Goal: Task Accomplishment & Management: Manage account settings

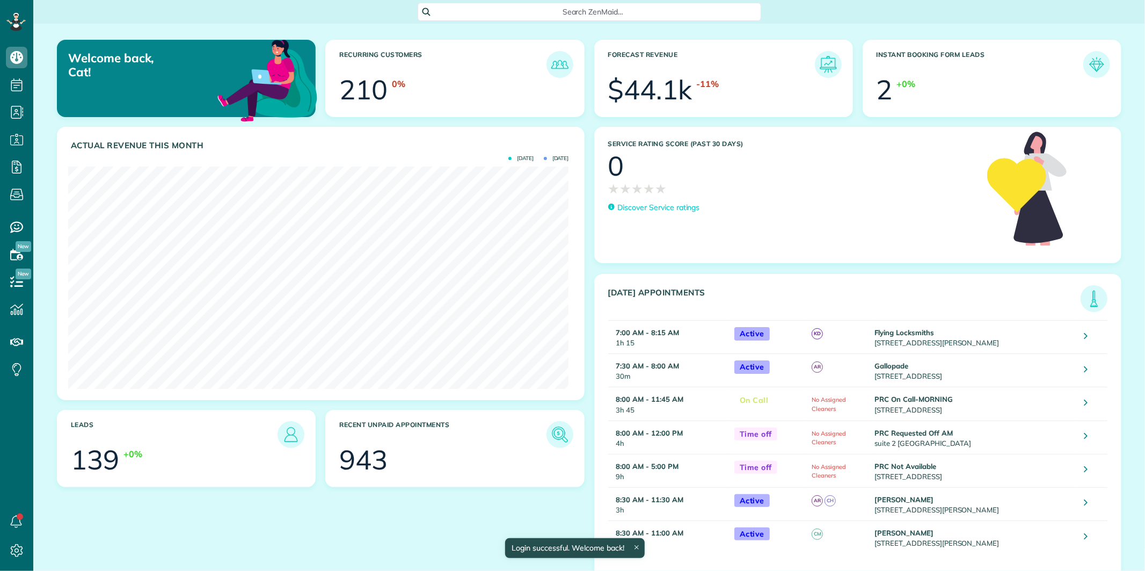
scroll to position [222, 500]
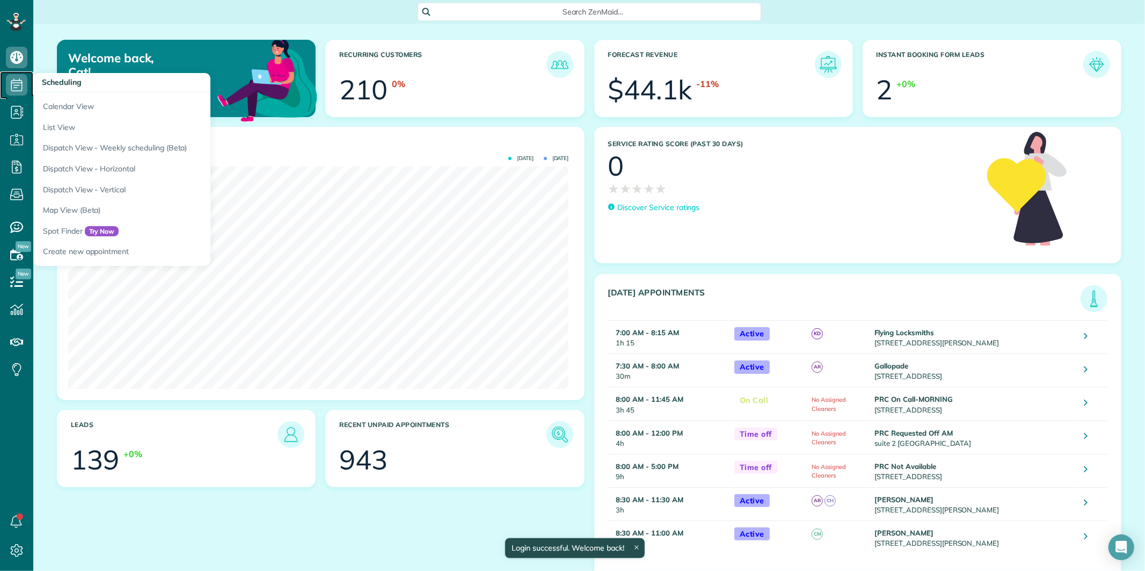
click at [14, 83] on icon at bounding box center [16, 84] width 21 height 21
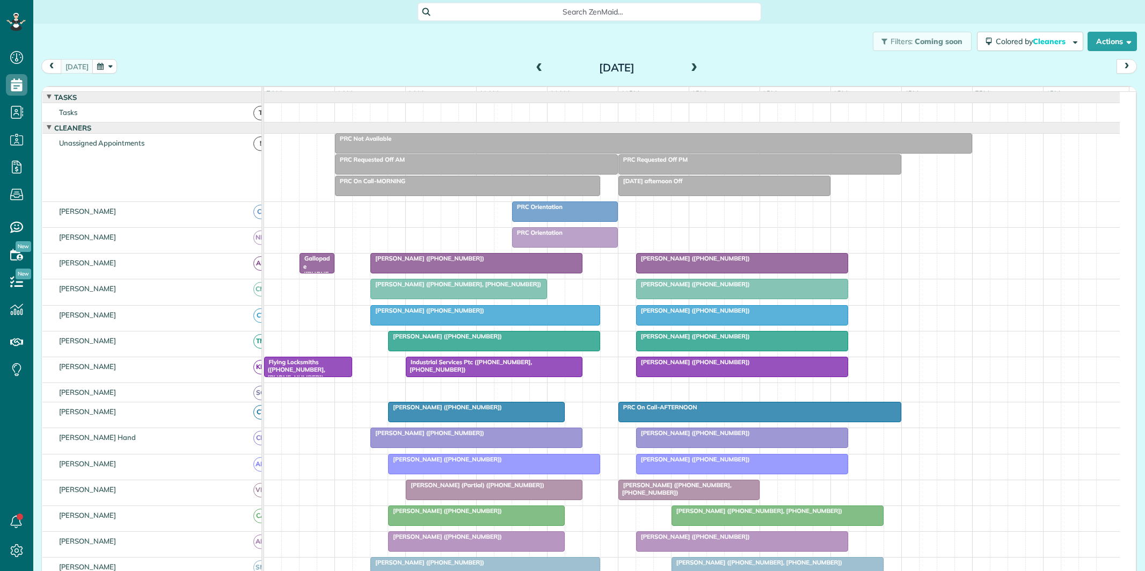
drag, startPoint x: 0, startPoint y: 0, endPoint x: 105, endPoint y: 67, distance: 124.5
click at [106, 57] on div "Filters: Coming soon Colored by Cleaners Color by Cleaner Color by Team Color b…" at bounding box center [589, 41] width 1112 height 35
click at [104, 62] on button "button" at bounding box center [104, 66] width 25 height 14
click at [234, 67] on link "Next" at bounding box center [232, 73] width 30 height 27
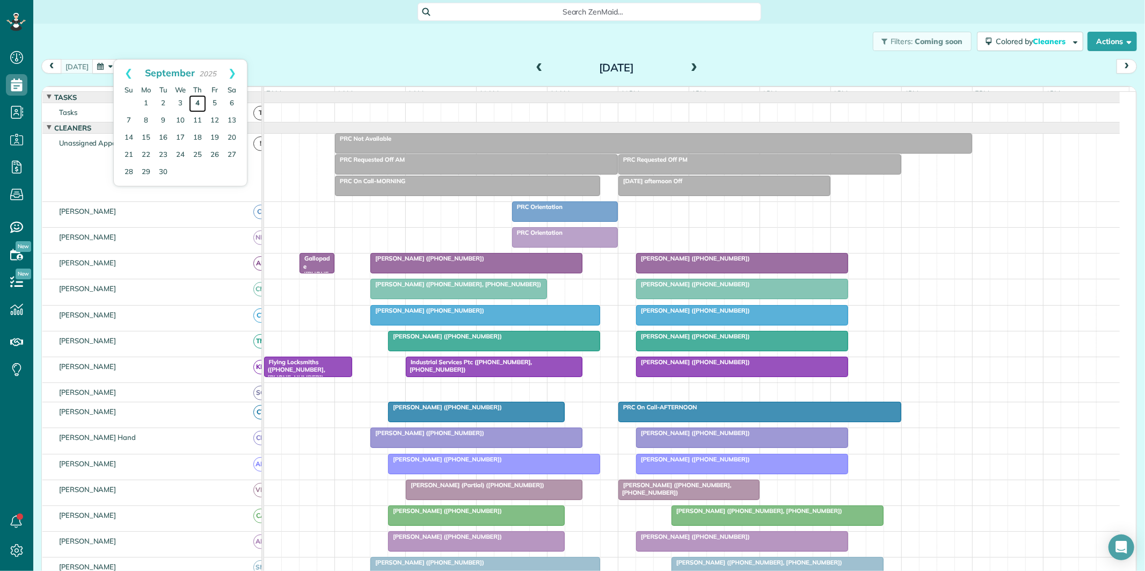
click at [195, 103] on link "4" at bounding box center [197, 103] width 17 height 17
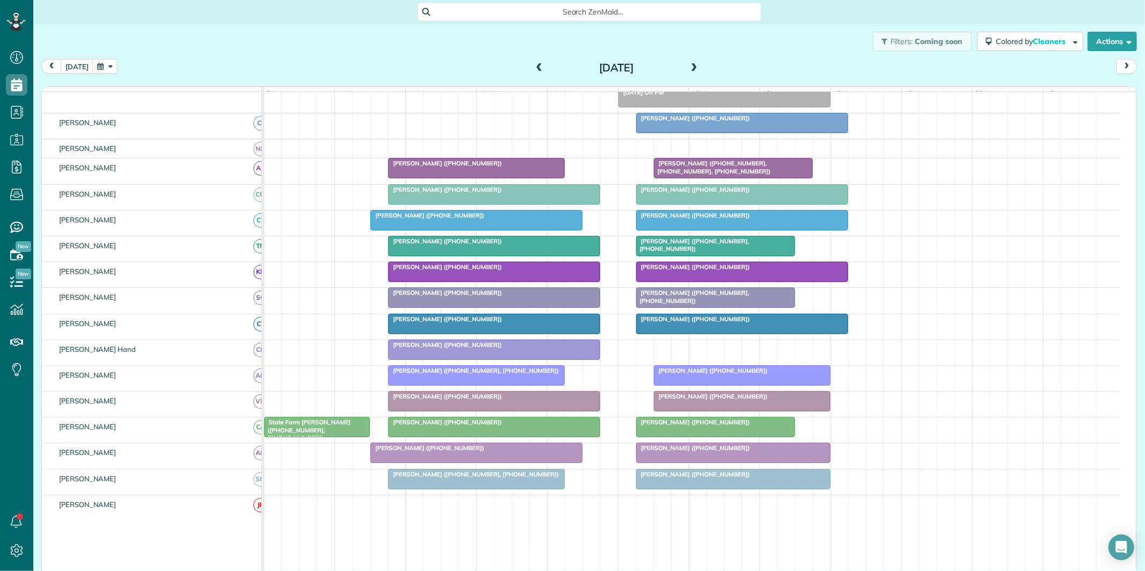
scroll to position [119, 0]
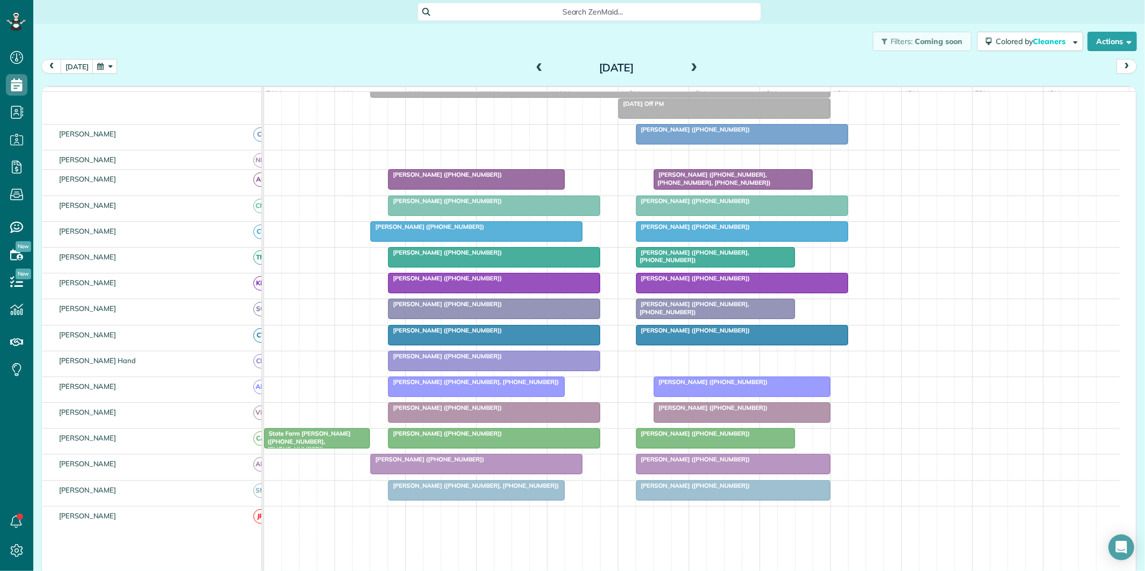
click at [690, 67] on span at bounding box center [694, 68] width 12 height 10
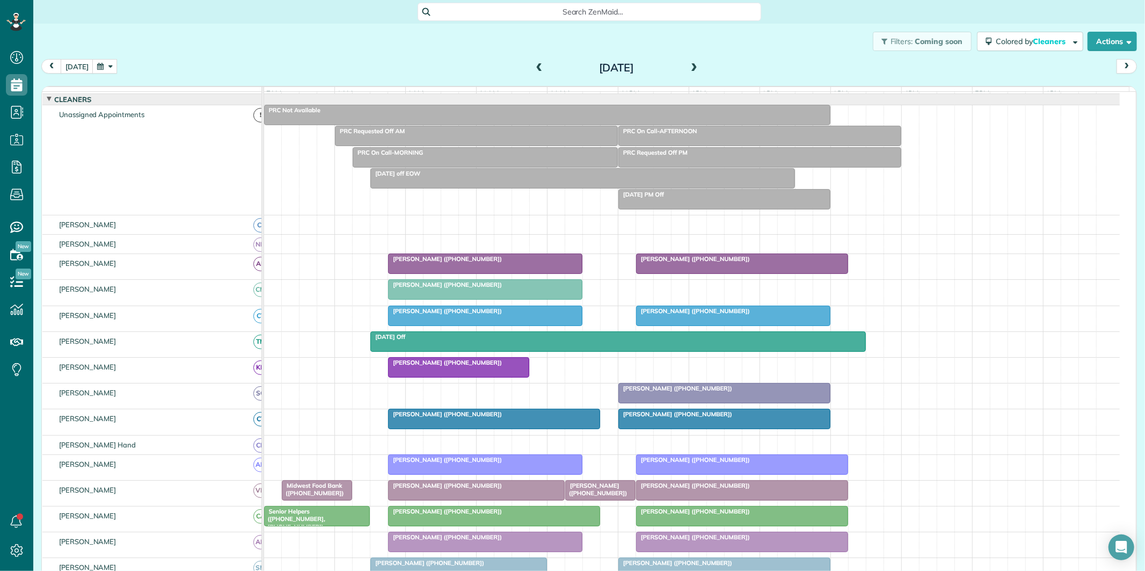
scroll to position [148, 0]
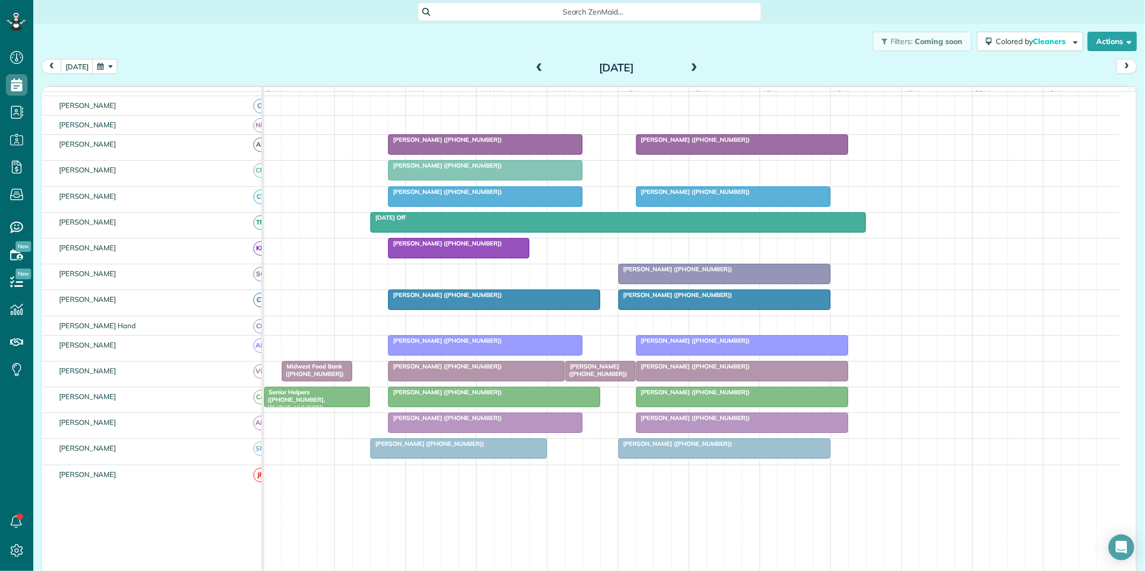
click at [534, 67] on span at bounding box center [540, 68] width 12 height 10
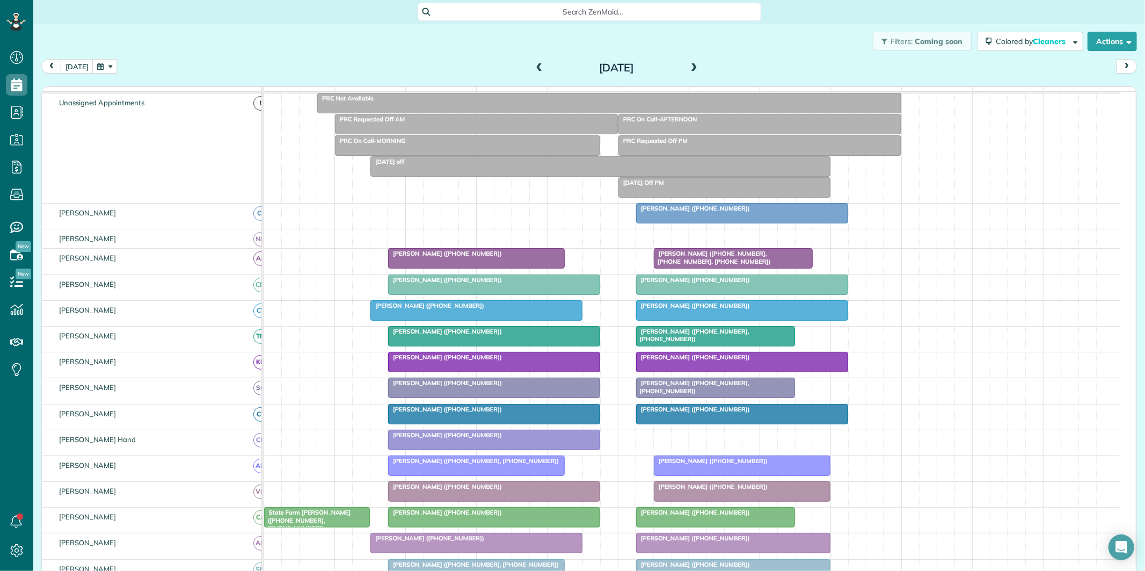
scroll to position [131, 0]
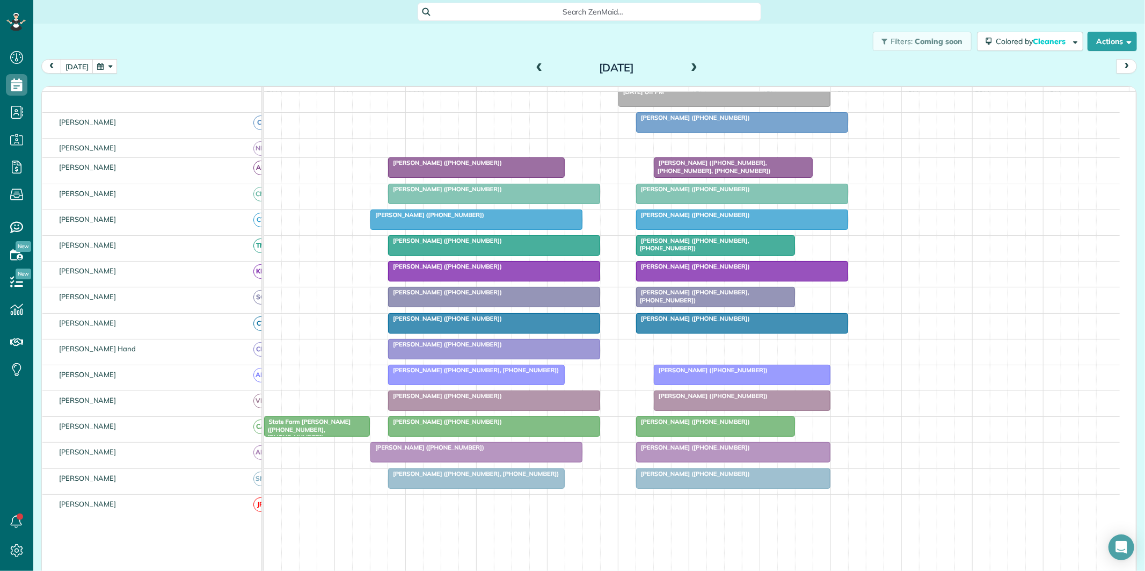
click at [534, 67] on span at bounding box center [540, 68] width 12 height 10
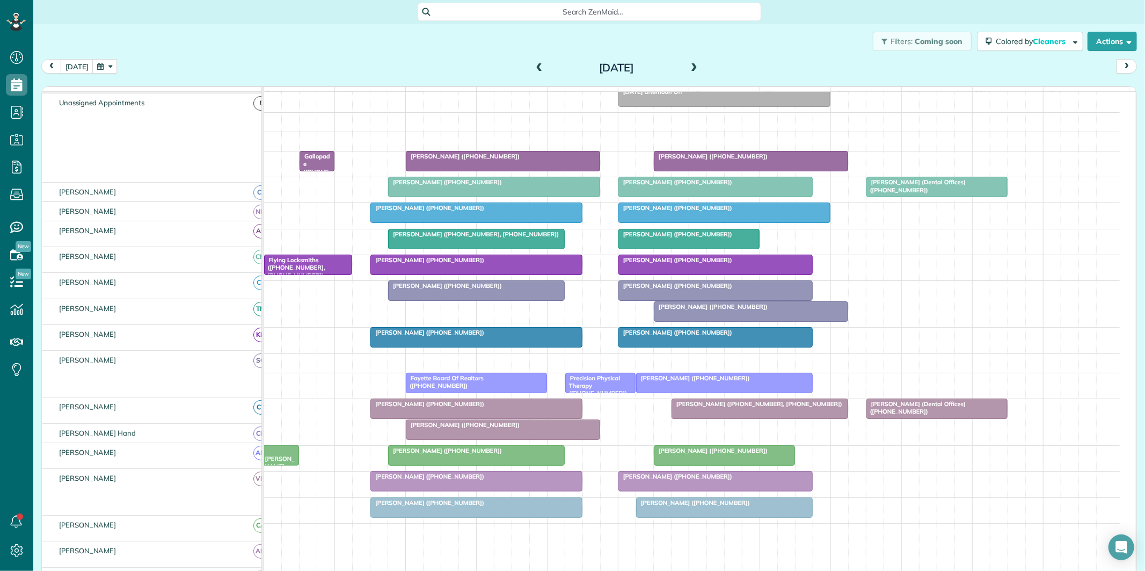
scroll to position [110, 0]
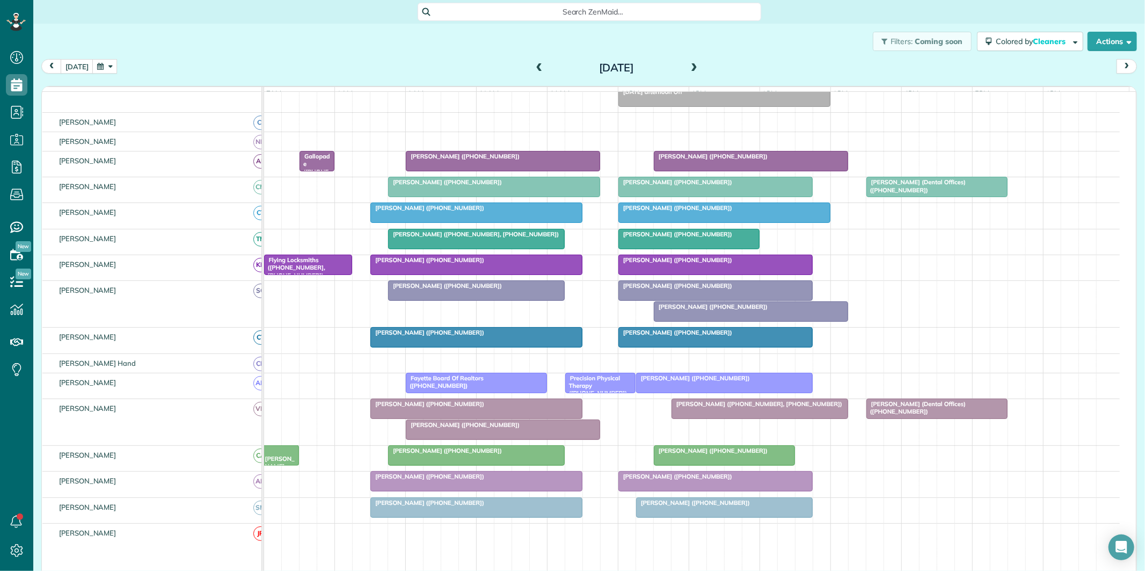
click at [688, 67] on span at bounding box center [694, 68] width 12 height 10
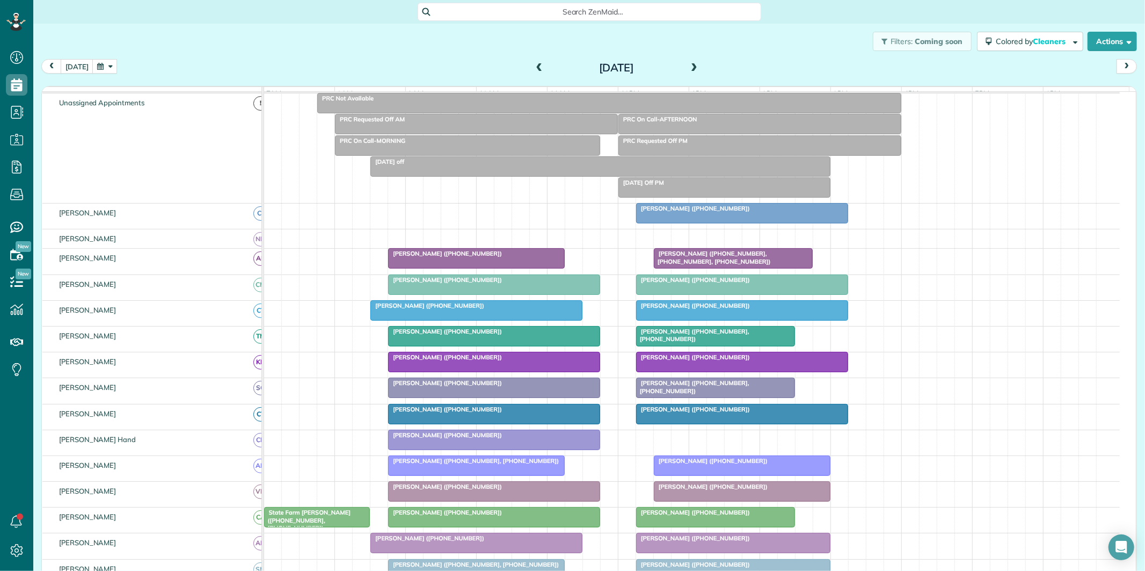
scroll to position [131, 0]
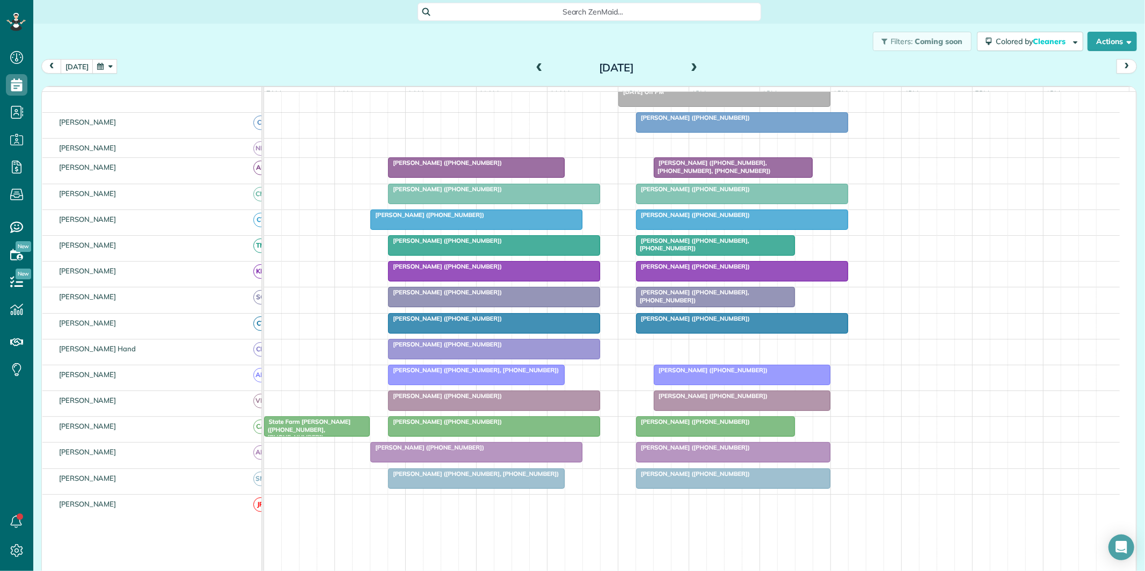
click at [688, 67] on span at bounding box center [694, 68] width 12 height 10
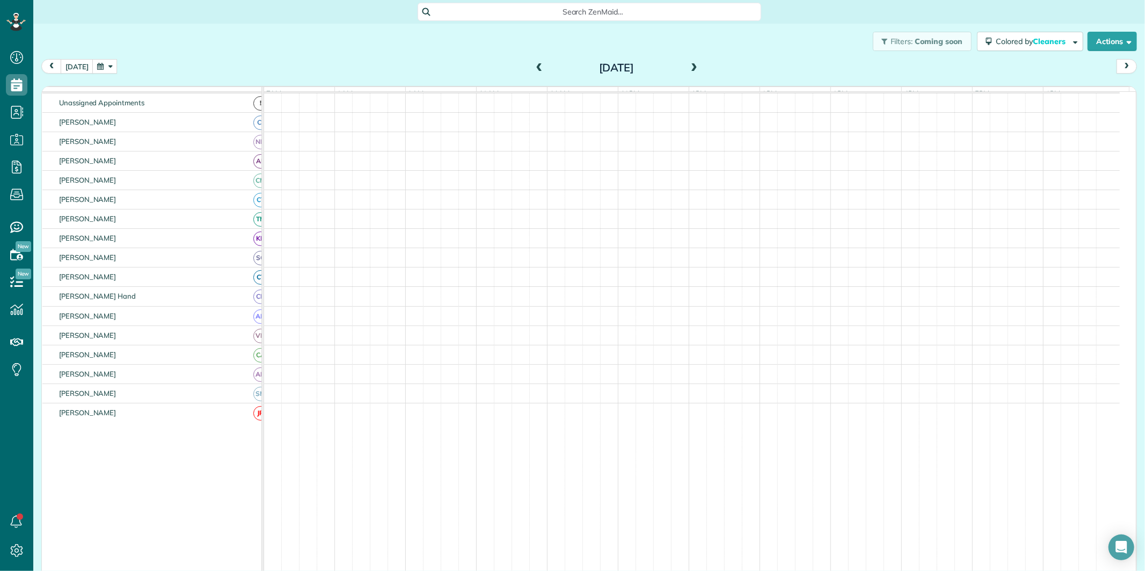
scroll to position [0, 0]
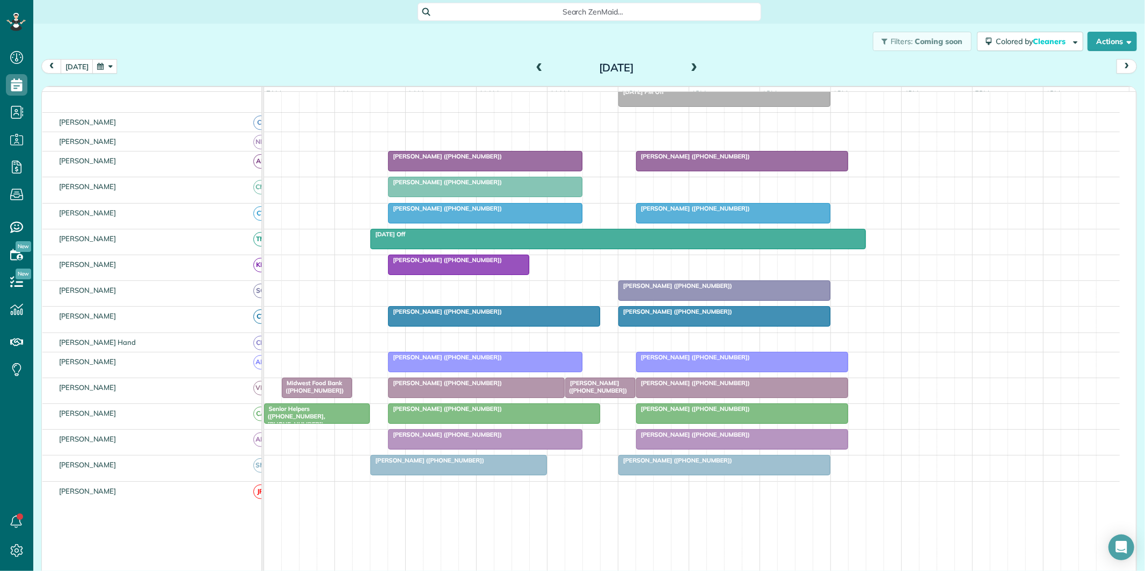
click at [535, 63] on span at bounding box center [540, 68] width 12 height 10
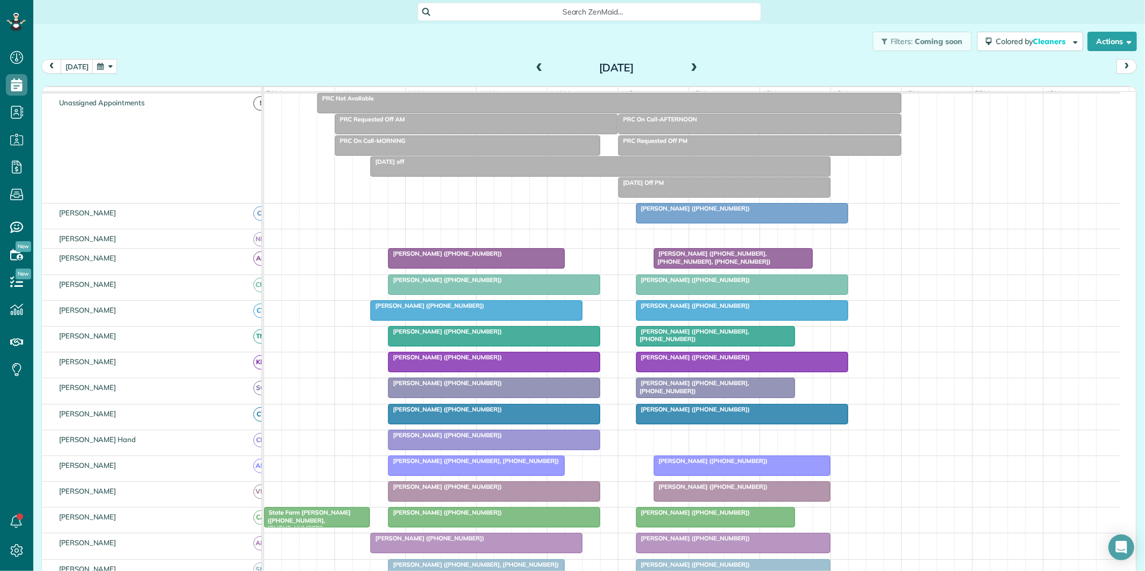
scroll to position [131, 0]
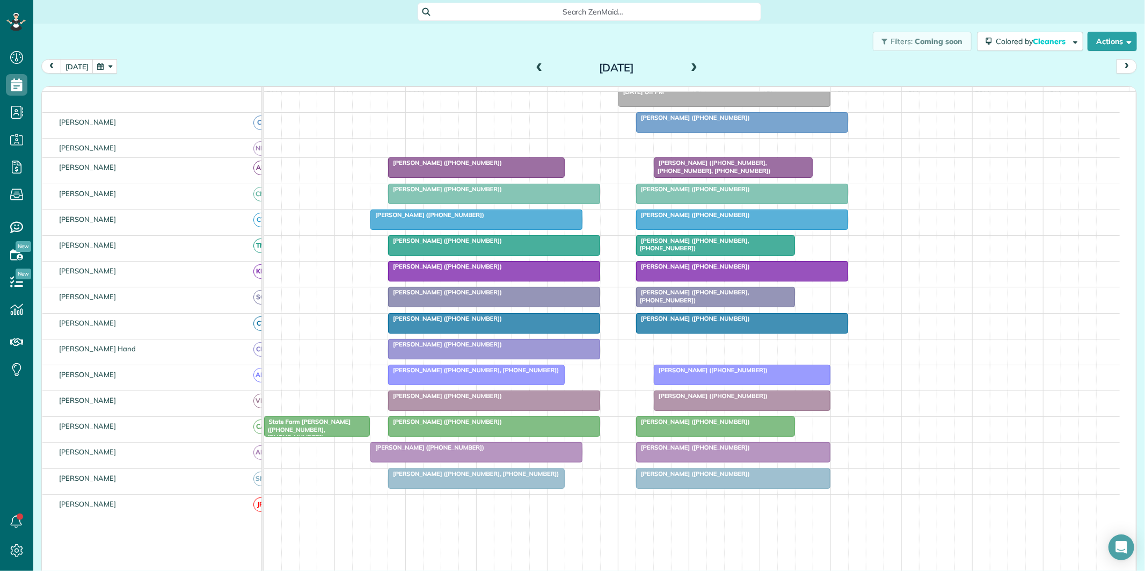
click at [688, 65] on span at bounding box center [694, 68] width 12 height 10
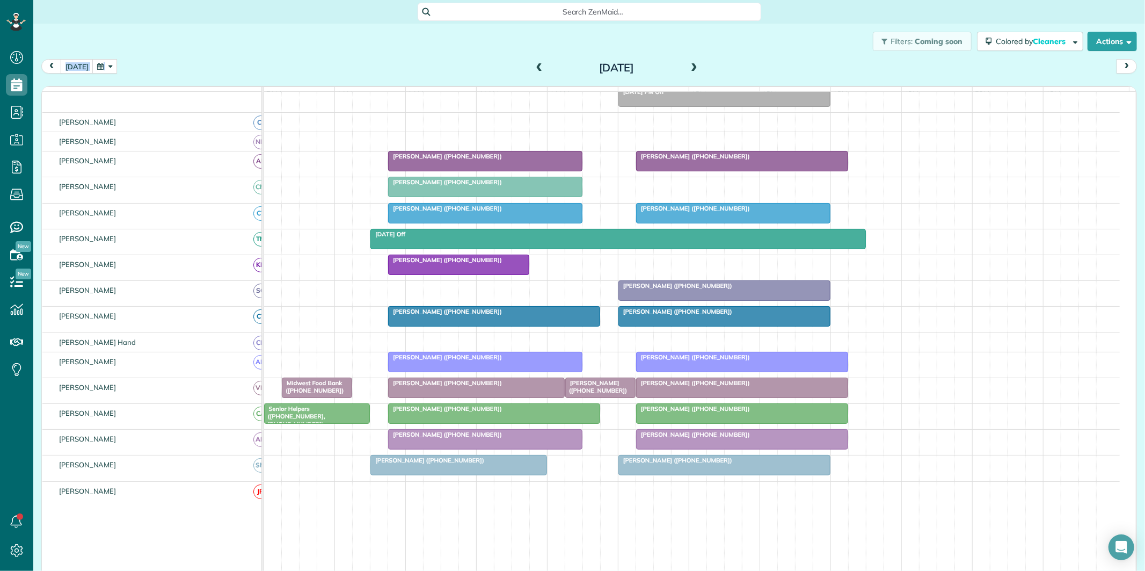
click at [534, 57] on div "Filters: Coming soon Colored by Cleaners Color by Cleaner Color by Team Color b…" at bounding box center [589, 288] width 1112 height 529
click at [534, 68] on span at bounding box center [540, 68] width 12 height 10
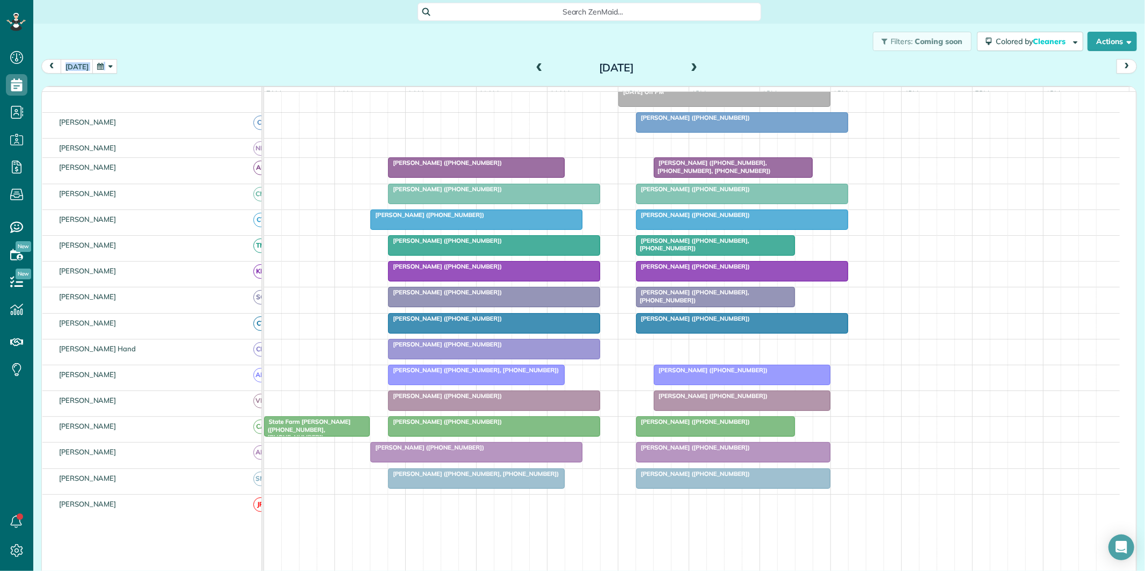
click at [426, 67] on div "today Thursday Sep 4, 2025" at bounding box center [588, 69] width 1095 height 20
click at [689, 63] on span at bounding box center [694, 68] width 12 height 10
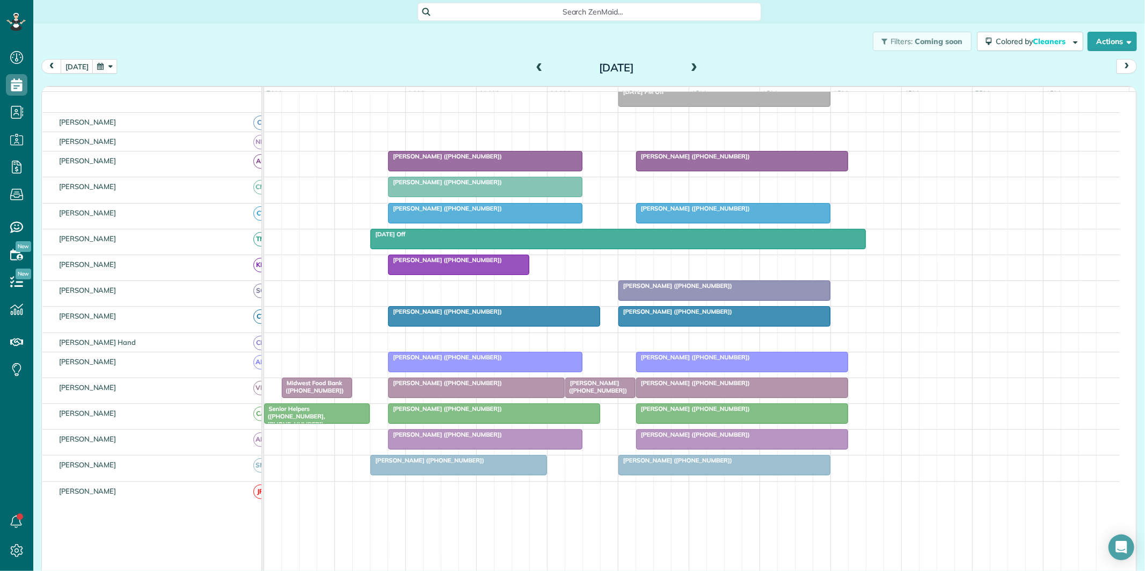
click at [747, 474] on div at bounding box center [724, 464] width 211 height 19
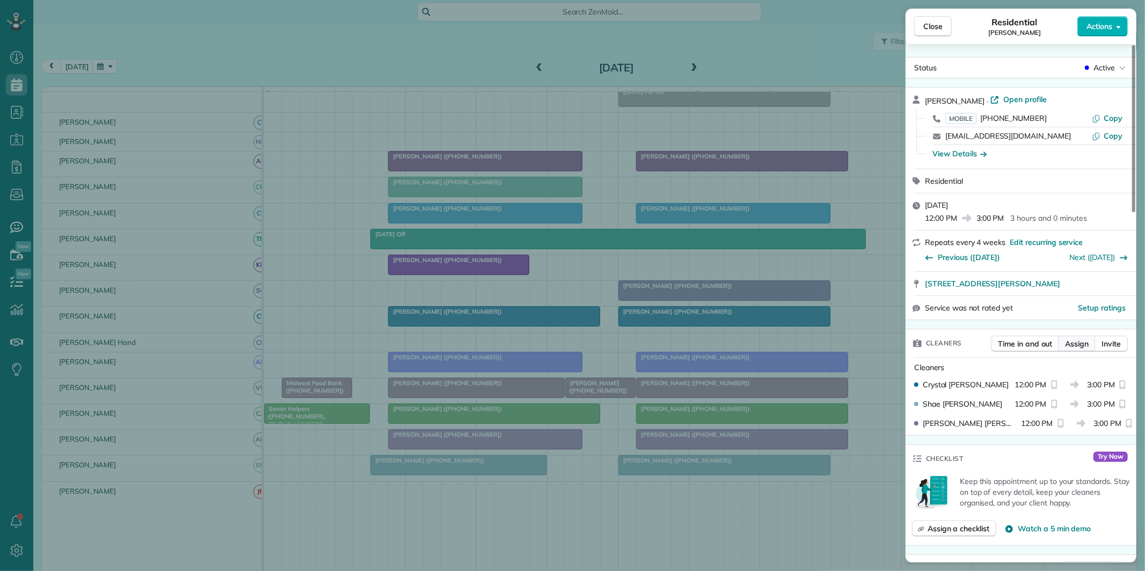
click at [1075, 345] on span "Assign" at bounding box center [1077, 343] width 24 height 11
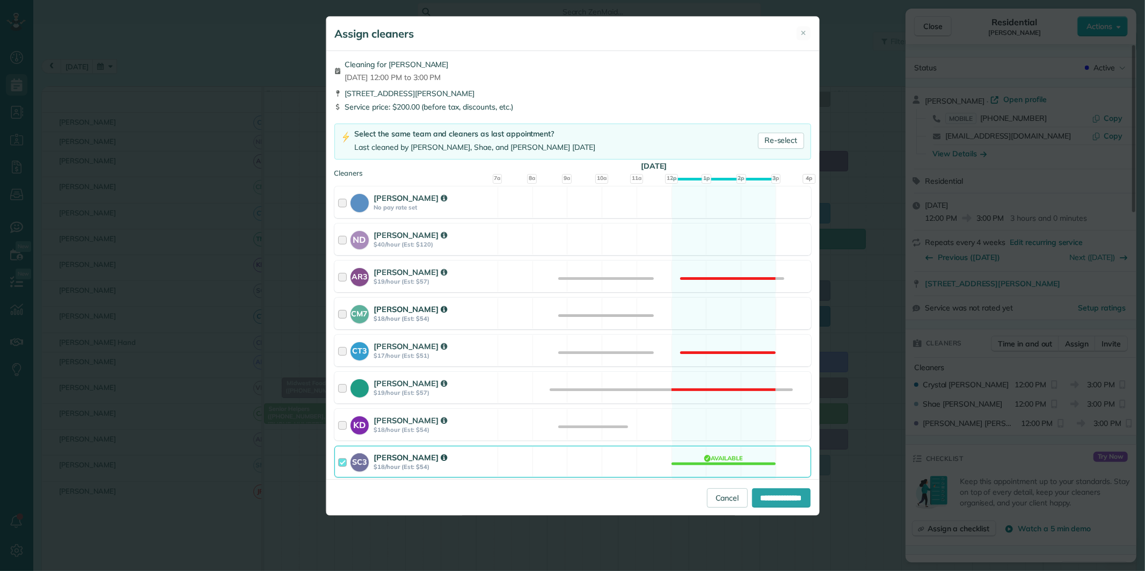
click at [722, 317] on div "CM7 Caitlin Miller $18/hour (Est: $54) Available" at bounding box center [572, 313] width 477 height 32
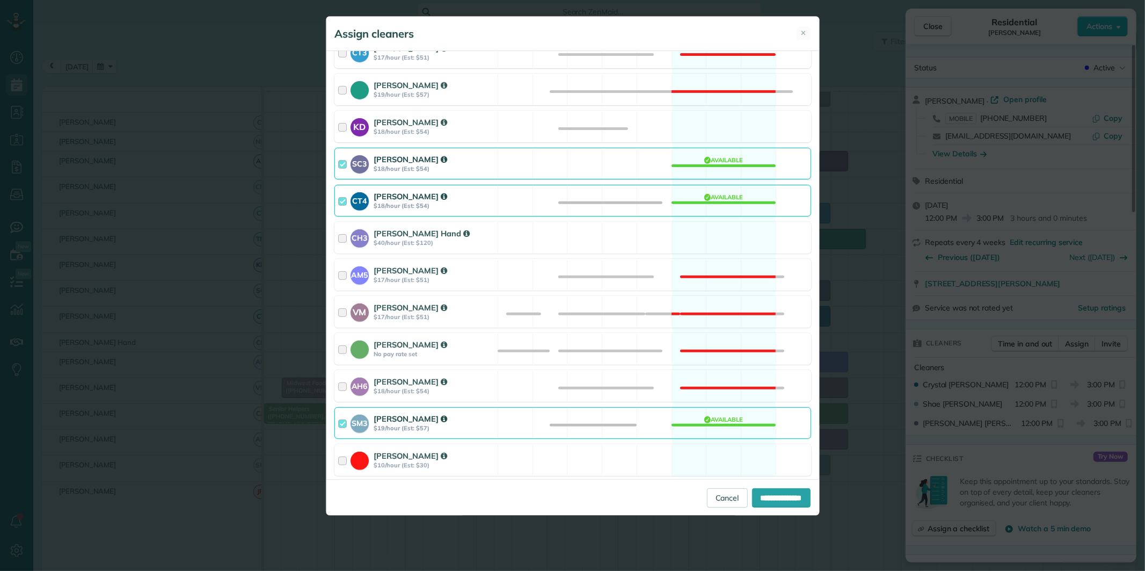
drag, startPoint x: 736, startPoint y: 422, endPoint x: 742, endPoint y: 433, distance: 11.5
click at [737, 425] on div "SM3 Shae Morris $19/hour (Est: $57) Available" at bounding box center [572, 423] width 477 height 32
click at [771, 506] on input "**********" at bounding box center [781, 497] width 59 height 19
type input "**********"
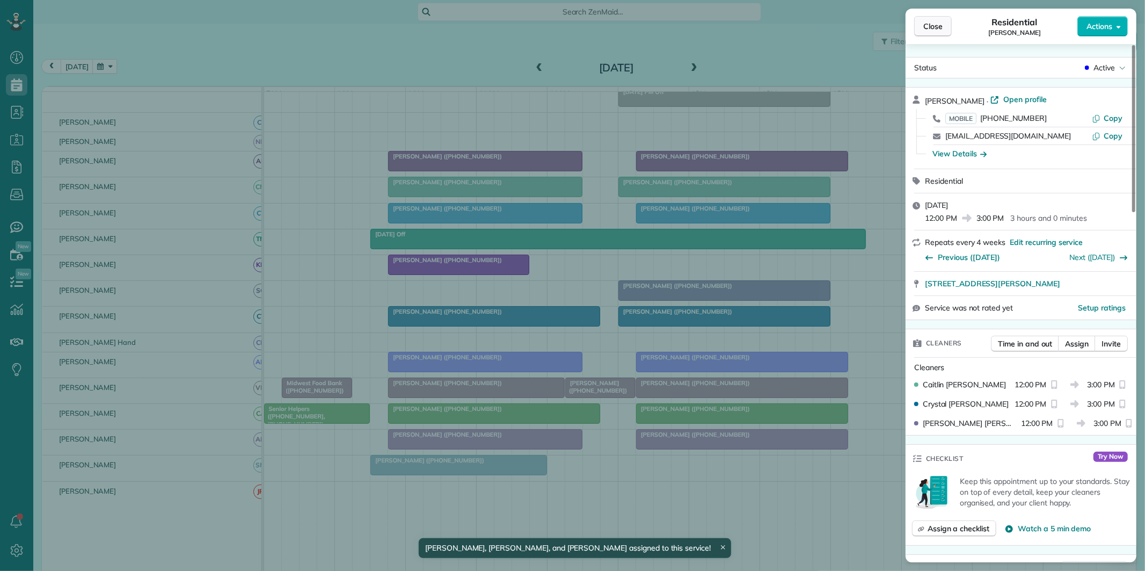
click at [931, 31] on span "Close" at bounding box center [932, 26] width 19 height 11
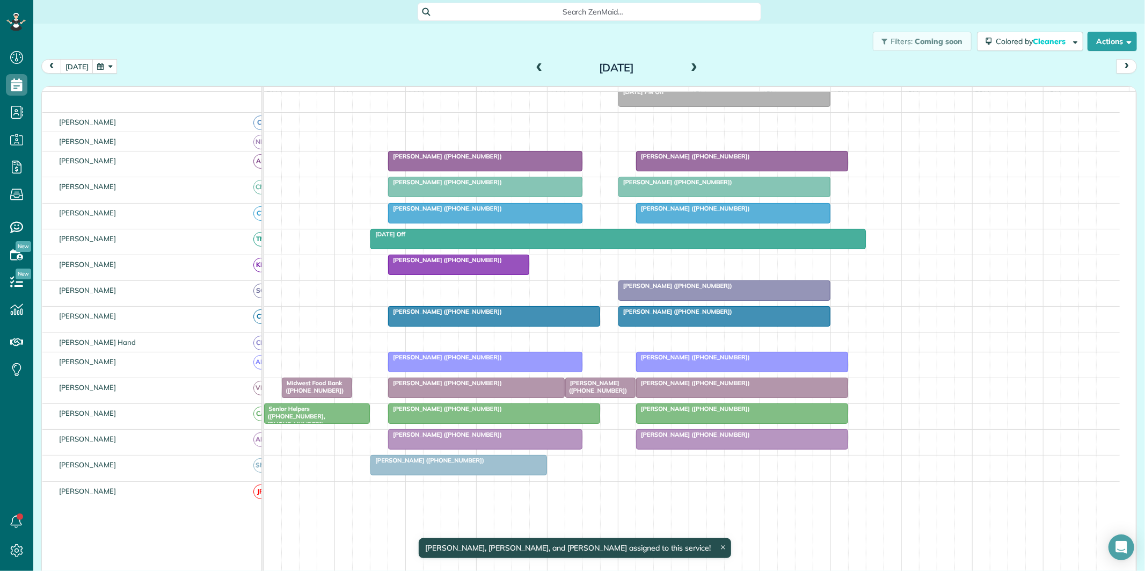
click at [624, 473] on div "Dennis Struble (+17707558045)" at bounding box center [692, 467] width 856 height 25
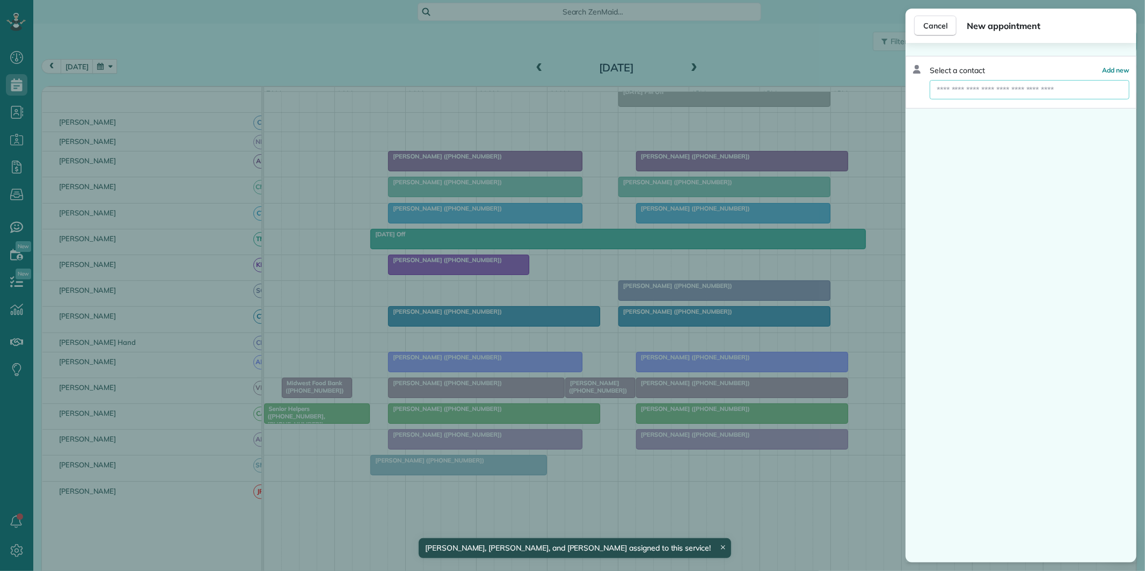
click at [985, 92] on input "text" at bounding box center [1030, 89] width 200 height 19
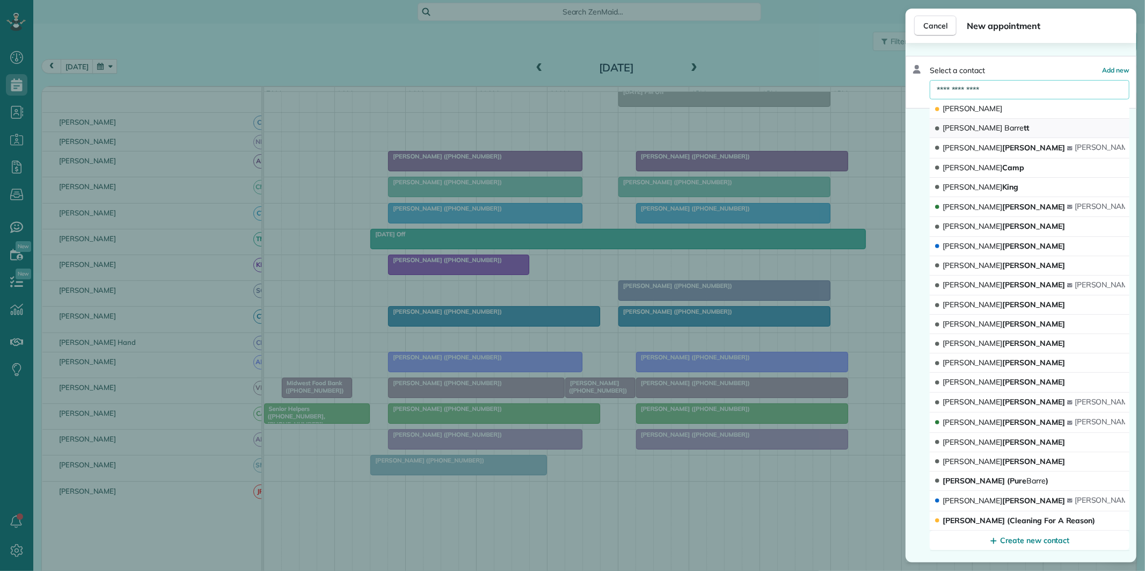
type input "**********"
click at [1003, 130] on button "Jennifer Barre tt" at bounding box center [1030, 128] width 200 height 19
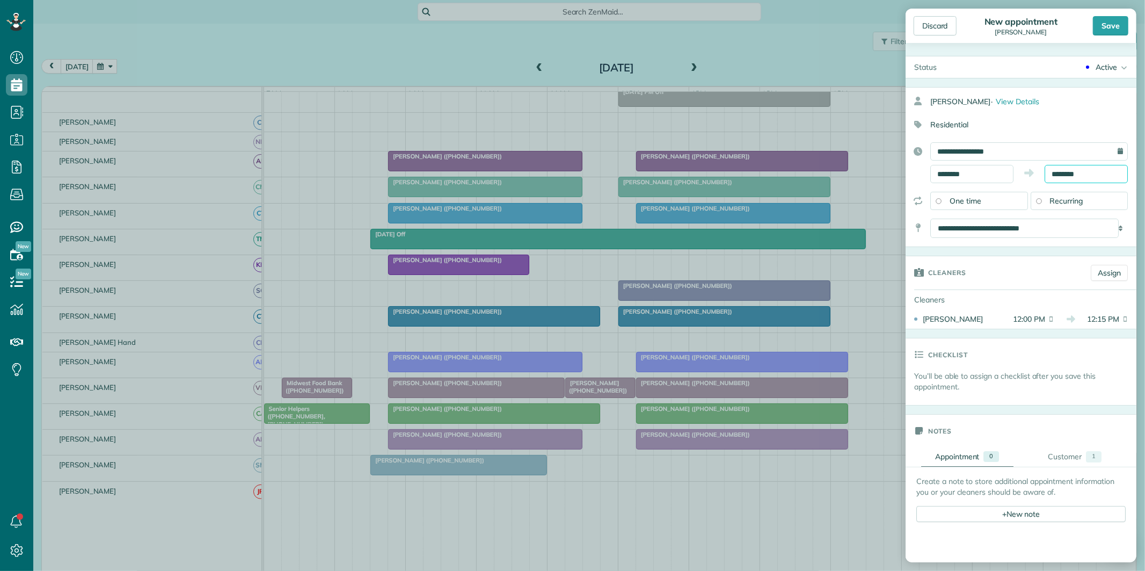
click at [1074, 174] on input "********" at bounding box center [1085, 174] width 83 height 18
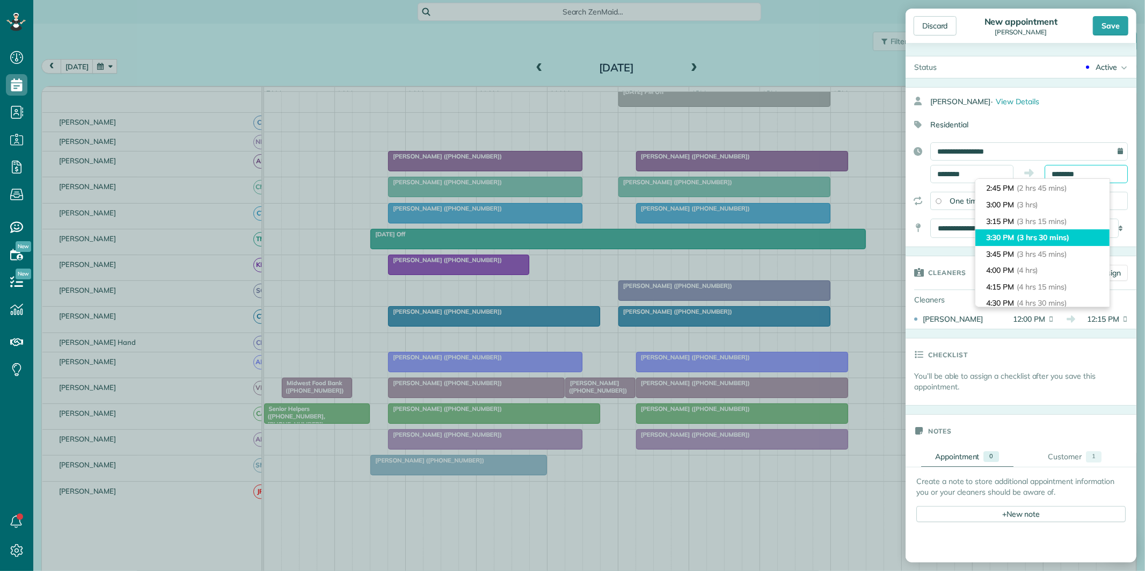
scroll to position [119, 0]
type input "*******"
click at [1042, 233] on span "(2 hrs 30 mins)" at bounding box center [1043, 231] width 53 height 10
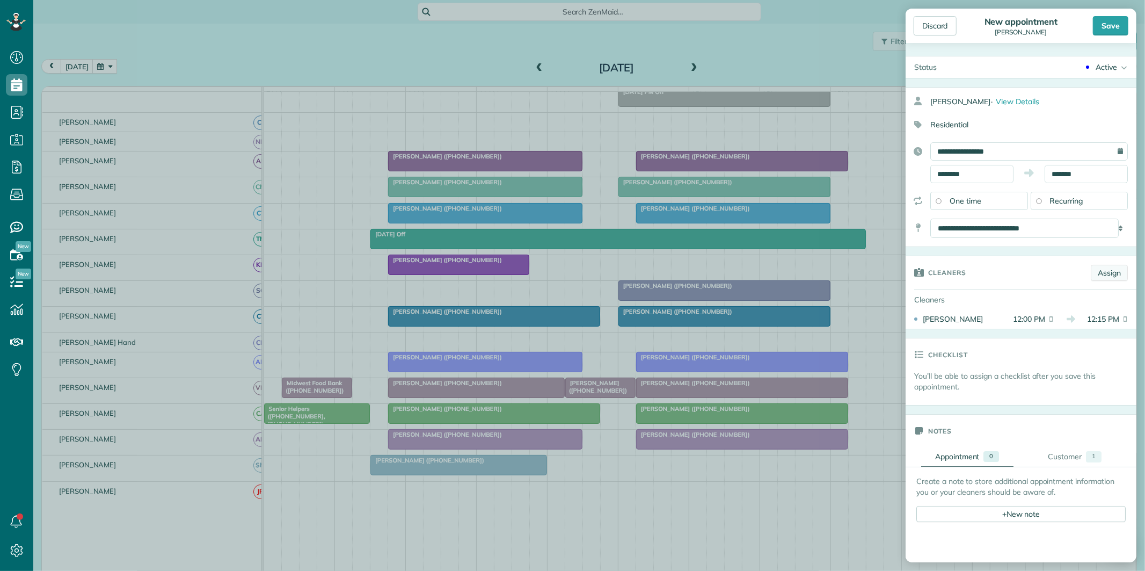
click at [1107, 276] on link "Assign" at bounding box center [1109, 273] width 37 height 16
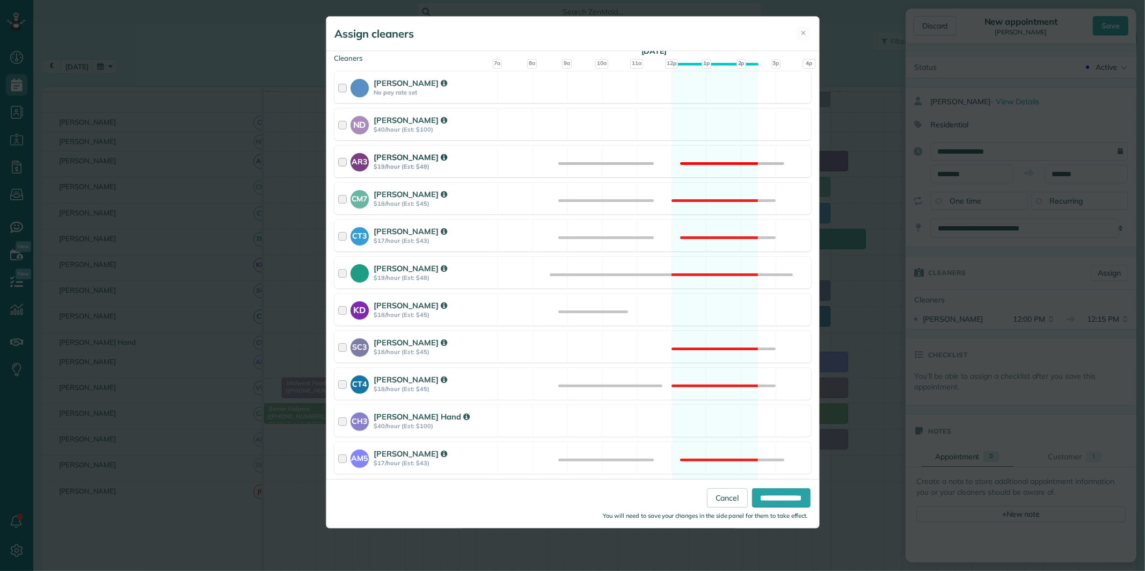
scroll to position [298, 0]
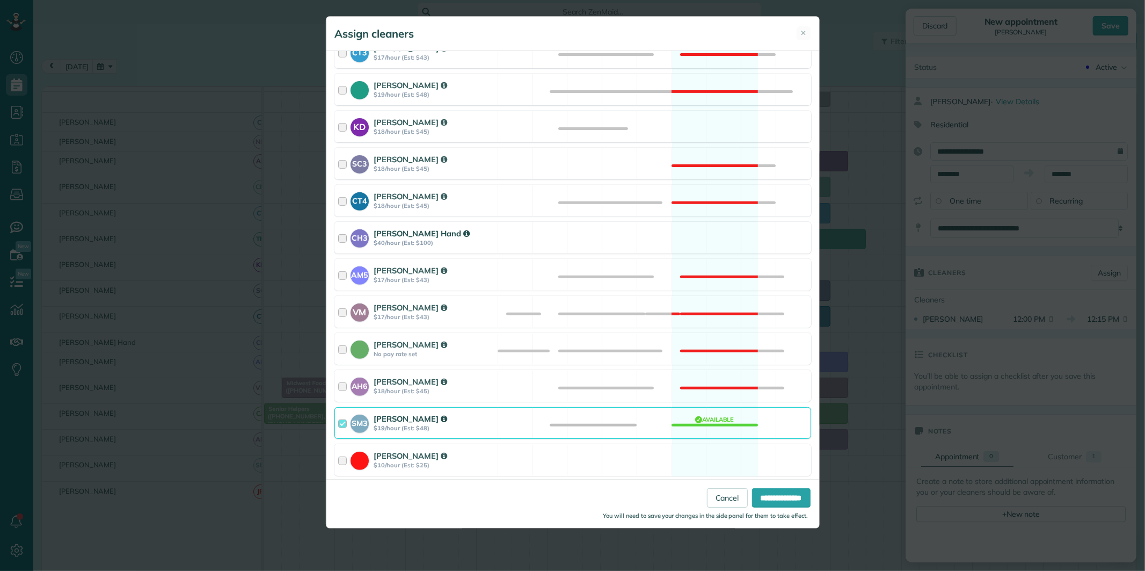
click at [700, 244] on div "CH3 Cortney Hand $40/hour (Est: $100) Available" at bounding box center [572, 238] width 477 height 32
click at [779, 500] on input "**********" at bounding box center [781, 497] width 59 height 19
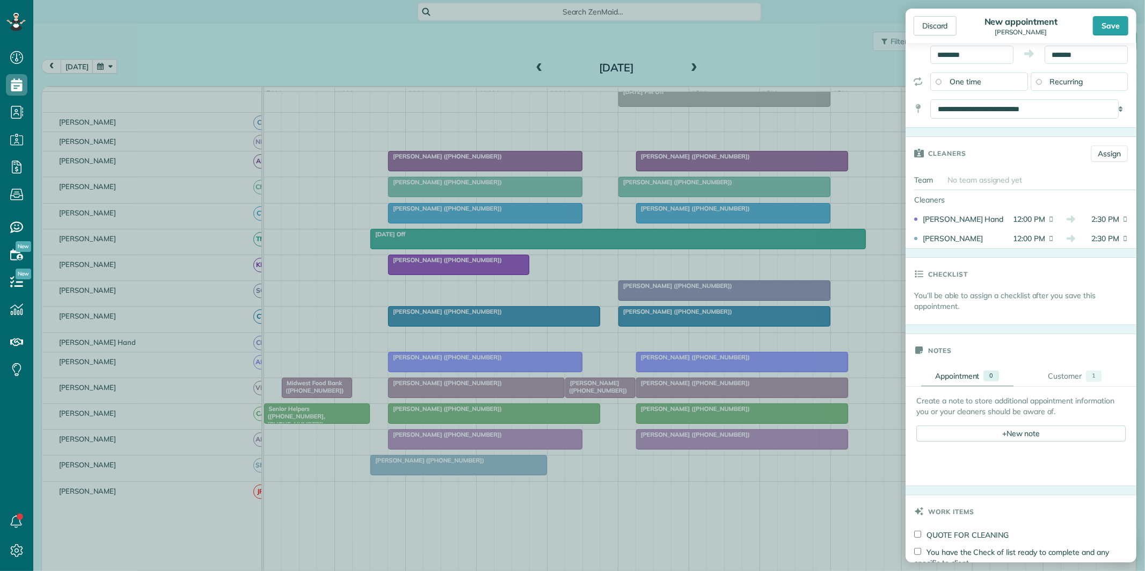
scroll to position [238, 0]
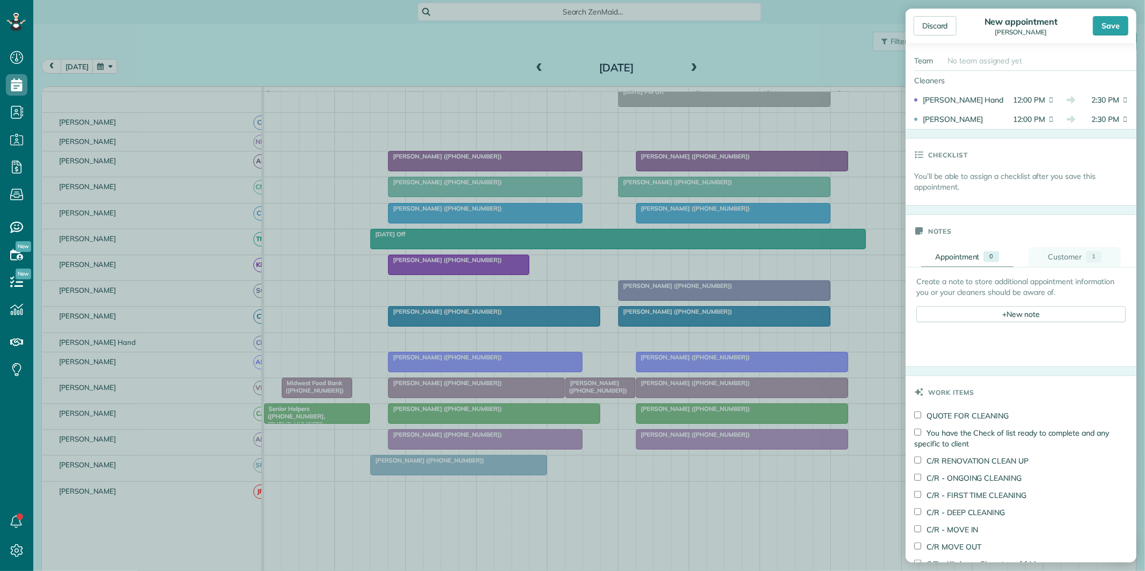
click at [1056, 255] on div "Customer" at bounding box center [1065, 256] width 34 height 11
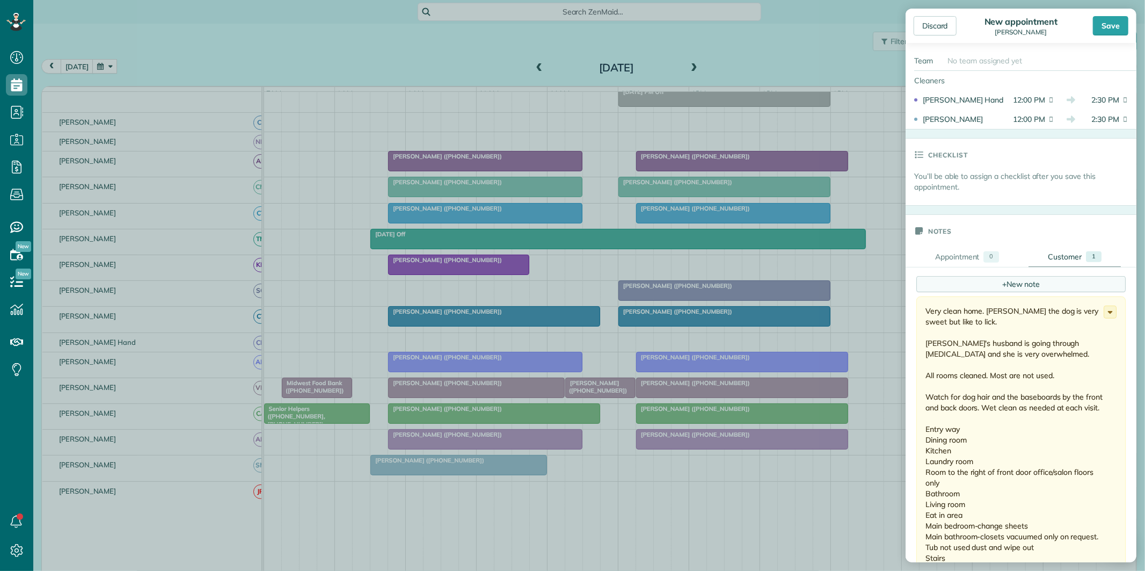
click at [978, 286] on div "+ New note" at bounding box center [1020, 284] width 209 height 16
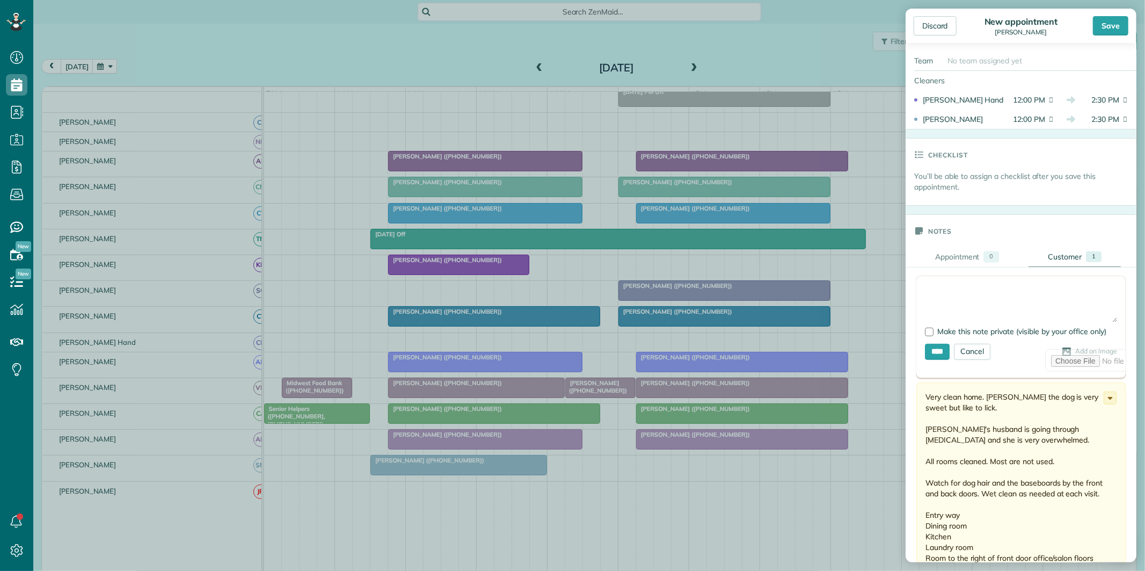
click at [962, 288] on textarea at bounding box center [1021, 303] width 192 height 38
type textarea "**********"
click at [944, 352] on input "****" at bounding box center [937, 352] width 25 height 16
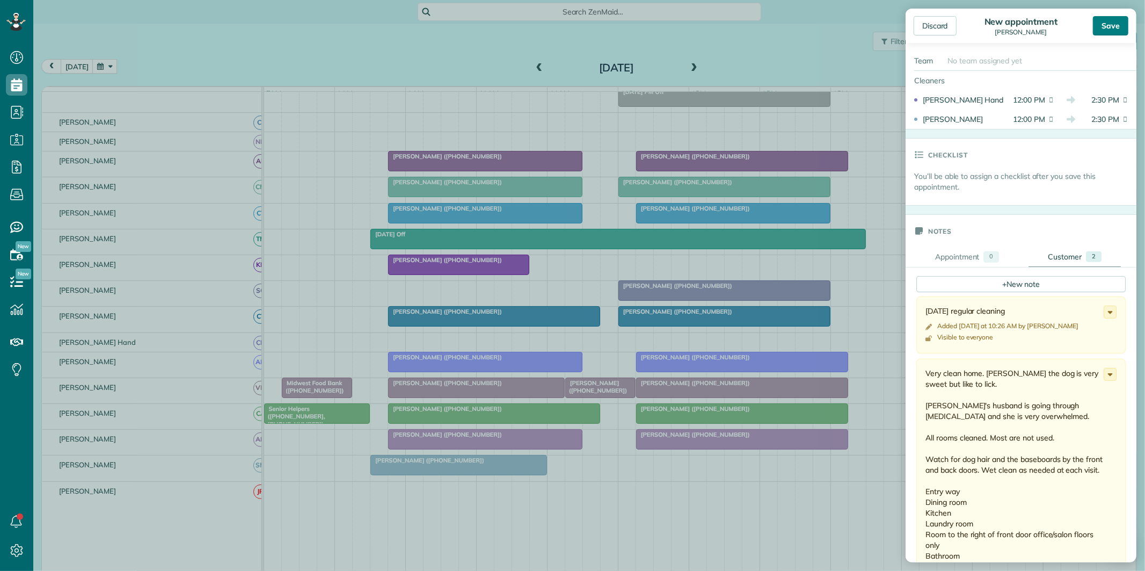
click at [1113, 28] on div "Save" at bounding box center [1110, 25] width 35 height 19
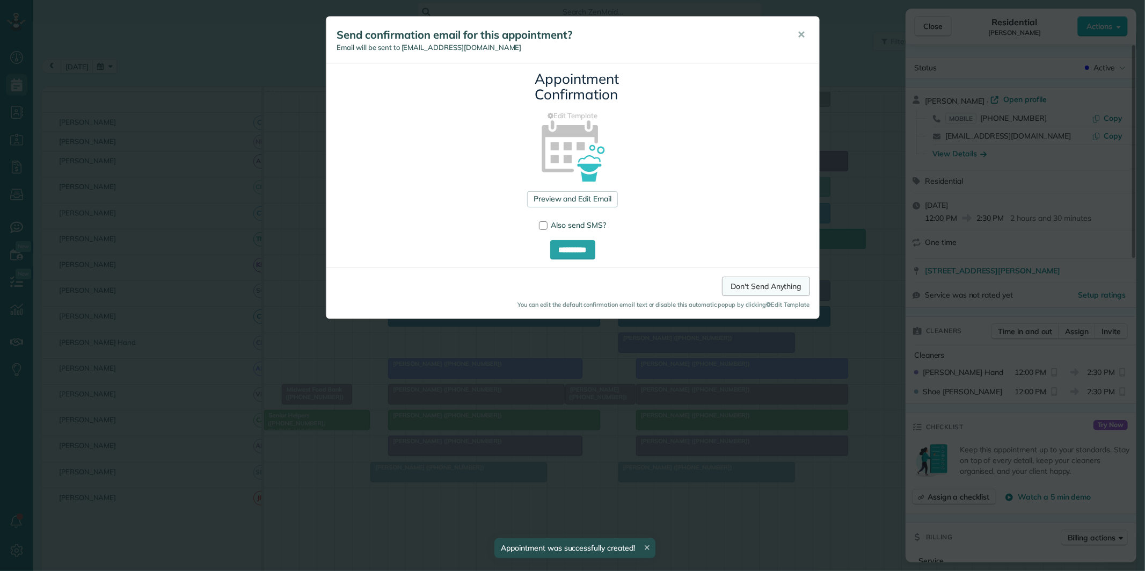
click at [782, 286] on link "Don't Send Anything" at bounding box center [765, 285] width 87 height 19
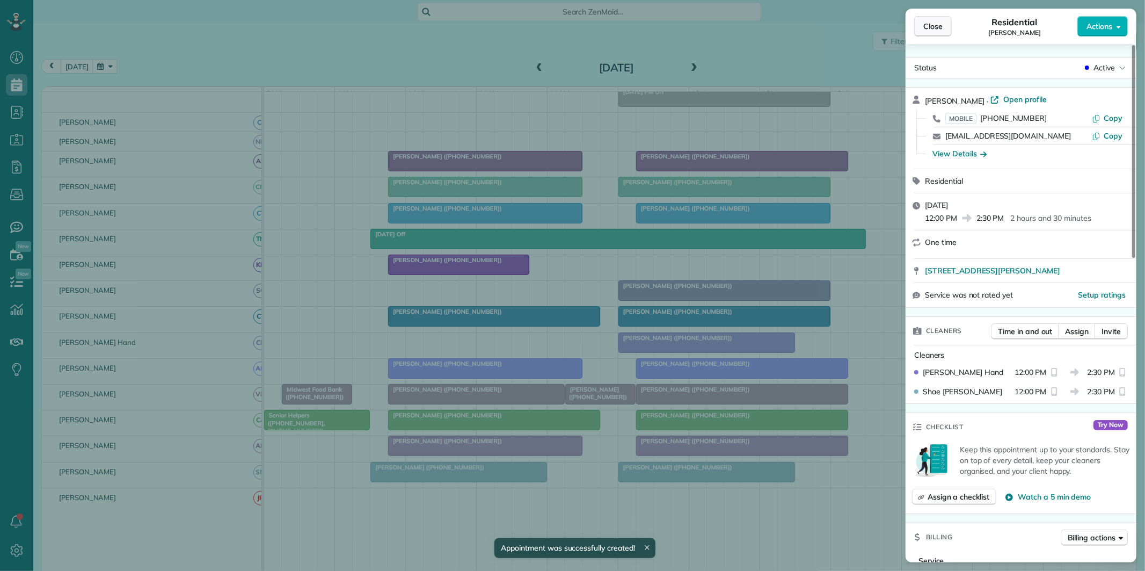
click at [940, 28] on span "Close" at bounding box center [932, 26] width 19 height 11
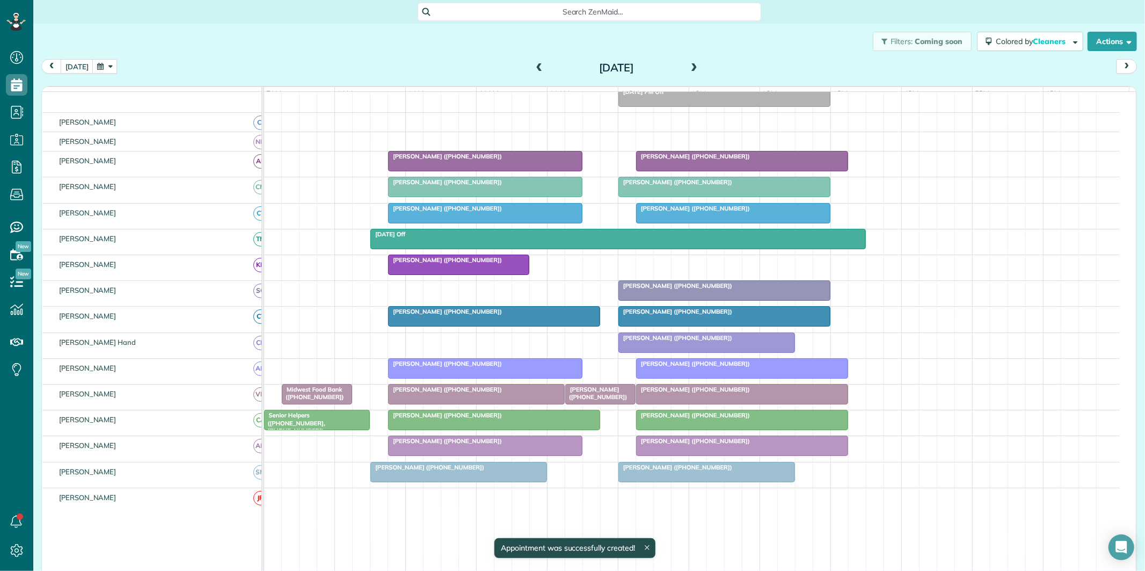
click at [447, 40] on div "Filters: Coming soon Colored by Cleaners Color by Cleaner Color by Team Color b…" at bounding box center [589, 41] width 1112 height 35
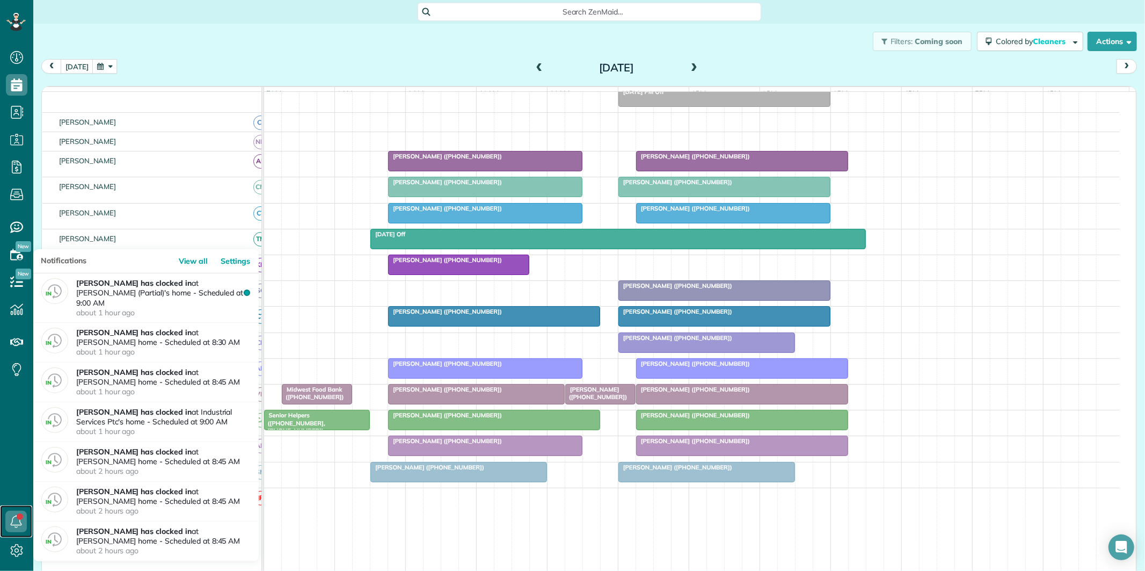
click at [17, 517] on link at bounding box center [16, 521] width 32 height 32
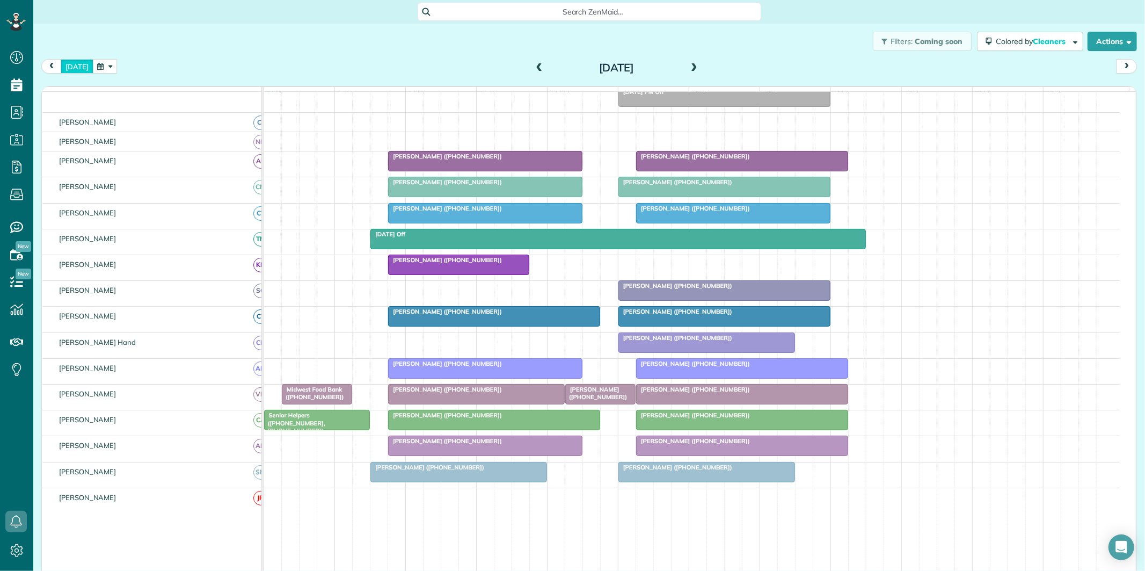
click at [77, 66] on button "[DATE]" at bounding box center [77, 66] width 33 height 14
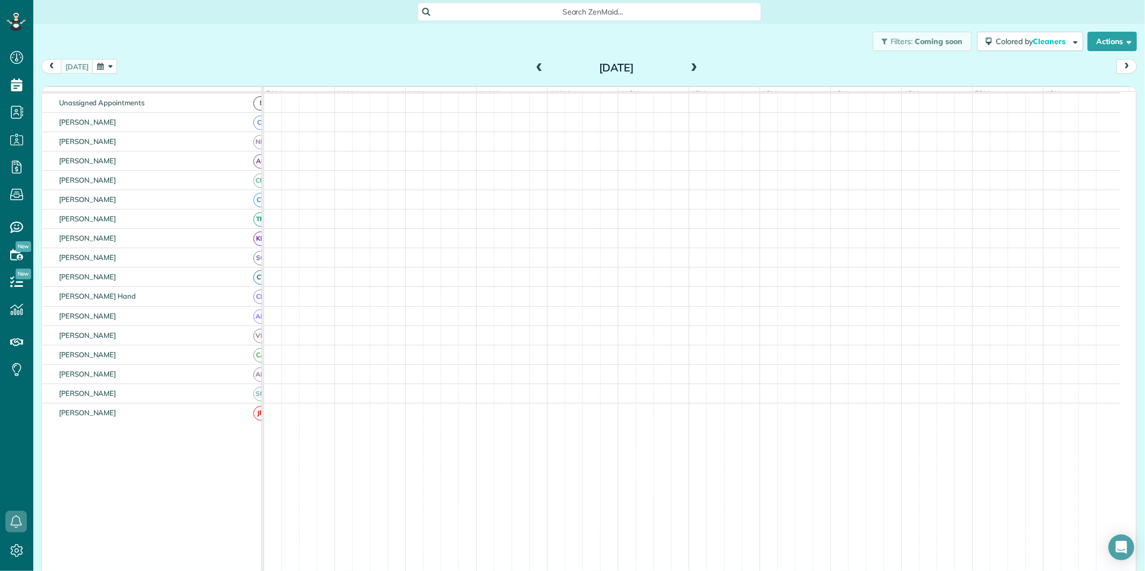
scroll to position [89, 0]
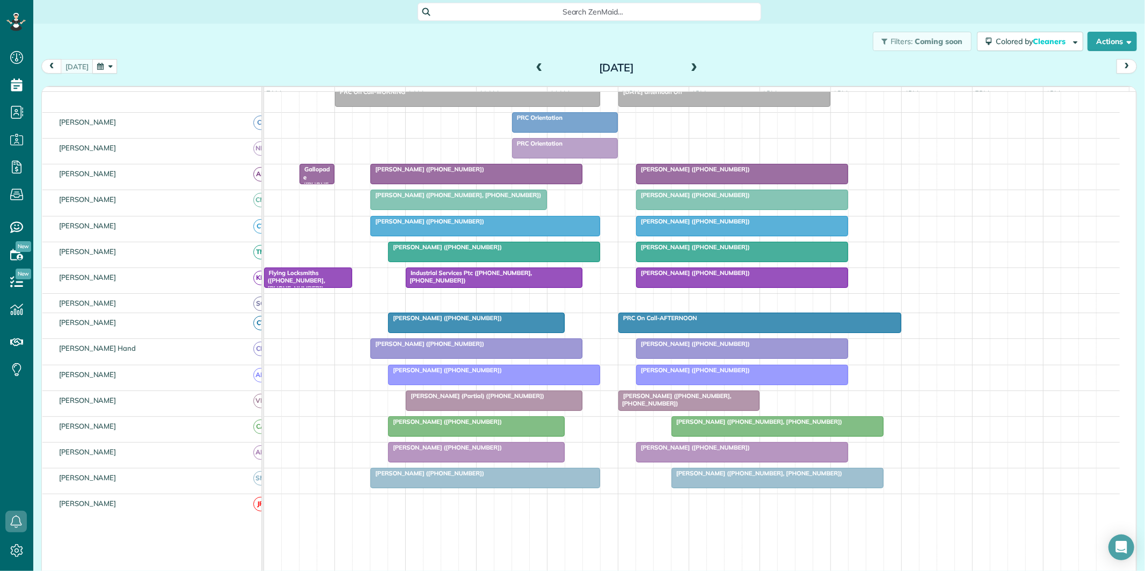
click at [688, 63] on span at bounding box center [694, 68] width 12 height 10
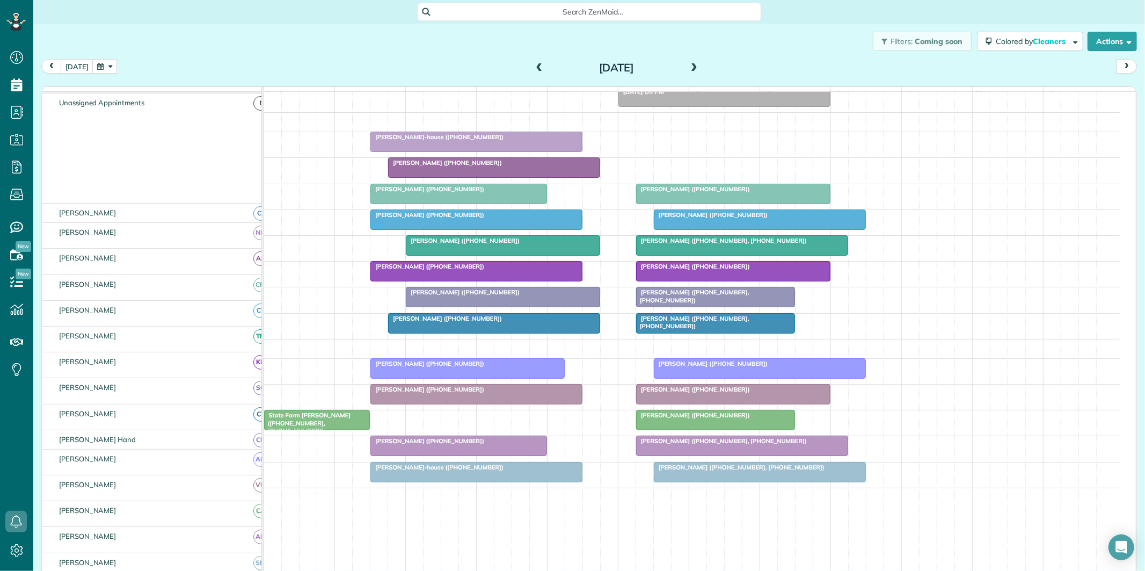
scroll to position [131, 0]
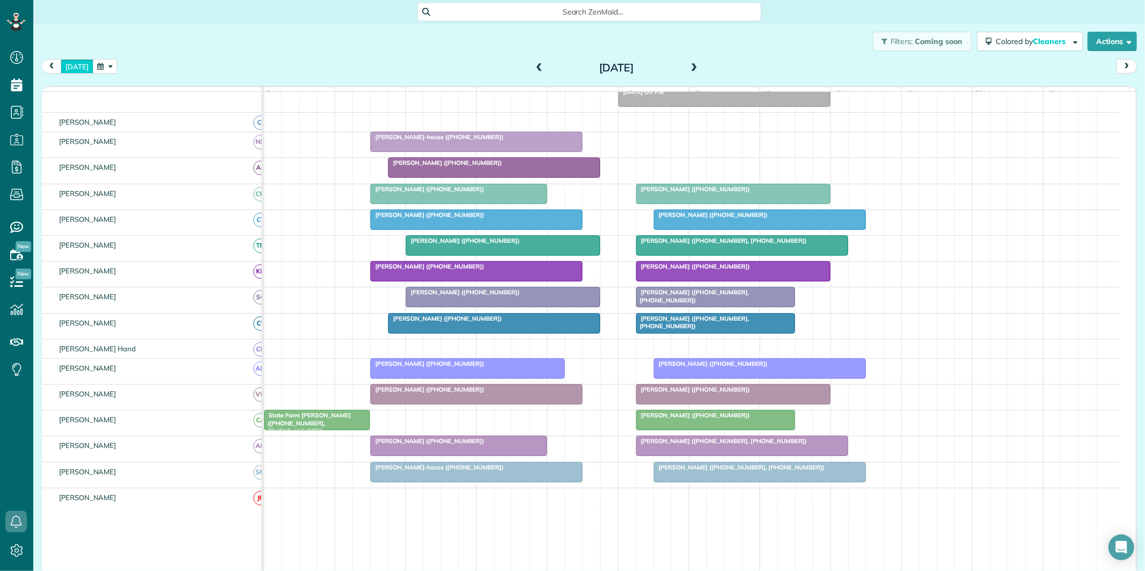
click at [81, 63] on button "[DATE]" at bounding box center [77, 66] width 33 height 14
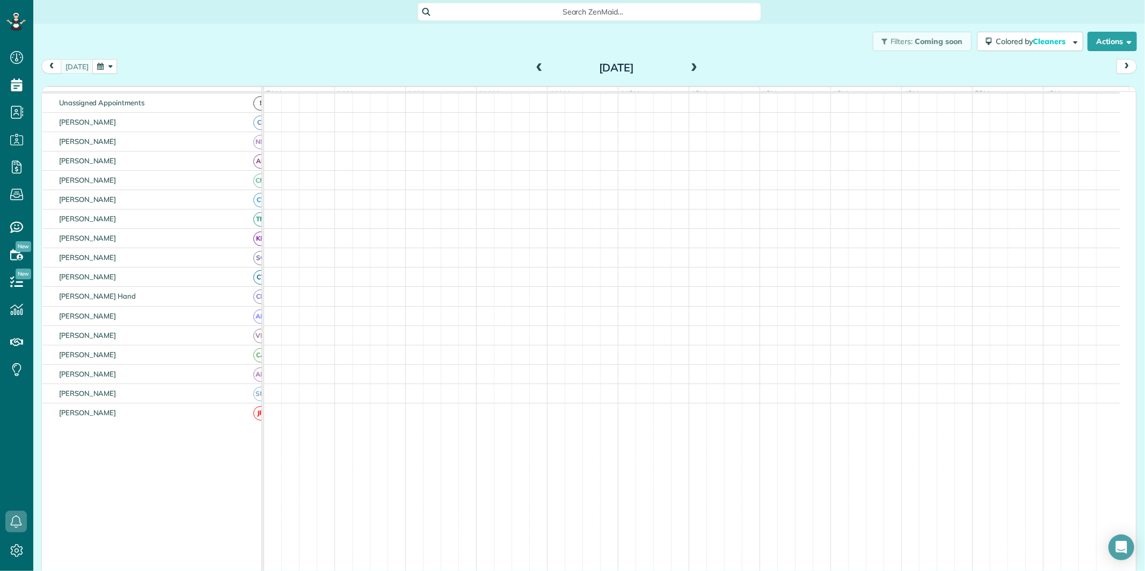
scroll to position [89, 0]
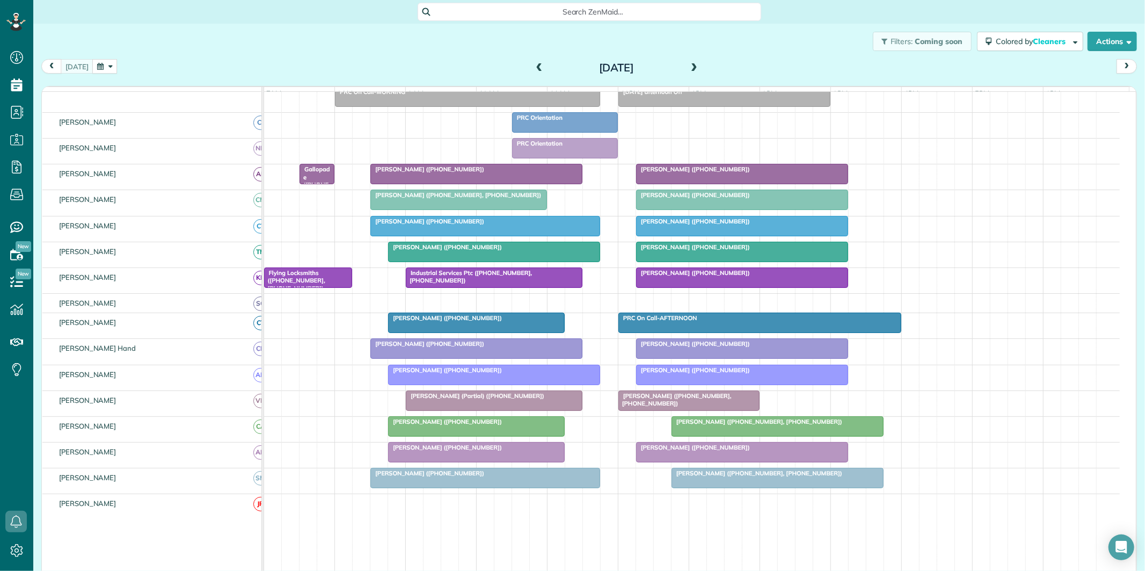
click at [484, 173] on div "[PERSON_NAME] ([PHONE_NUMBER])" at bounding box center [477, 169] width 206 height 8
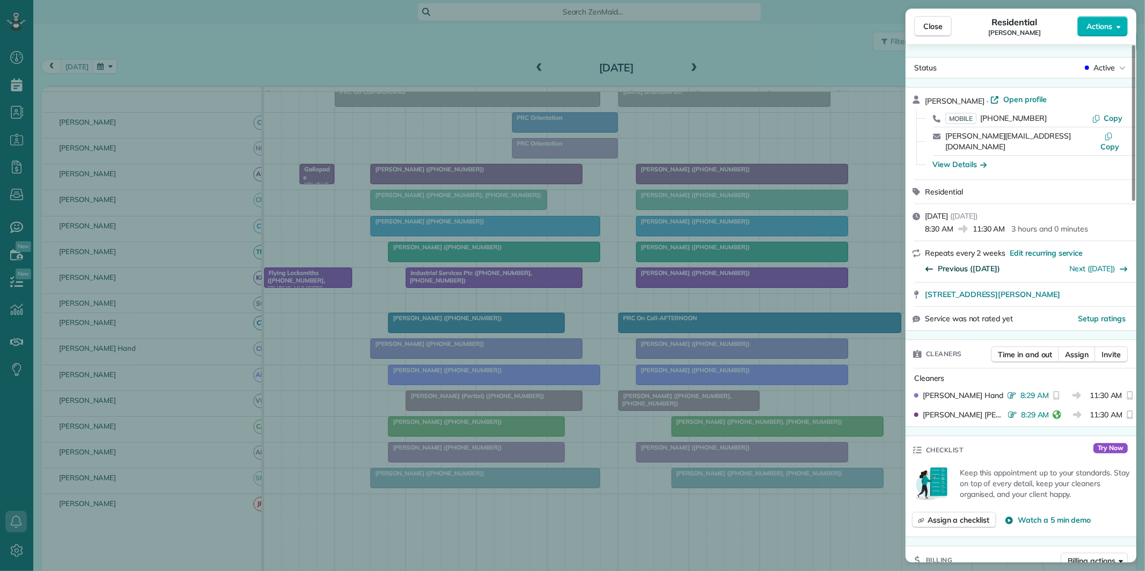
click at [967, 263] on span "Previous ([DATE])" at bounding box center [969, 268] width 62 height 11
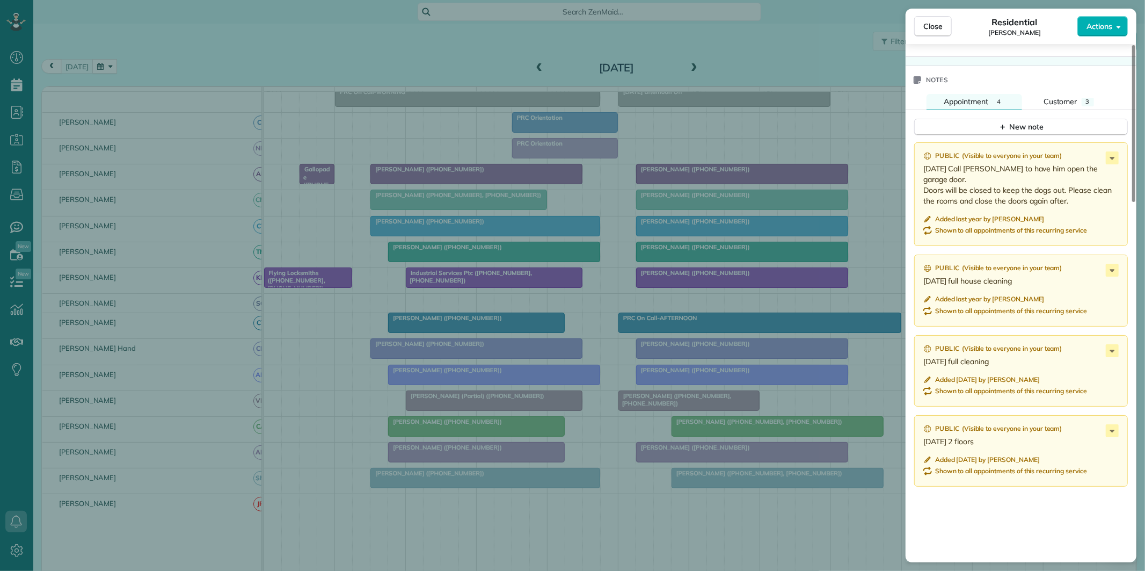
scroll to position [898, 0]
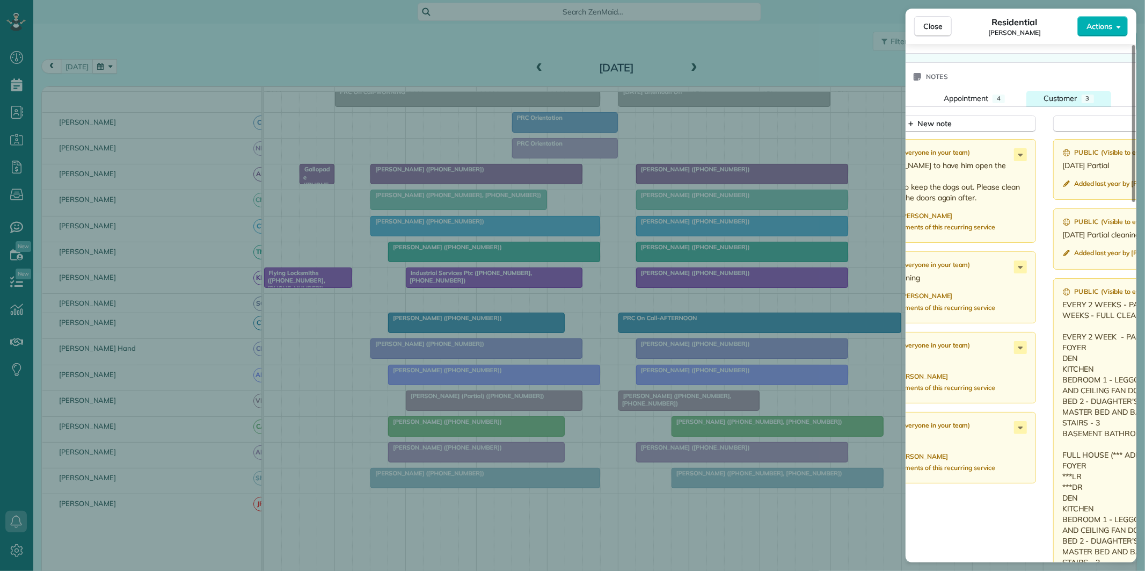
click at [1066, 93] on span "Customer" at bounding box center [1060, 98] width 34 height 10
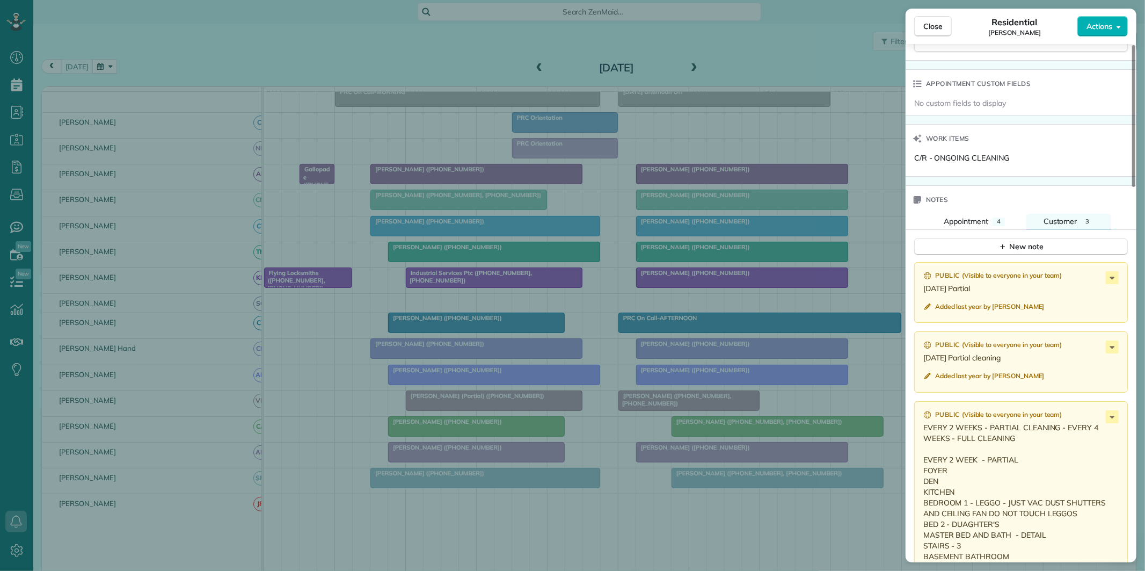
scroll to position [715, 0]
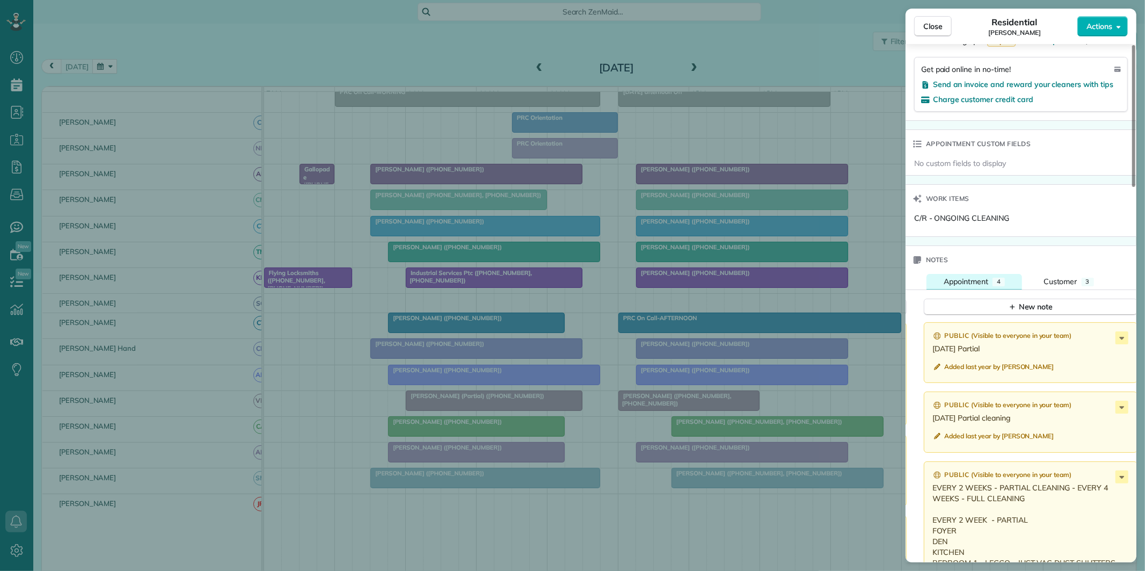
click at [983, 276] on span "Appointment" at bounding box center [966, 281] width 45 height 10
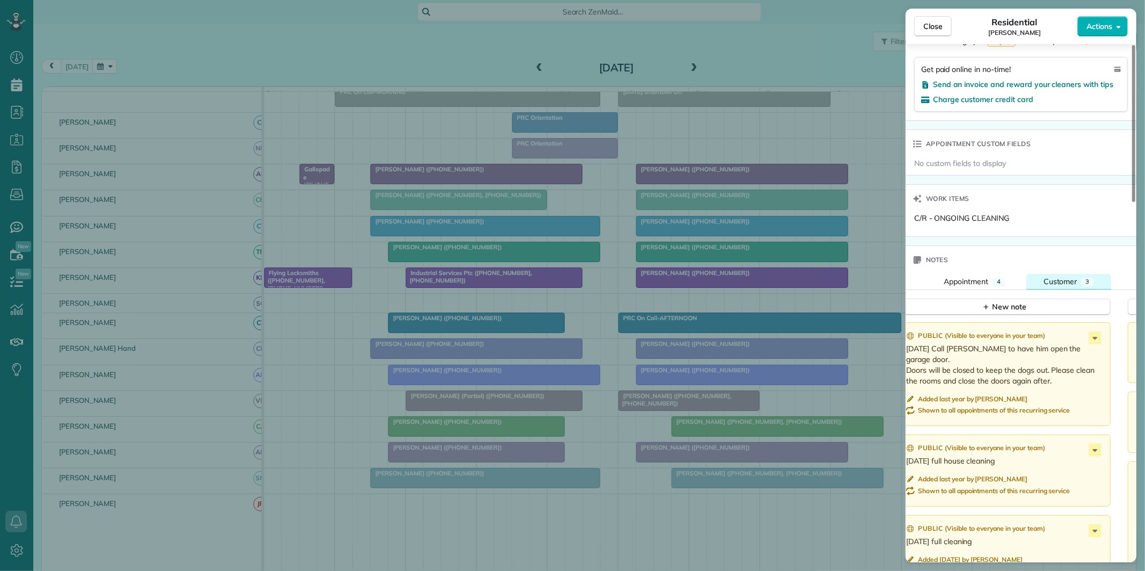
click at [1076, 276] on span "Customer" at bounding box center [1060, 281] width 34 height 10
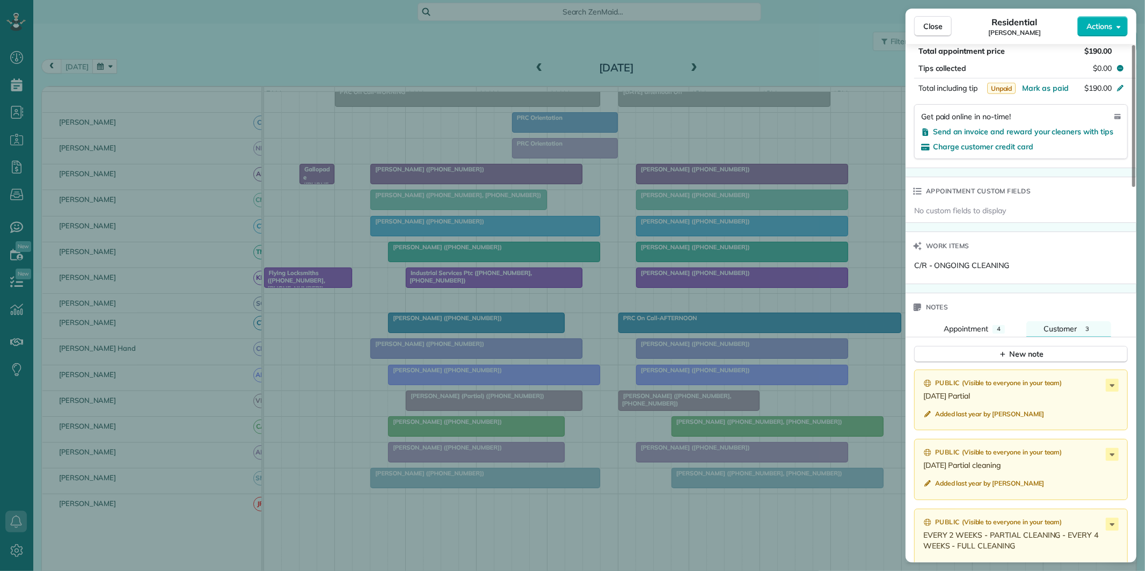
scroll to position [669, 0]
click at [1024, 348] on div "New note" at bounding box center [1020, 353] width 45 height 11
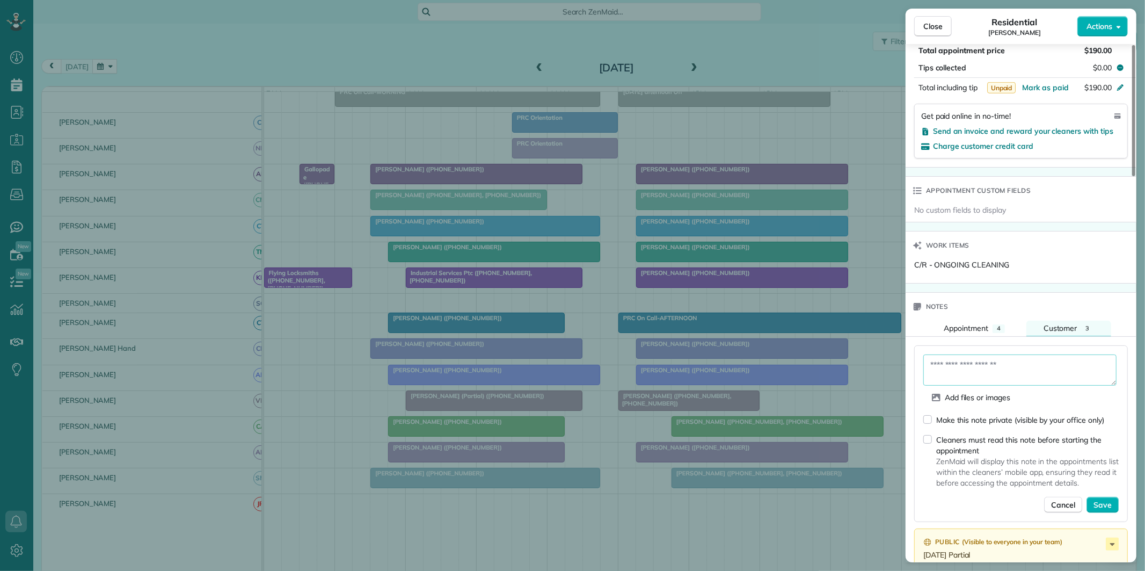
click at [985, 354] on textarea at bounding box center [1019, 369] width 193 height 31
type textarea "**********"
click at [1108, 500] on span "Save" at bounding box center [1102, 505] width 18 height 11
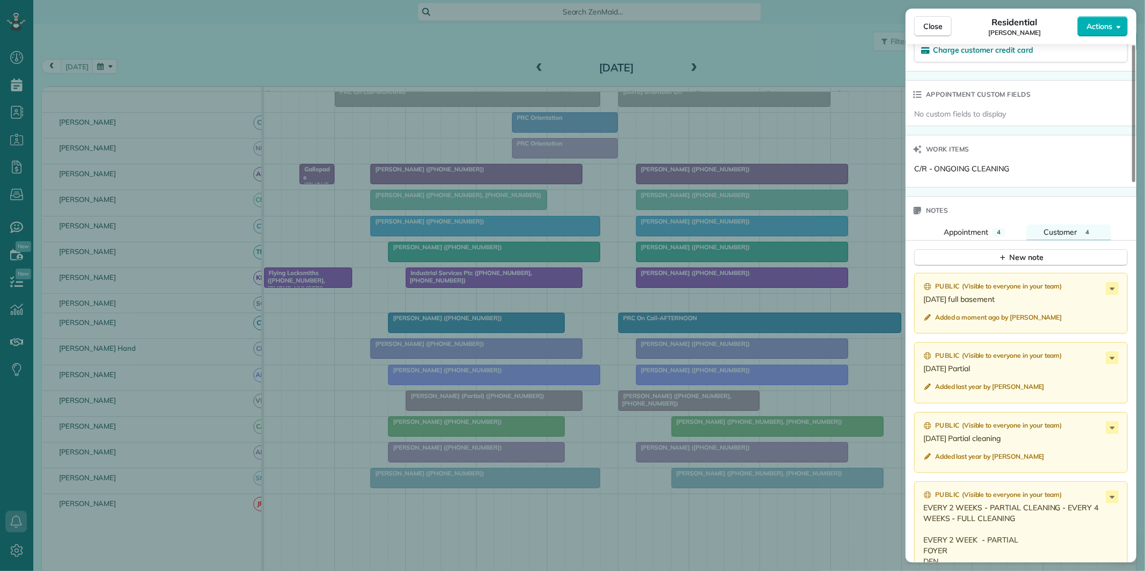
scroll to position [788, 0]
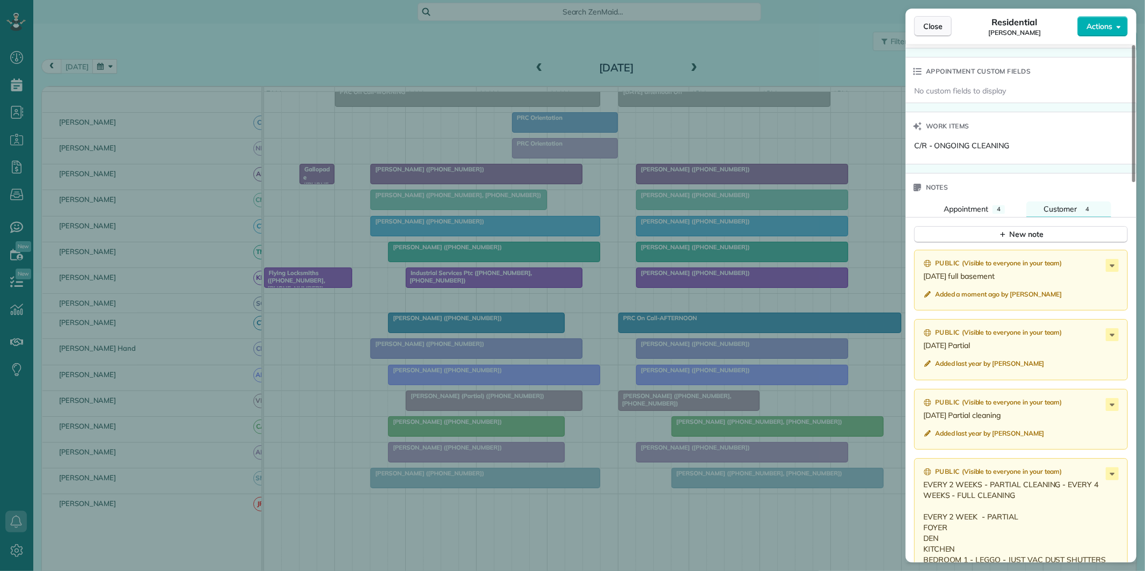
click at [933, 27] on span "Close" at bounding box center [932, 26] width 19 height 11
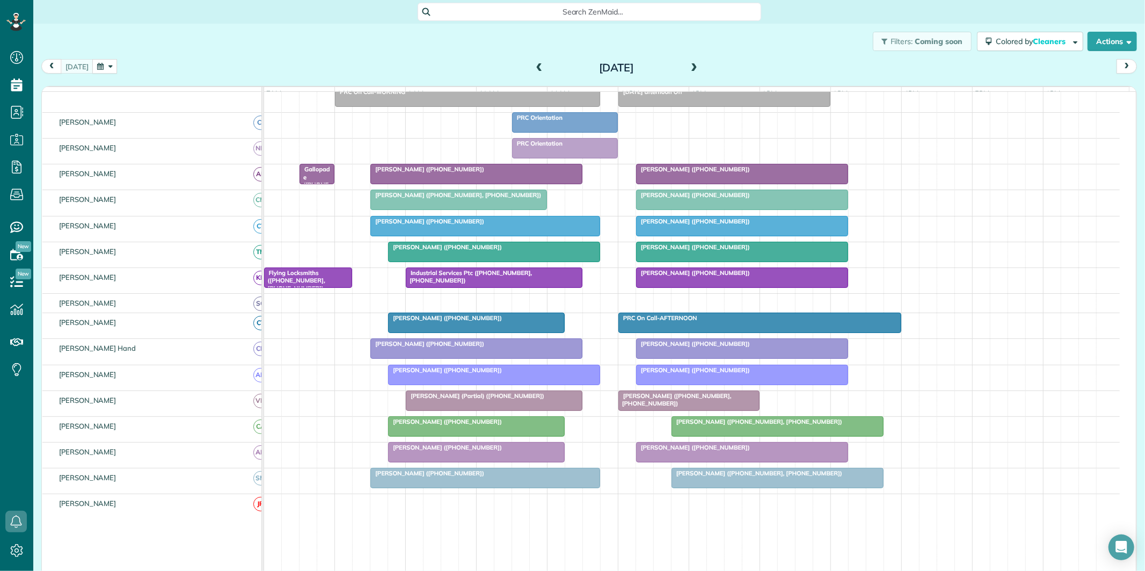
click at [436, 173] on span "[PERSON_NAME] ([PHONE_NUMBER])" at bounding box center [427, 169] width 115 height 8
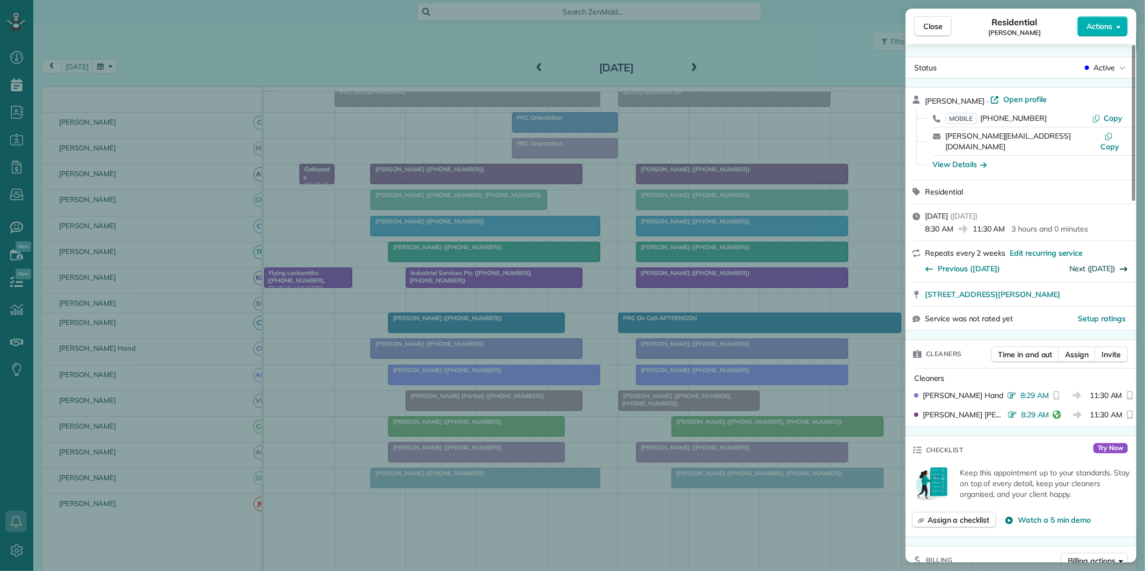
click at [1101, 264] on link "Next ([DATE])" at bounding box center [1093, 269] width 46 height 10
click at [1105, 264] on link "Next ([DATE])" at bounding box center [1093, 269] width 46 height 10
click at [1105, 264] on link "Next (Sep 24)" at bounding box center [1093, 269] width 46 height 10
click at [937, 27] on span "Close" at bounding box center [932, 26] width 19 height 11
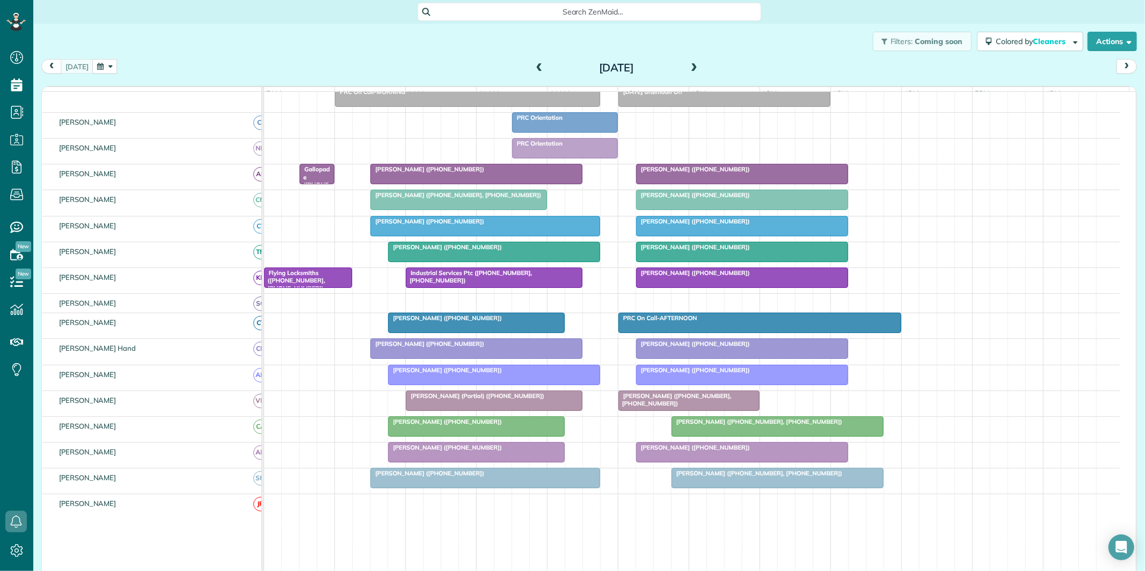
click at [267, 36] on div "Filters: Coming soon Colored by Cleaners Color by Cleaner Color by Team Color b…" at bounding box center [589, 41] width 1112 height 35
click at [690, 64] on span at bounding box center [694, 68] width 12 height 10
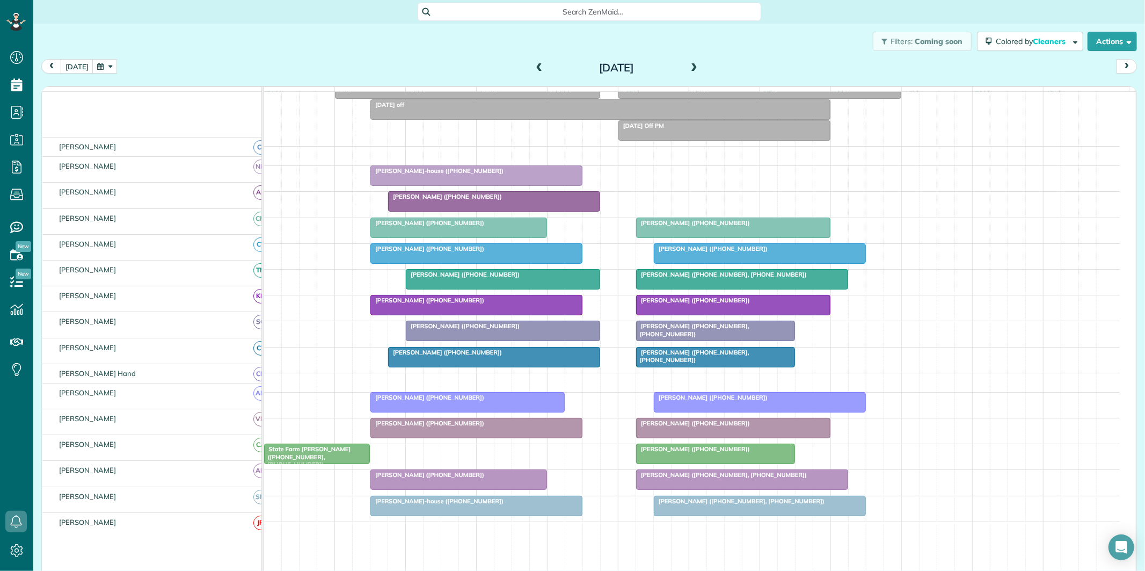
scroll to position [97, 0]
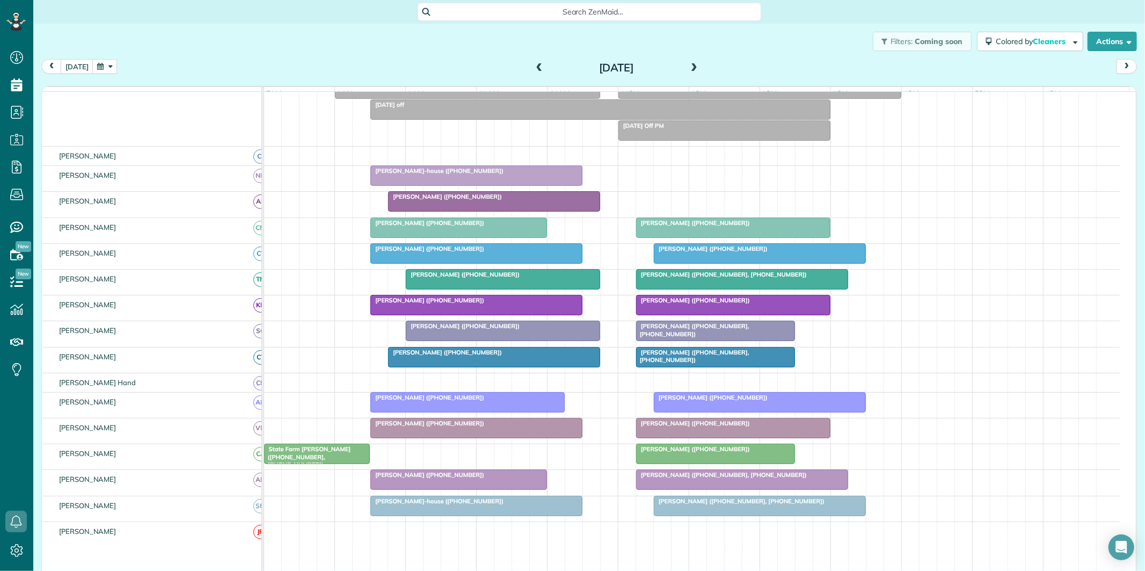
click at [396, 45] on div "Filters: Coming soon Colored by Cleaners Color by Cleaner Color by Team Color b…" at bounding box center [589, 41] width 1112 height 35
click at [103, 66] on button "button" at bounding box center [104, 66] width 25 height 14
click at [320, 57] on div "Filters: Coming soon Colored by Cleaners Color by Cleaner Color by Team Color b…" at bounding box center [589, 41] width 1112 height 35
click at [108, 62] on button "button" at bounding box center [104, 66] width 25 height 14
click at [344, 38] on div "Filters: Coming soon Colored by Cleaners Color by Cleaner Color by Team Color b…" at bounding box center [589, 41] width 1112 height 35
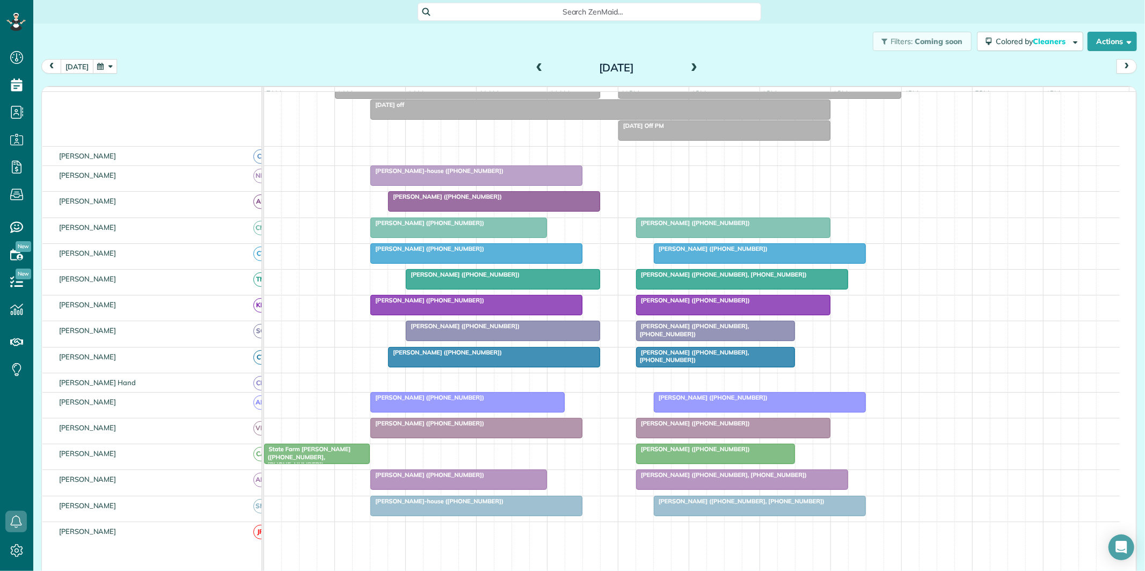
click at [74, 67] on button "[DATE]" at bounding box center [77, 66] width 33 height 14
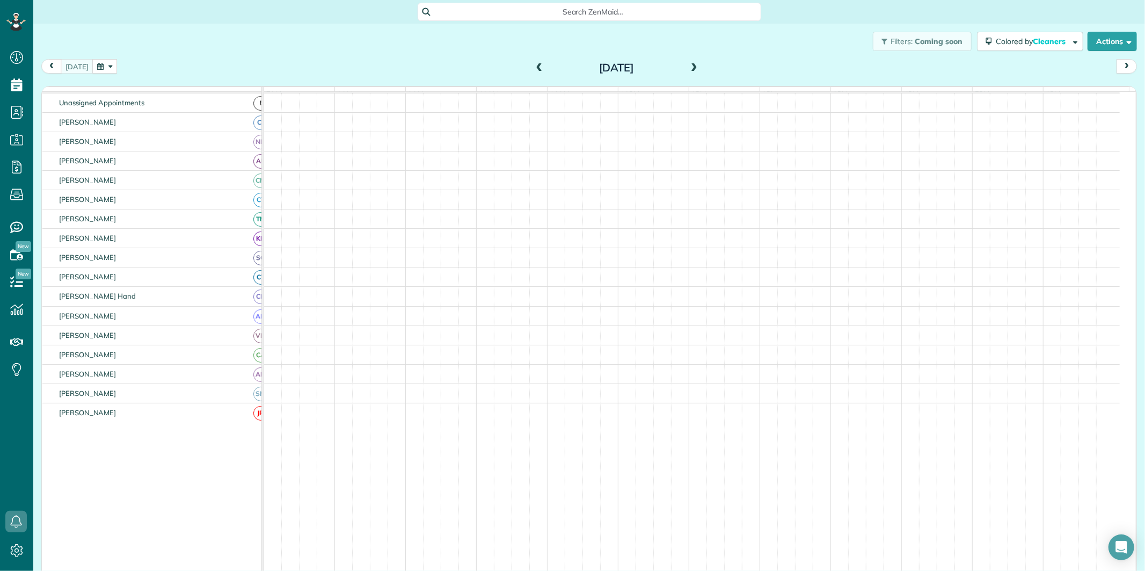
scroll to position [6, 0]
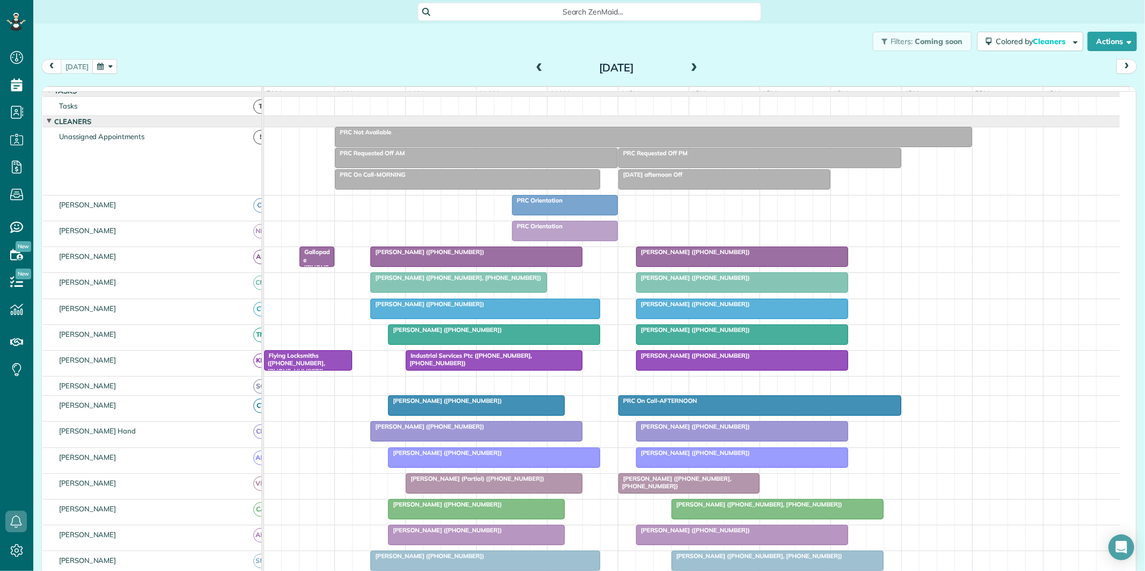
click at [688, 63] on span at bounding box center [694, 68] width 12 height 10
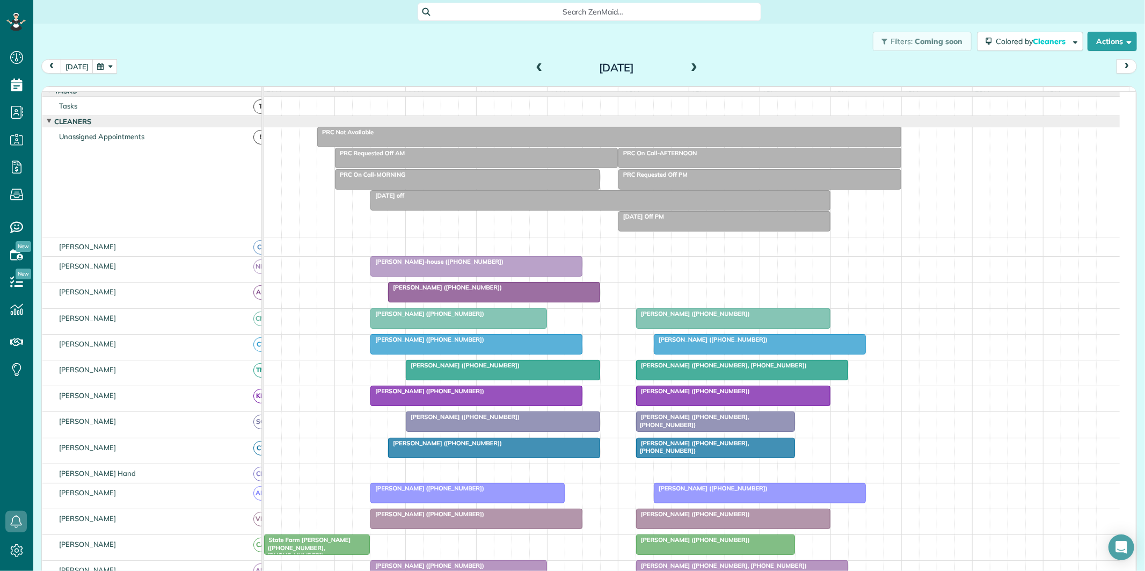
click at [416, 57] on div "Filters: Coming soon Colored by Cleaners Color by Cleaner Color by Team Color b…" at bounding box center [589, 41] width 1112 height 35
click at [79, 68] on button "[DATE]" at bounding box center [77, 66] width 33 height 14
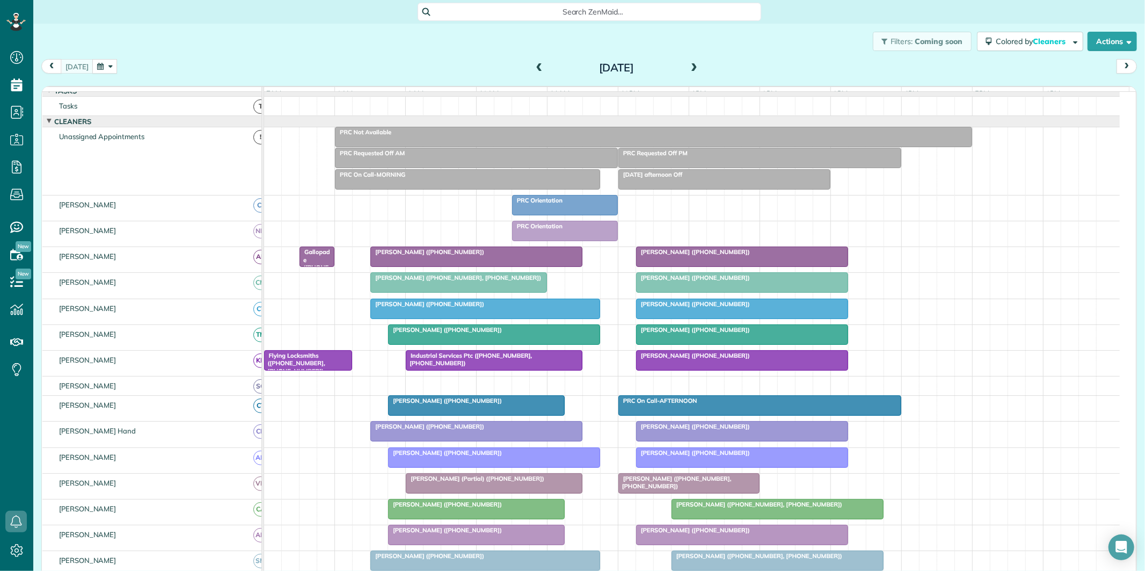
click at [474, 255] on div "[PERSON_NAME] ([PHONE_NUMBER])" at bounding box center [477, 252] width 206 height 8
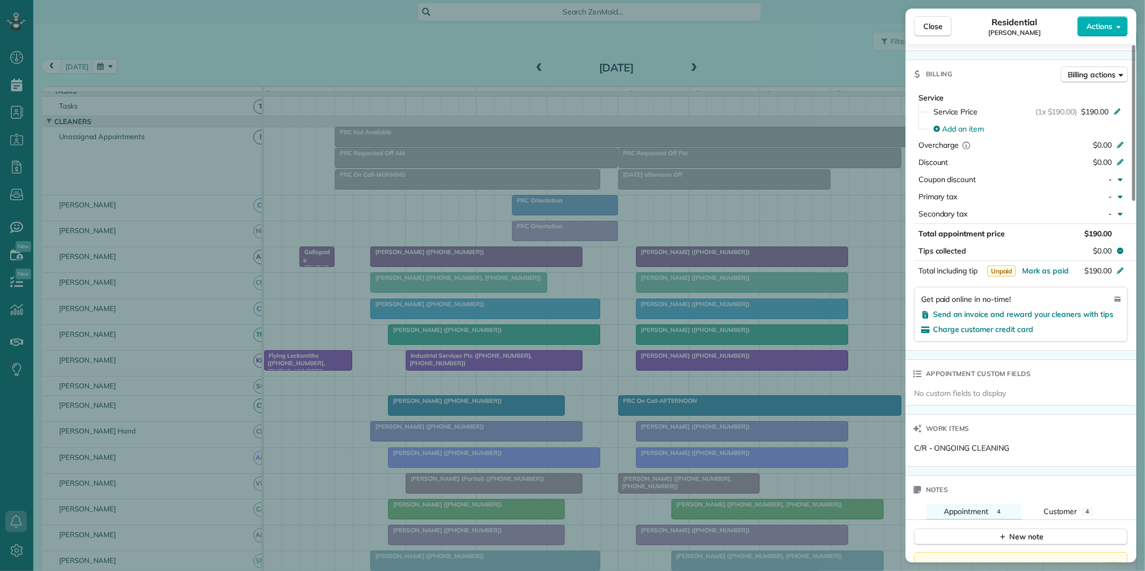
scroll to position [484, 0]
click at [1075, 508] on span "Customer" at bounding box center [1060, 513] width 34 height 10
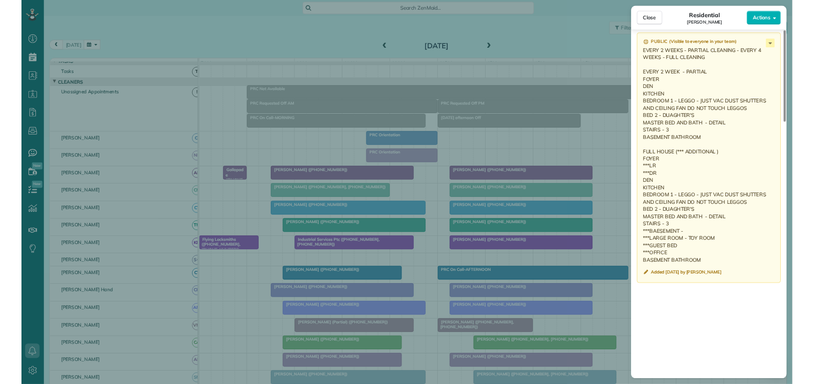
scroll to position [1078, 0]
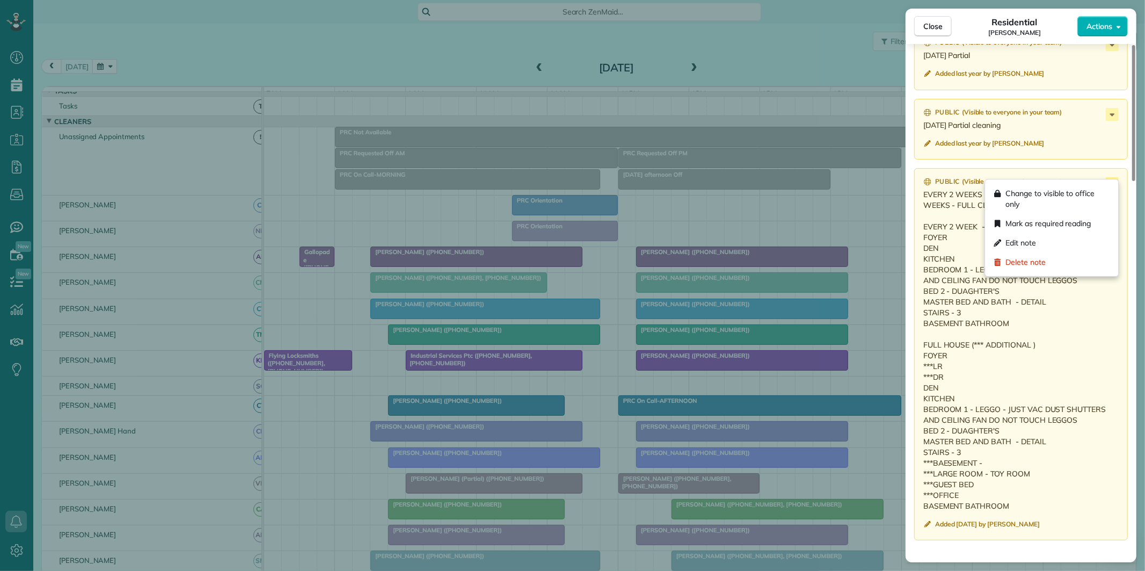
click at [1112, 182] on icon at bounding box center [1112, 183] width 5 height 3
click at [1032, 242] on span "Edit note" at bounding box center [1020, 242] width 31 height 11
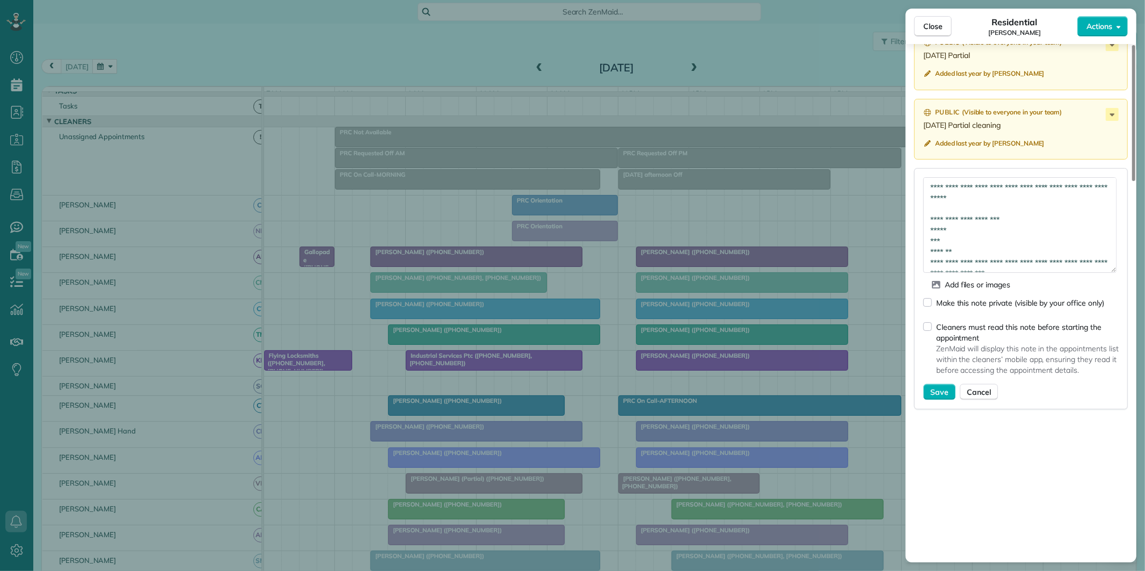
drag, startPoint x: 1111, startPoint y: 196, endPoint x: 1122, endPoint y: 270, distance: 74.8
click at [1122, 270] on div "**********" at bounding box center [1021, 288] width 214 height 241
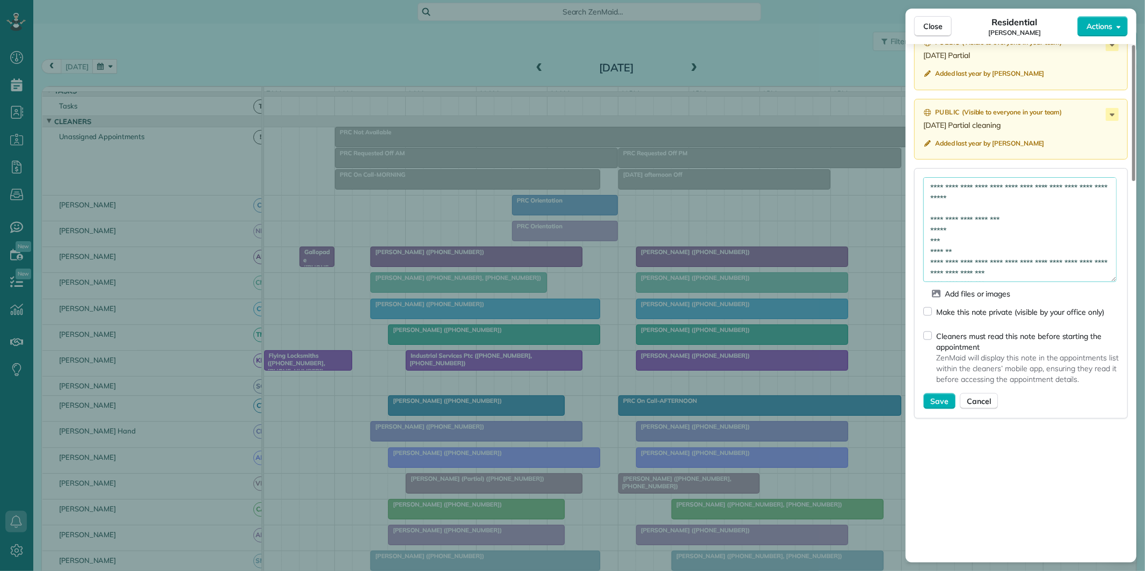
click at [995, 177] on textarea "**********" at bounding box center [1019, 229] width 193 height 105
click at [963, 188] on textarea "**********" at bounding box center [1019, 229] width 193 height 105
click at [988, 188] on textarea "**********" at bounding box center [1019, 229] width 193 height 105
drag, startPoint x: 1079, startPoint y: 174, endPoint x: 1090, endPoint y: 180, distance: 12.3
click at [1080, 177] on textarea "**********" at bounding box center [1019, 229] width 193 height 105
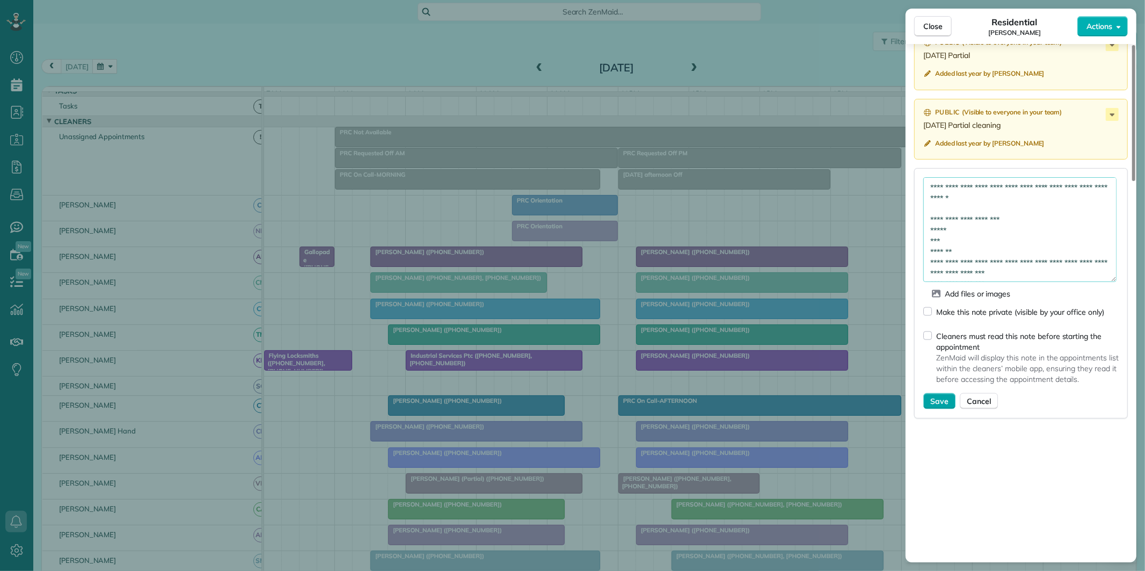
type textarea "**********"
click at [938, 396] on span "Save" at bounding box center [939, 401] width 18 height 11
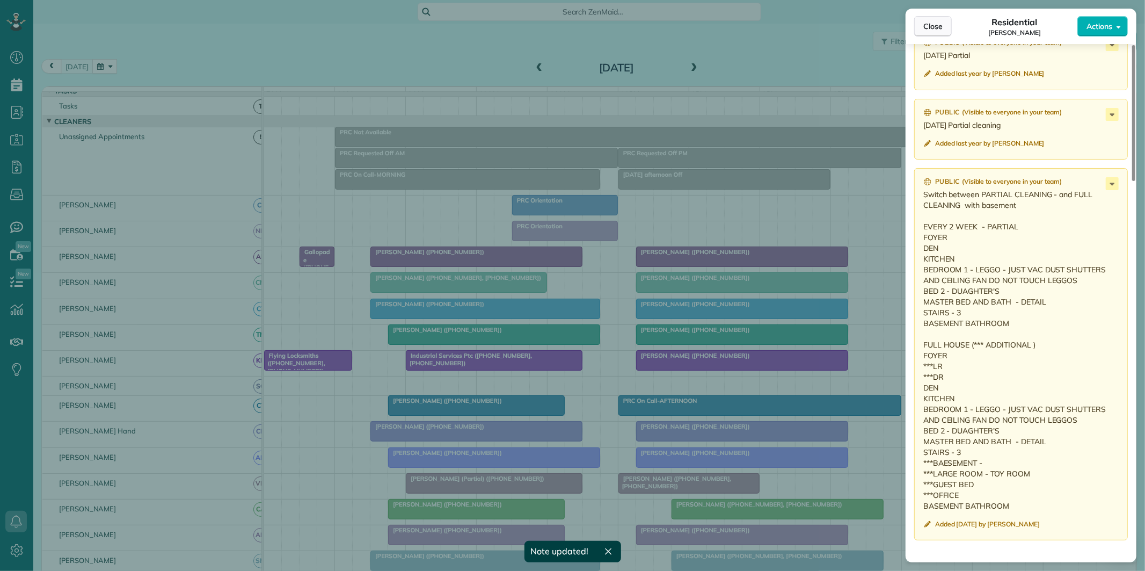
click at [936, 23] on span "Close" at bounding box center [932, 26] width 19 height 11
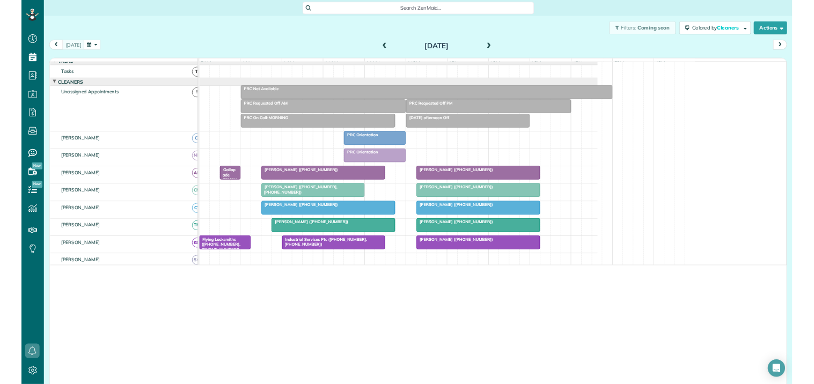
scroll to position [384, 33]
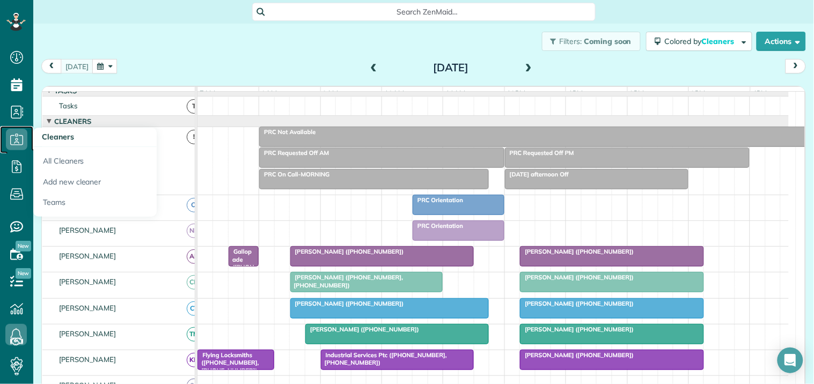
click at [13, 142] on icon at bounding box center [16, 139] width 21 height 21
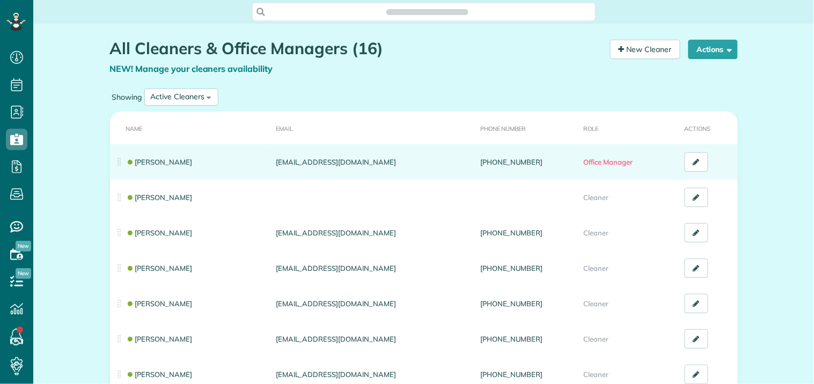
scroll to position [4, 4]
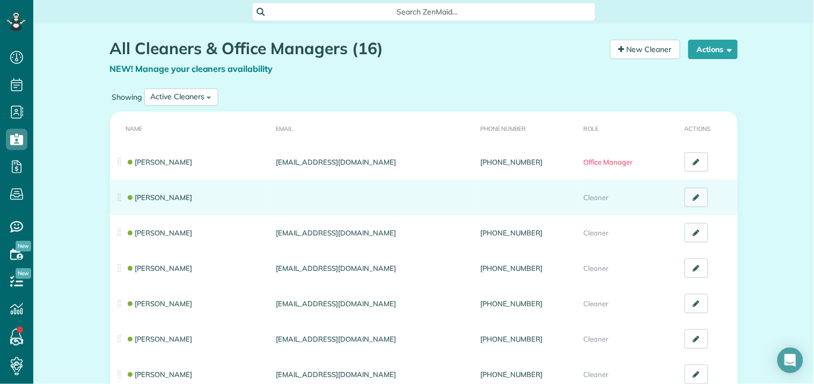
click at [694, 192] on link at bounding box center [697, 197] width 24 height 19
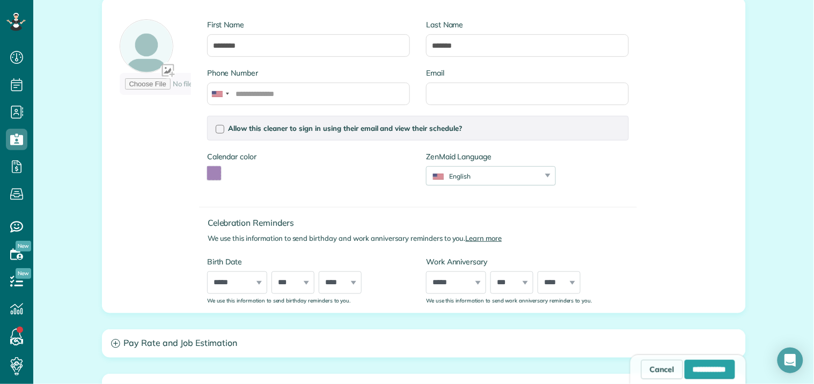
scroll to position [119, 0]
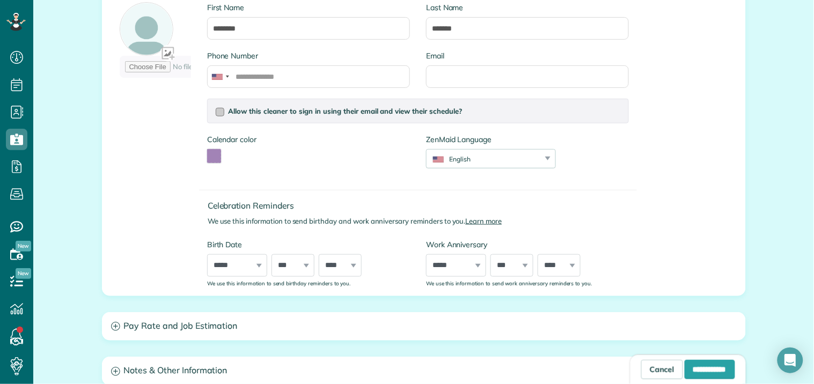
click at [217, 114] on div at bounding box center [220, 112] width 9 height 9
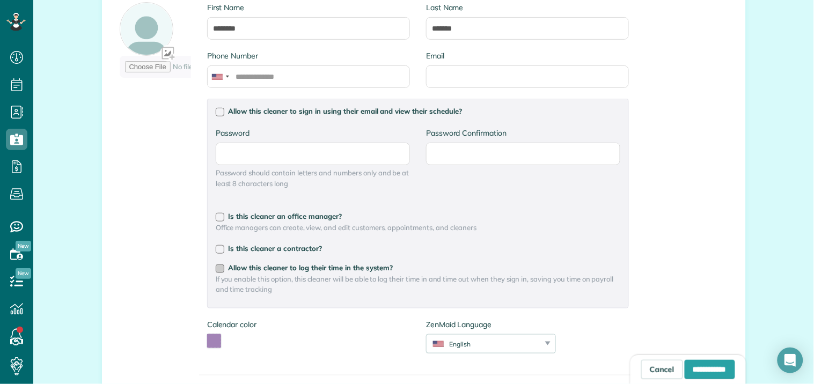
click at [216, 266] on div at bounding box center [220, 269] width 9 height 9
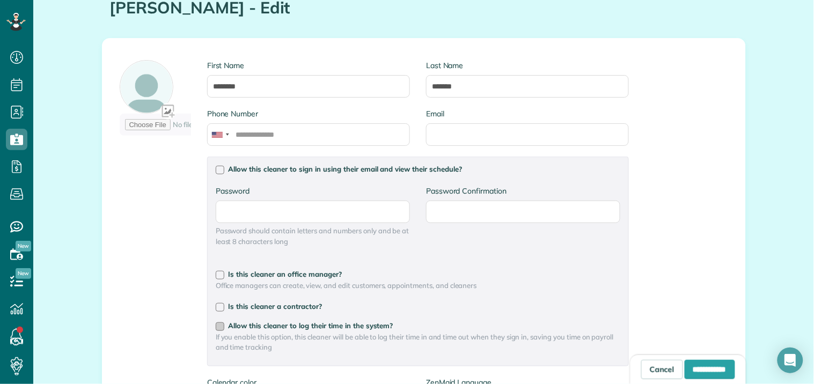
scroll to position [60, 0]
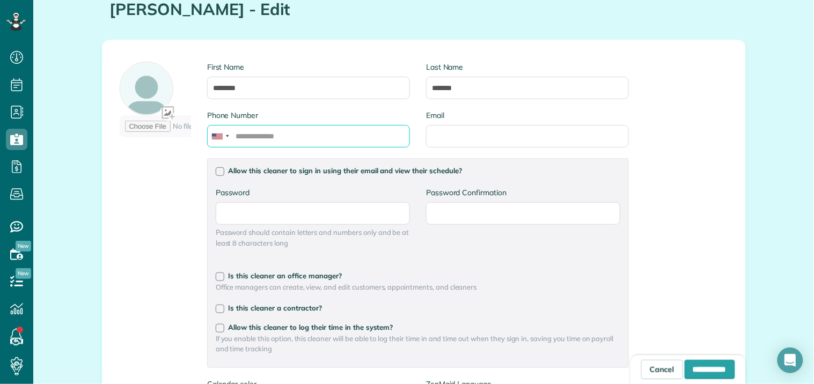
click at [280, 138] on input "Phone Number" at bounding box center [308, 136] width 203 height 23
type input "**********"
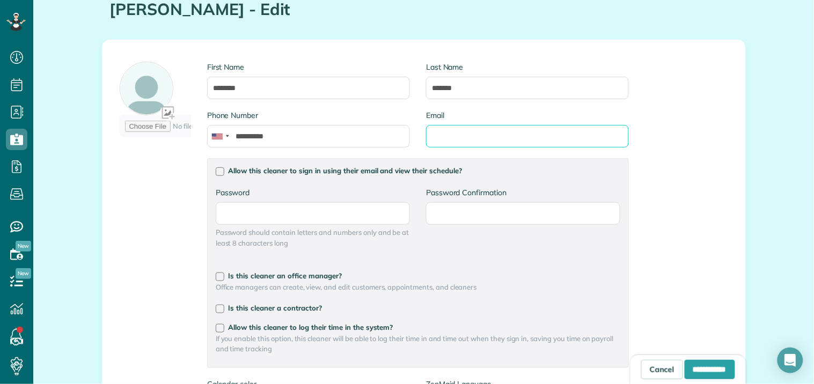
click at [575, 147] on input "Email" at bounding box center [527, 136] width 203 height 23
type input "**********"
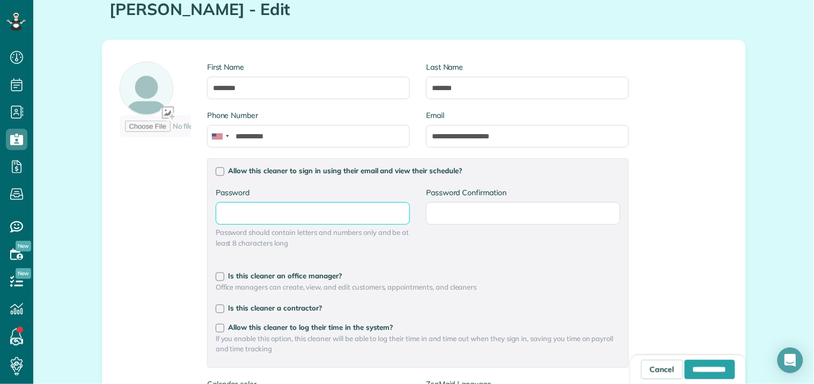
click at [0, 0] on input "Password" at bounding box center [0, 0] width 0 height 0
type input "*********"
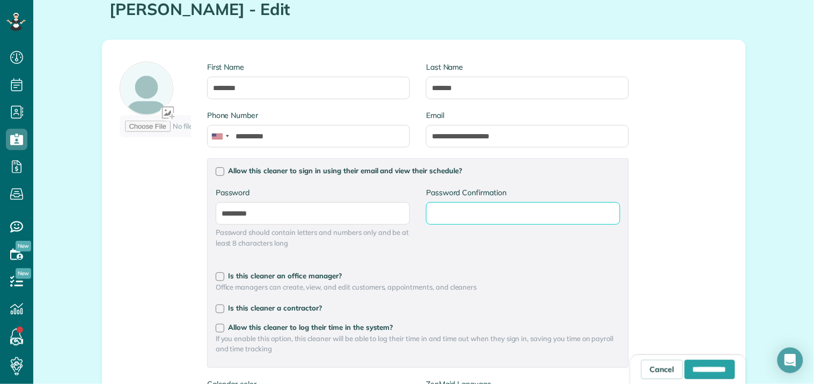
click at [0, 0] on input "Password Confirmation" at bounding box center [0, 0] width 0 height 0
type input "***"
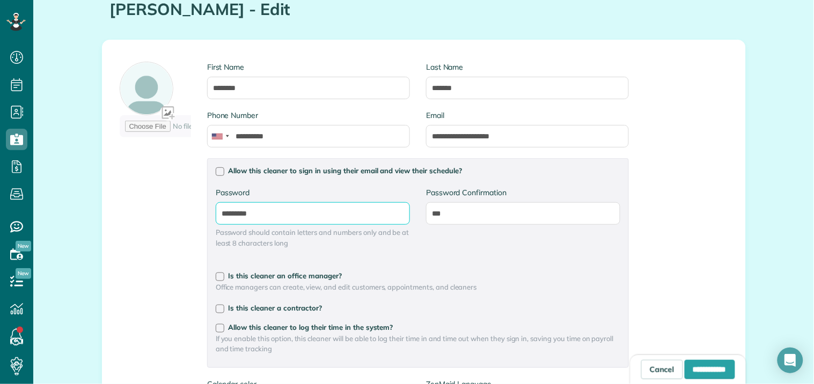
click at [0, 0] on input "*********" at bounding box center [0, 0] width 0 height 0
type input "*"
type input "**********"
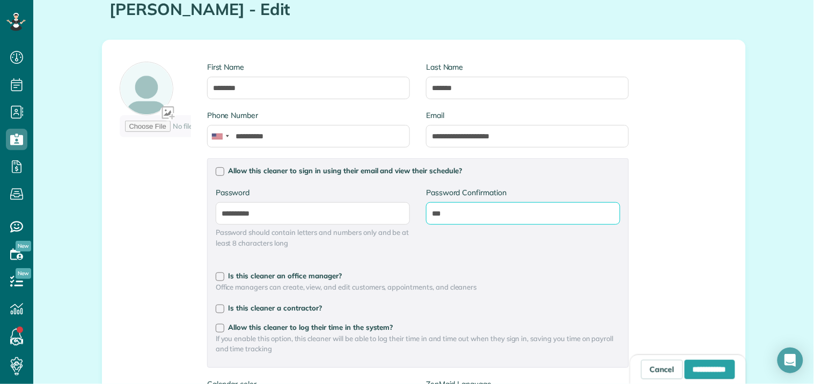
click at [0, 0] on input "***" at bounding box center [0, 0] width 0 height 0
type input "*"
type input "**********"
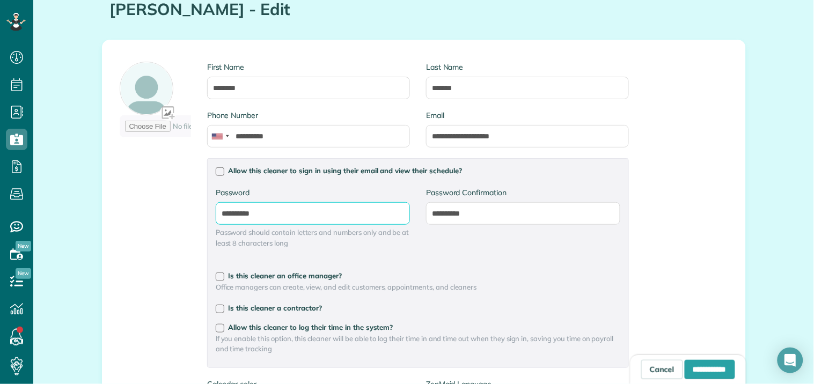
click at [0, 0] on input "**********" at bounding box center [0, 0] width 0 height 0
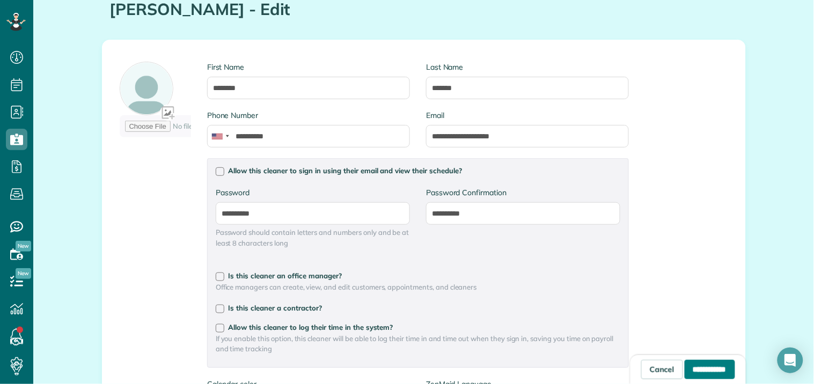
click at [695, 369] on input "**********" at bounding box center [710, 369] width 50 height 19
type input "**********"
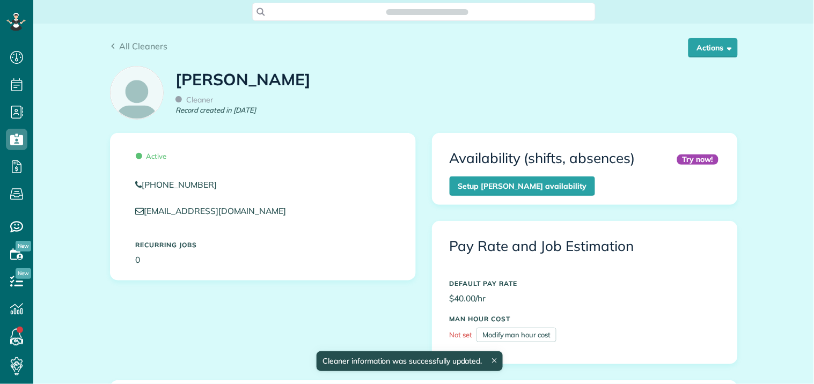
scroll to position [4, 4]
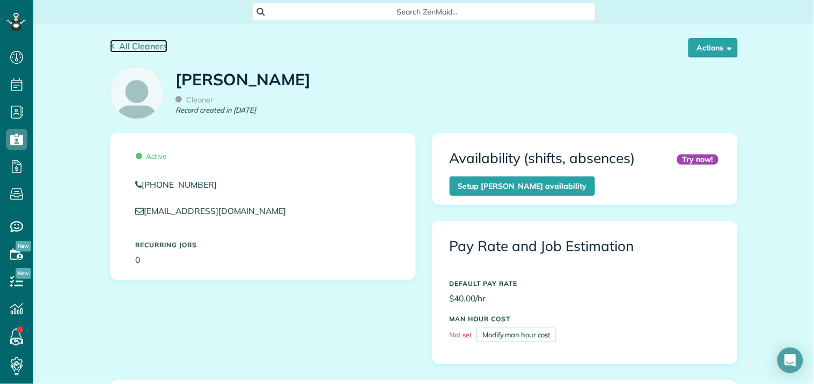
click at [142, 43] on span "All Cleaners" at bounding box center [143, 46] width 48 height 11
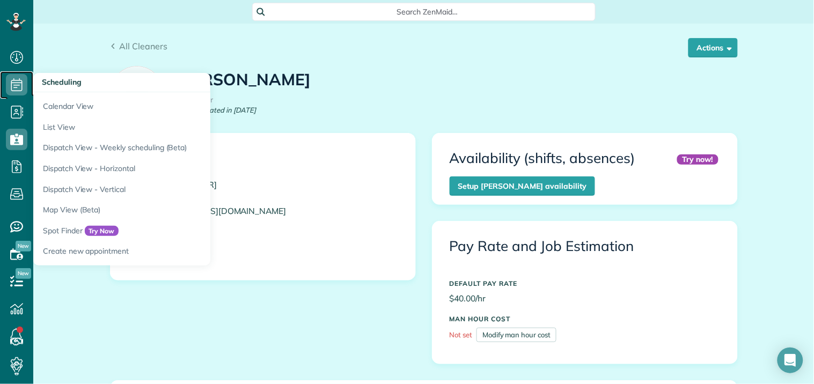
click at [19, 84] on icon at bounding box center [16, 84] width 21 height 21
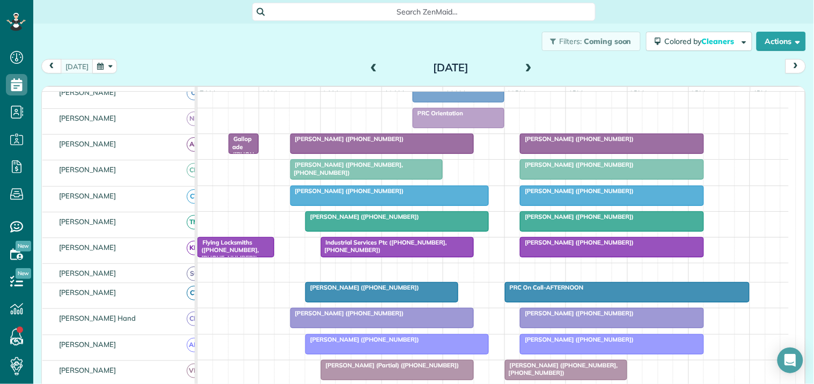
scroll to position [119, 0]
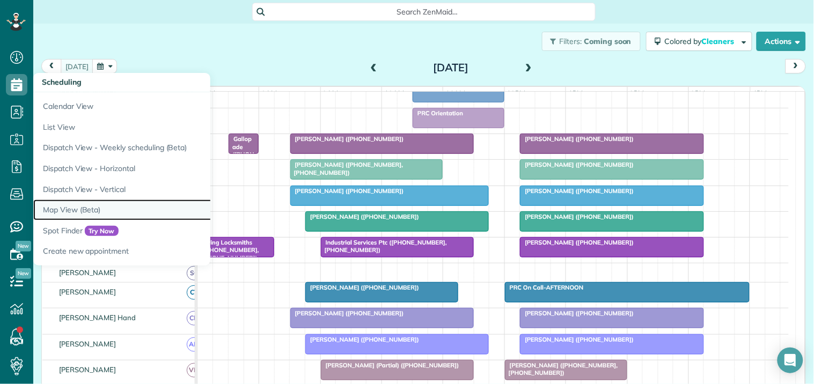
click at [77, 207] on link "Map View (Beta)" at bounding box center [167, 210] width 268 height 21
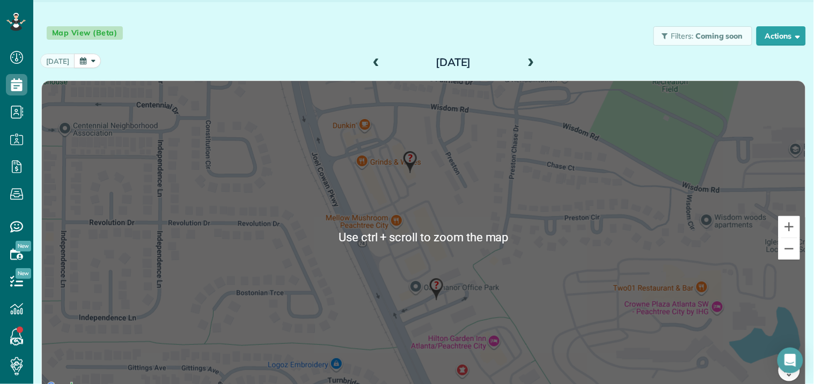
scroll to position [32, 0]
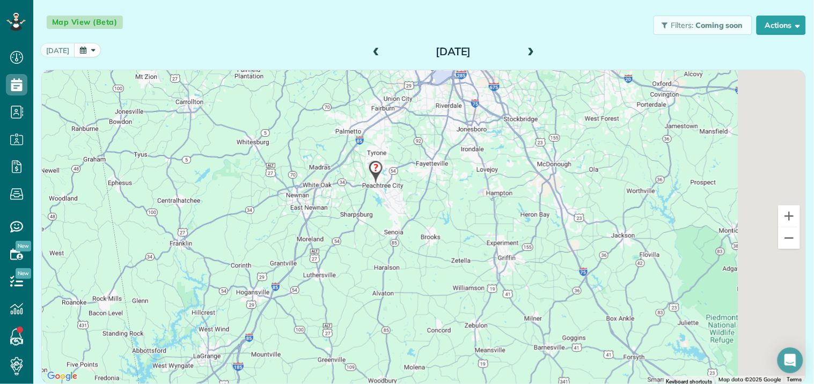
drag, startPoint x: 452, startPoint y: 238, endPoint x: 324, endPoint y: 206, distance: 131.9
click at [324, 206] on div at bounding box center [424, 226] width 764 height 313
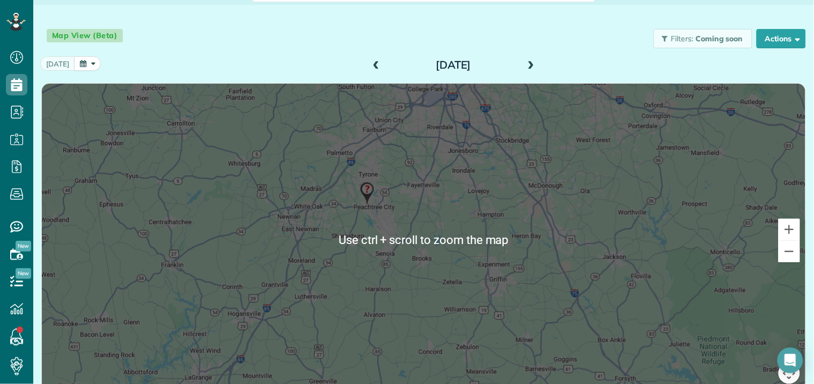
scroll to position [0, 0]
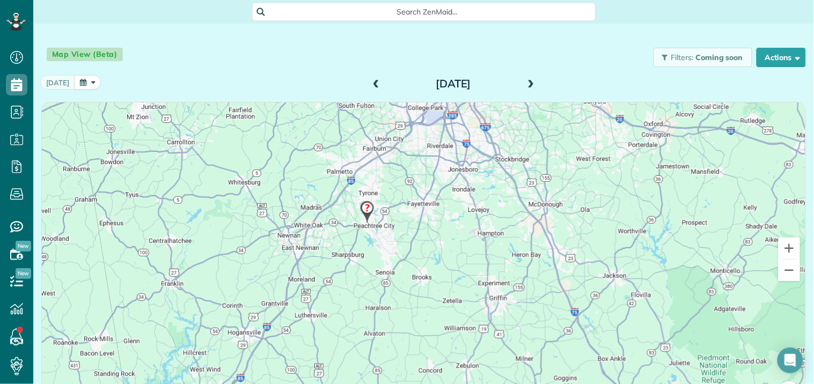
click at [432, 223] on div at bounding box center [424, 259] width 764 height 313
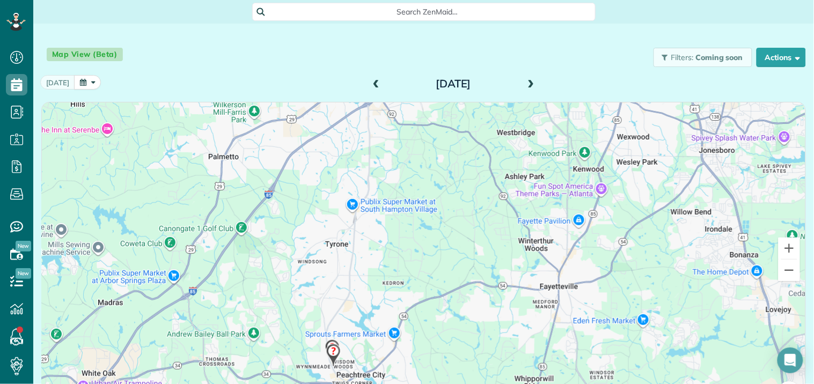
drag, startPoint x: 243, startPoint y: 145, endPoint x: 411, endPoint y: 278, distance: 214.3
click at [411, 278] on div at bounding box center [424, 259] width 764 height 313
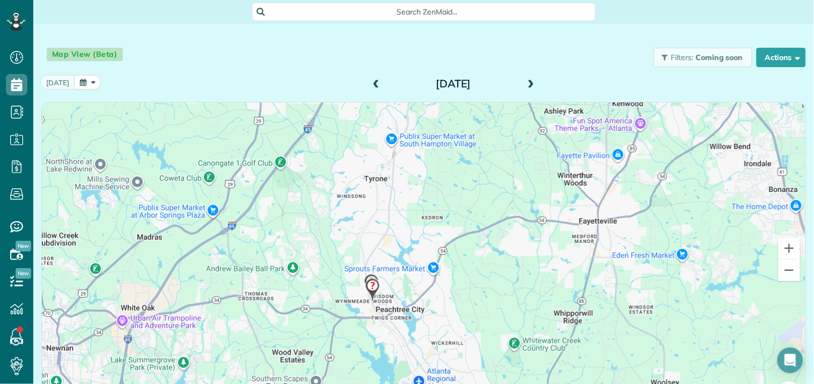
drag, startPoint x: 237, startPoint y: 311, endPoint x: 276, endPoint y: 245, distance: 77.2
click at [276, 245] on div at bounding box center [424, 259] width 764 height 313
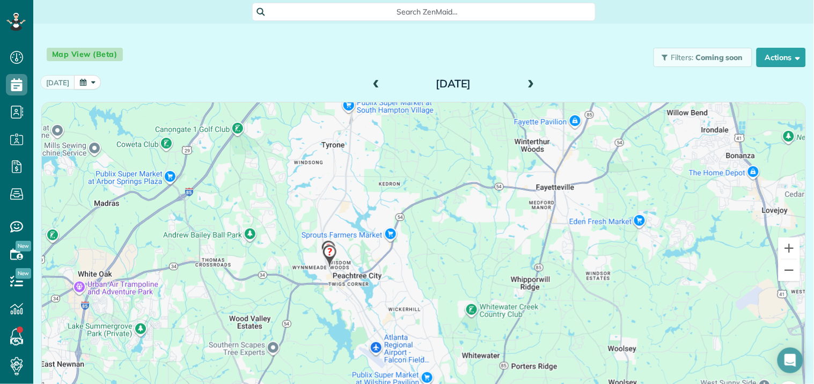
drag, startPoint x: 333, startPoint y: 230, endPoint x: 289, endPoint y: 196, distance: 55.5
click at [289, 196] on div at bounding box center [424, 259] width 764 height 313
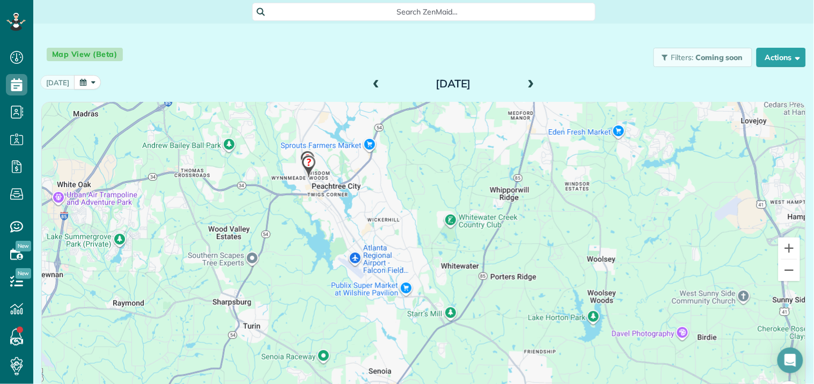
drag, startPoint x: 428, startPoint y: 299, endPoint x: 407, endPoint y: 207, distance: 94.7
click at [407, 207] on div at bounding box center [424, 259] width 764 height 313
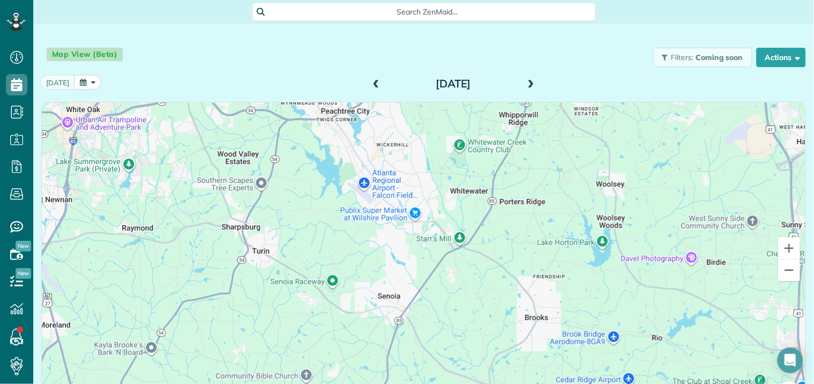
drag, startPoint x: 420, startPoint y: 224, endPoint x: 425, endPoint y: 179, distance: 45.3
click at [425, 179] on div at bounding box center [424, 259] width 764 height 313
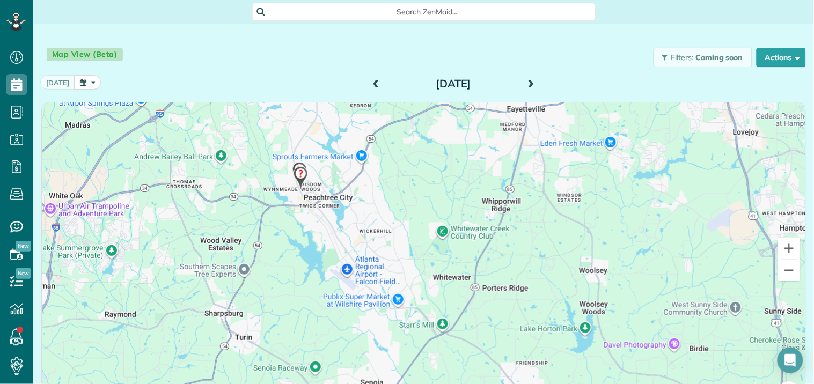
drag, startPoint x: 305, startPoint y: 235, endPoint x: 303, endPoint y: 262, distance: 26.9
click at [303, 262] on div at bounding box center [424, 259] width 764 height 313
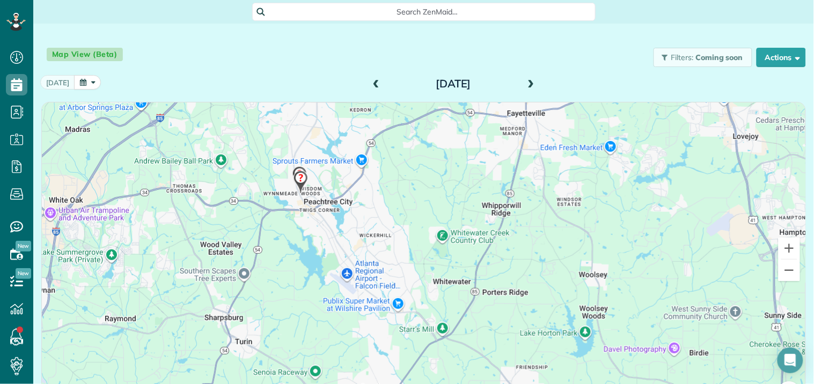
click at [301, 274] on div at bounding box center [424, 259] width 764 height 313
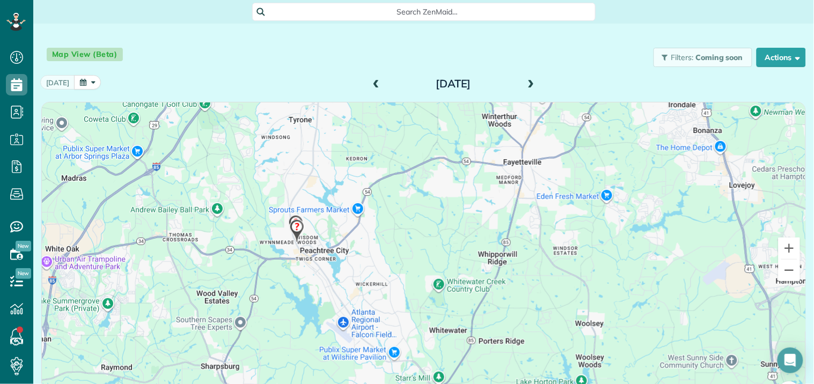
drag, startPoint x: 429, startPoint y: 199, endPoint x: 426, endPoint y: 245, distance: 46.3
click at [426, 245] on div at bounding box center [424, 259] width 764 height 313
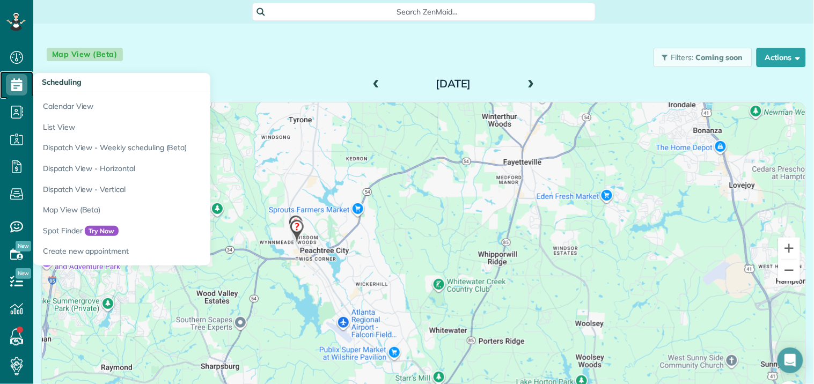
click at [22, 81] on use at bounding box center [16, 84] width 11 height 13
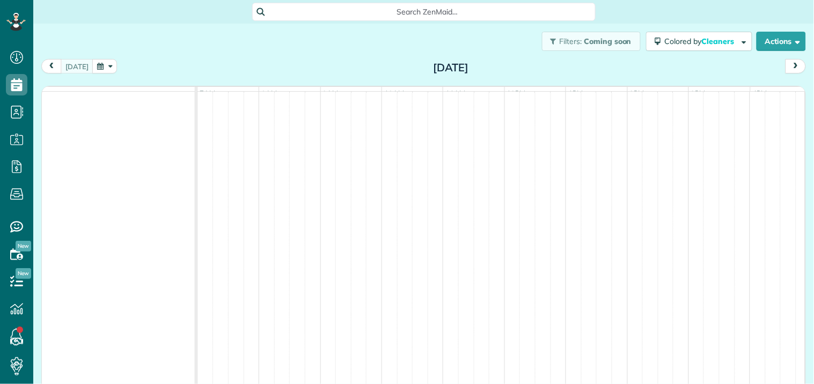
scroll to position [4, 4]
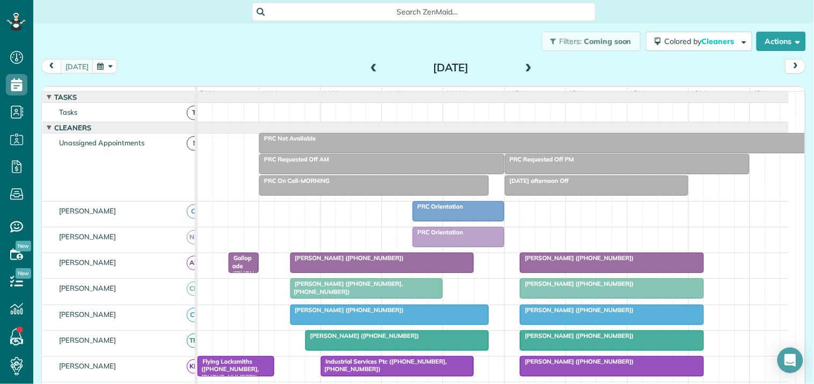
click at [524, 64] on span at bounding box center [529, 68] width 12 height 10
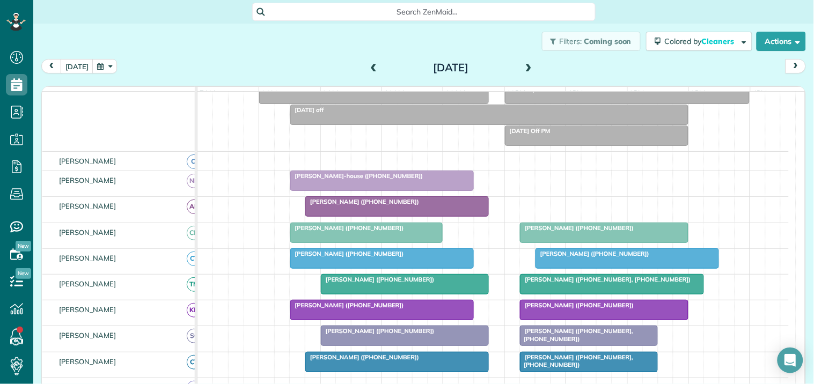
scroll to position [162, 0]
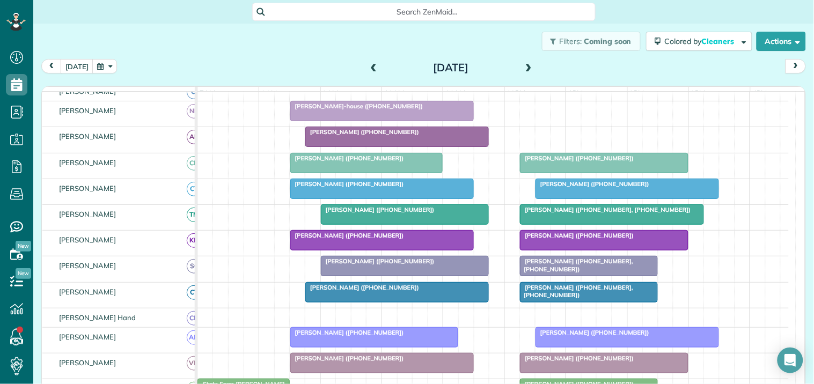
click at [523, 67] on span at bounding box center [529, 68] width 12 height 10
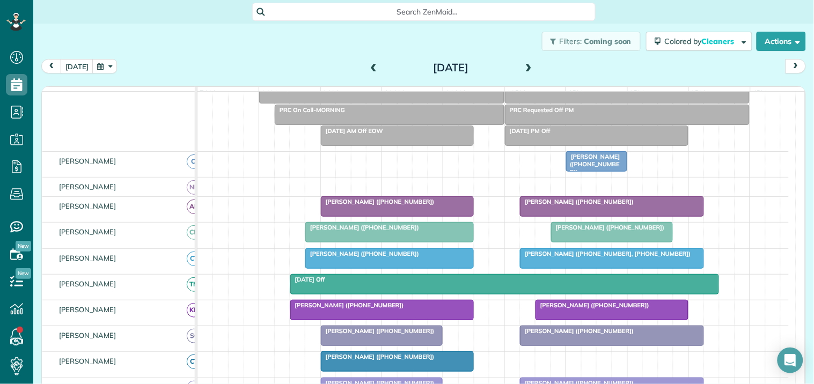
scroll to position [147, 0]
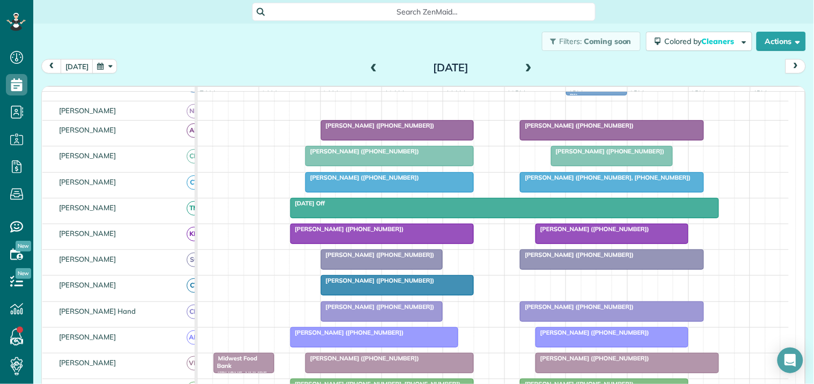
click at [368, 67] on span at bounding box center [374, 68] width 12 height 10
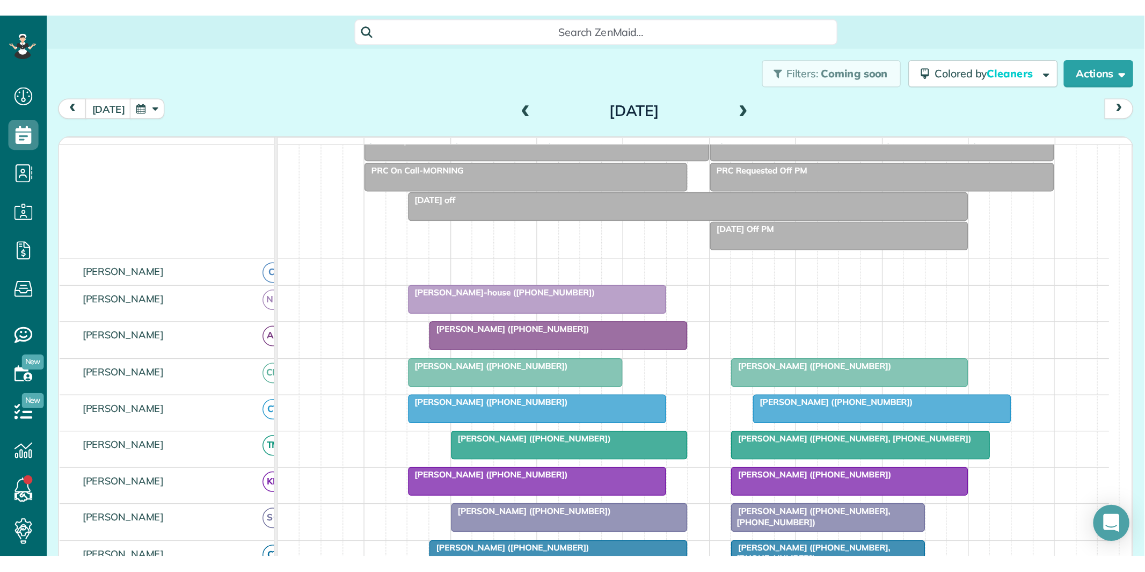
scroll to position [162, 0]
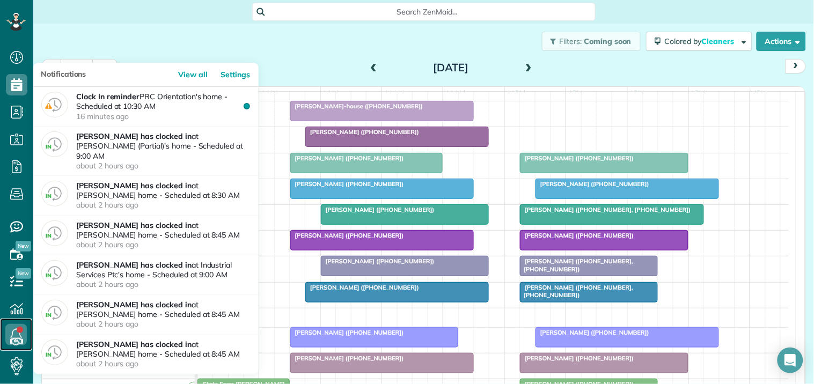
click at [14, 328] on icon at bounding box center [15, 334] width 21 height 21
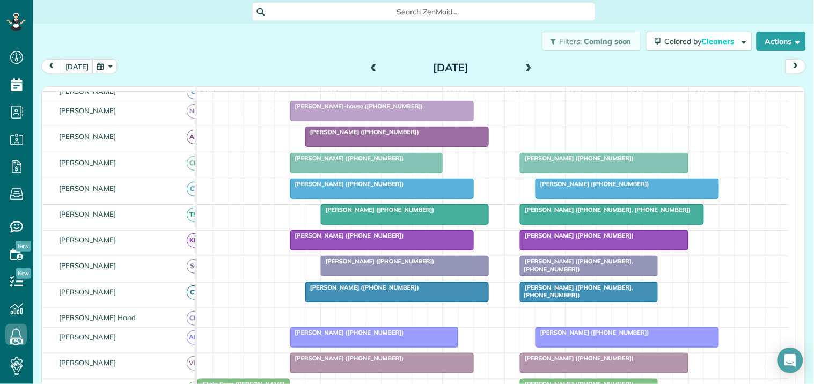
click at [217, 45] on div "Filters: Coming soon Colored by Cleaners Color by Cleaner Color by Team Color b…" at bounding box center [423, 41] width 781 height 35
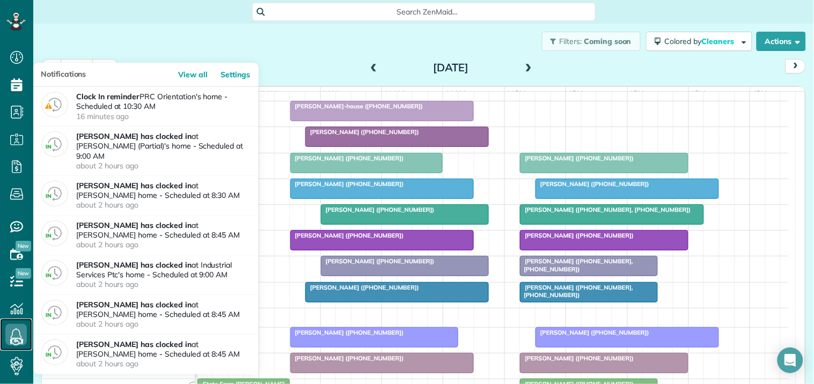
click at [19, 332] on use at bounding box center [16, 334] width 11 height 13
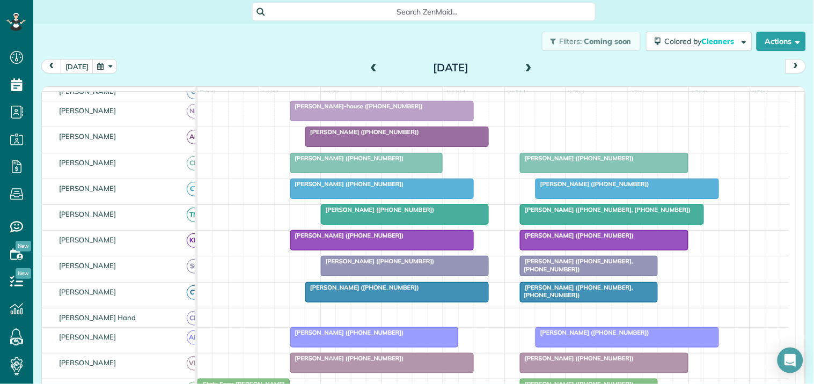
click at [305, 61] on div "today Thursday Aug 14, 2025" at bounding box center [423, 69] width 765 height 20
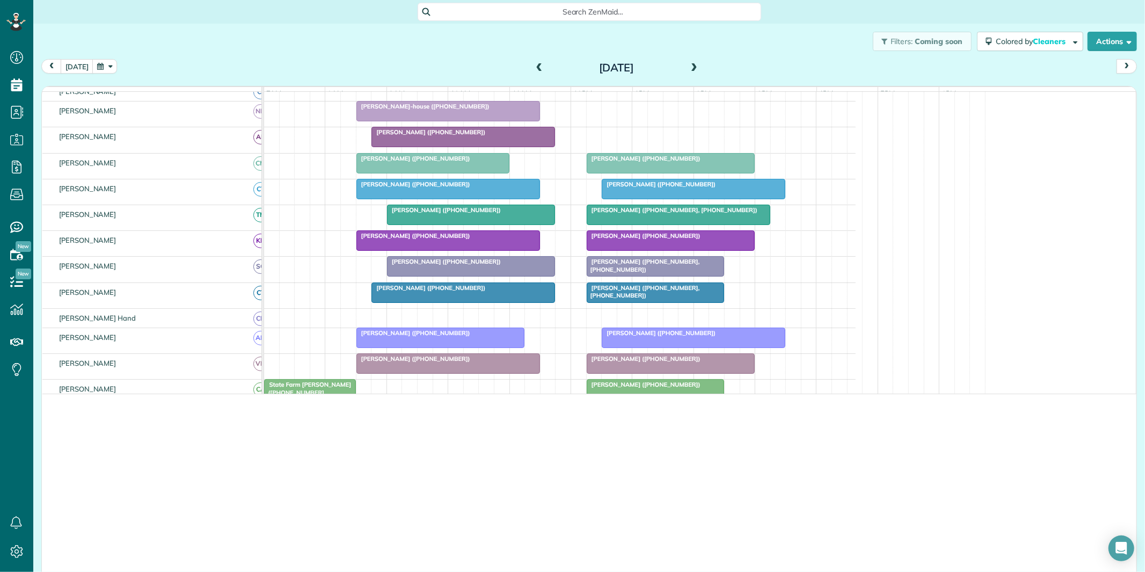
scroll to position [572, 33]
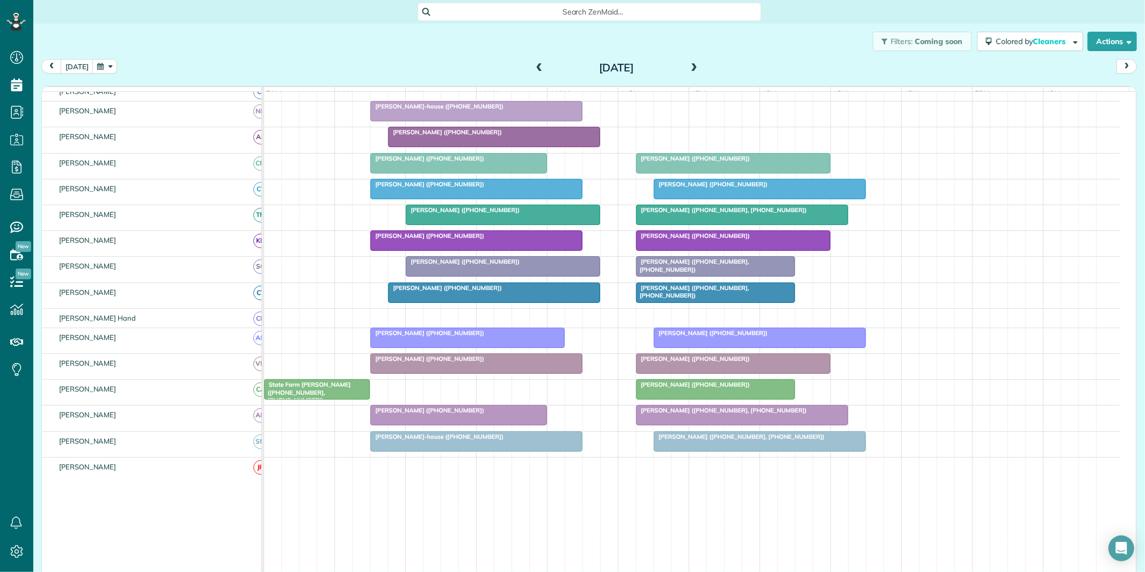
click at [290, 55] on div "Filters: Coming soon Colored by Cleaners Color by Cleaner Color by Team Color b…" at bounding box center [589, 41] width 1112 height 35
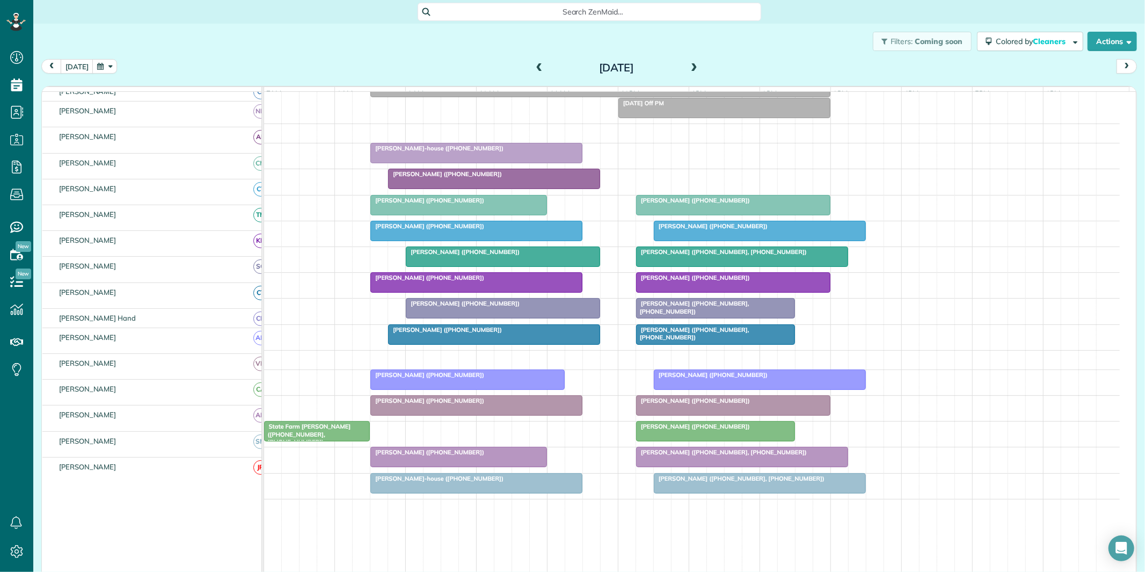
scroll to position [102, 0]
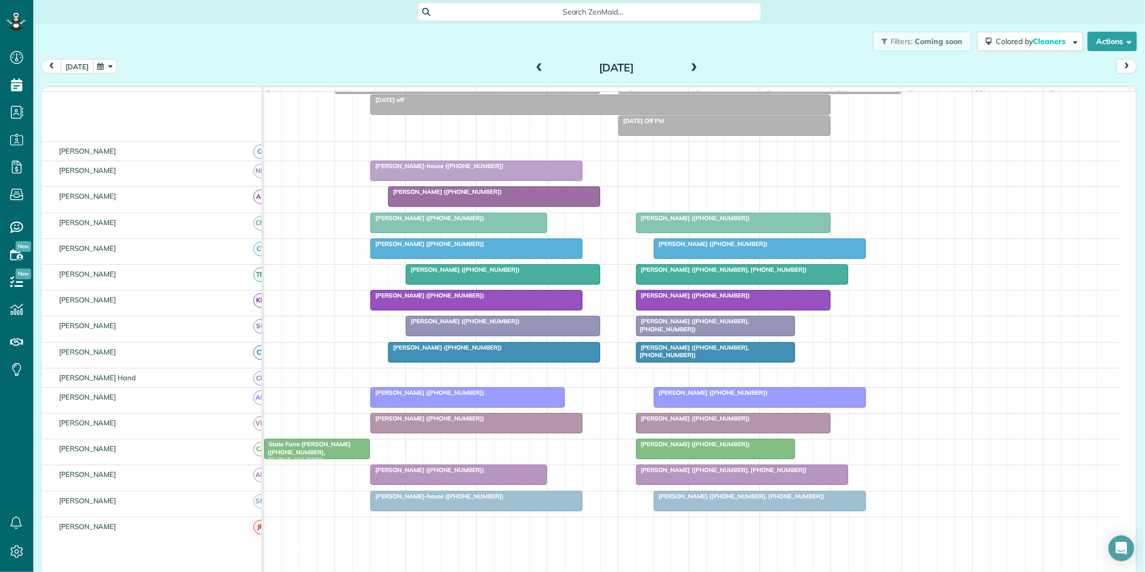
click at [70, 65] on button "today" at bounding box center [77, 66] width 33 height 14
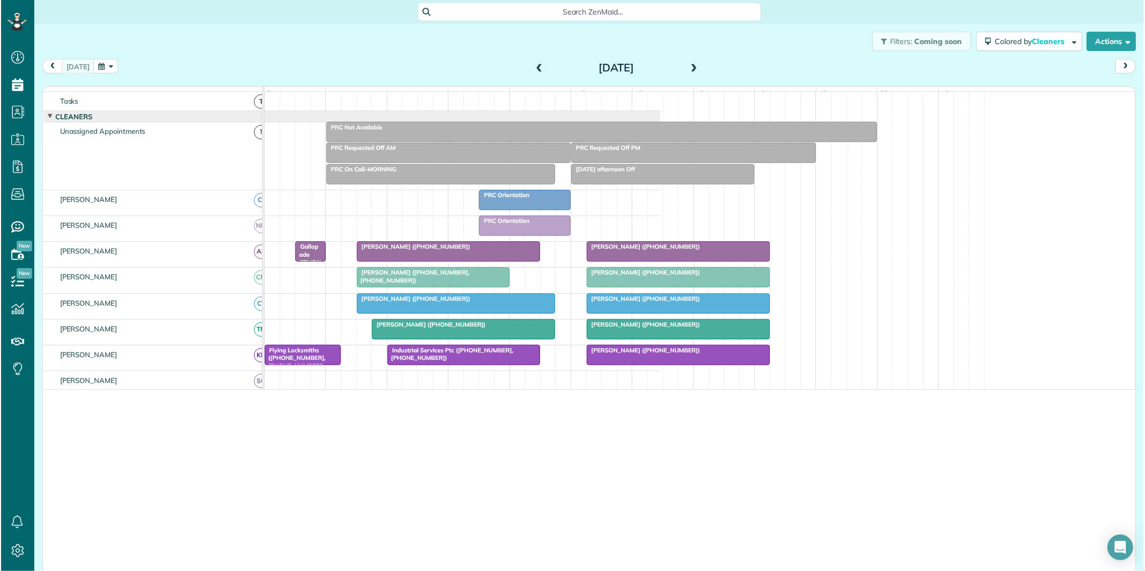
scroll to position [571, 33]
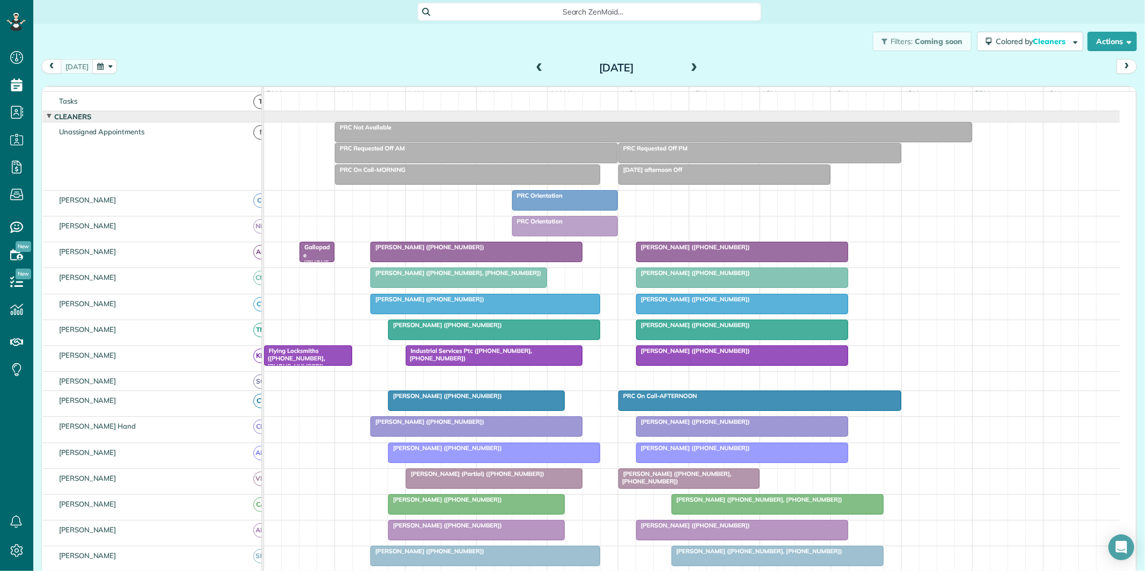
click at [691, 66] on span at bounding box center [694, 68] width 12 height 10
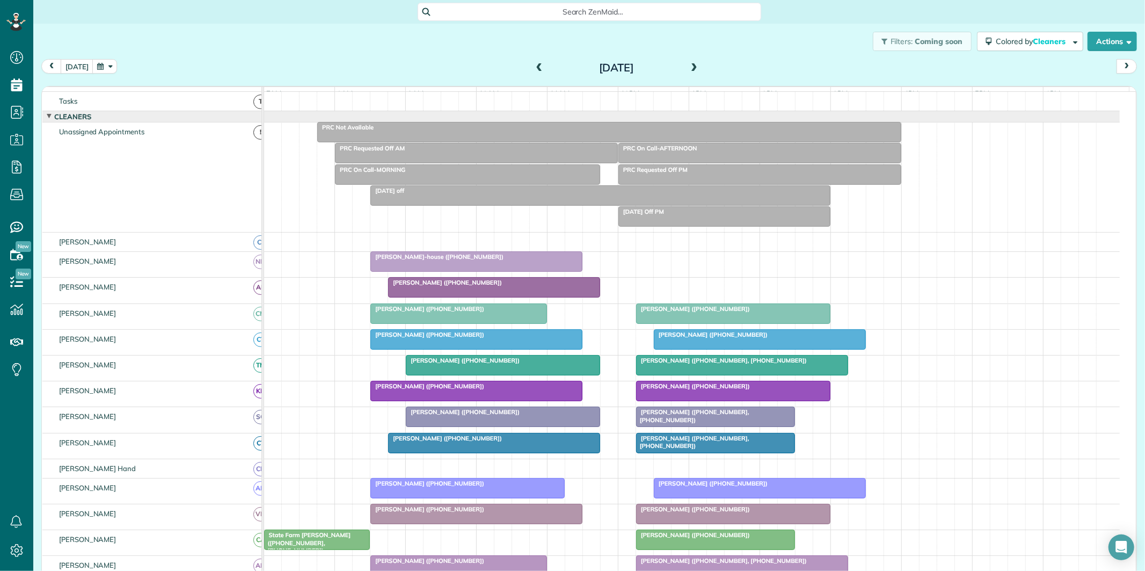
scroll to position [71, 0]
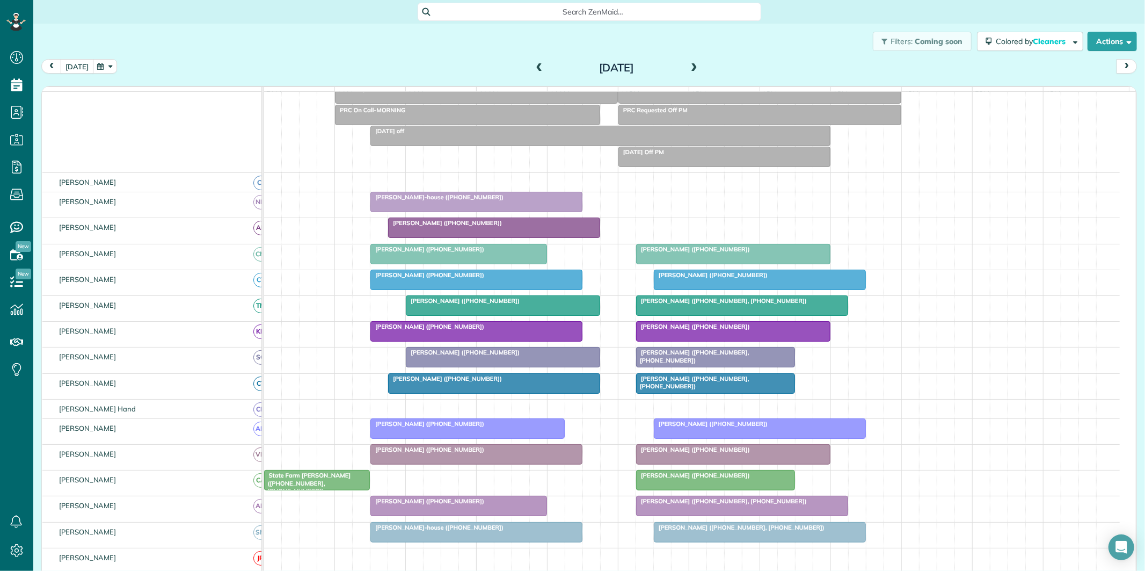
click at [78, 68] on button "today" at bounding box center [77, 66] width 33 height 14
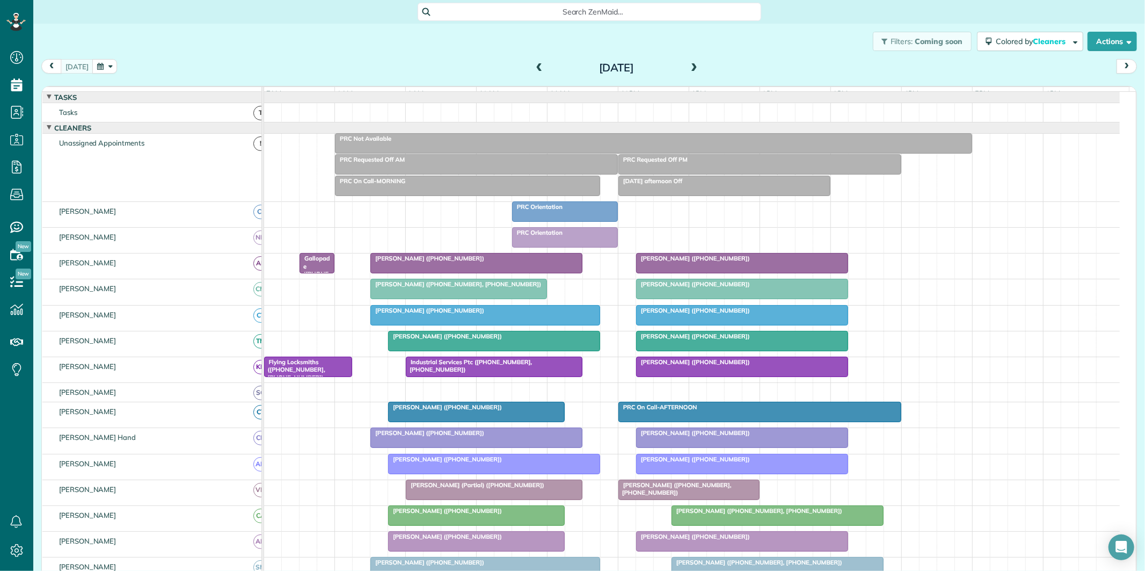
scroll to position [60, 0]
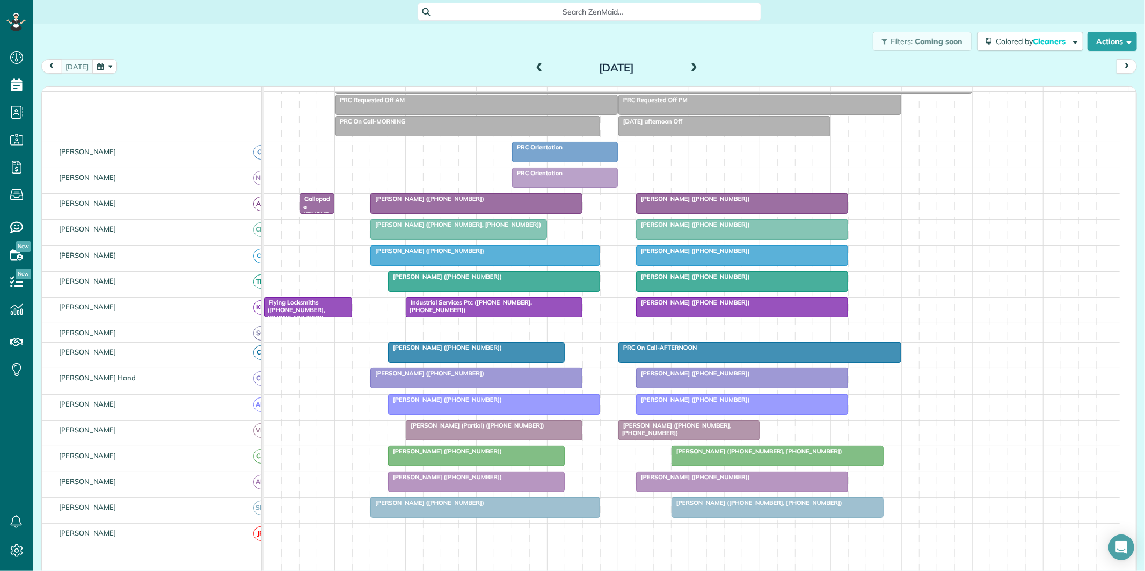
click at [474, 384] on div at bounding box center [477, 481] width 176 height 19
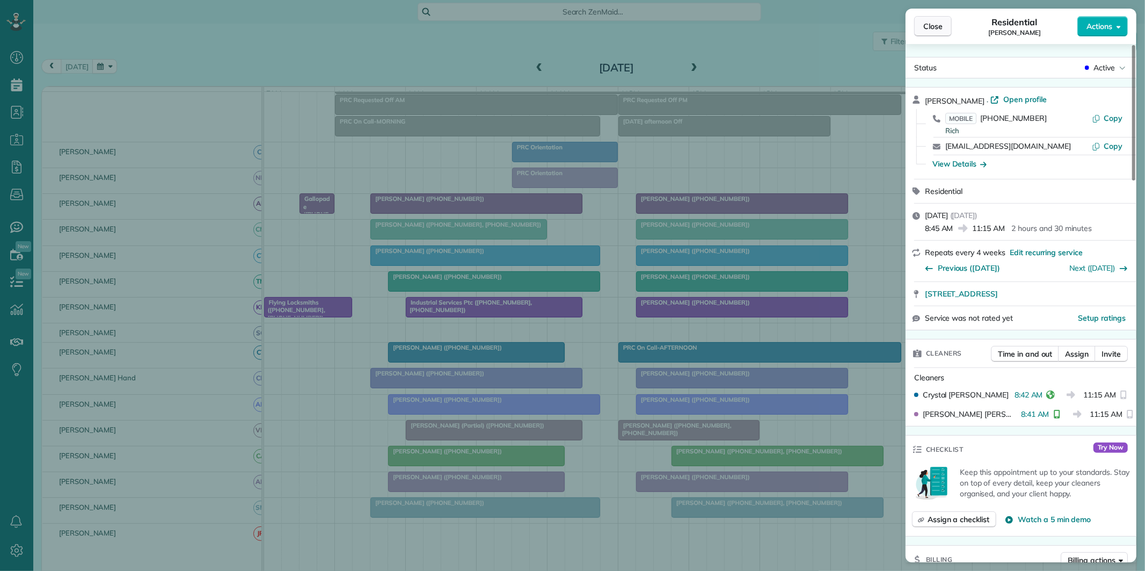
click at [814, 27] on span "Close" at bounding box center [932, 26] width 19 height 11
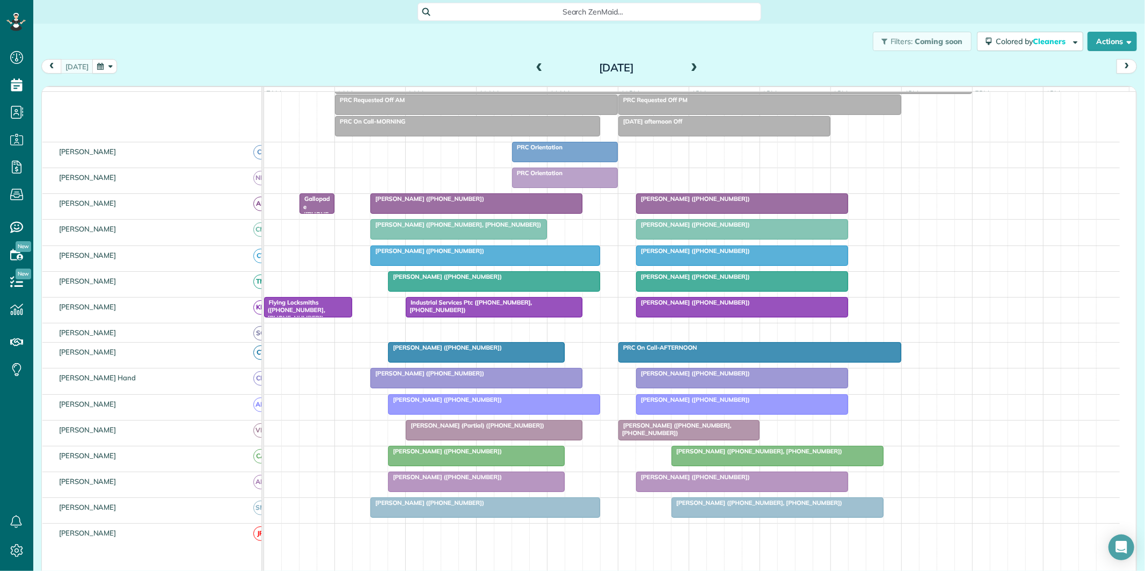
click at [460, 254] on span "Jennifer Barrett (+14043126709)" at bounding box center [427, 251] width 115 height 8
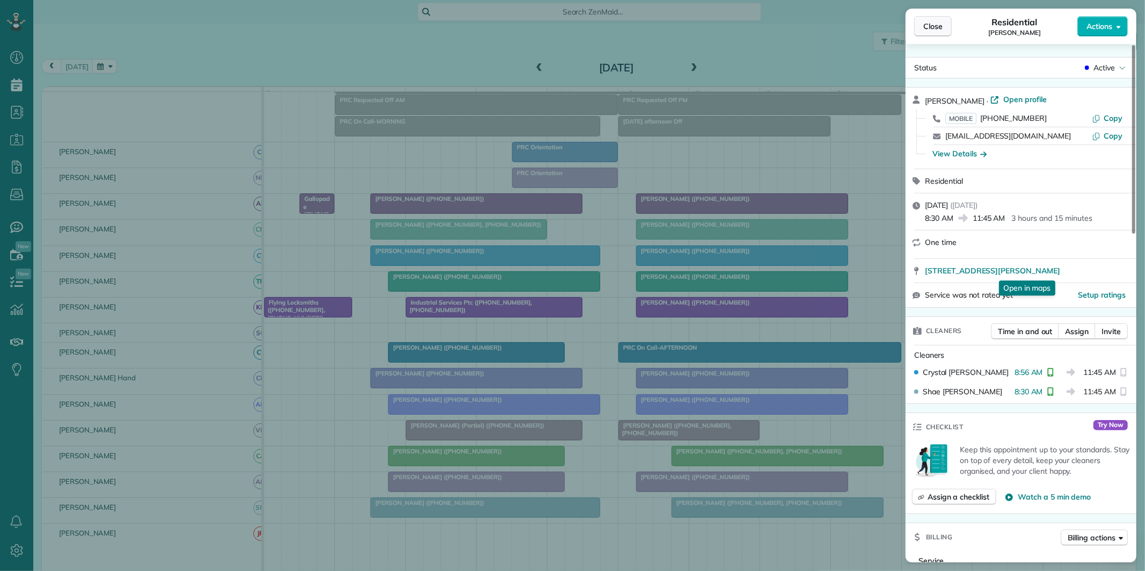
click at [814, 27] on span "Close" at bounding box center [932, 26] width 19 height 11
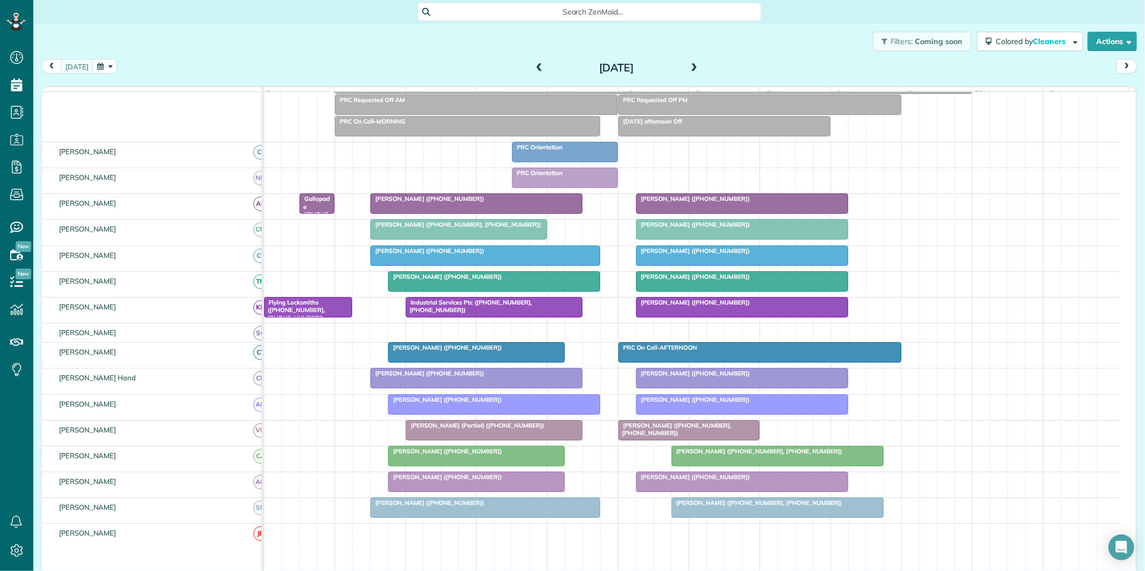
click at [776, 384] on div "Diane Allen (+16784786390, +14047735328)" at bounding box center [778, 503] width 206 height 8
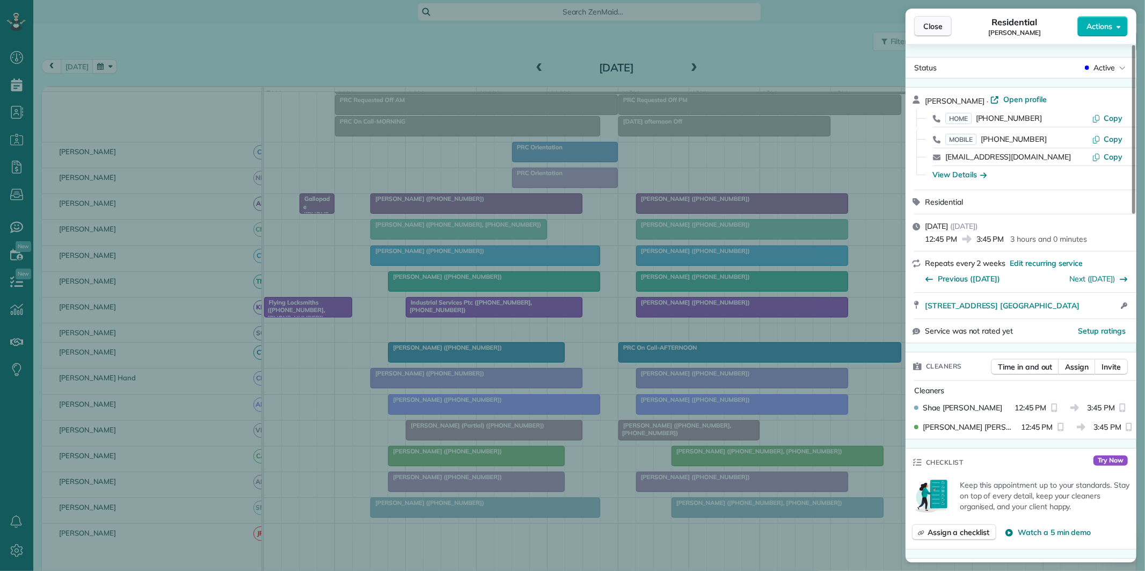
click at [814, 19] on button "Close" at bounding box center [933, 26] width 38 height 20
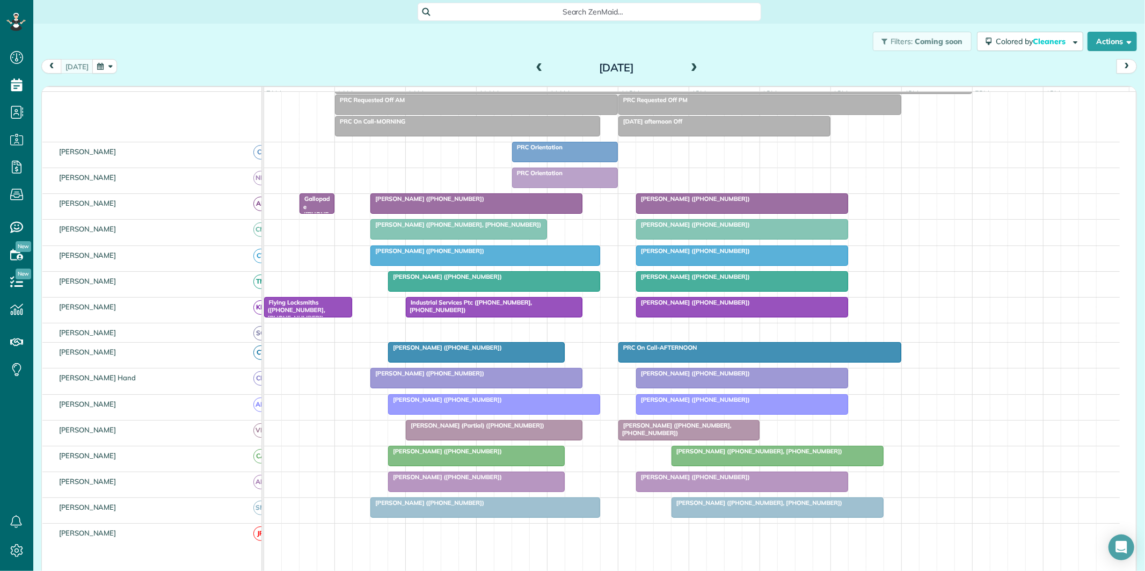
click at [482, 384] on div "Jennifer Barrett (+14043126709)" at bounding box center [485, 503] width 223 height 8
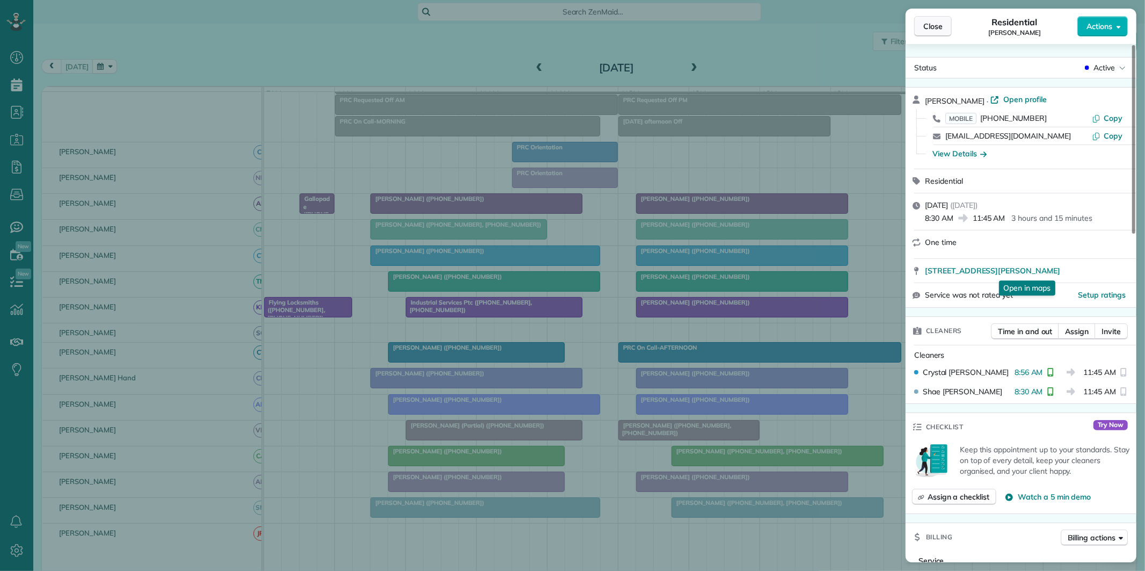
click at [814, 28] on span "Close" at bounding box center [932, 26] width 19 height 11
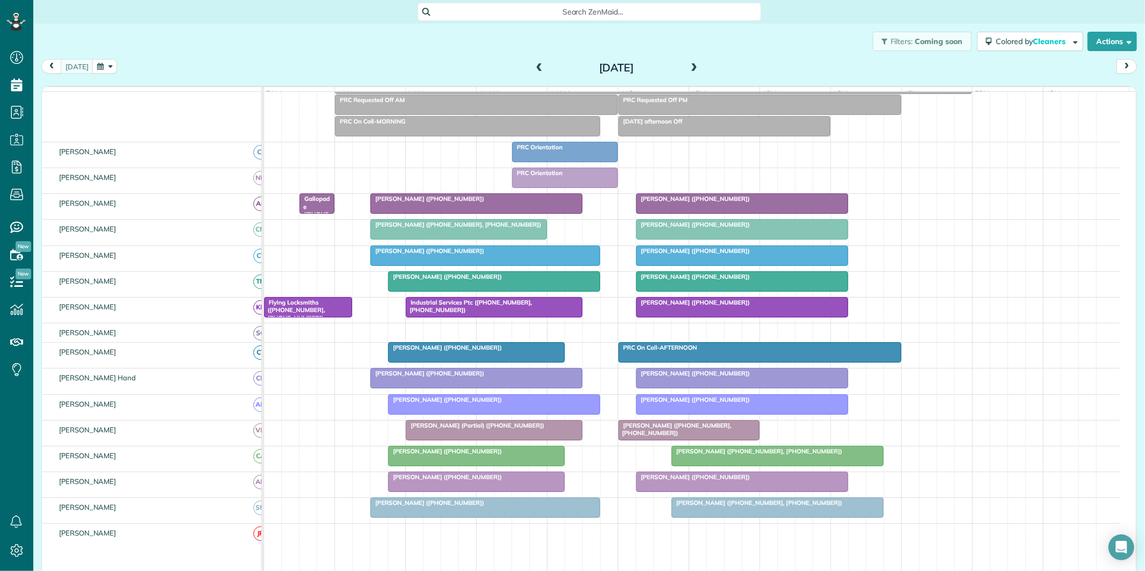
click at [464, 384] on div at bounding box center [477, 481] width 176 height 19
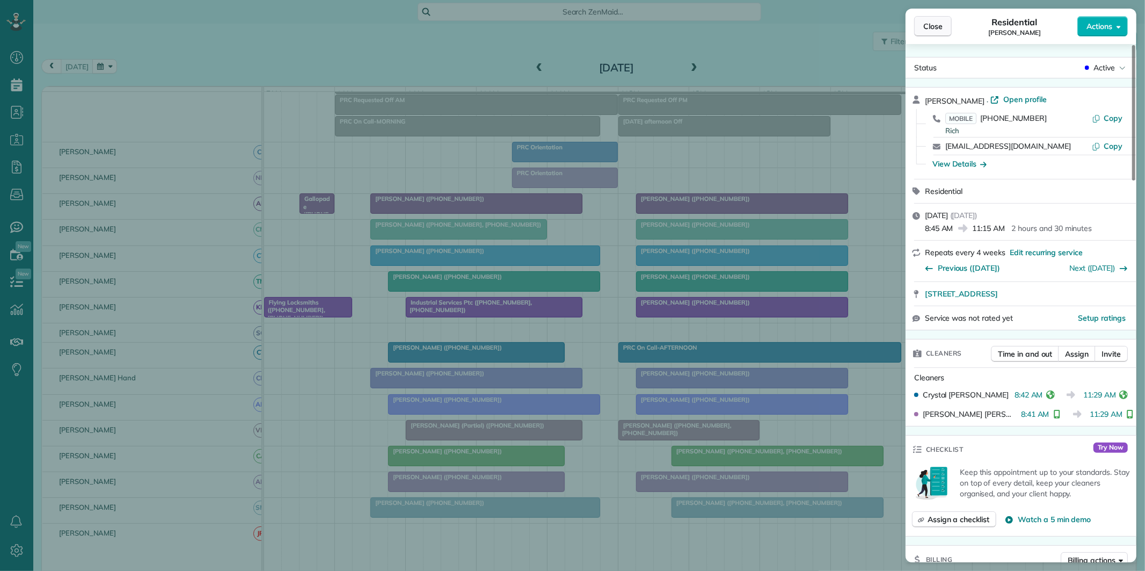
click at [814, 28] on span "Close" at bounding box center [932, 26] width 19 height 11
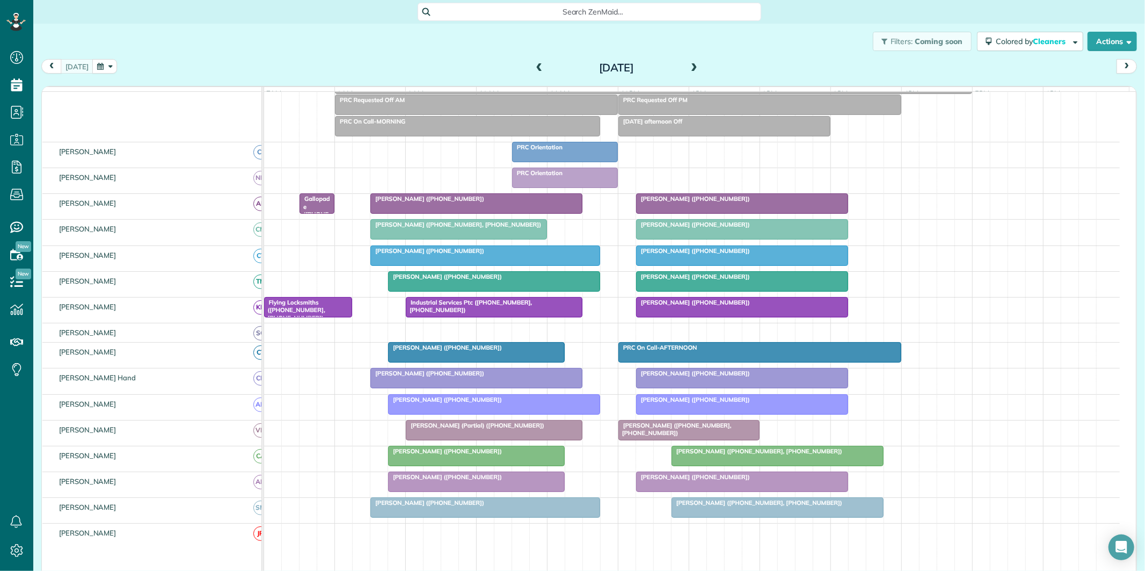
click at [508, 264] on div at bounding box center [485, 255] width 229 height 19
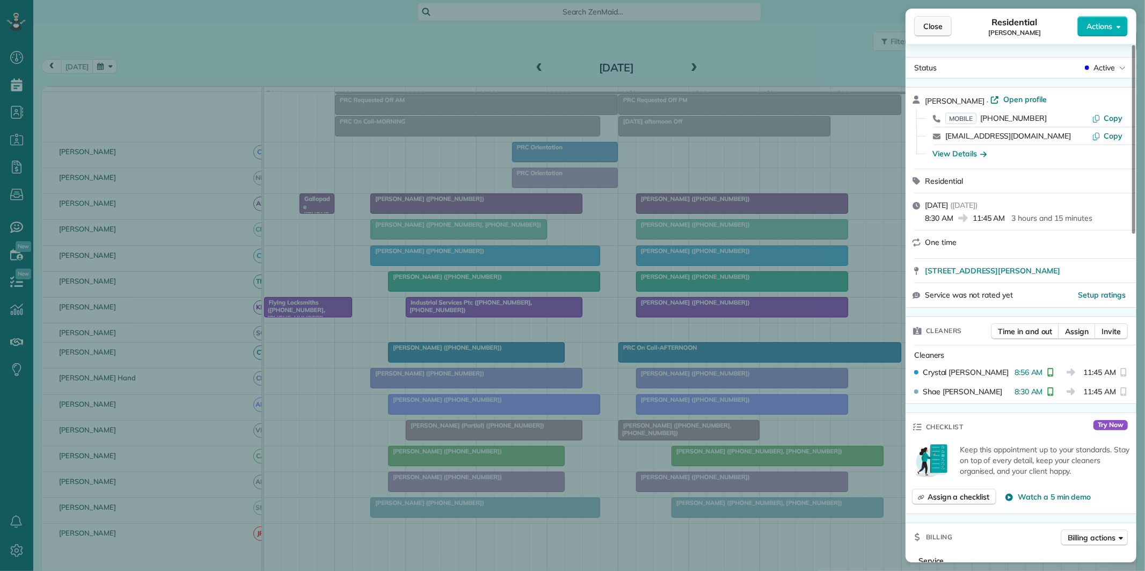
click at [814, 27] on button "Close" at bounding box center [933, 26] width 38 height 20
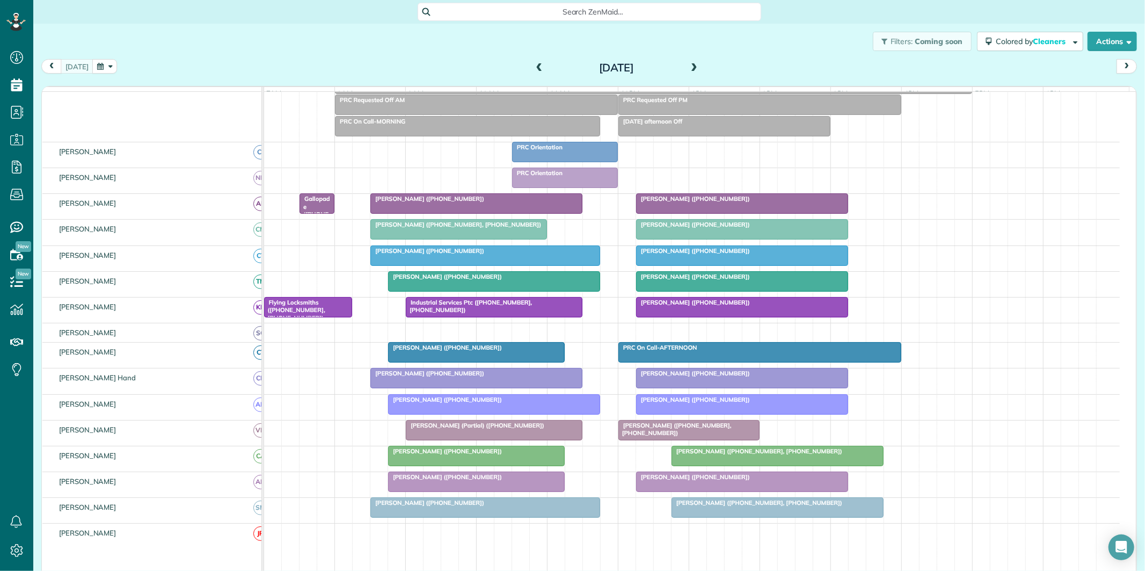
click at [744, 254] on div "Dee Hottinger (+16784881001)" at bounding box center [742, 251] width 206 height 8
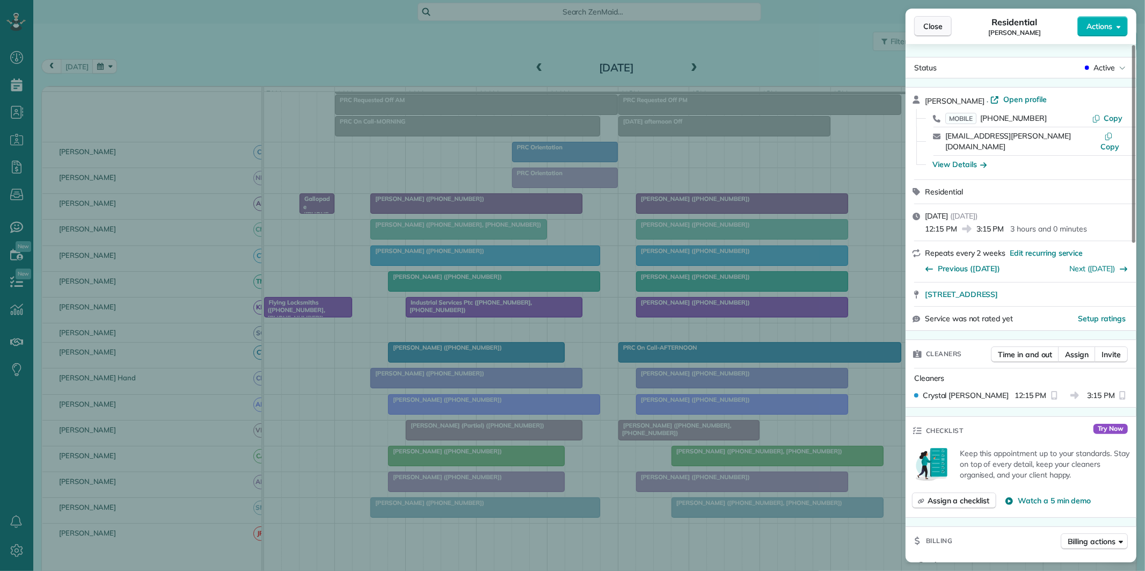
click at [814, 25] on span "Close" at bounding box center [932, 26] width 19 height 11
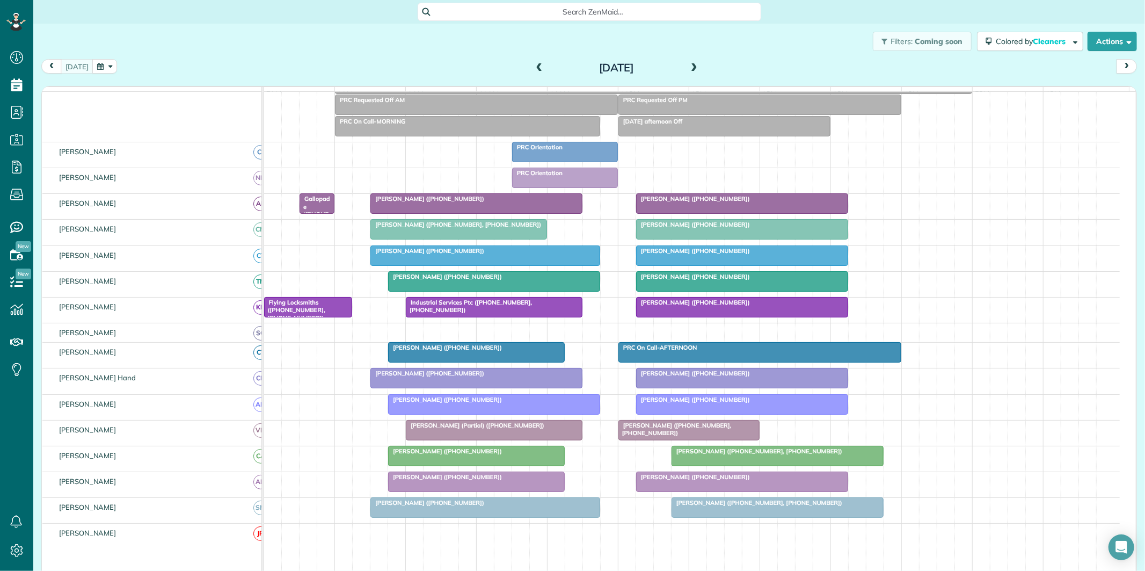
click at [508, 202] on div "[PERSON_NAME] ([PHONE_NUMBER])" at bounding box center [477, 199] width 206 height 8
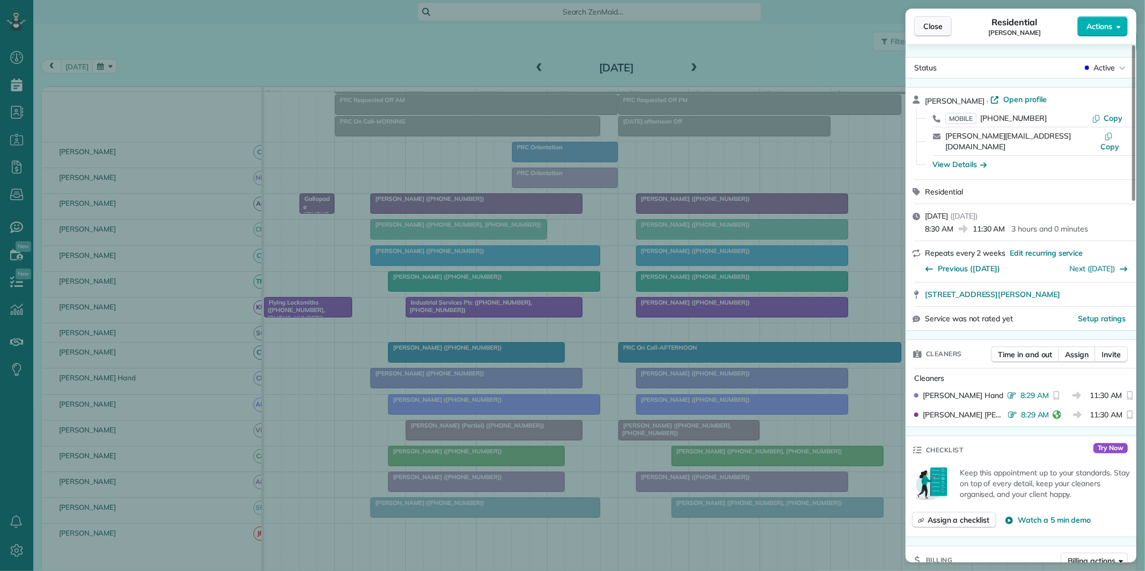
click at [814, 31] on span "Close" at bounding box center [932, 26] width 19 height 11
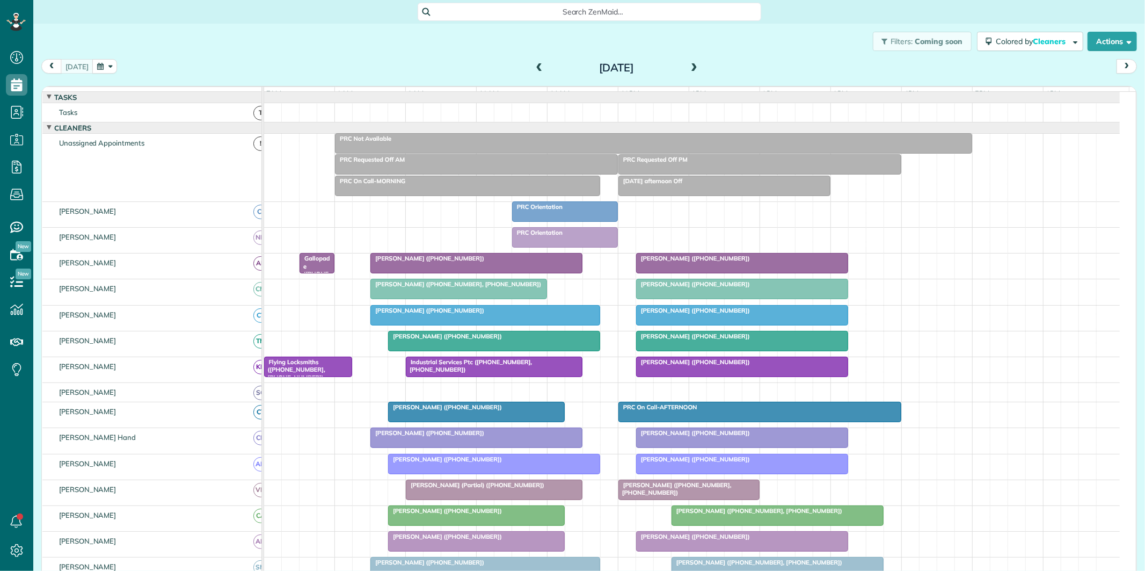
scroll to position [4, 4]
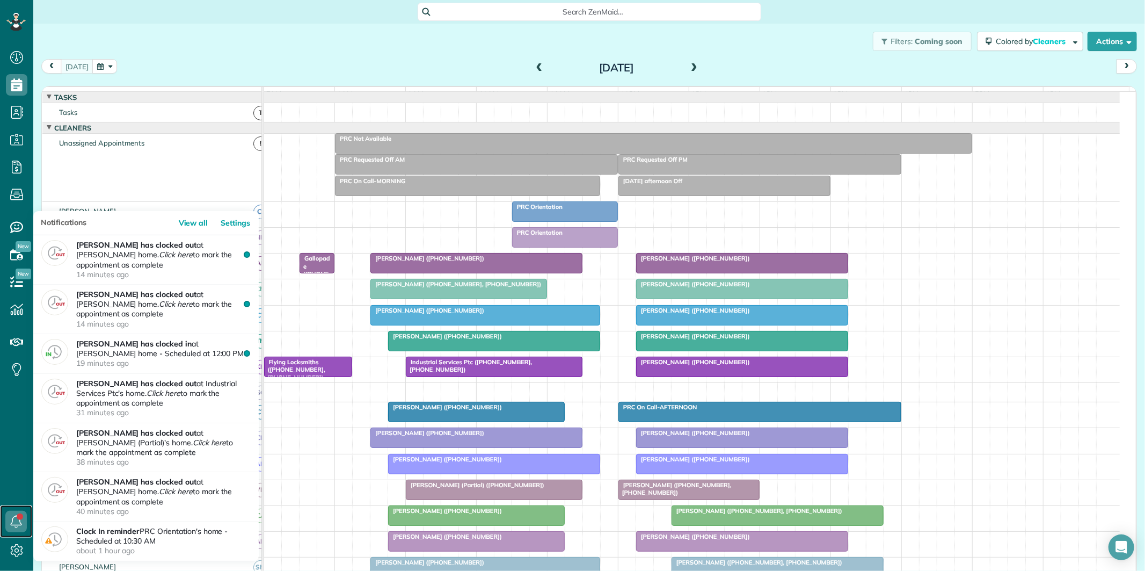
click at [23, 518] on link at bounding box center [16, 521] width 32 height 32
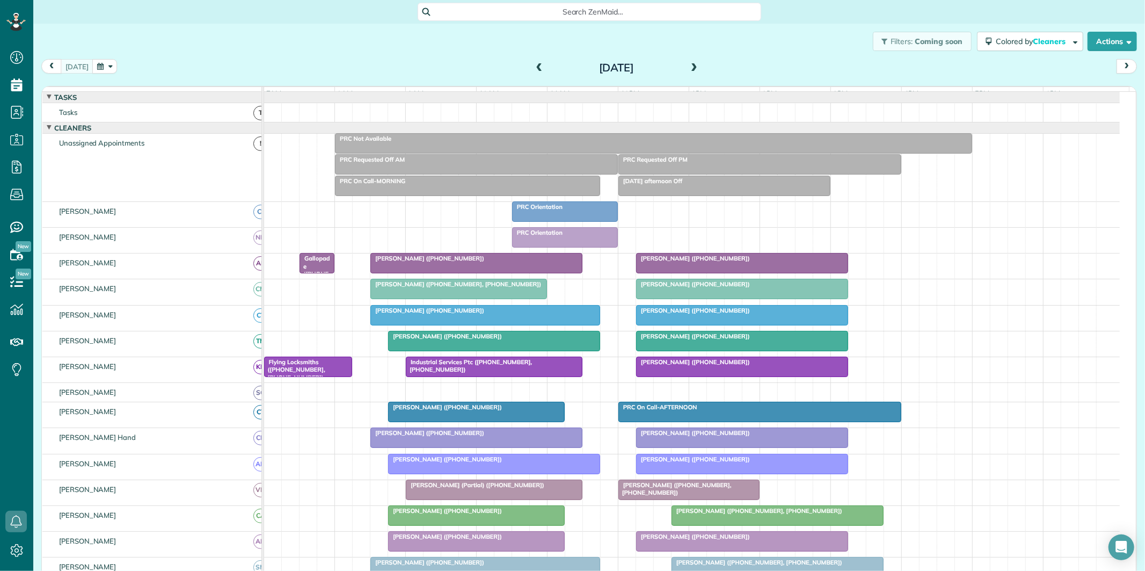
click at [435, 60] on div "[DATE] [DATE]" at bounding box center [588, 69] width 1095 height 20
click at [14, 548] on icon at bounding box center [16, 549] width 21 height 21
click at [720, 273] on div at bounding box center [742, 262] width 211 height 19
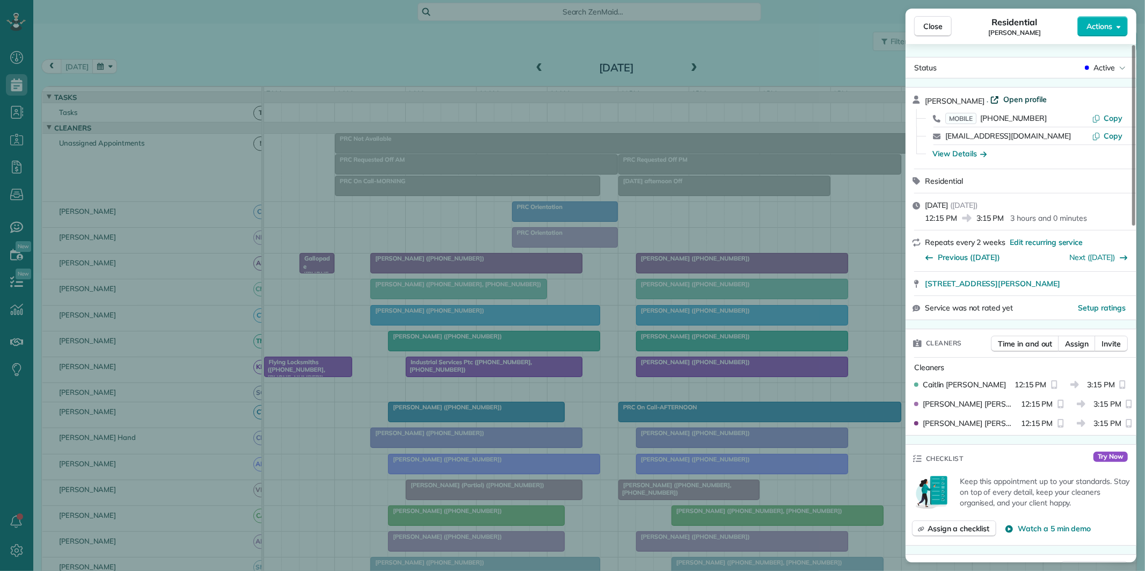
click at [1010, 100] on span "Open profile" at bounding box center [1024, 99] width 43 height 11
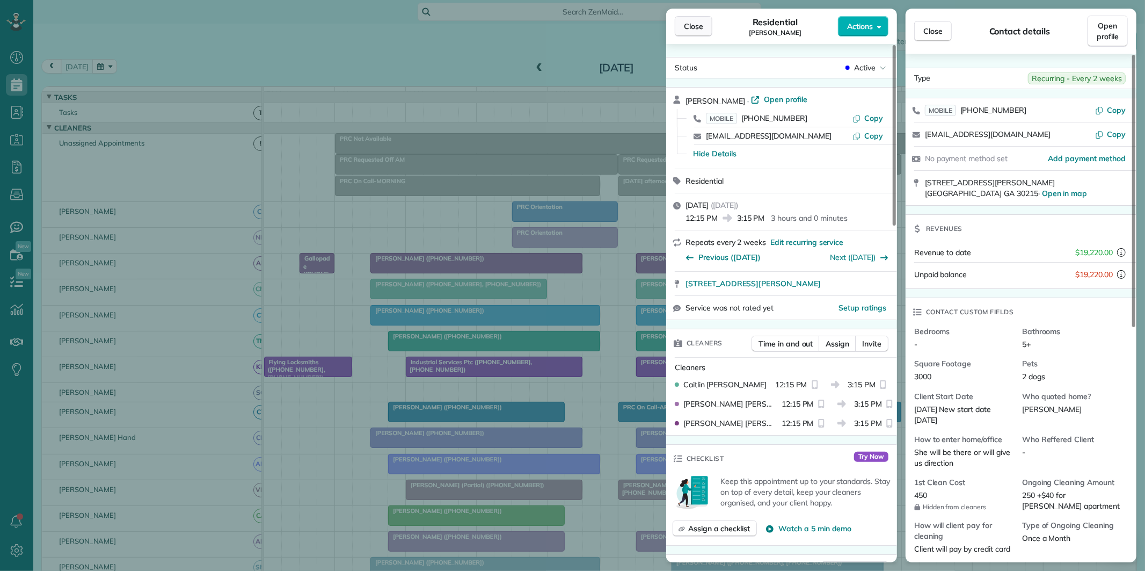
click at [688, 23] on span "Close" at bounding box center [693, 26] width 19 height 11
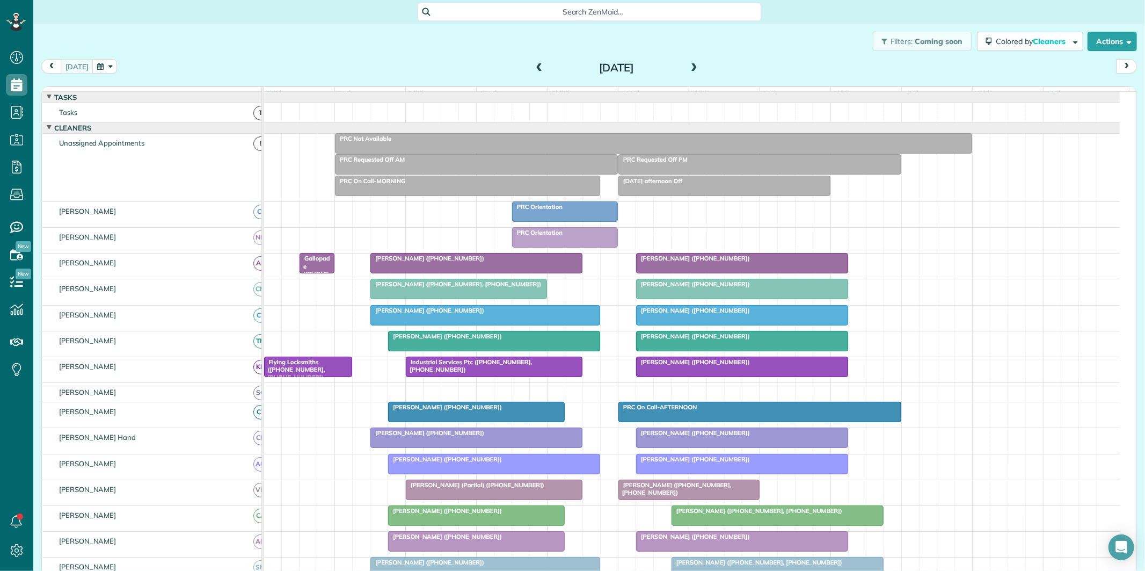
click at [472, 262] on div "Brad Bielen (+14045431914)" at bounding box center [477, 258] width 206 height 8
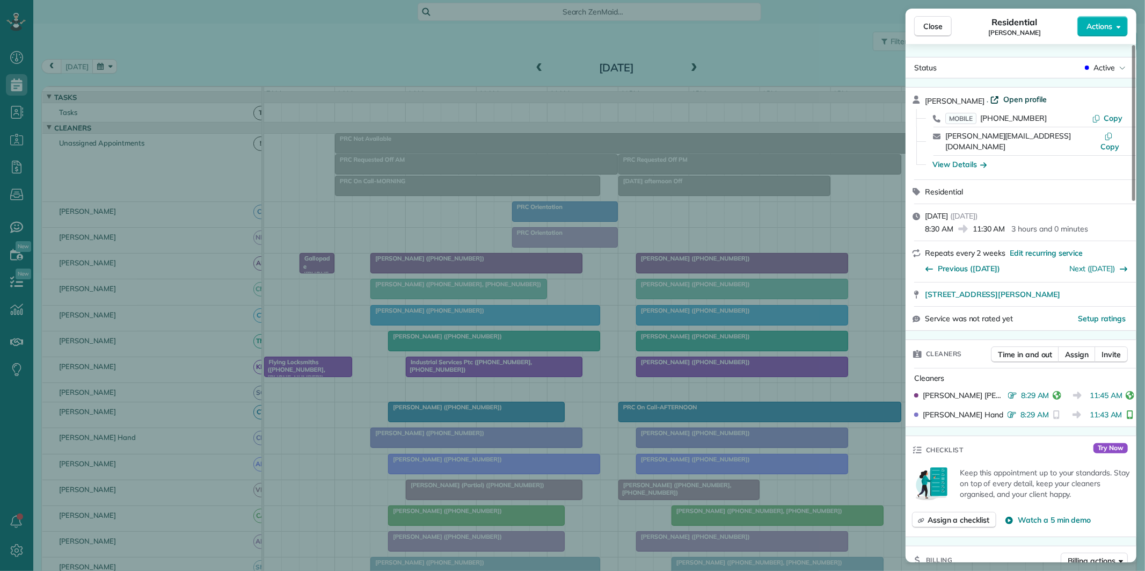
click at [1008, 96] on span "Open profile" at bounding box center [1024, 99] width 43 height 11
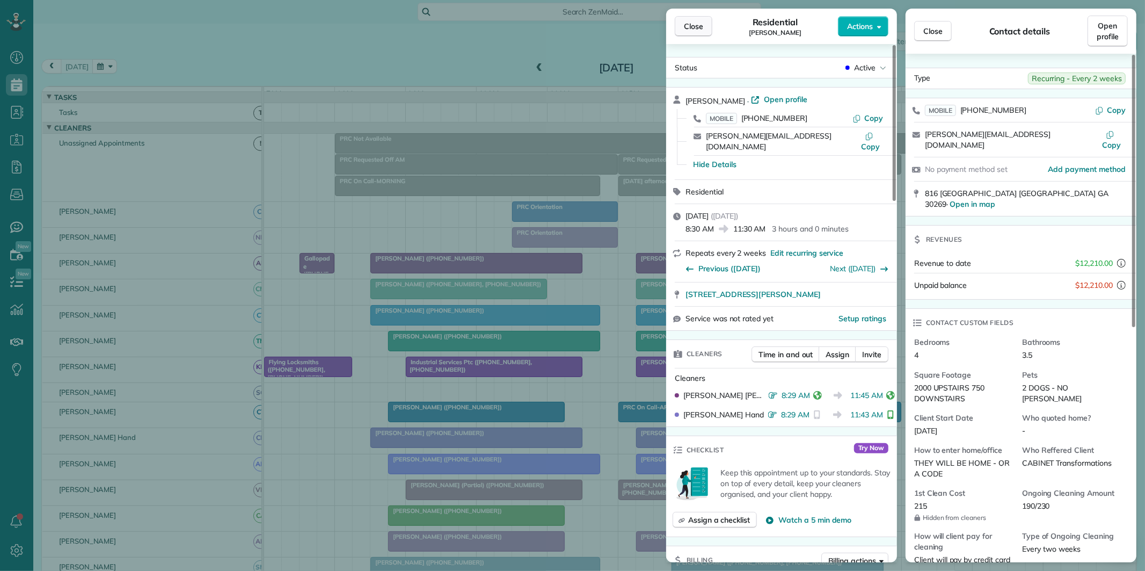
click at [690, 31] on span "Close" at bounding box center [693, 26] width 19 height 11
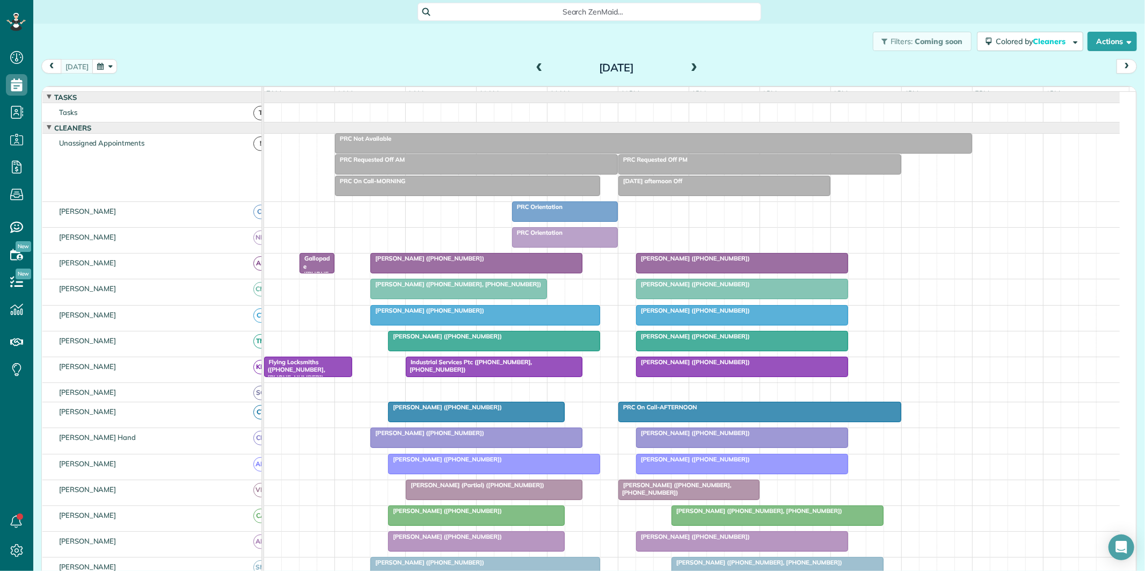
click at [507, 350] on div at bounding box center [494, 340] width 211 height 19
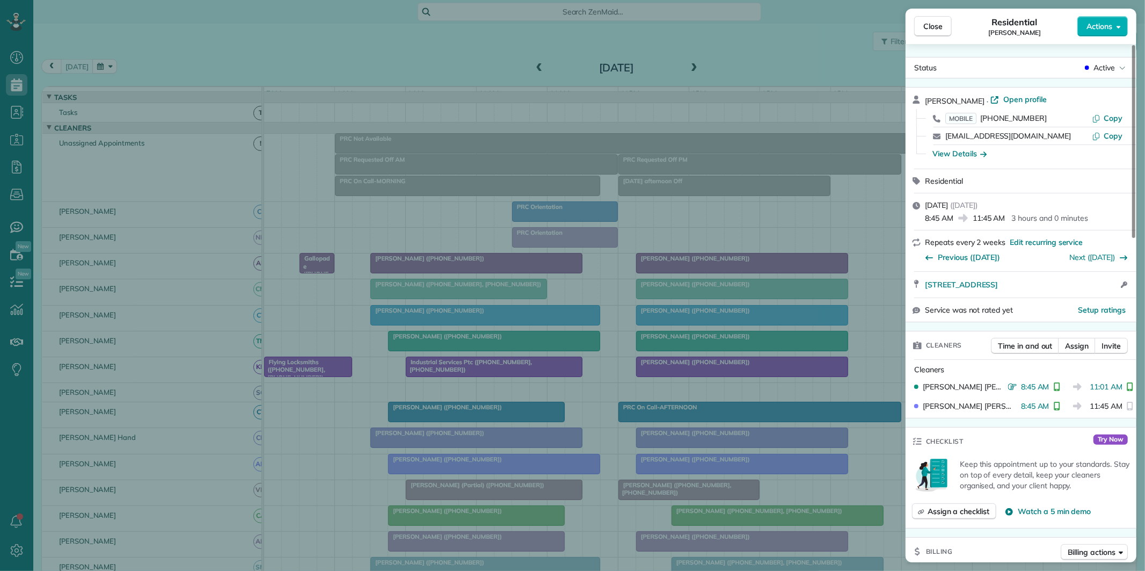
click at [1021, 94] on span "Open profile" at bounding box center [1024, 99] width 43 height 11
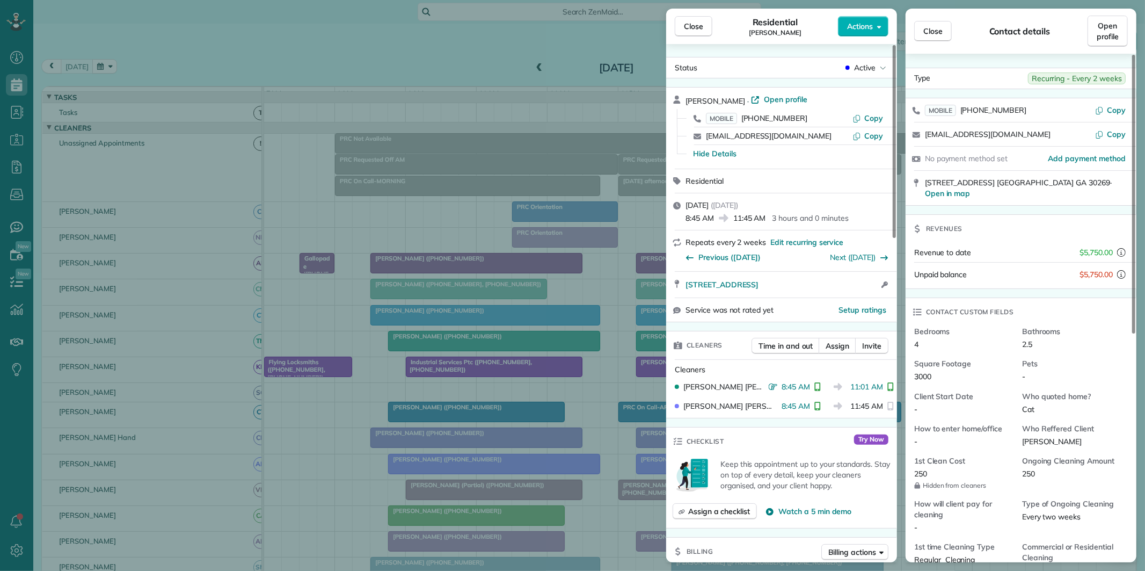
drag, startPoint x: 698, startPoint y: 24, endPoint x: 690, endPoint y: 44, distance: 21.2
click at [698, 24] on span "Close" at bounding box center [693, 26] width 19 height 11
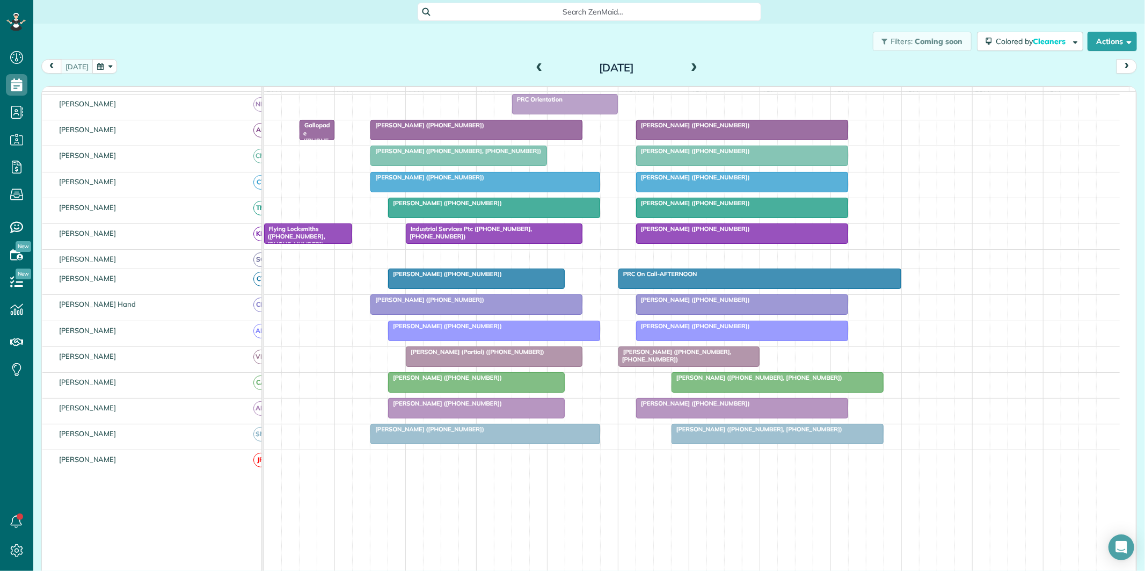
scroll to position [179, 0]
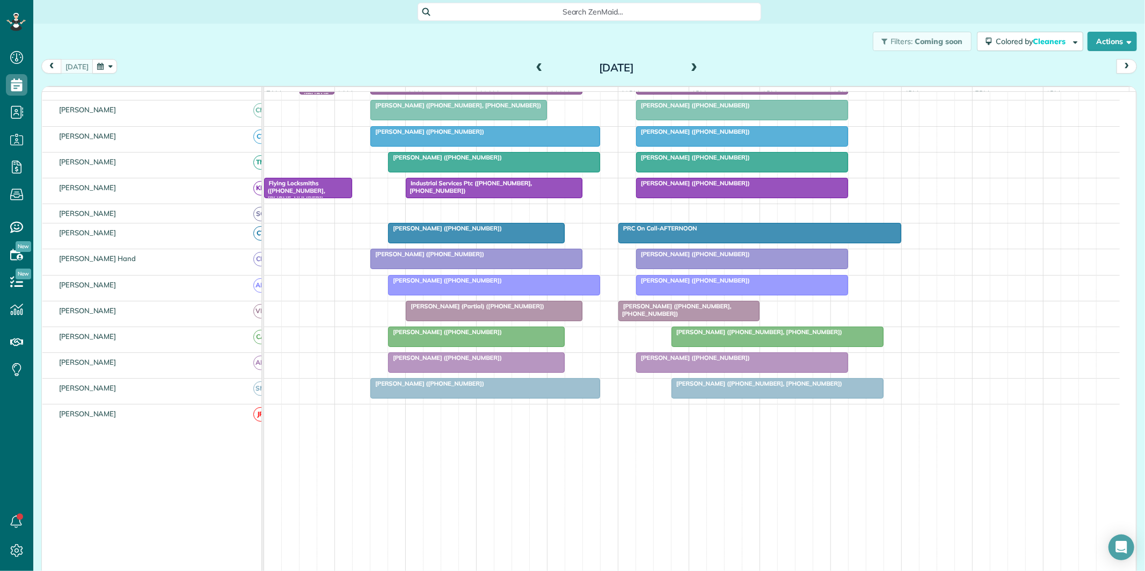
click at [715, 187] on div "Jane Welch (+14042103633)" at bounding box center [742, 183] width 206 height 8
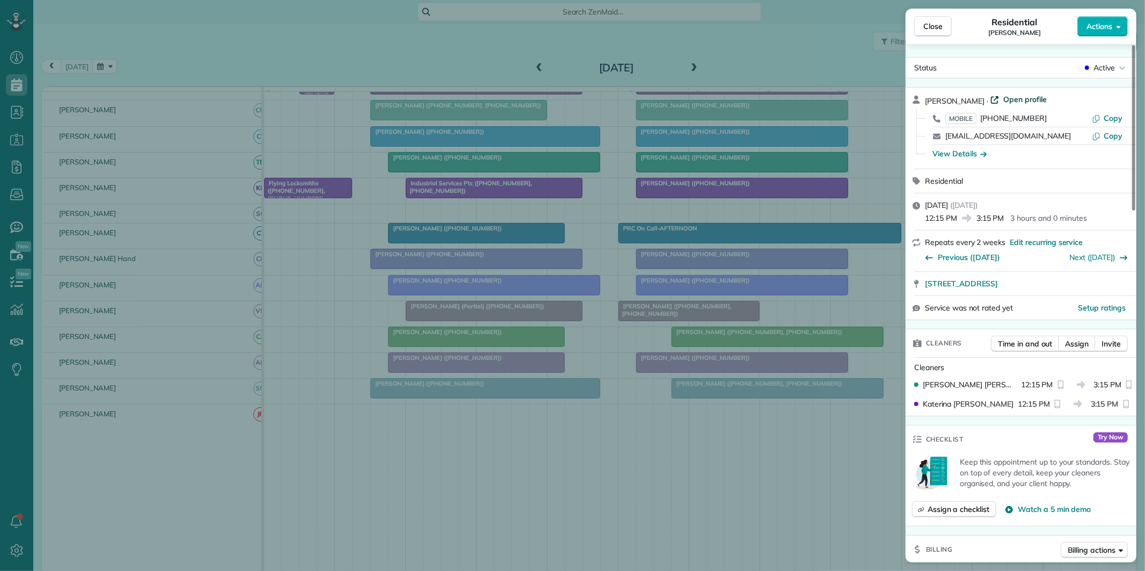
click at [1011, 98] on span "Open profile" at bounding box center [1024, 99] width 43 height 11
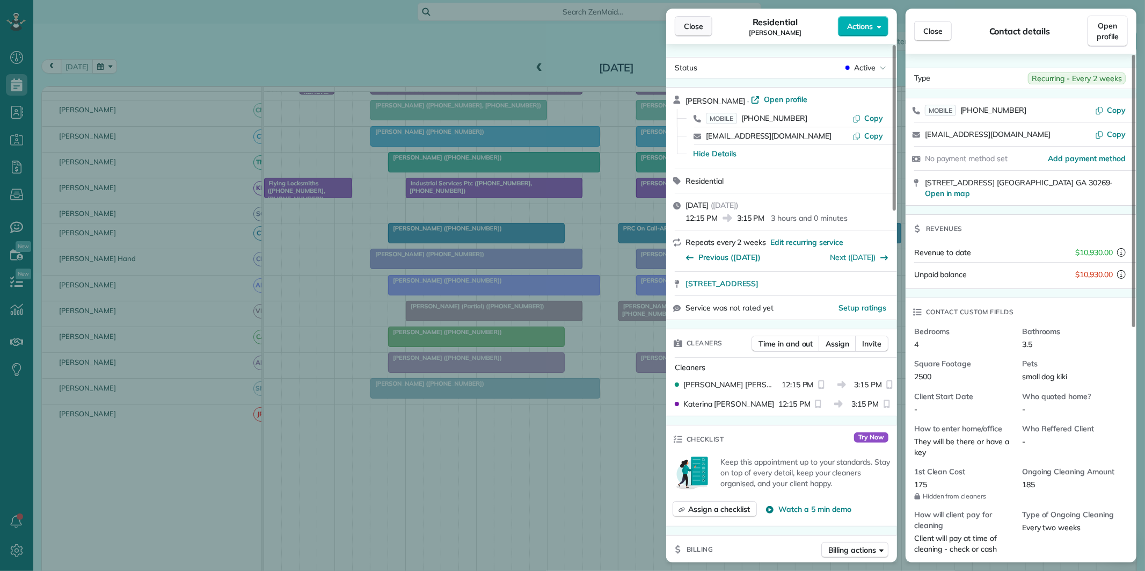
click at [701, 27] on span "Close" at bounding box center [693, 26] width 19 height 11
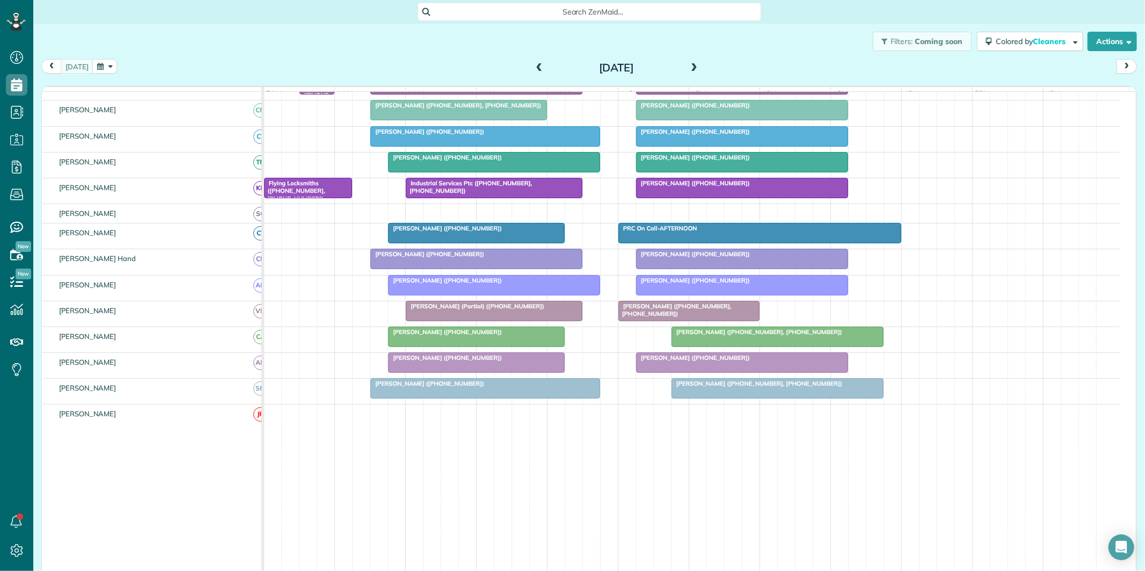
click at [460, 242] on div at bounding box center [477, 232] width 176 height 19
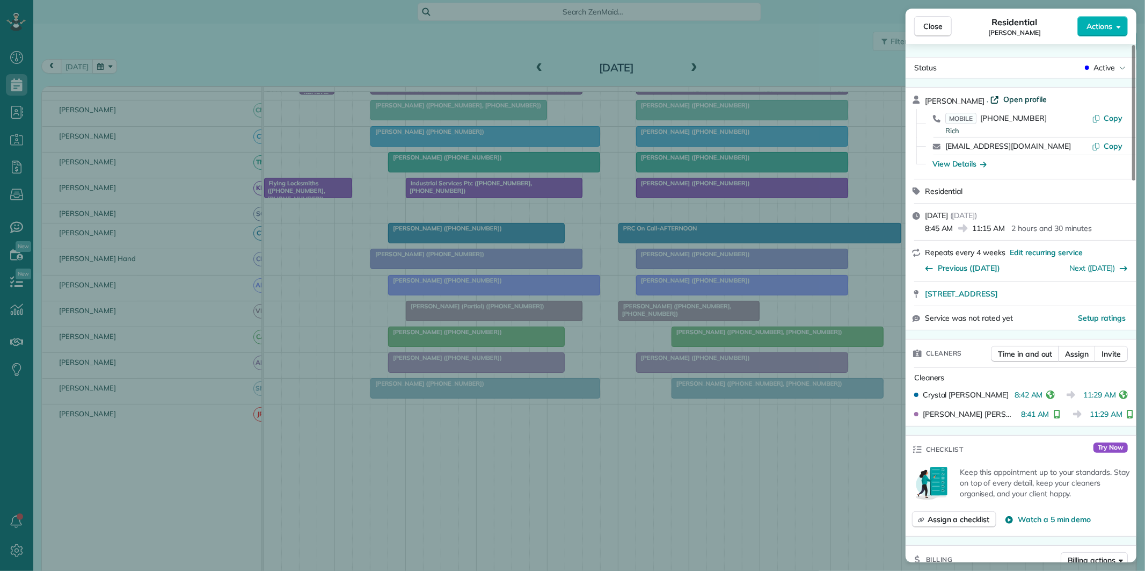
click at [1017, 97] on span "Open profile" at bounding box center [1024, 99] width 43 height 11
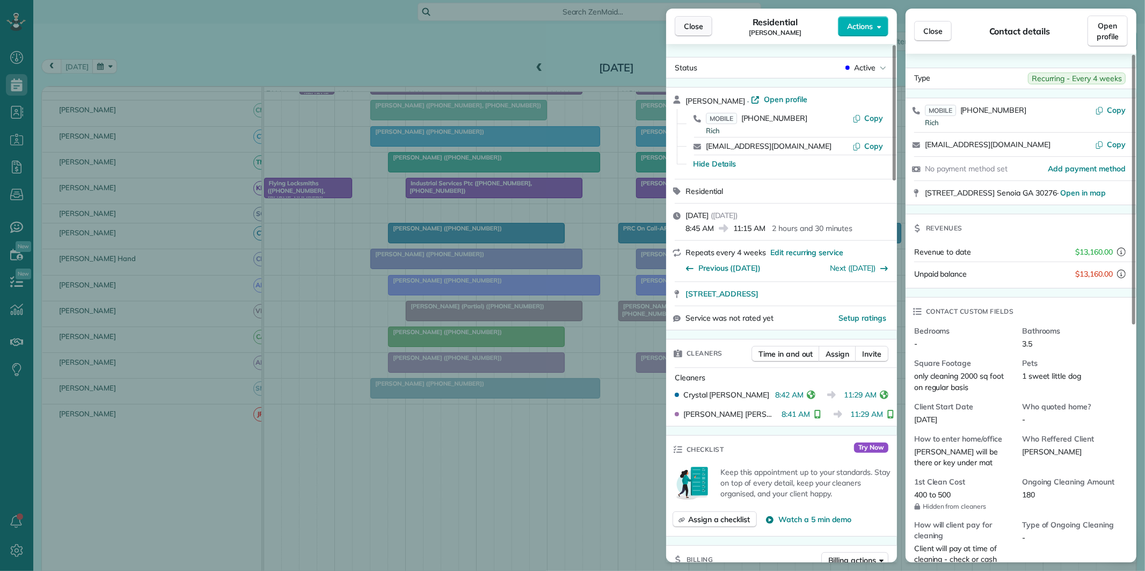
click at [692, 26] on span "Close" at bounding box center [693, 26] width 19 height 11
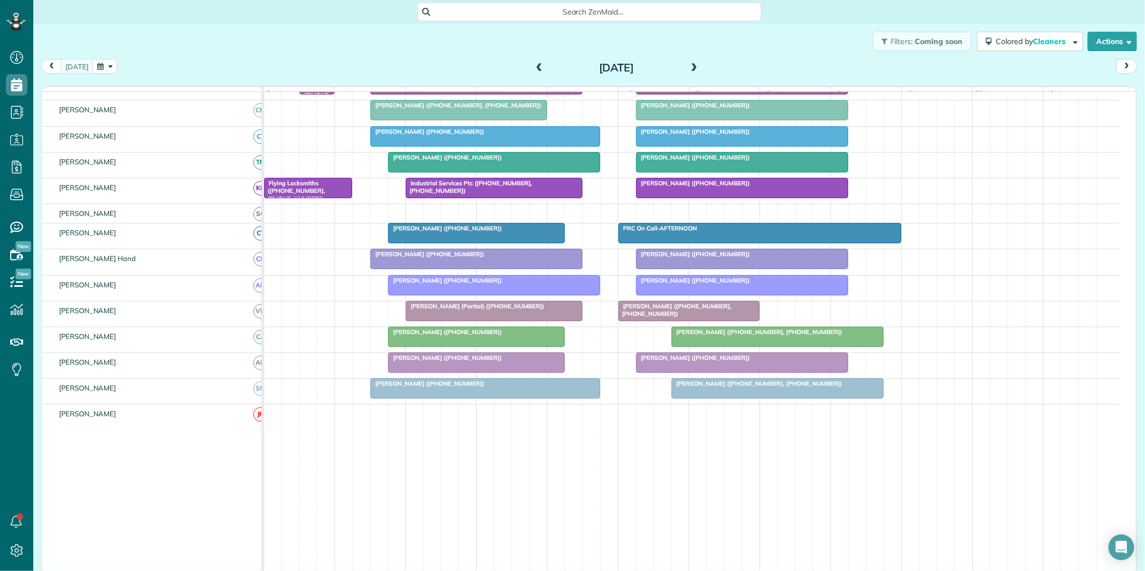
click at [786, 346] on div at bounding box center [777, 336] width 211 height 19
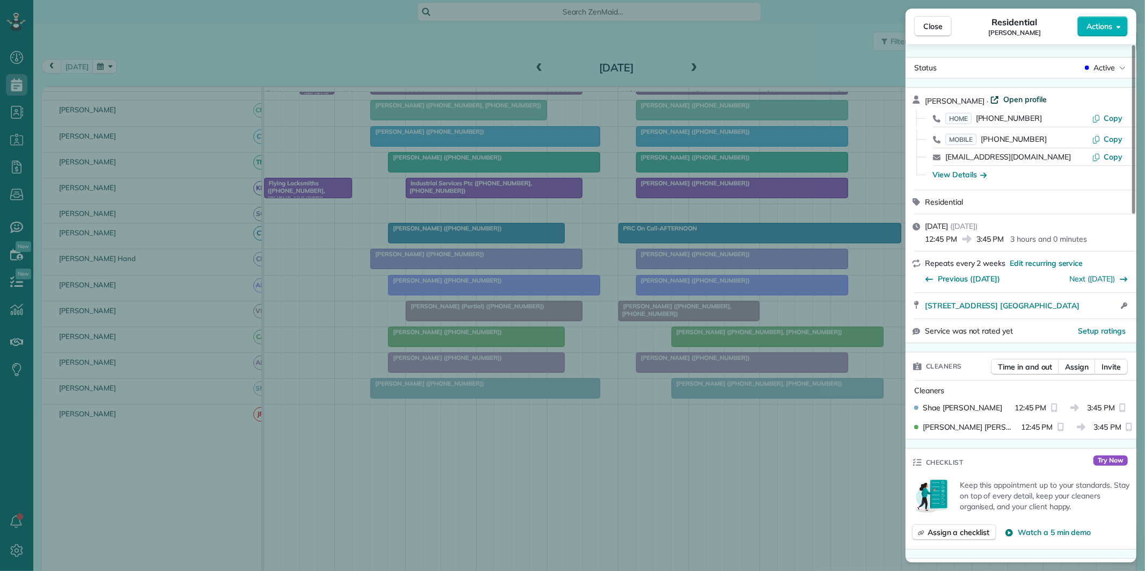
click at [1008, 103] on span "Open profile" at bounding box center [1024, 99] width 43 height 11
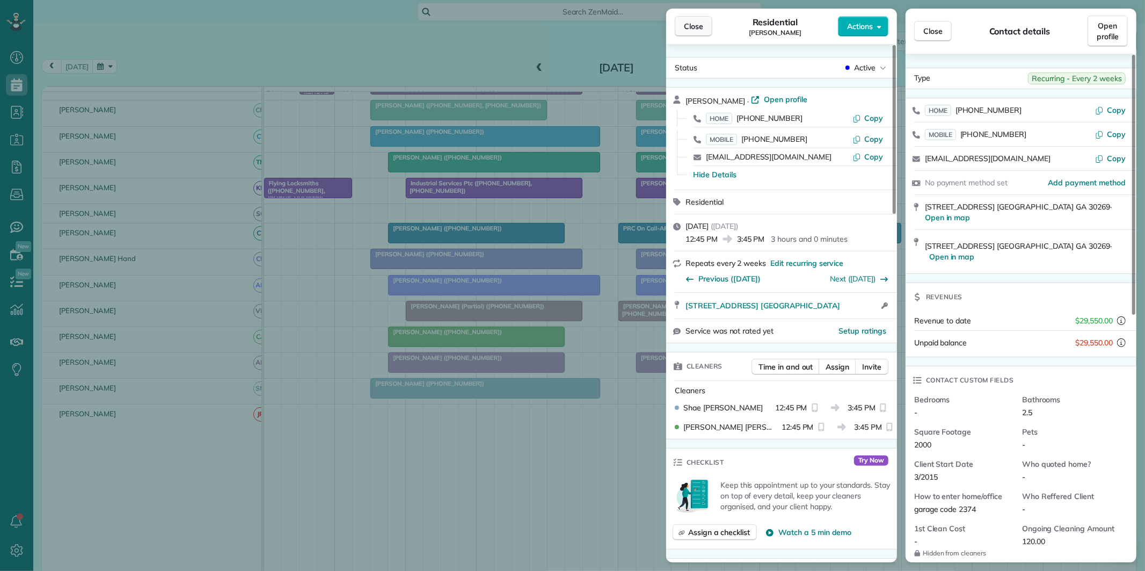
click at [701, 28] on span "Close" at bounding box center [693, 26] width 19 height 11
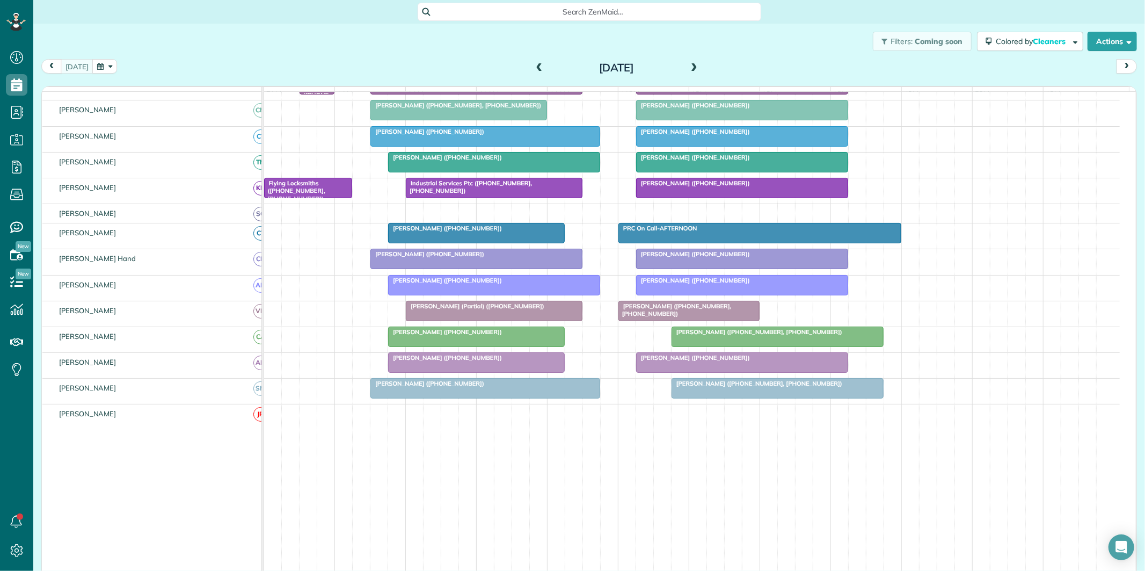
click at [688, 61] on span at bounding box center [694, 68] width 12 height 16
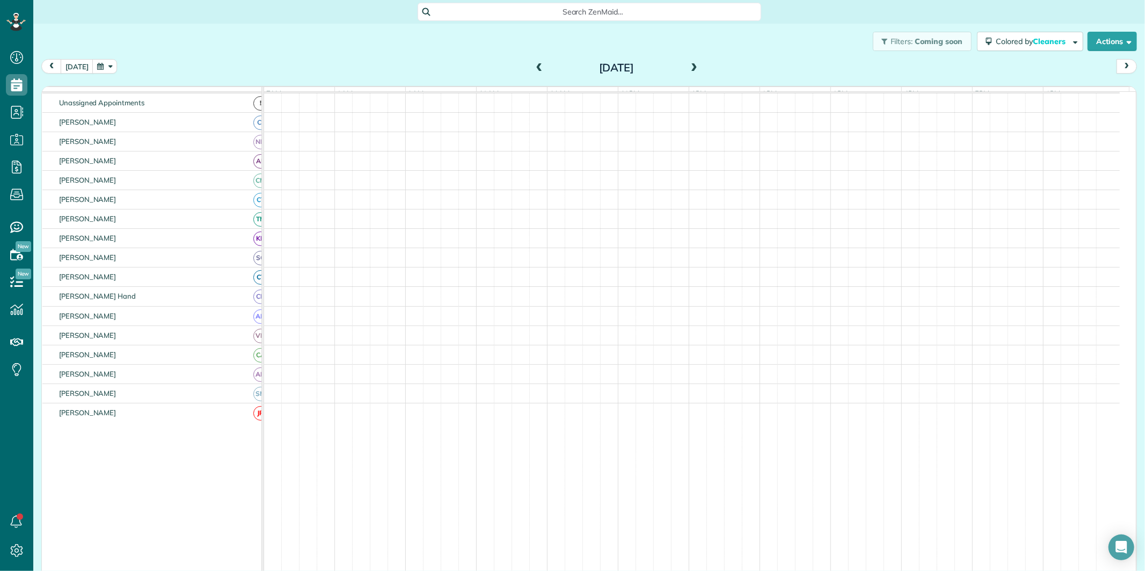
scroll to position [131, 0]
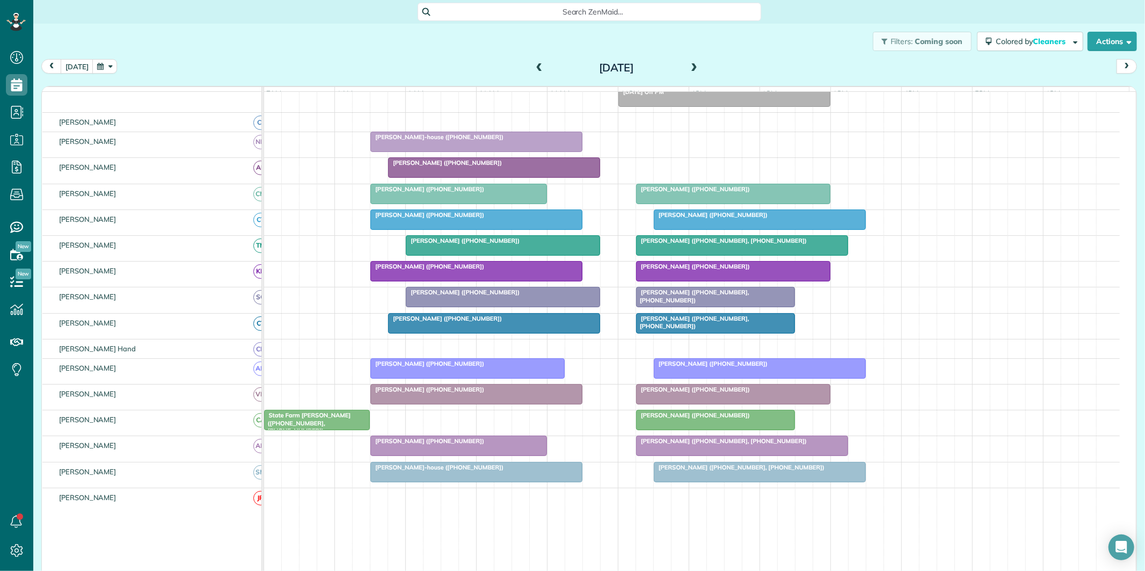
click at [460, 203] on div at bounding box center [459, 193] width 176 height 19
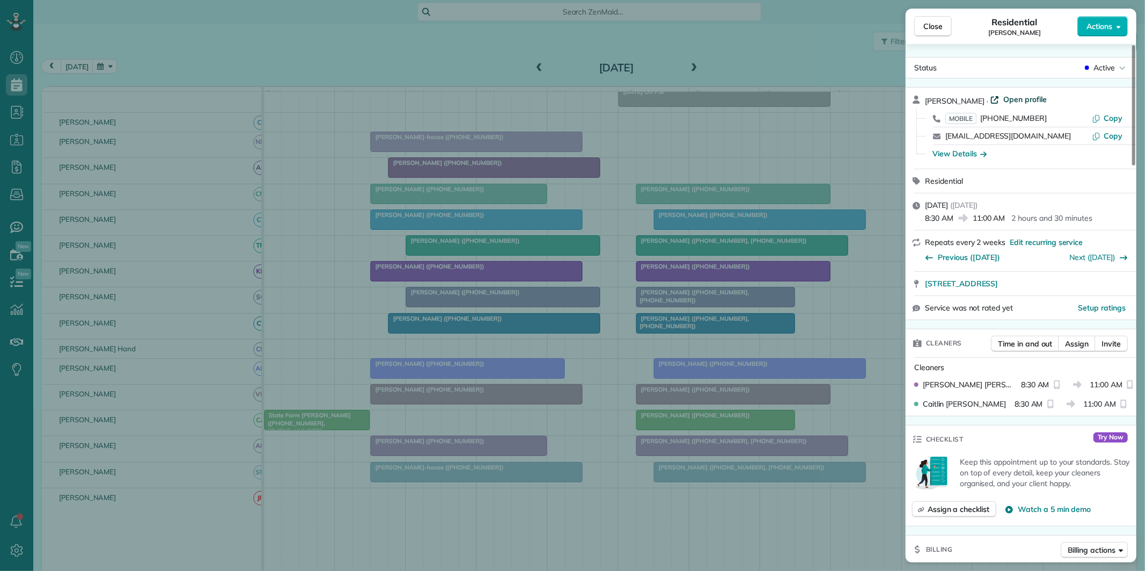
click at [1037, 99] on span "Open profile" at bounding box center [1024, 99] width 43 height 11
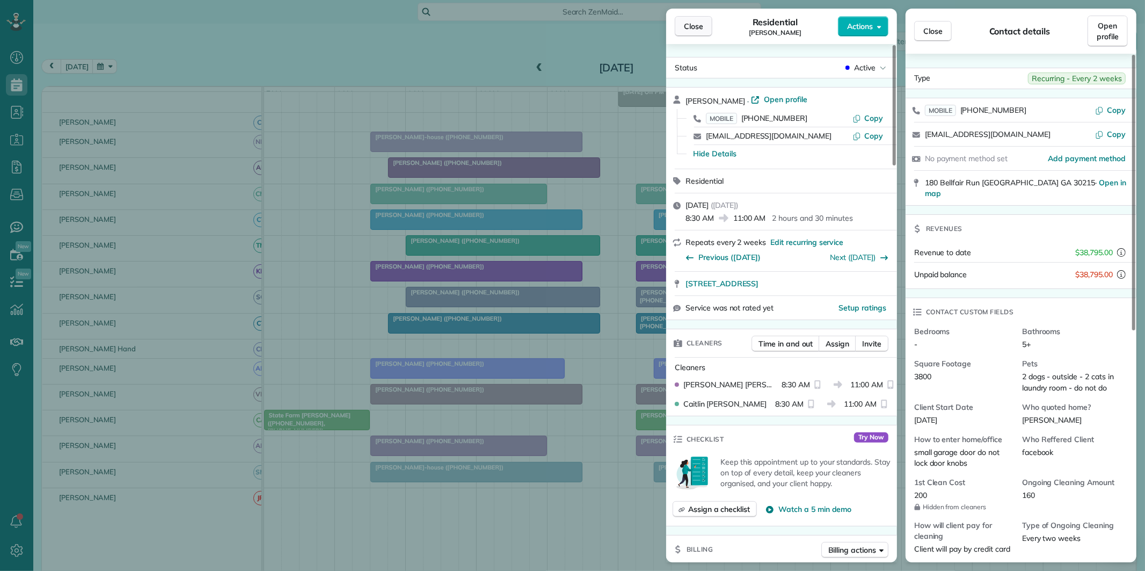
click at [688, 27] on span "Close" at bounding box center [693, 26] width 19 height 11
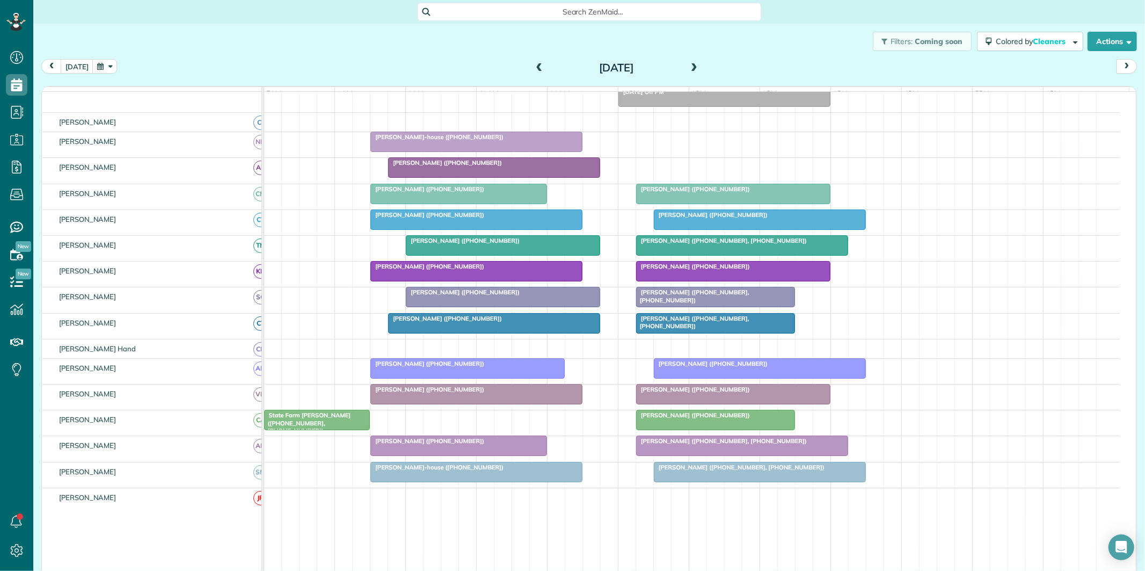
click at [452, 218] on span "Tim Kickham (+17705482254)" at bounding box center [427, 215] width 115 height 8
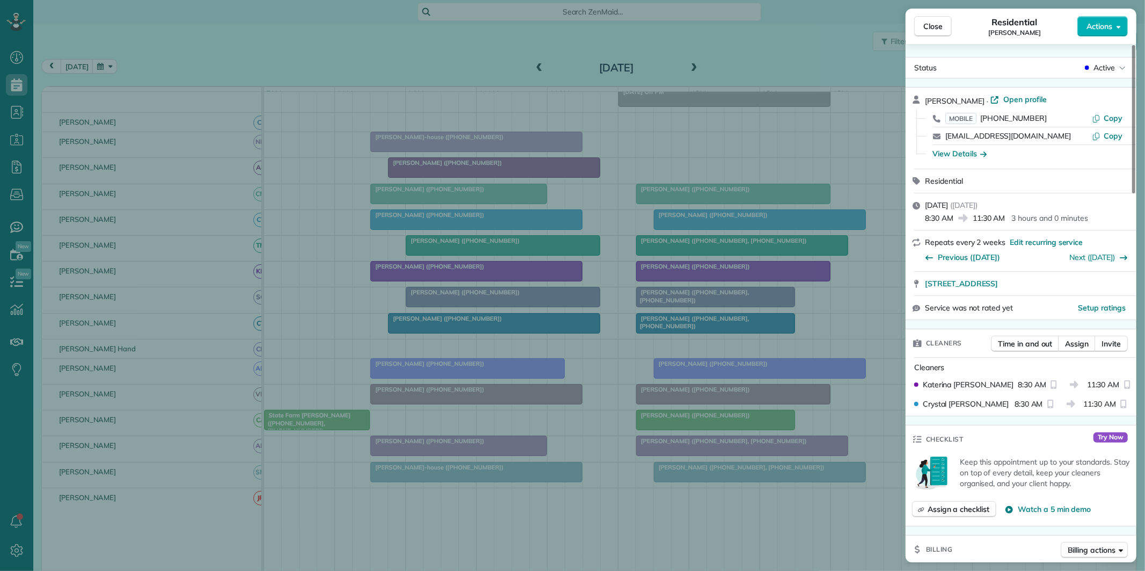
click at [1005, 99] on span "Open profile" at bounding box center [1024, 99] width 43 height 11
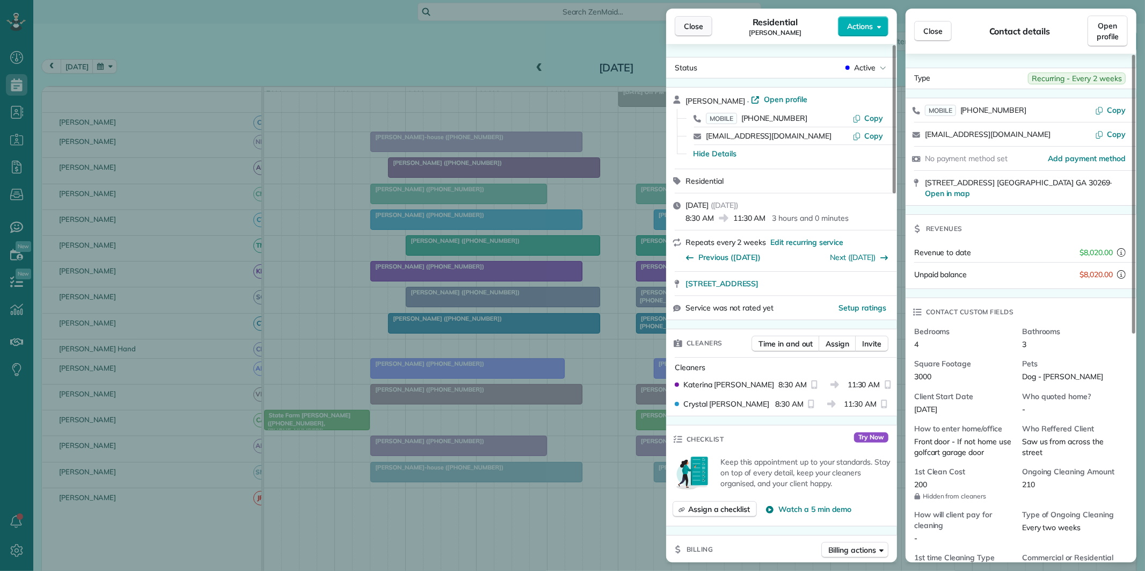
click at [693, 24] on span "Close" at bounding box center [693, 26] width 19 height 11
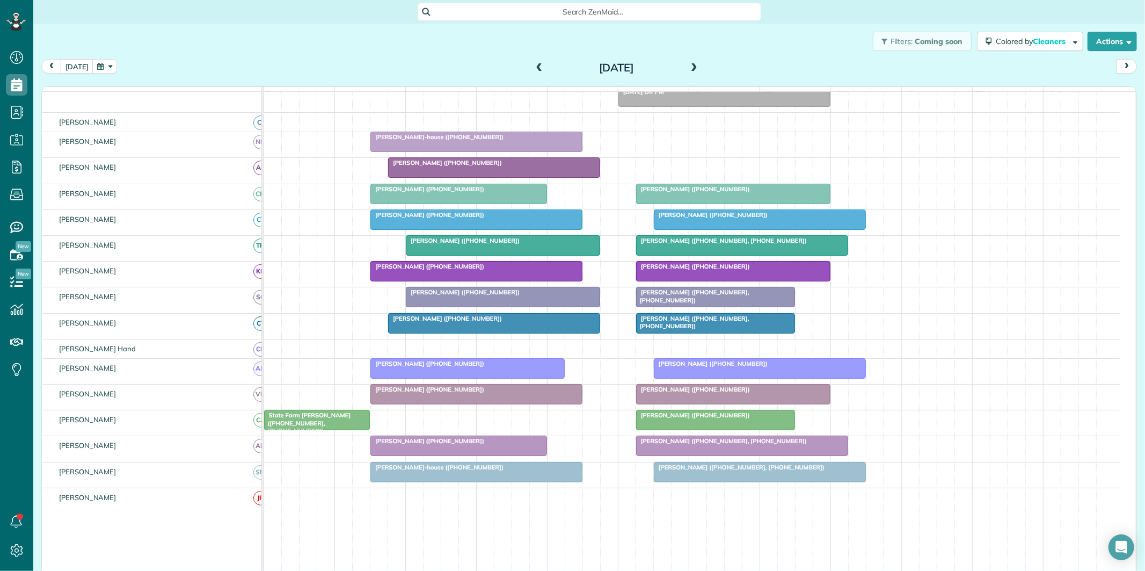
click at [503, 367] on div "Patty Lovejoy (+17706708884)" at bounding box center [468, 364] width 188 height 8
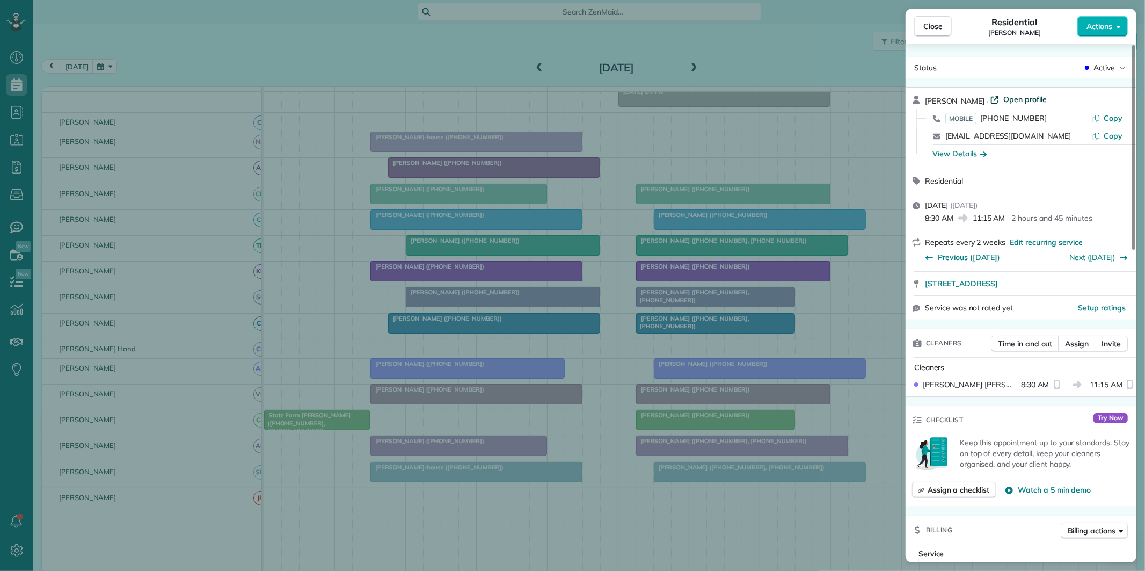
click at [1024, 101] on span "Open profile" at bounding box center [1024, 99] width 43 height 11
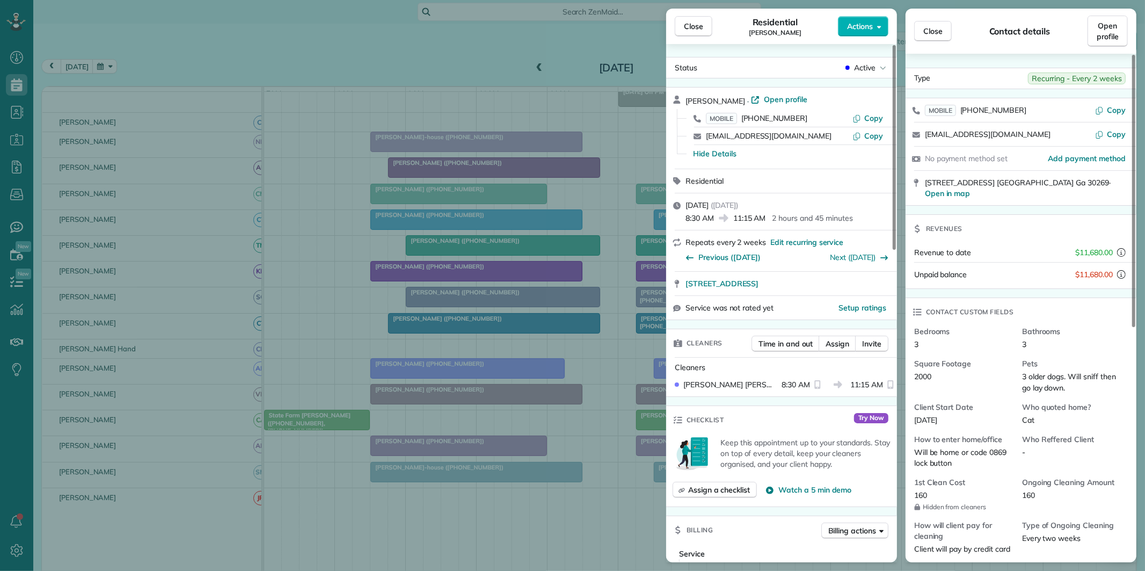
drag, startPoint x: 701, startPoint y: 25, endPoint x: 713, endPoint y: 30, distance: 12.8
click at [701, 24] on span "Close" at bounding box center [693, 26] width 19 height 11
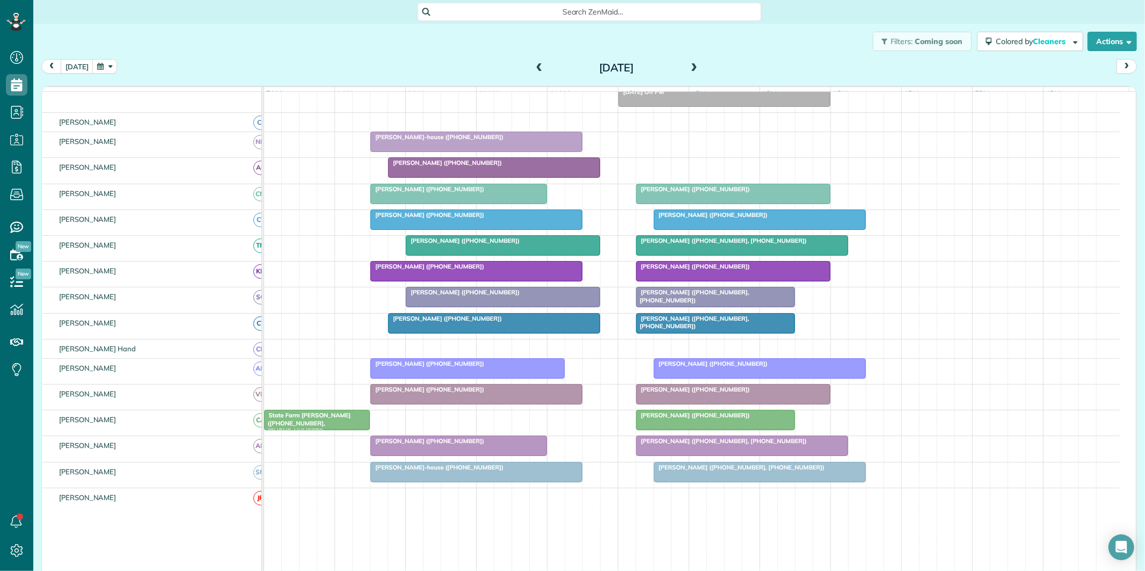
click at [505, 244] on div "Carol Burk (+17706300064)" at bounding box center [503, 241] width 188 height 8
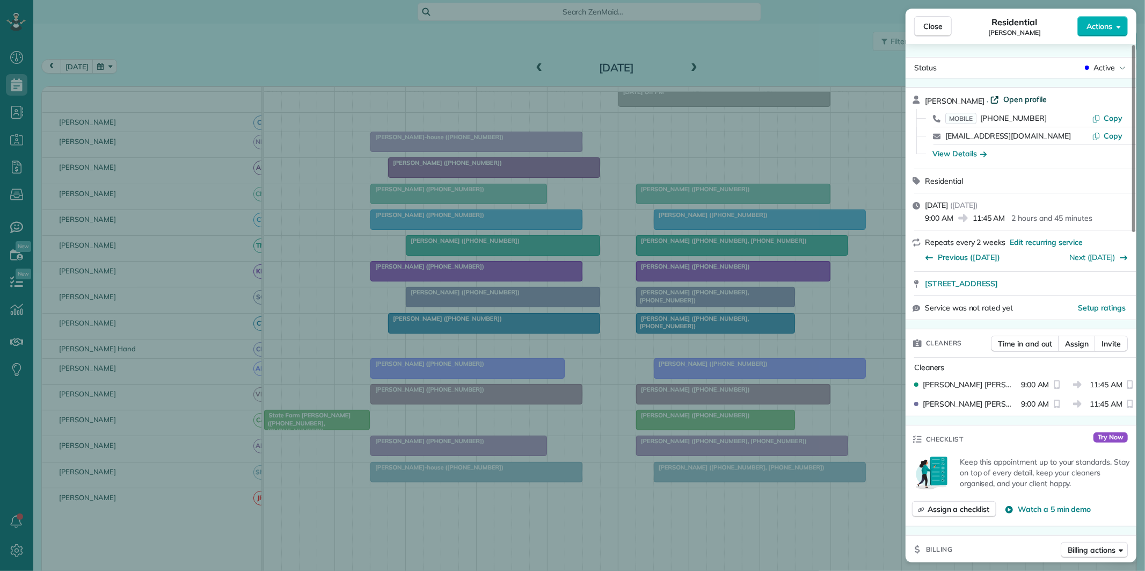
click at [1007, 97] on span "Open profile" at bounding box center [1024, 99] width 43 height 11
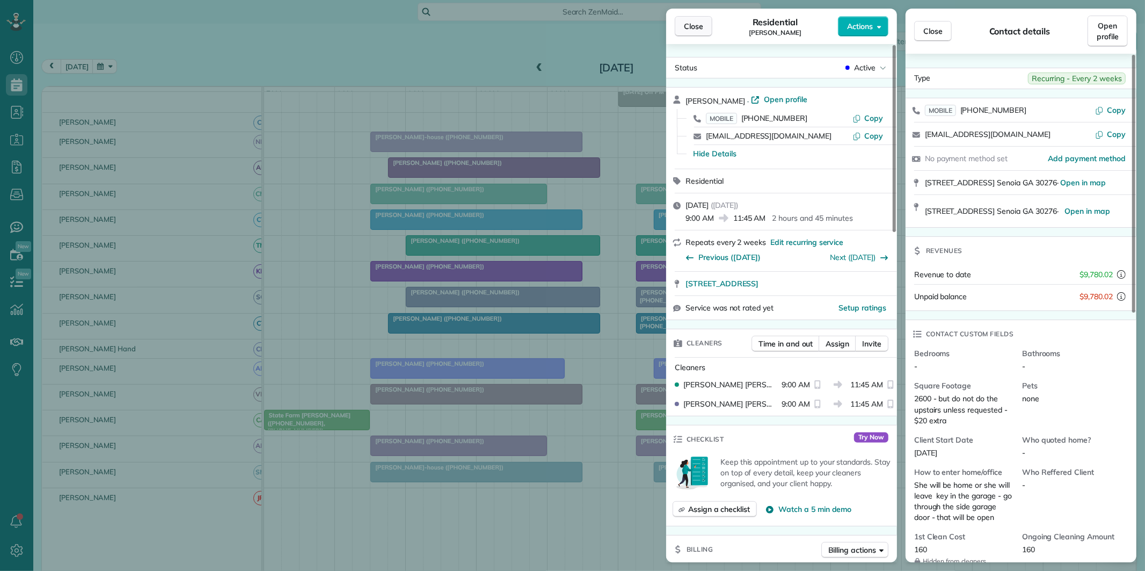
click at [698, 24] on span "Close" at bounding box center [693, 26] width 19 height 11
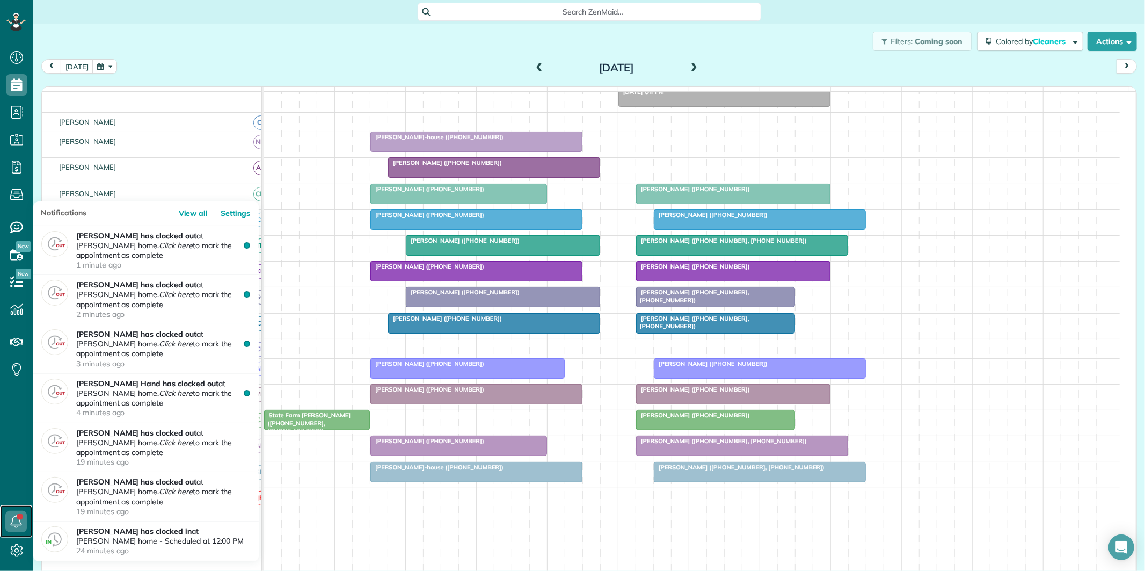
click at [14, 520] on icon at bounding box center [15, 520] width 21 height 21
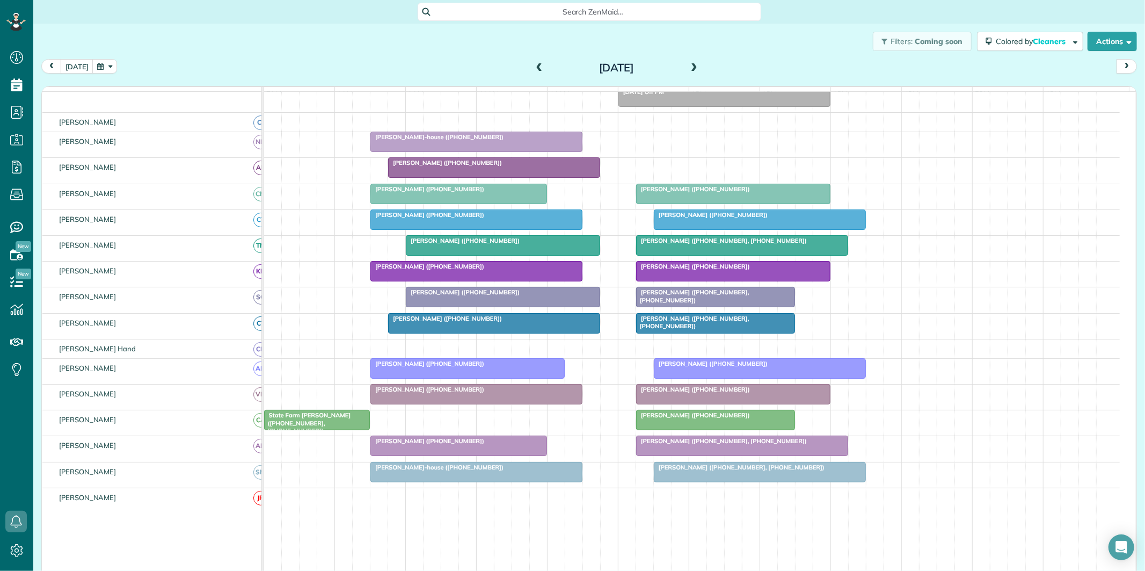
click at [77, 57] on div "Filters: Coming soon Colored by Cleaners Color by Cleaner Color by Team Color b…" at bounding box center [589, 41] width 1112 height 35
click at [79, 60] on button "[DATE]" at bounding box center [77, 66] width 33 height 14
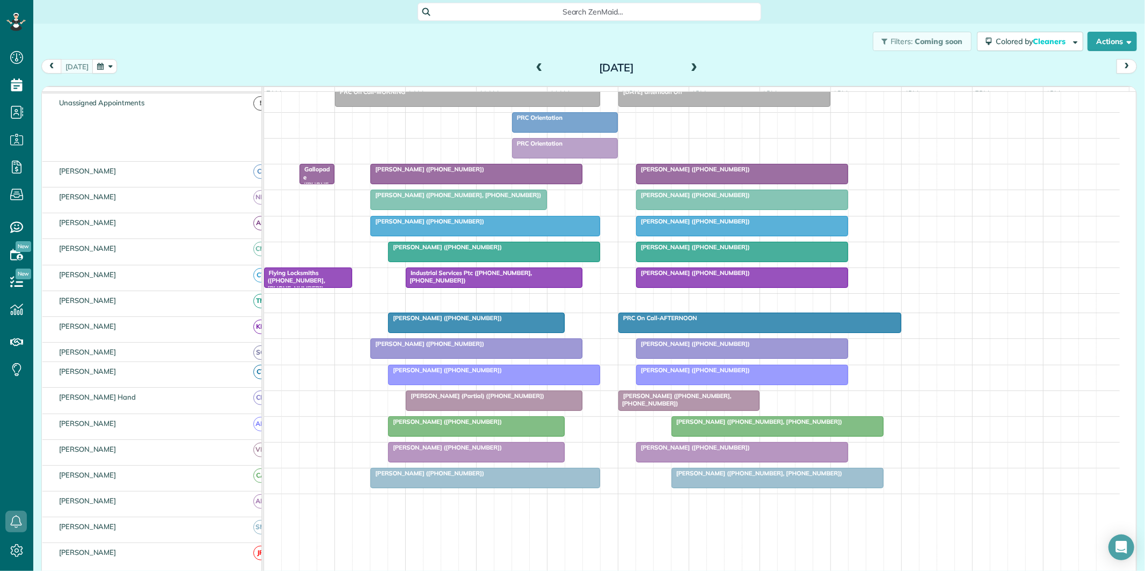
scroll to position [89, 0]
click at [436, 173] on div "[PERSON_NAME] ([PHONE_NUMBER])" at bounding box center [477, 169] width 206 height 8
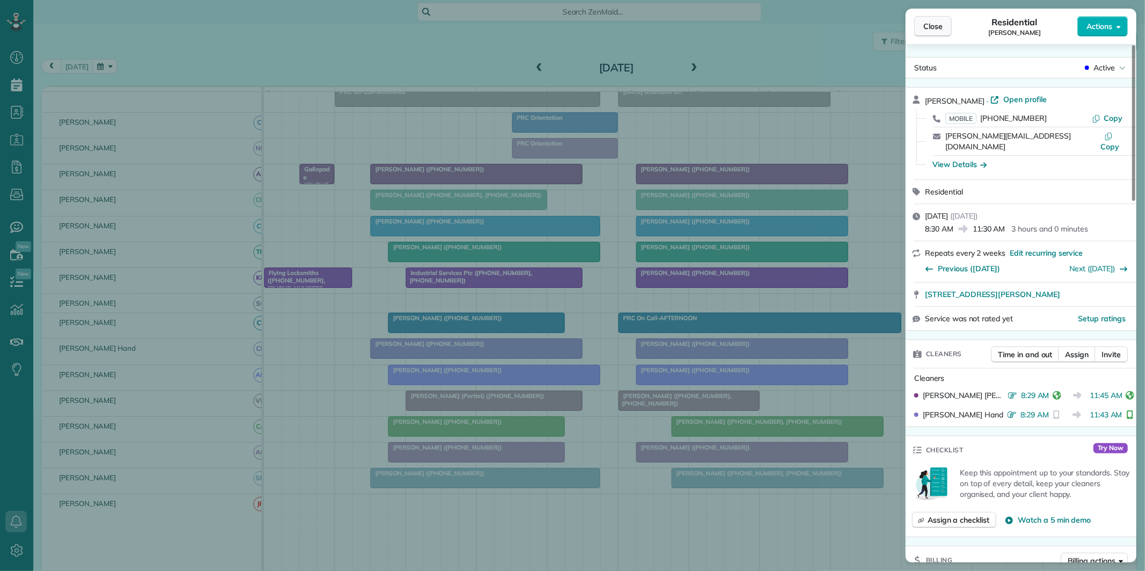
click at [931, 29] on span "Close" at bounding box center [932, 26] width 19 height 11
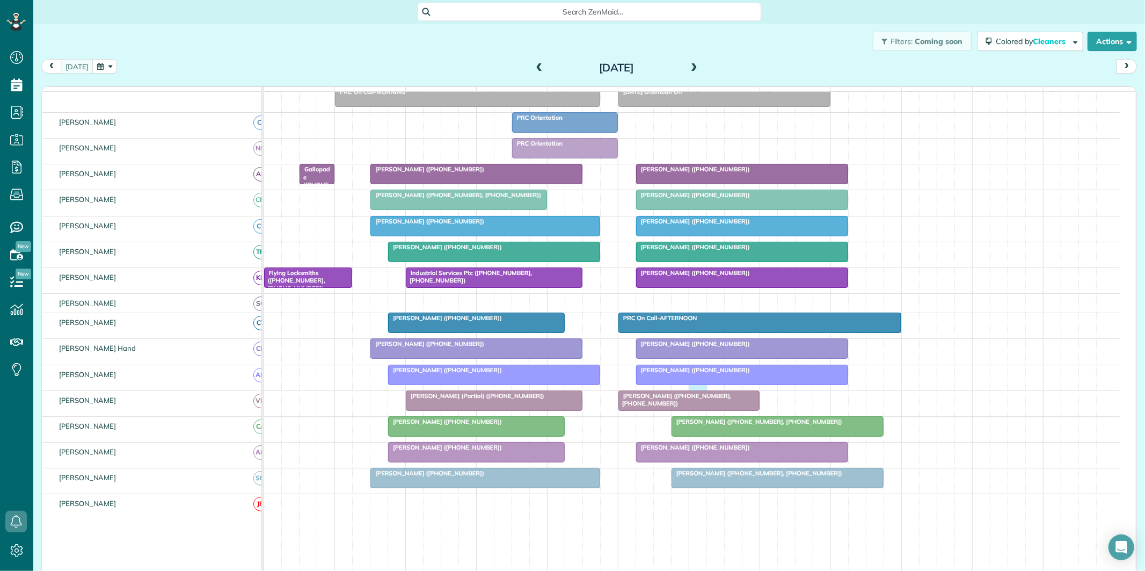
click at [705, 390] on div "Cindy Plunkett (+17704017514) Catherine Faccento (+14177933933)" at bounding box center [692, 377] width 856 height 25
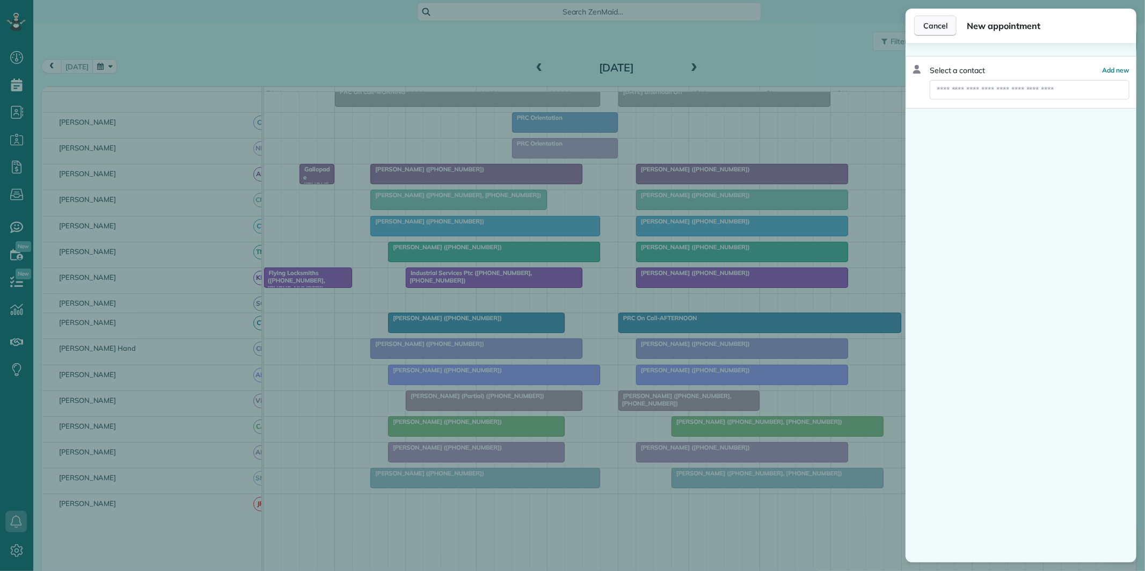
click at [943, 28] on span "Cancel" at bounding box center [935, 25] width 24 height 11
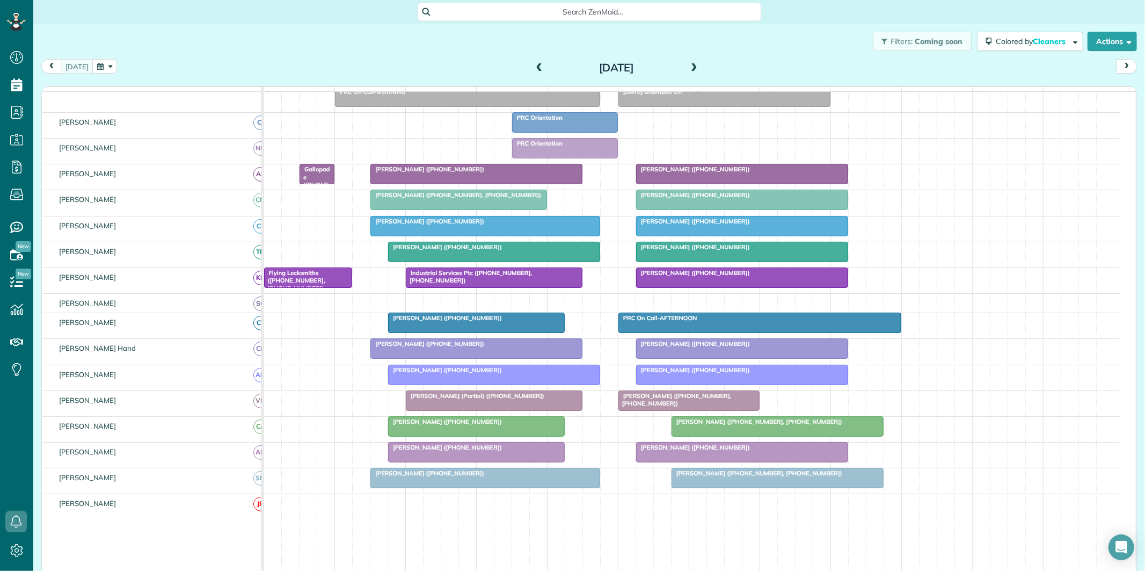
click at [507, 410] on div at bounding box center [494, 400] width 176 height 19
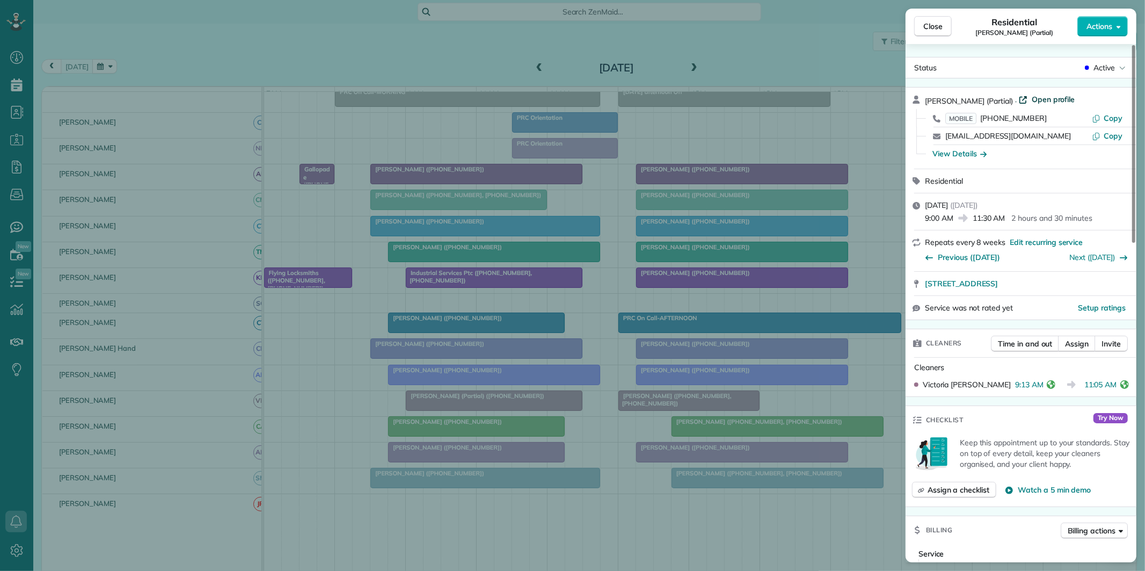
click at [1033, 98] on span "Open profile" at bounding box center [1053, 99] width 43 height 11
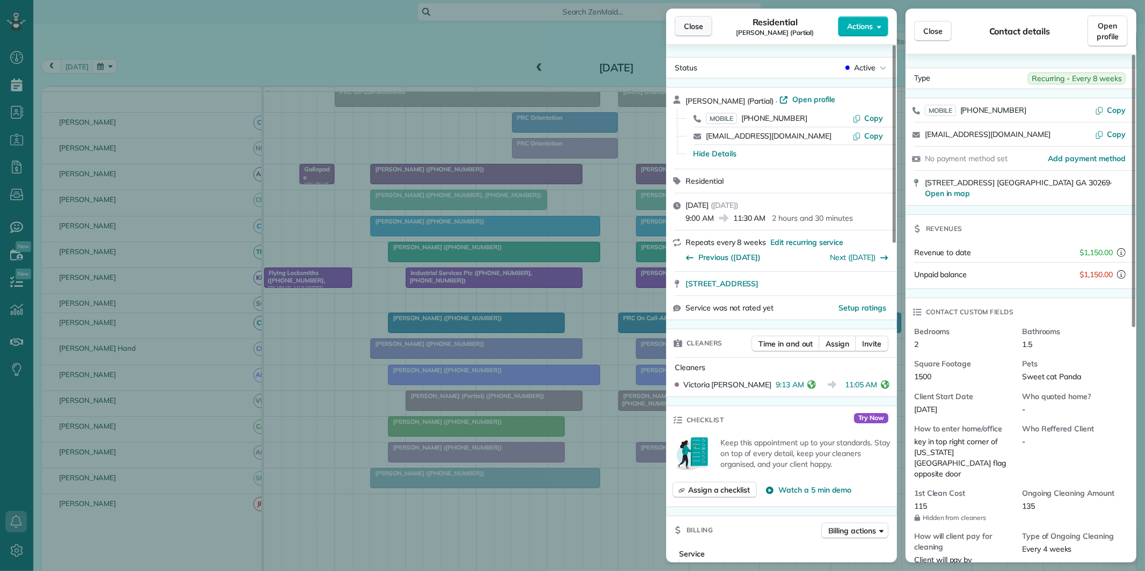
click at [691, 25] on span "Close" at bounding box center [693, 26] width 19 height 11
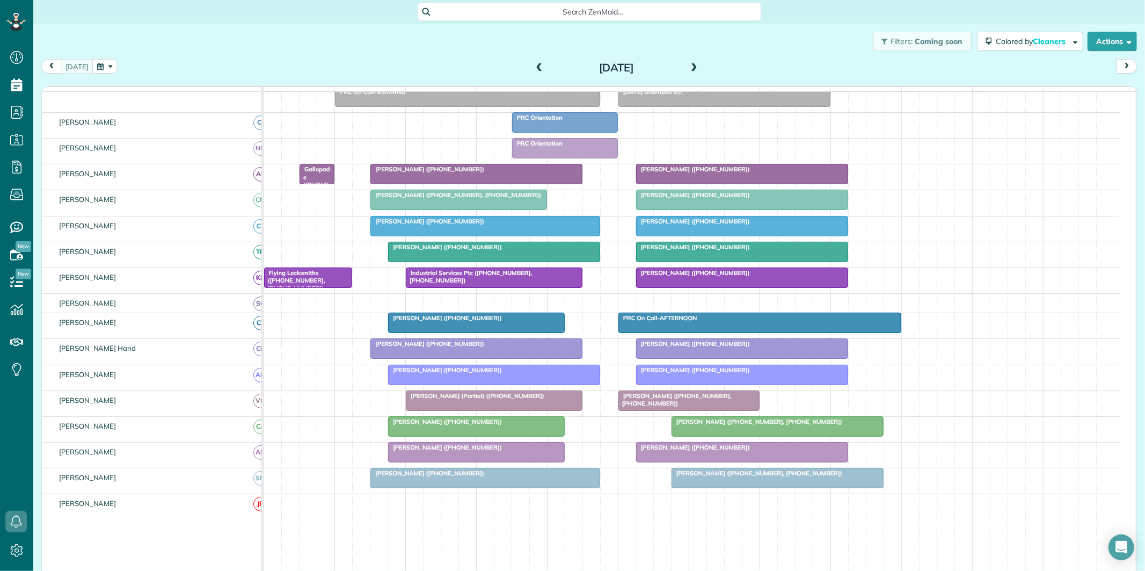
click at [690, 65] on span at bounding box center [694, 68] width 12 height 10
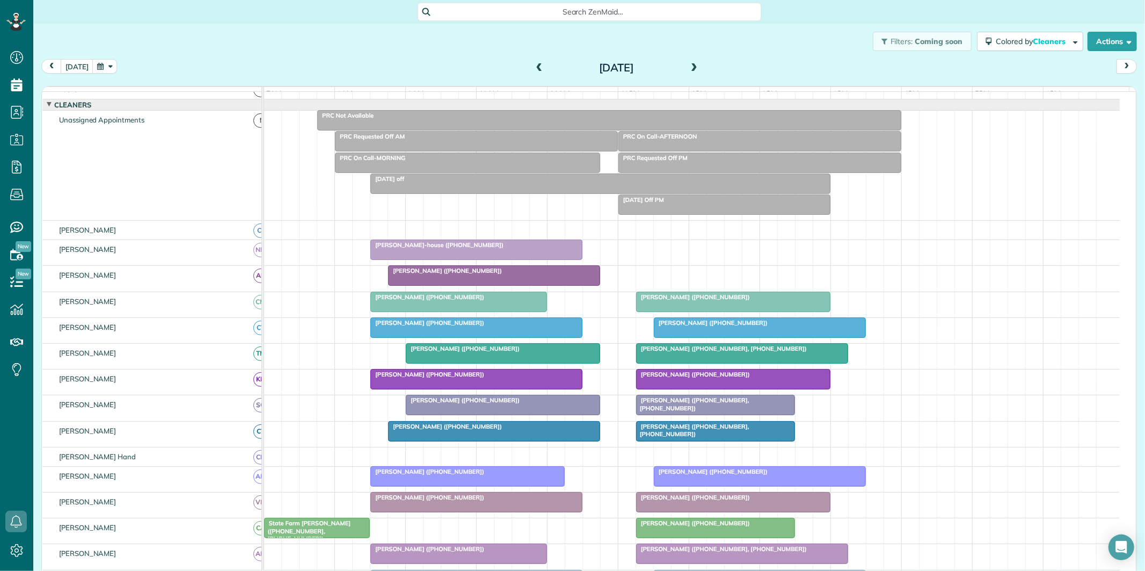
scroll to position [12, 0]
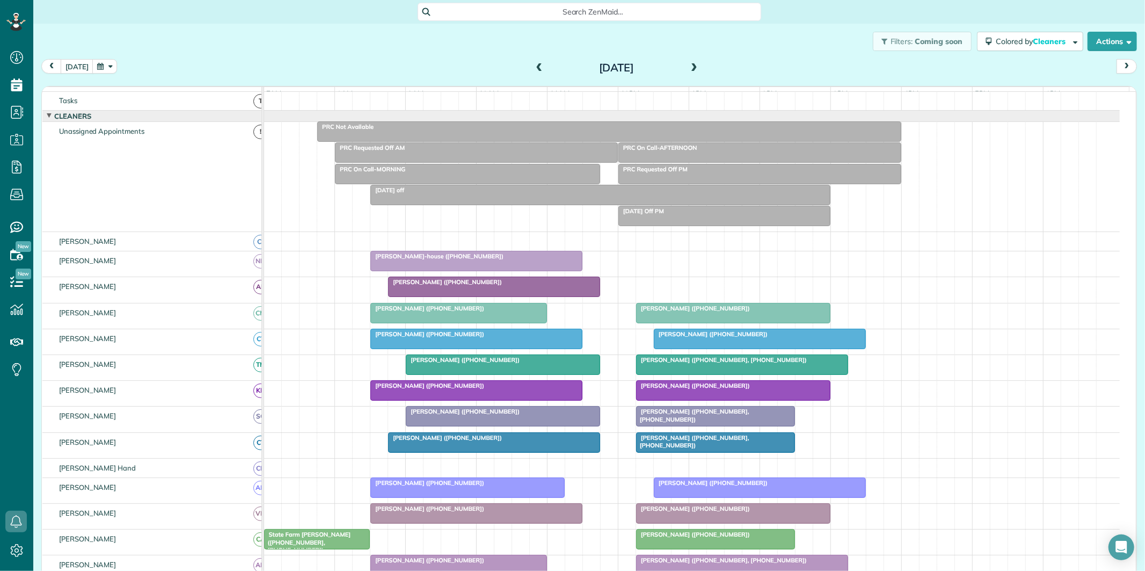
click at [693, 173] on div "PRC Requested Off PM" at bounding box center [760, 169] width 276 height 8
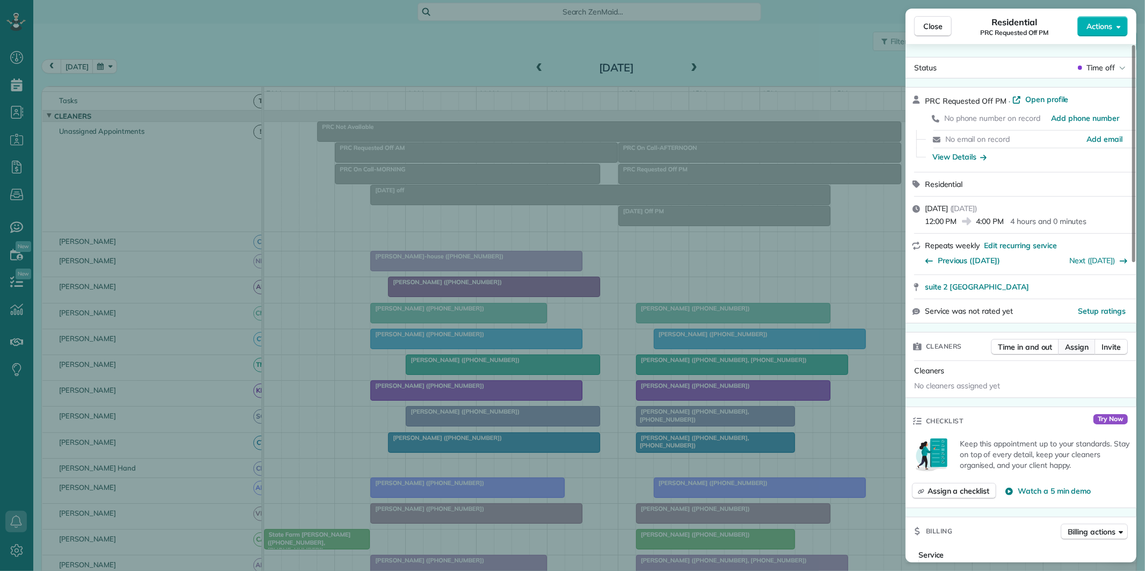
click at [1082, 342] on span "Assign" at bounding box center [1077, 346] width 24 height 11
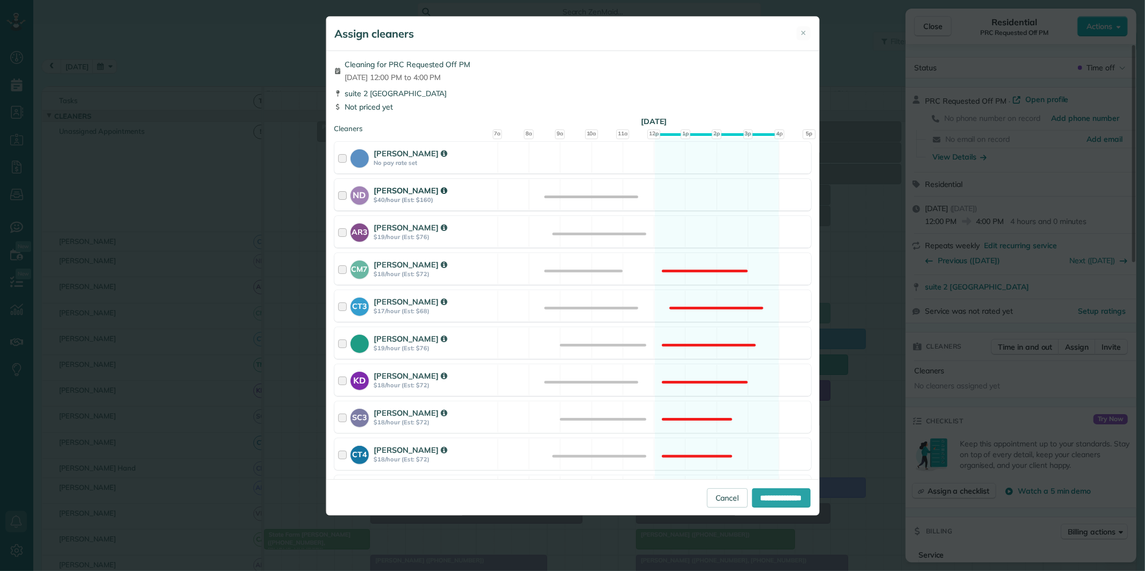
click at [704, 194] on div "ND Nathalie Duverna $40/hour (Est: $160) Available" at bounding box center [572, 195] width 477 height 32
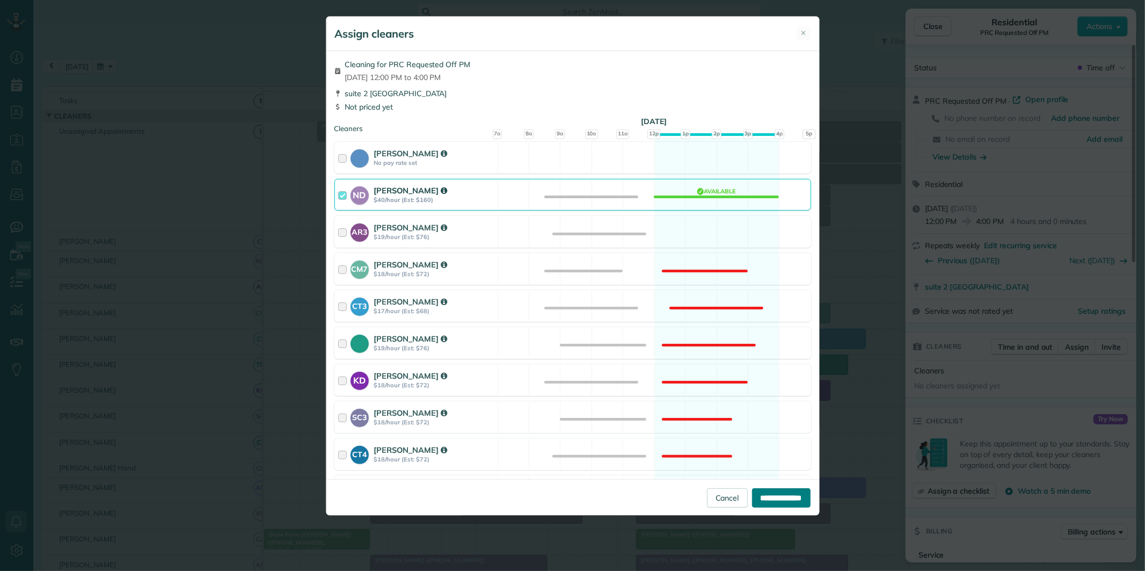
click at [770, 499] on input "**********" at bounding box center [781, 497] width 59 height 19
type input "**********"
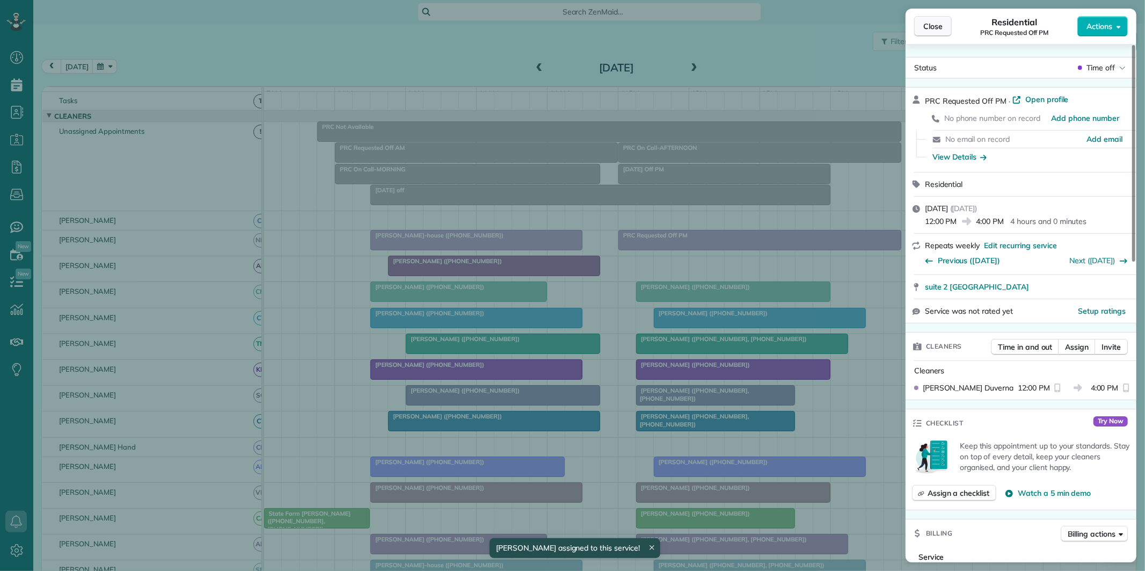
click at [936, 25] on span "Close" at bounding box center [932, 26] width 19 height 11
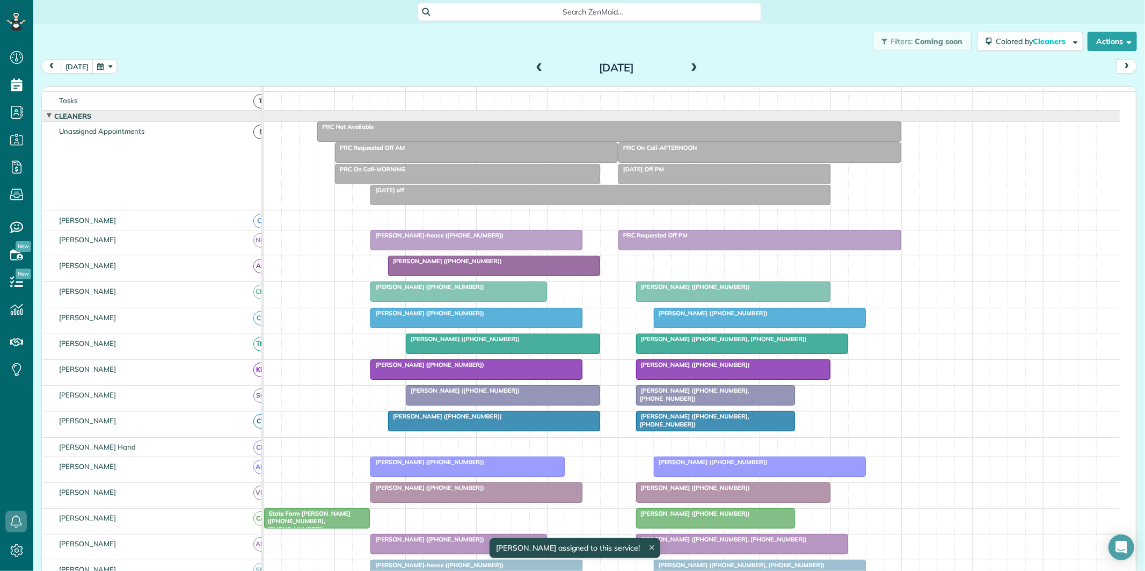
click at [691, 63] on span at bounding box center [694, 68] width 12 height 10
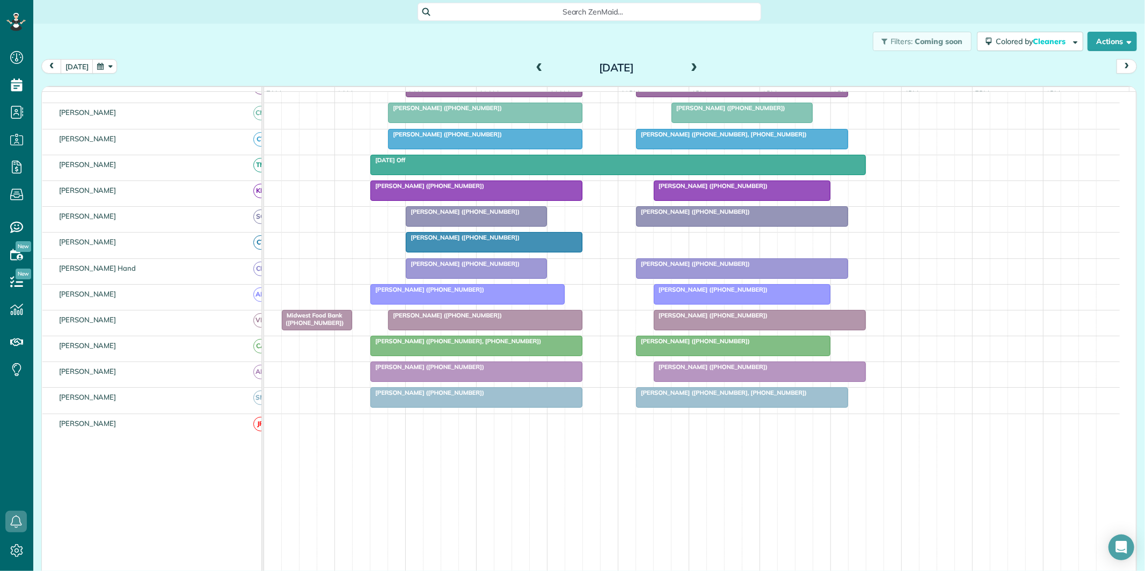
scroll to position [12, 0]
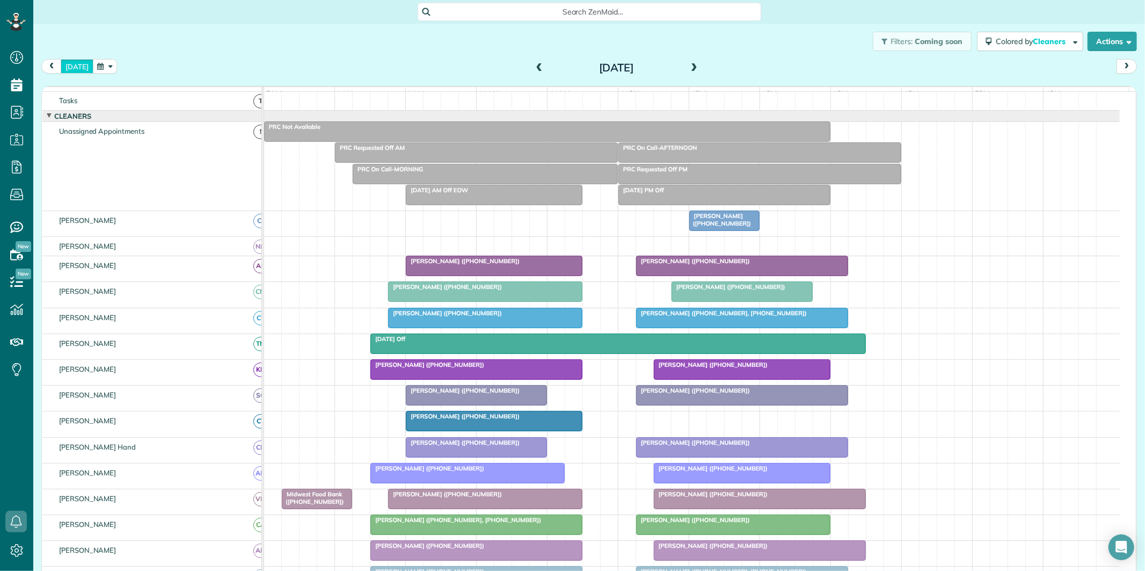
click at [72, 70] on button "[DATE]" at bounding box center [77, 66] width 33 height 14
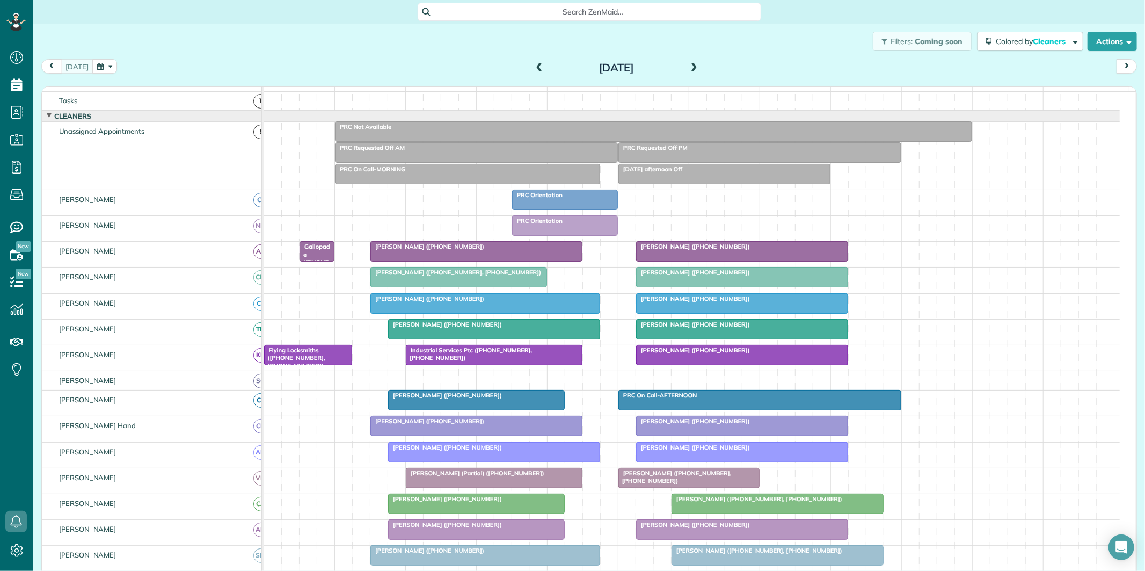
click at [104, 68] on button "button" at bounding box center [104, 66] width 25 height 14
click at [149, 154] on link "18" at bounding box center [145, 155] width 17 height 17
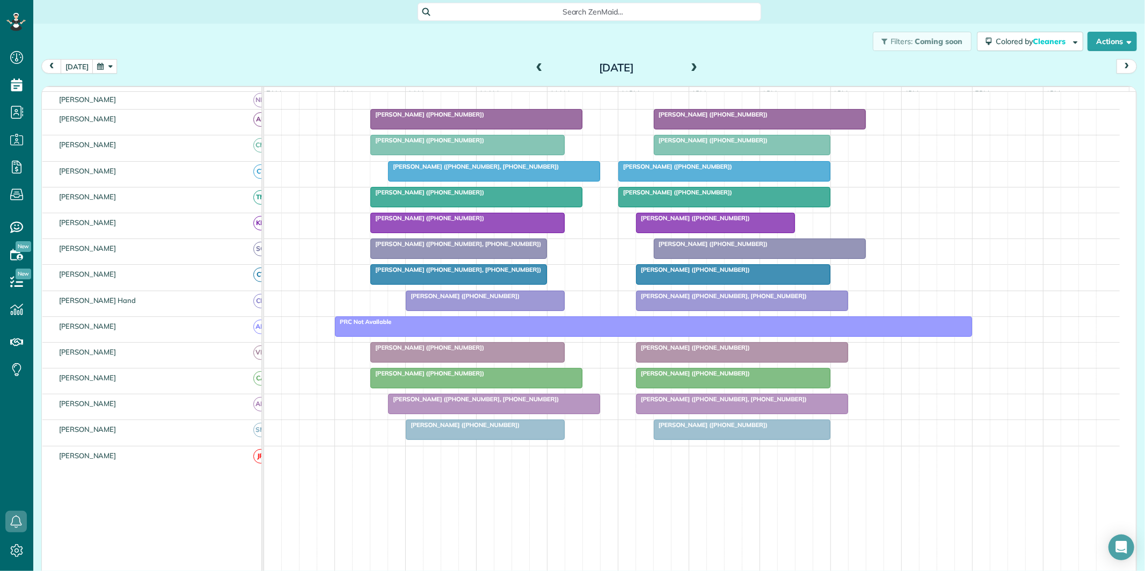
scroll to position [191, 0]
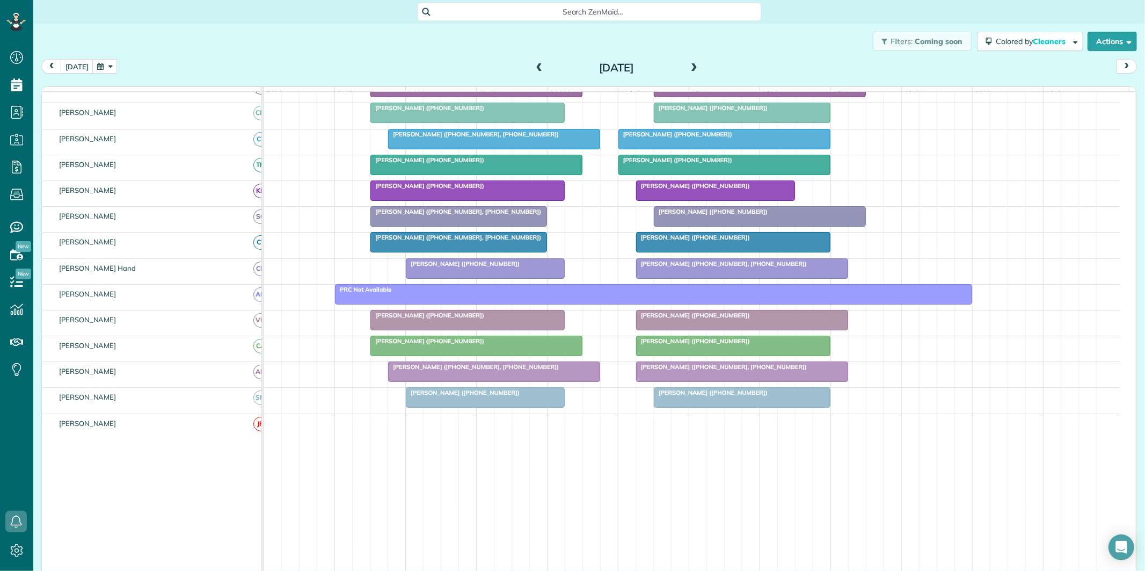
click at [690, 62] on span at bounding box center [694, 68] width 12 height 16
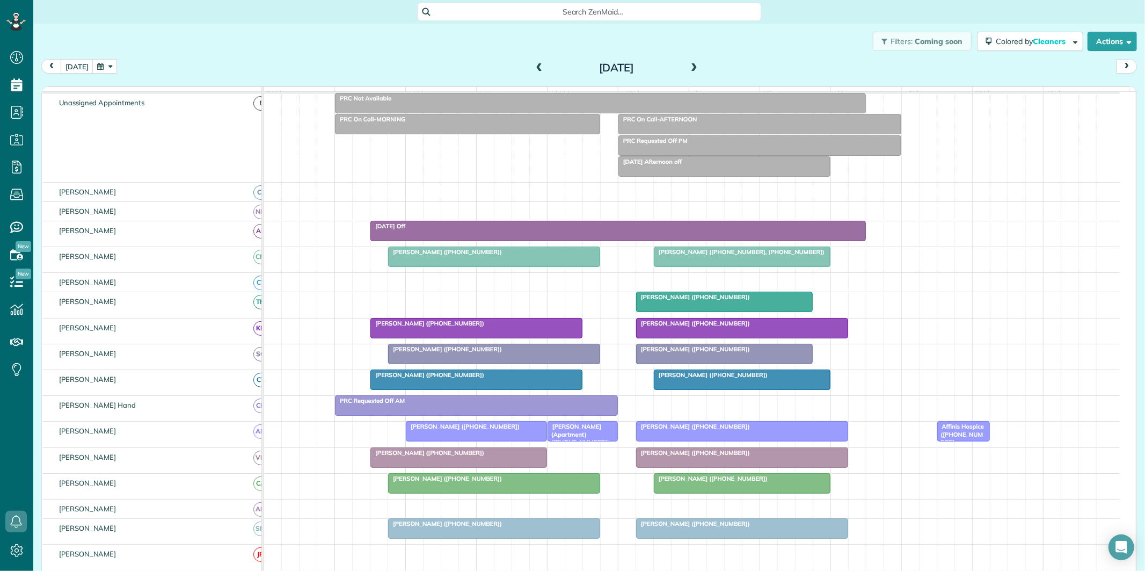
scroll to position [110, 0]
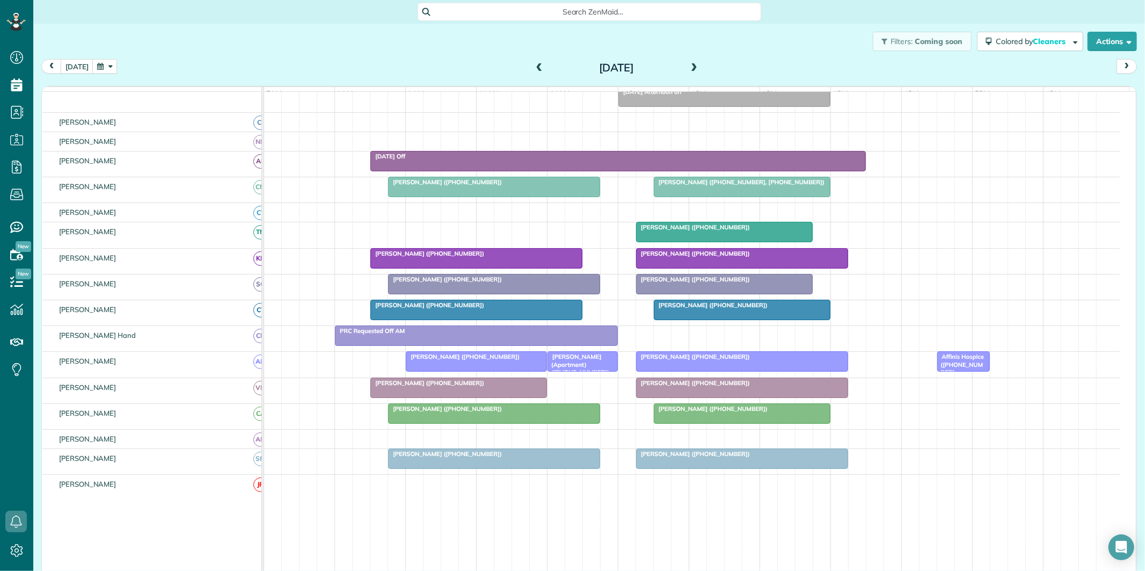
click at [105, 64] on button "button" at bounding box center [104, 66] width 25 height 14
click at [143, 150] on link "18" at bounding box center [145, 155] width 17 height 17
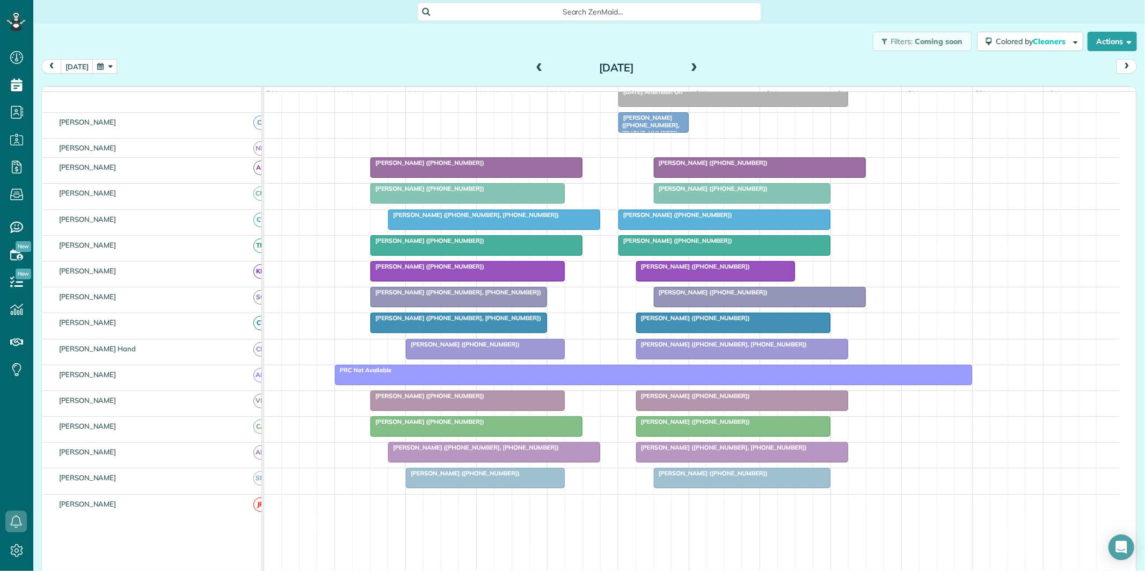
click at [486, 487] on div at bounding box center [485, 477] width 158 height 19
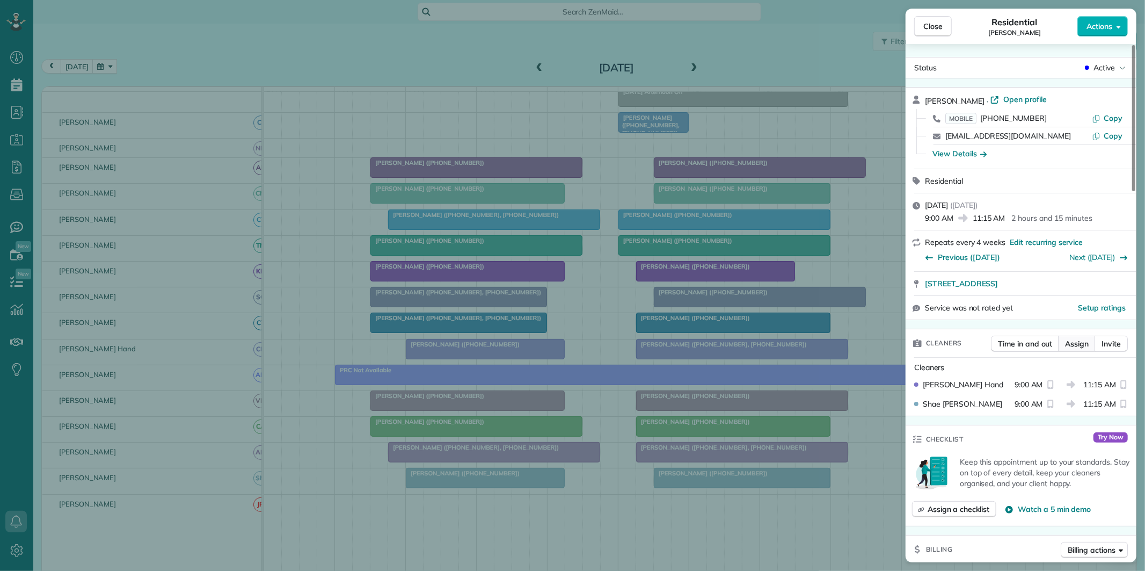
click at [1079, 342] on span "Assign" at bounding box center [1077, 343] width 24 height 11
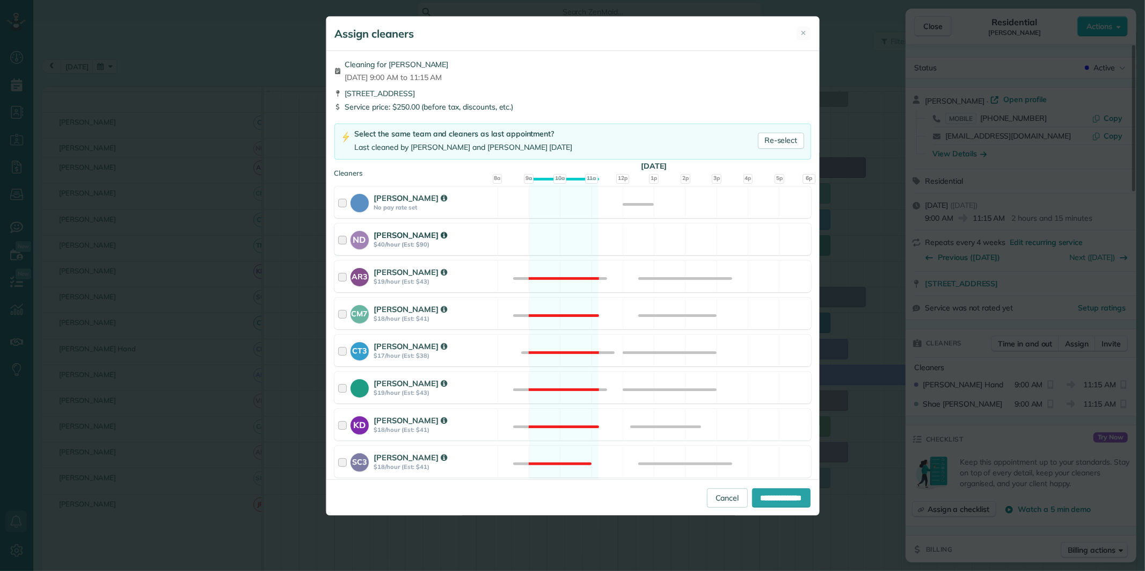
click at [561, 243] on div "ND Nathalie Duverna $40/hour (Est: $90) Available" at bounding box center [572, 239] width 477 height 32
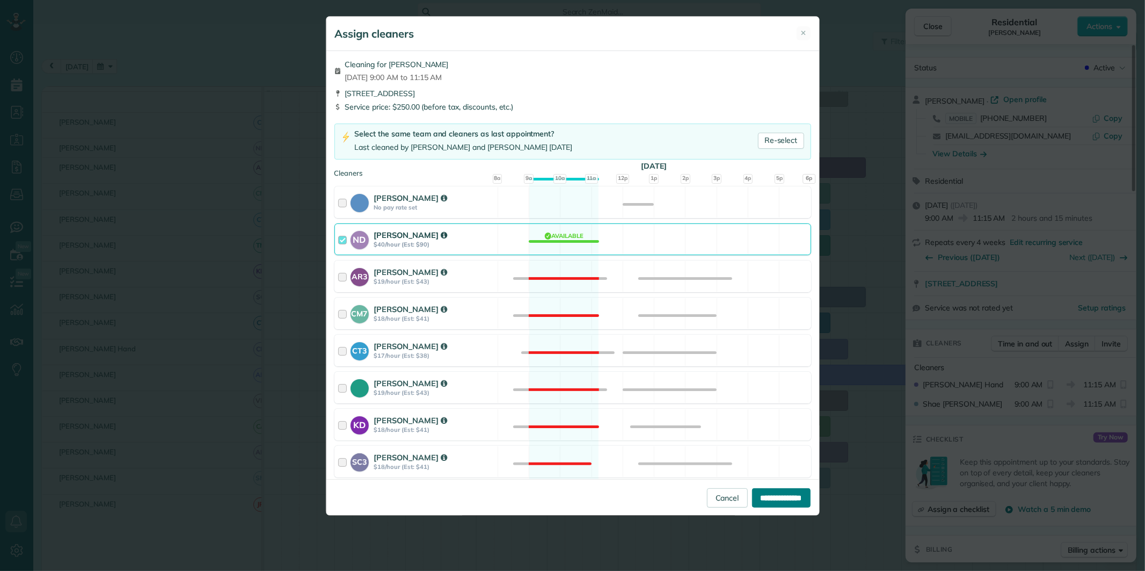
click at [774, 506] on input "**********" at bounding box center [781, 497] width 59 height 19
type input "**********"
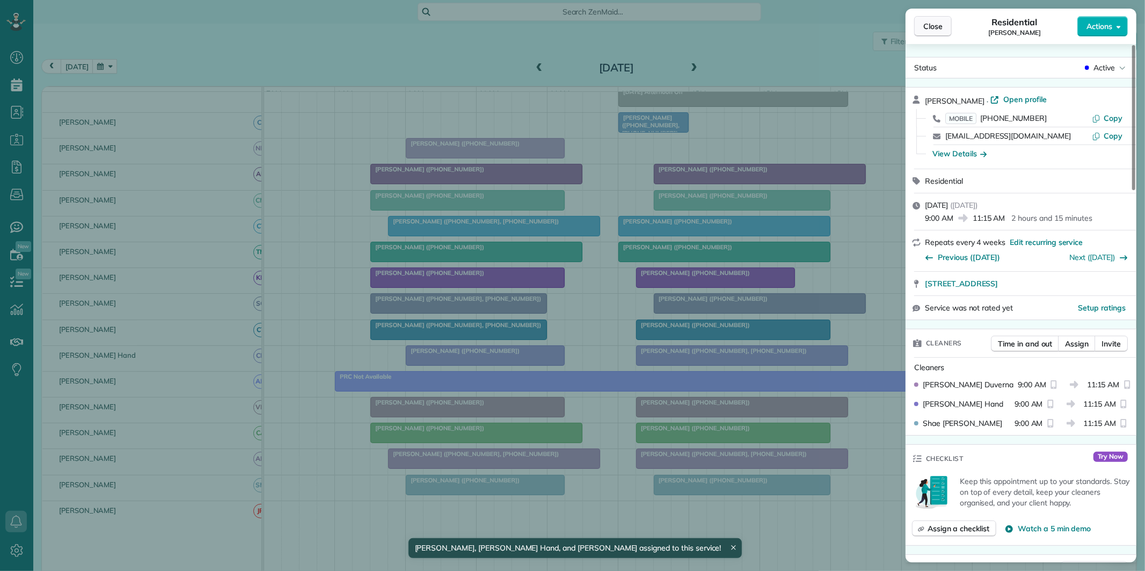
click at [932, 28] on span "Close" at bounding box center [932, 26] width 19 height 11
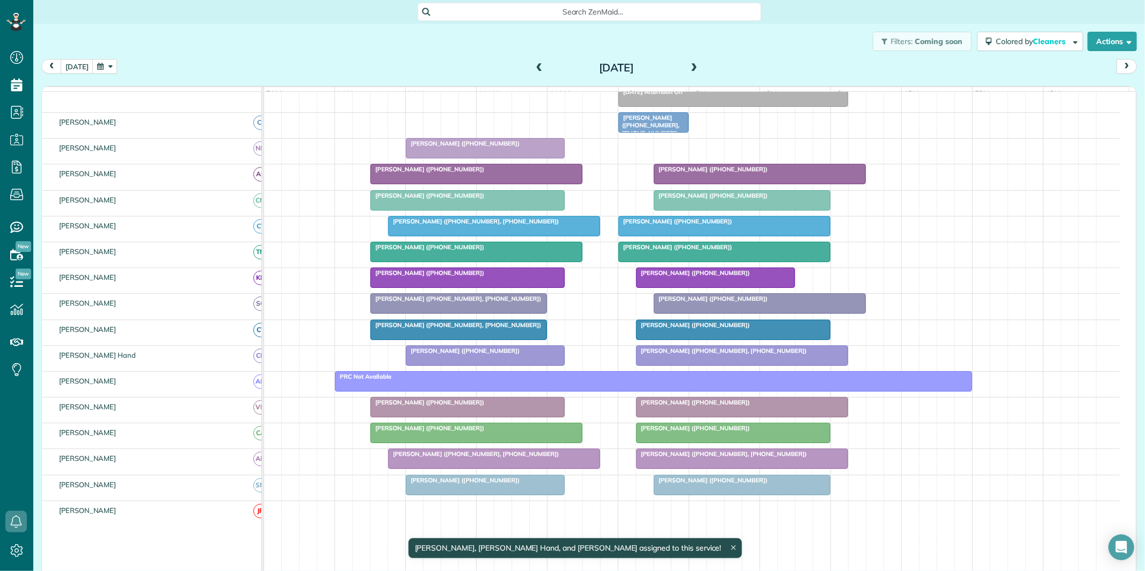
click at [722, 494] on div at bounding box center [742, 484] width 176 height 19
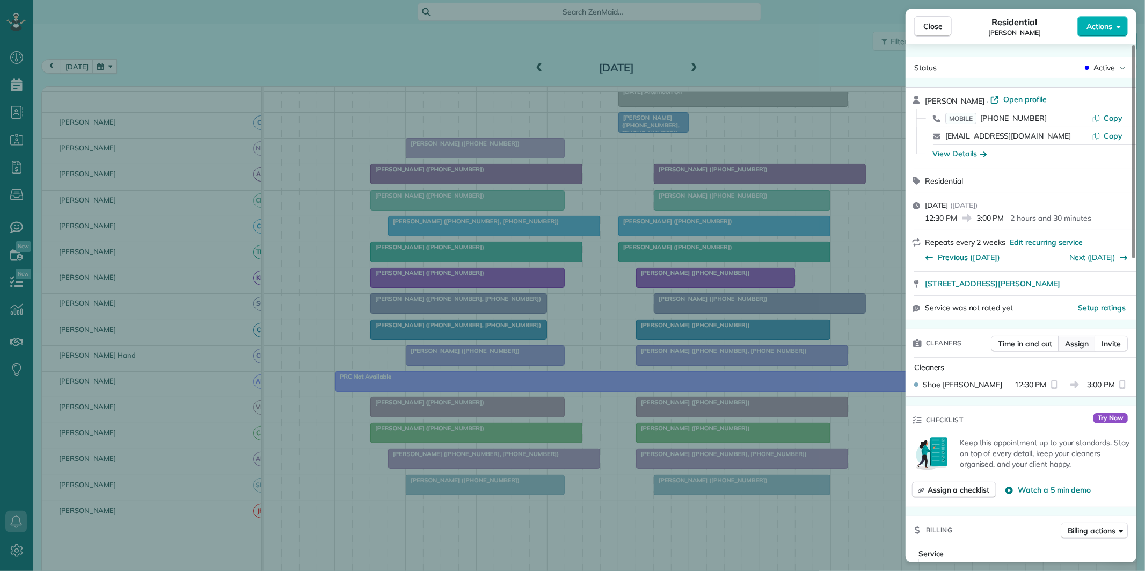
click at [1082, 340] on span "Assign" at bounding box center [1077, 343] width 24 height 11
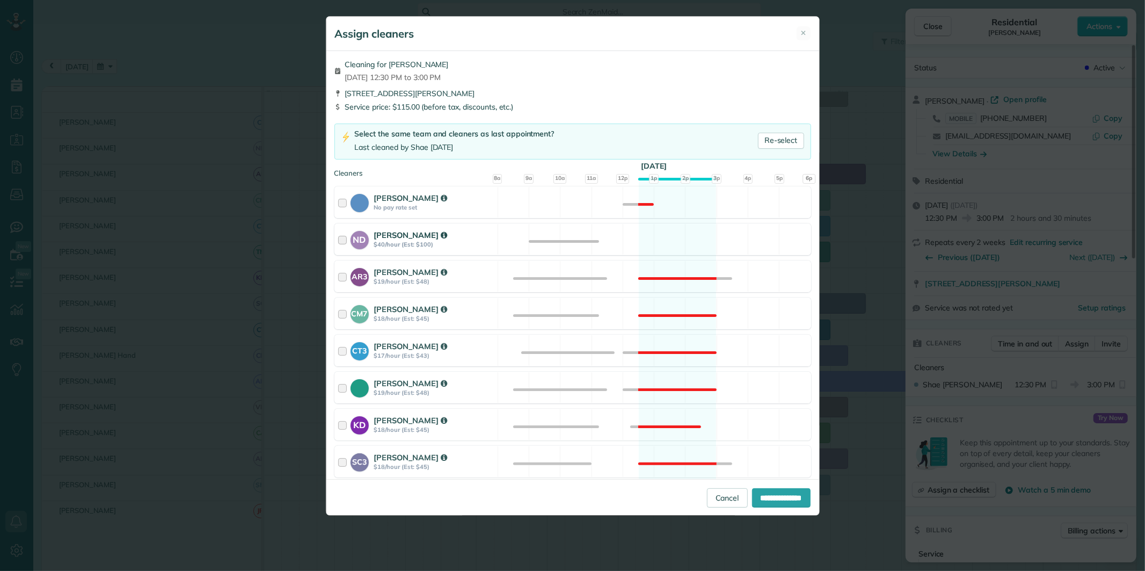
click at [679, 235] on div "ND Nathalie Duverna $40/hour (Est: $100) Available" at bounding box center [572, 239] width 477 height 32
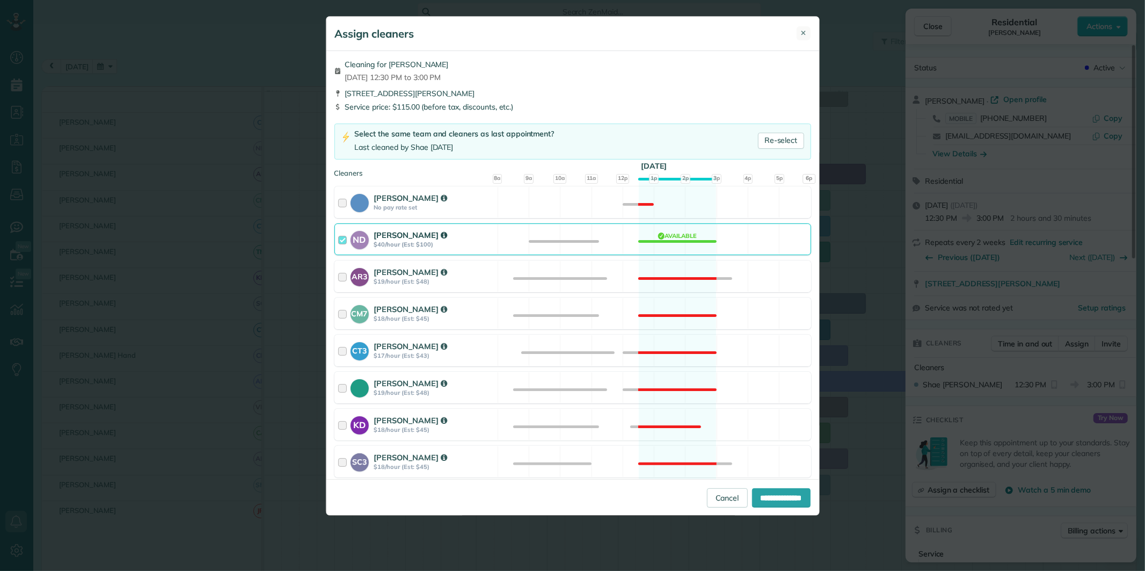
click at [802, 31] on span "✕" at bounding box center [804, 33] width 6 height 10
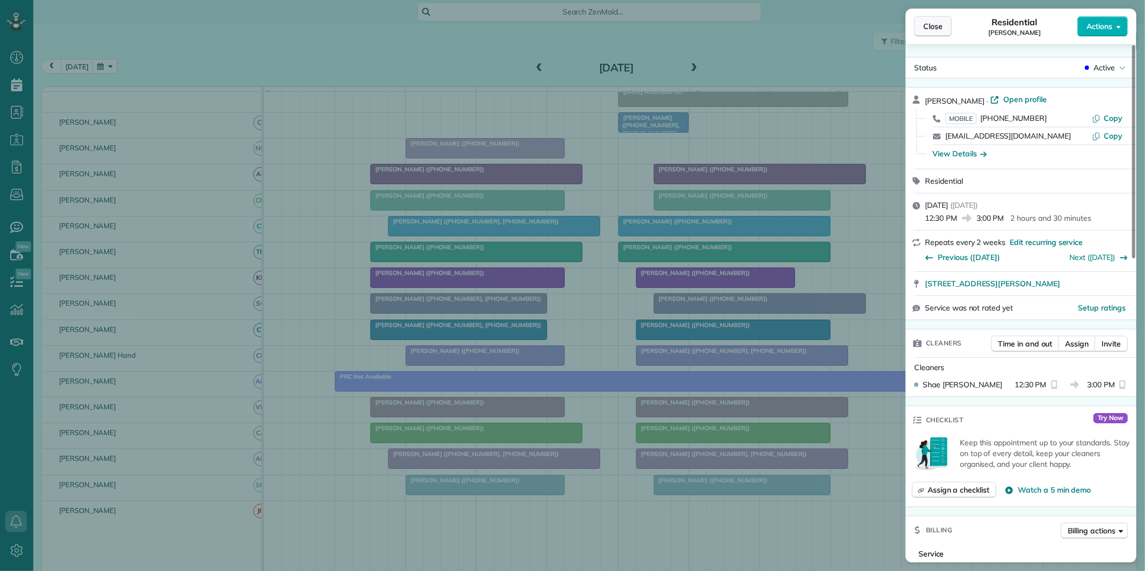
click at [938, 26] on span "Close" at bounding box center [932, 26] width 19 height 11
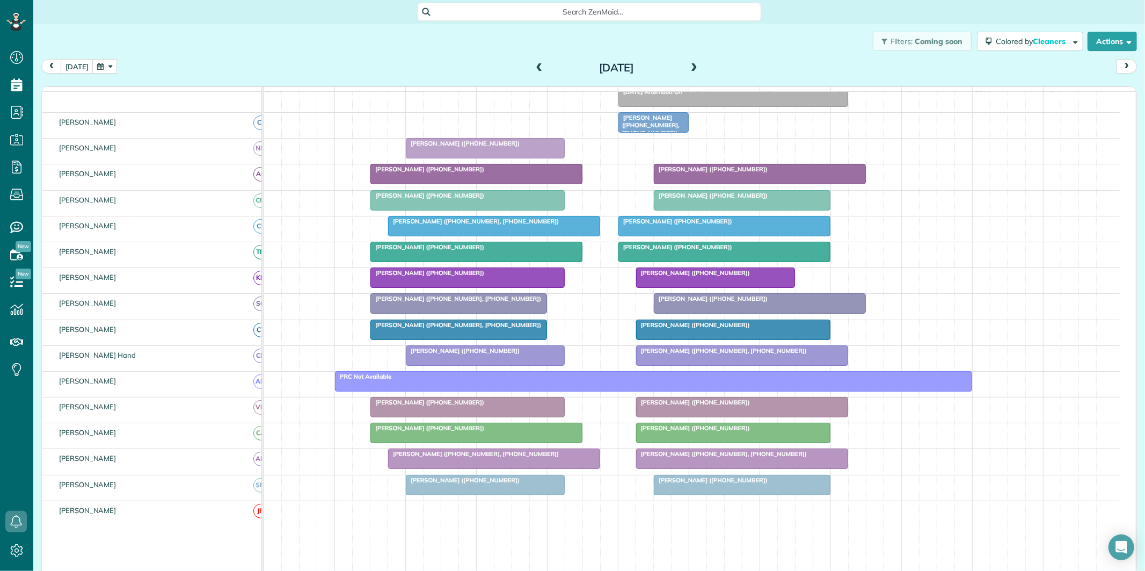
click at [730, 494] on div at bounding box center [742, 484] width 176 height 19
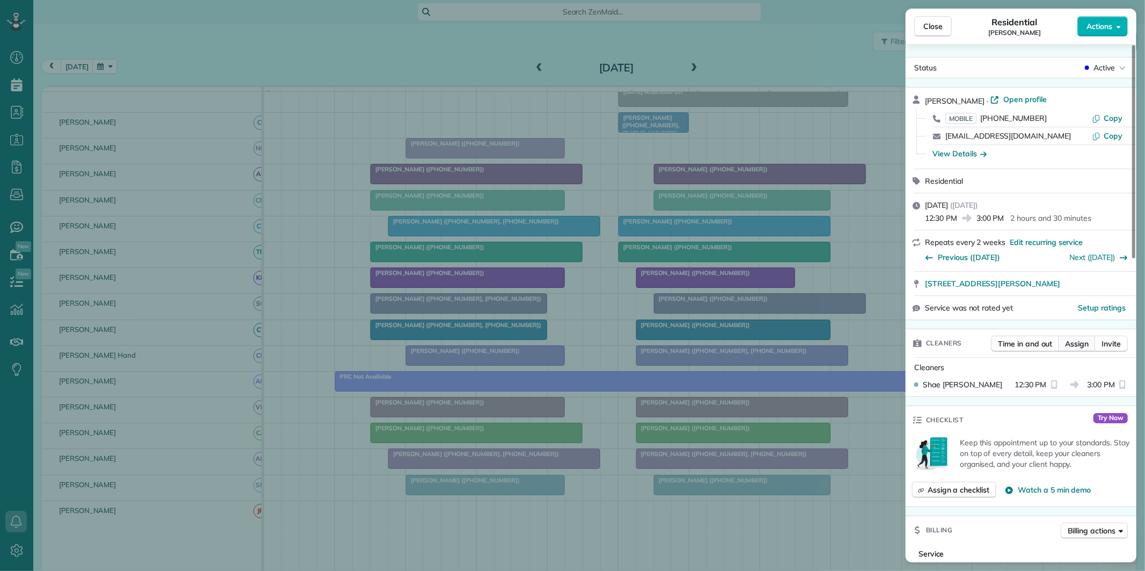
click at [1081, 345] on span "Assign" at bounding box center [1077, 343] width 24 height 11
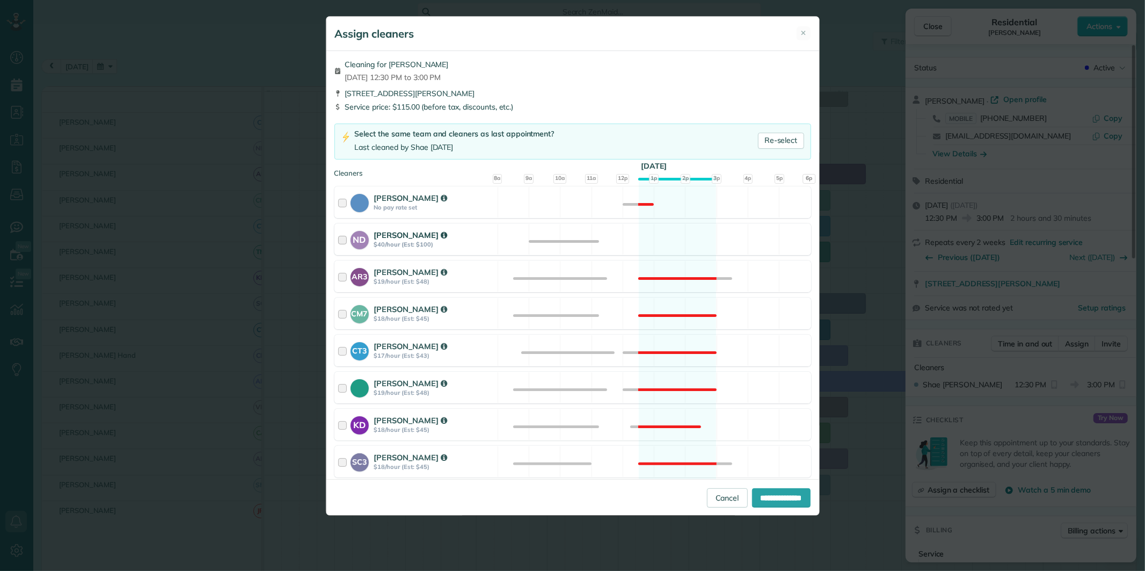
click at [667, 238] on div "ND Nathalie Duverna $40/hour (Est: $100) Available" at bounding box center [572, 239] width 477 height 32
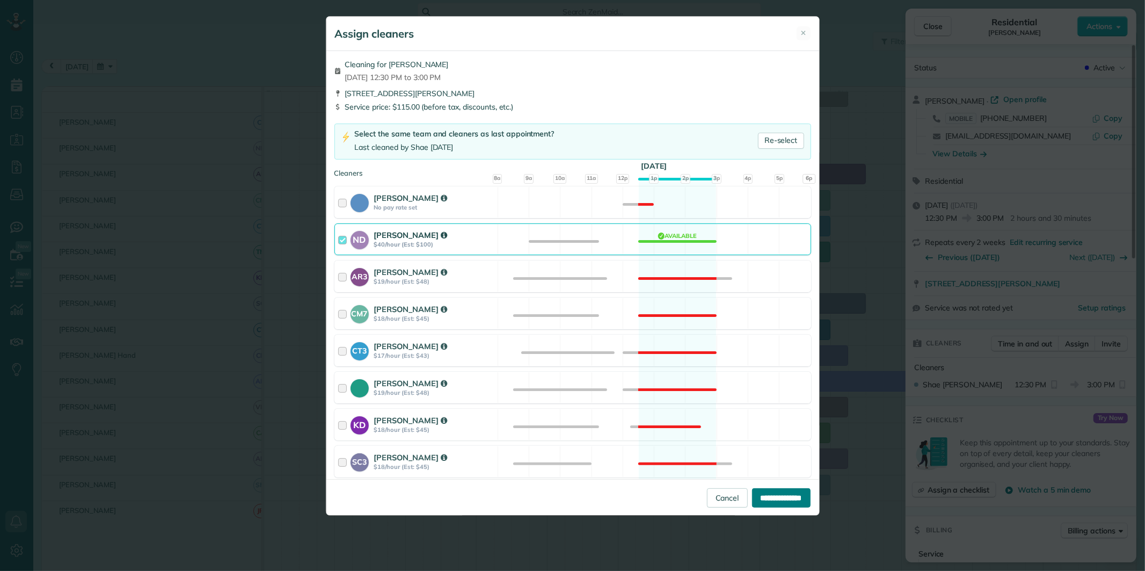
click at [780, 494] on input "**********" at bounding box center [781, 497] width 59 height 19
type input "**********"
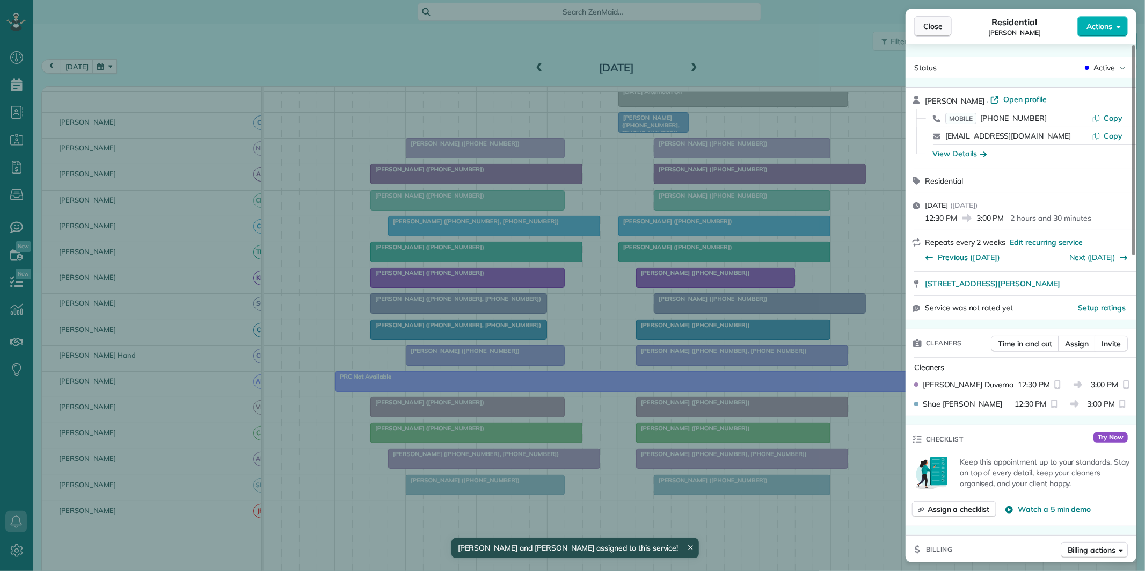
click at [934, 24] on span "Close" at bounding box center [932, 26] width 19 height 11
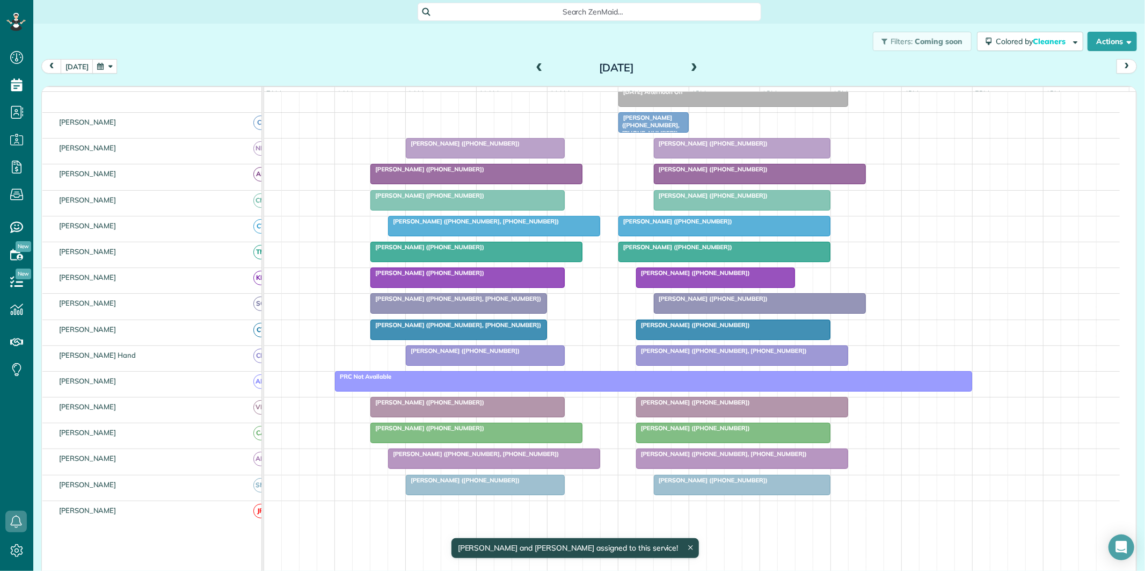
click at [688, 68] on span at bounding box center [694, 68] width 12 height 10
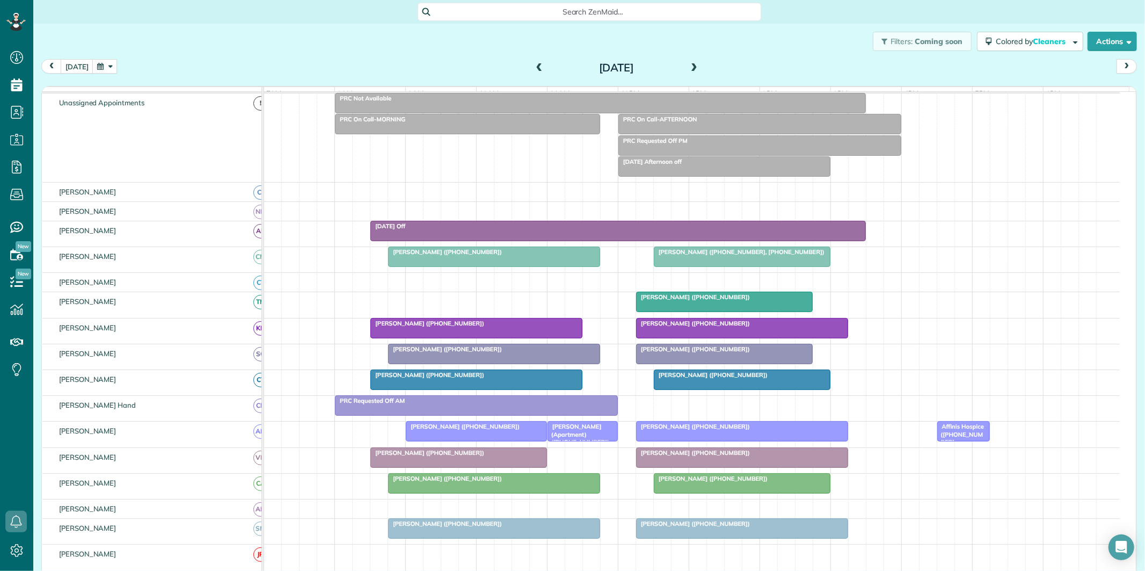
scroll to position [110, 0]
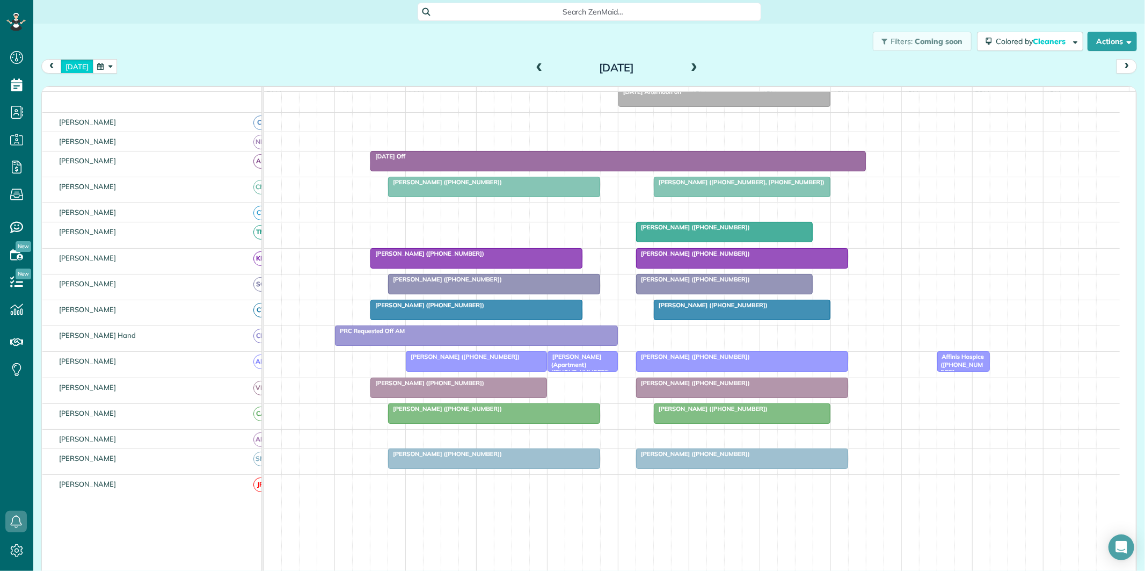
click at [69, 68] on button "[DATE]" at bounding box center [77, 66] width 33 height 14
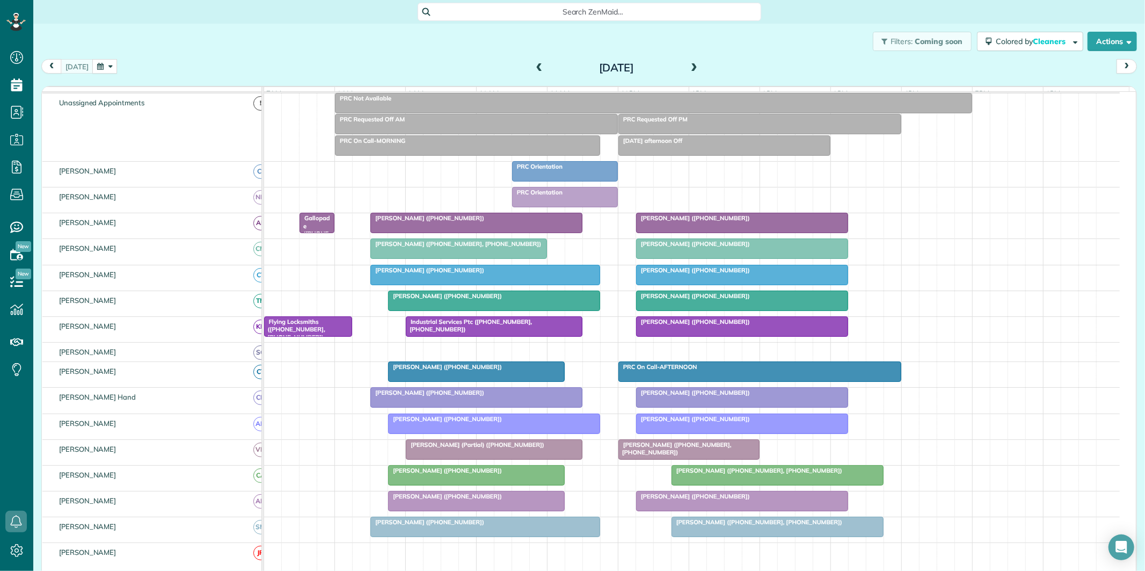
scroll to position [89, 0]
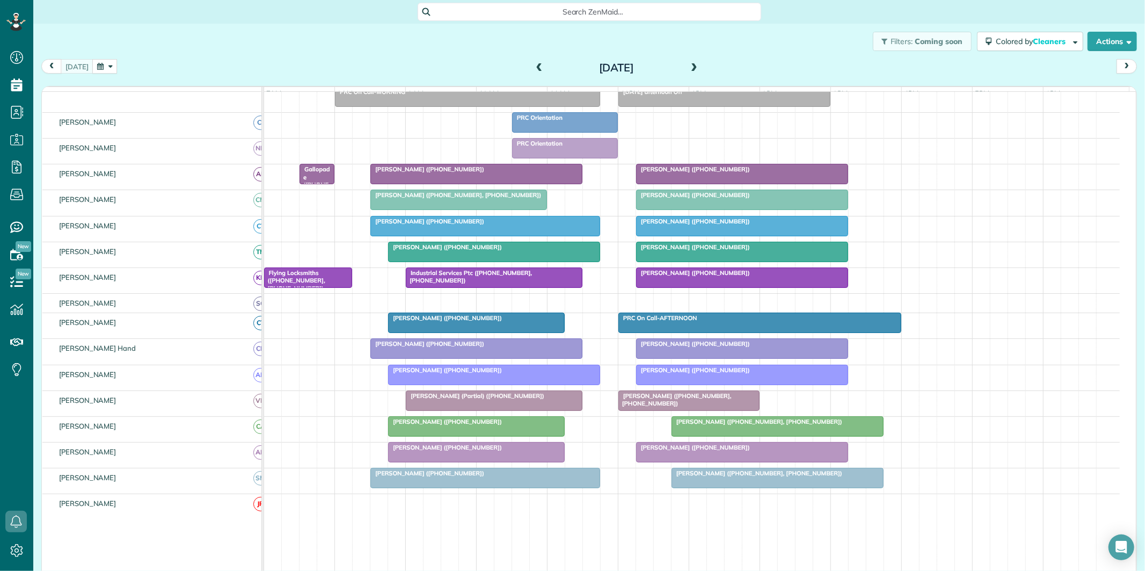
click at [461, 251] on span "[PERSON_NAME] ([PHONE_NUMBER])" at bounding box center [445, 247] width 115 height 8
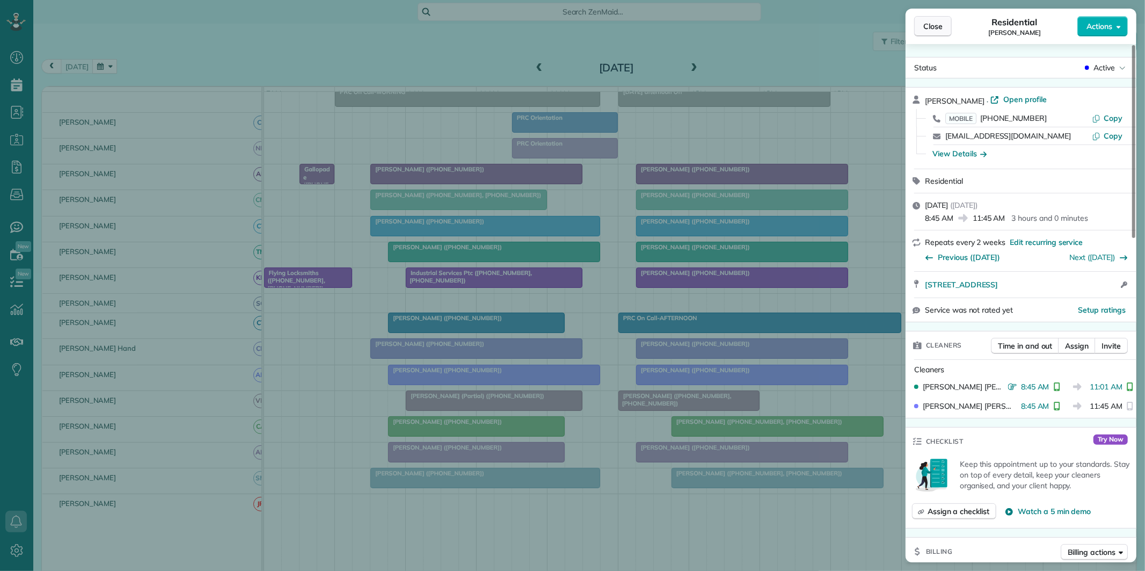
click at [941, 26] on span "Close" at bounding box center [932, 26] width 19 height 11
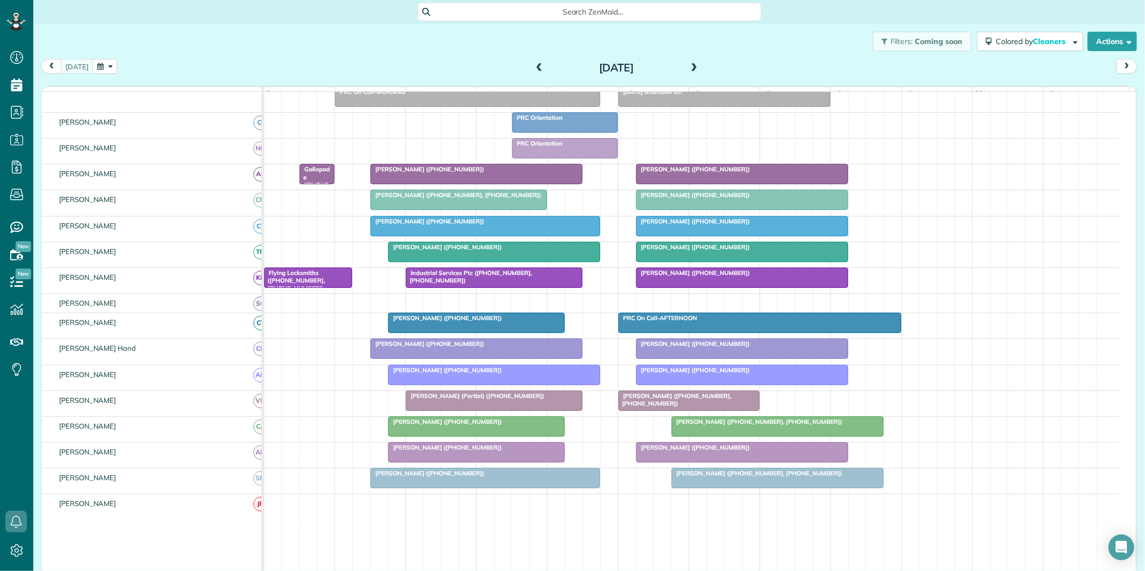
click at [538, 62] on span at bounding box center [540, 68] width 12 height 16
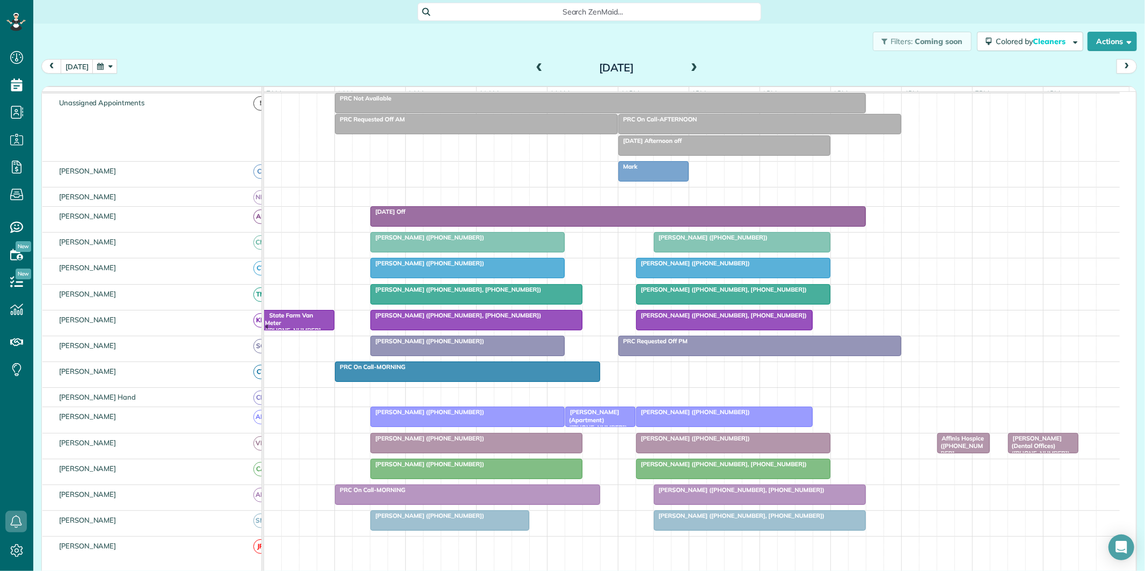
scroll to position [89, 0]
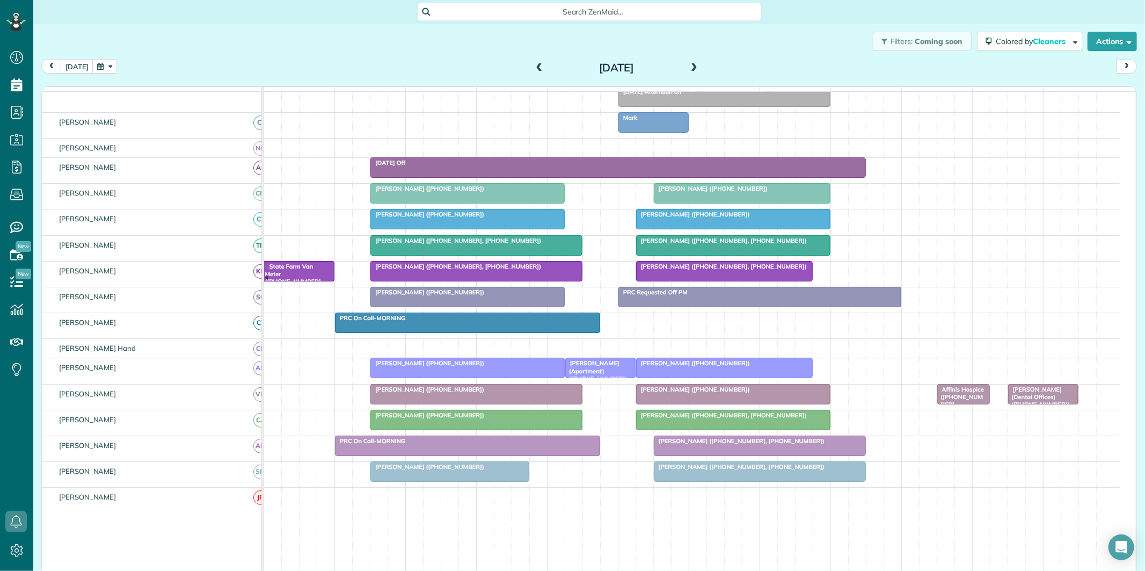
click at [485, 367] on div "Julie Lane (+14173881897)" at bounding box center [468, 363] width 188 height 8
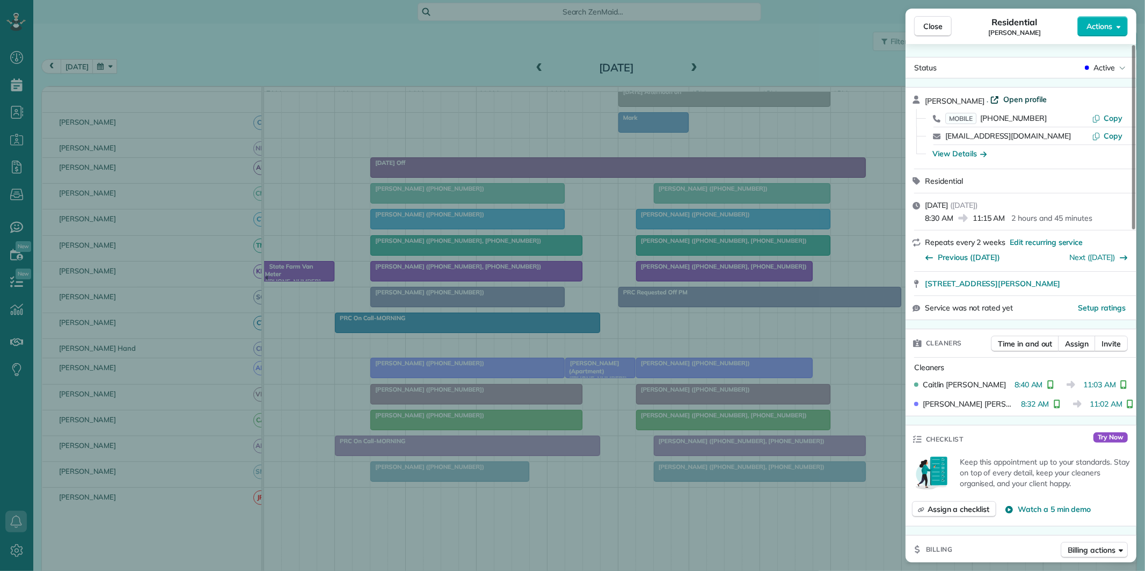
click at [1004, 97] on span "Open profile" at bounding box center [1024, 99] width 43 height 11
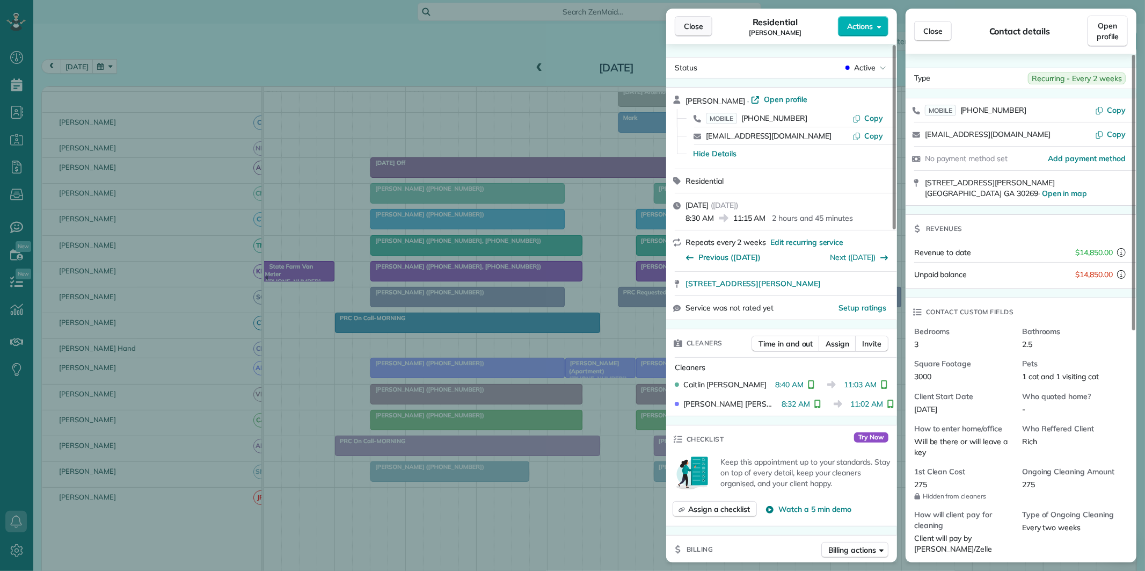
click at [694, 24] on span "Close" at bounding box center [693, 26] width 19 height 11
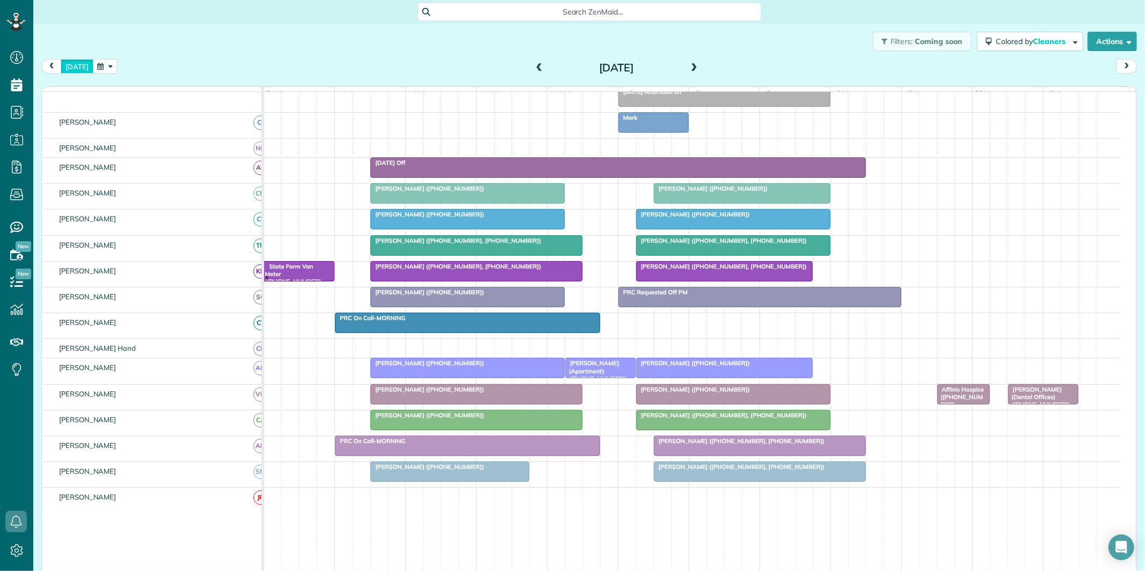
click at [78, 65] on button "[DATE]" at bounding box center [77, 66] width 33 height 14
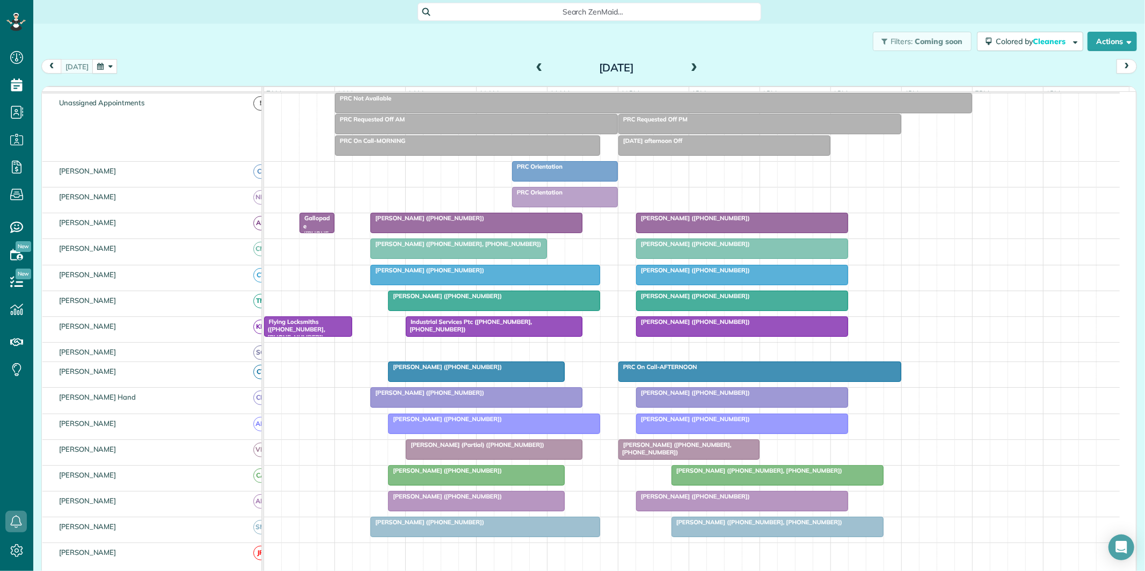
scroll to position [89, 0]
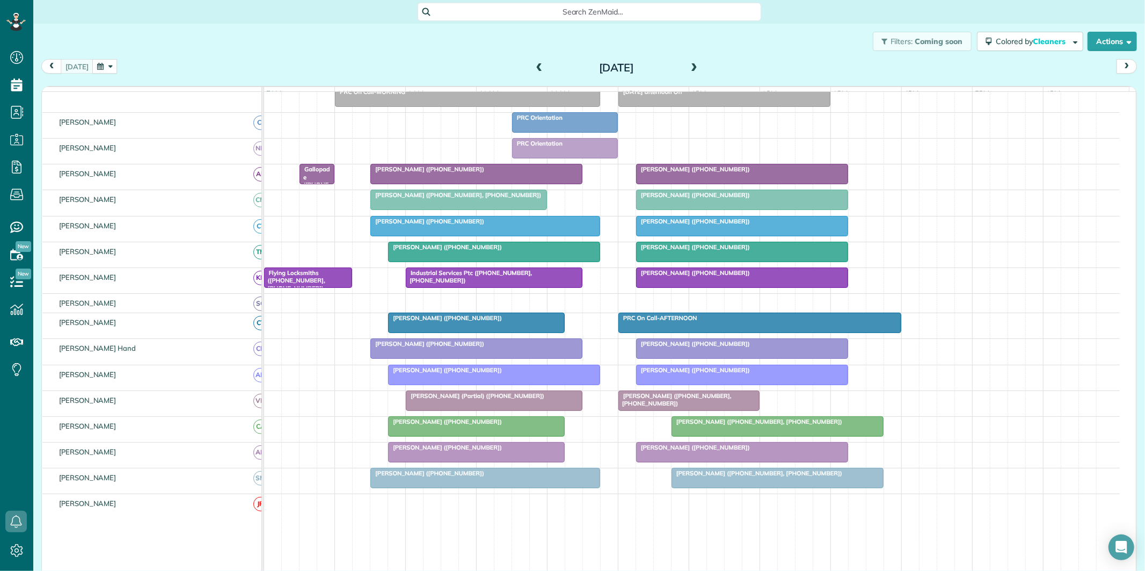
click at [509, 374] on div "[PERSON_NAME] ([PHONE_NUMBER])" at bounding box center [494, 370] width 206 height 8
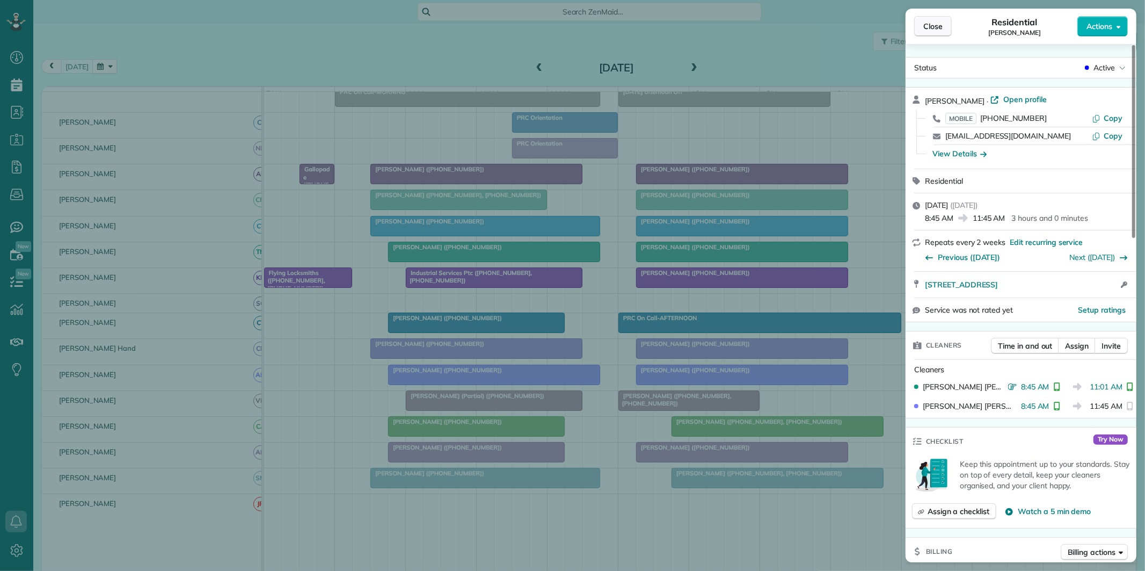
click at [941, 25] on span "Close" at bounding box center [932, 26] width 19 height 11
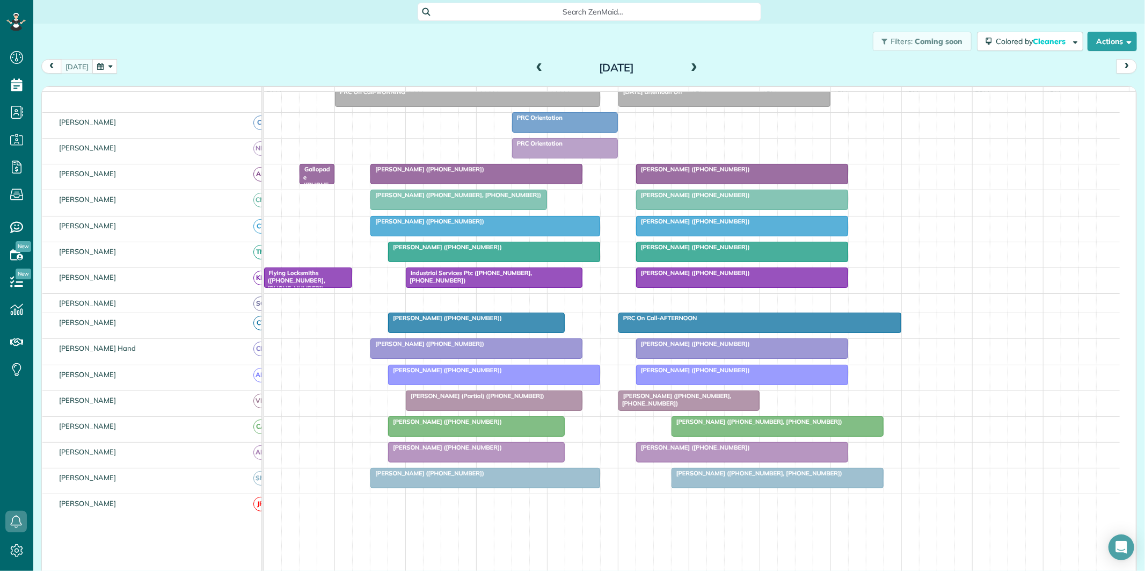
click at [478, 251] on span "[PERSON_NAME] ([PHONE_NUMBER])" at bounding box center [445, 247] width 115 height 8
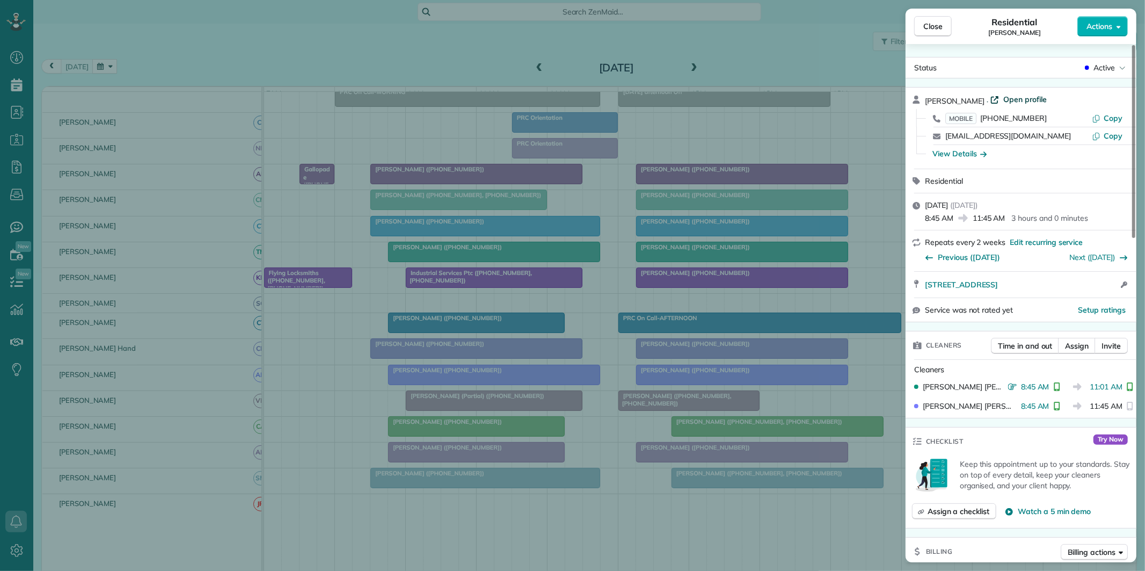
click at [1027, 98] on span "Open profile" at bounding box center [1024, 99] width 43 height 11
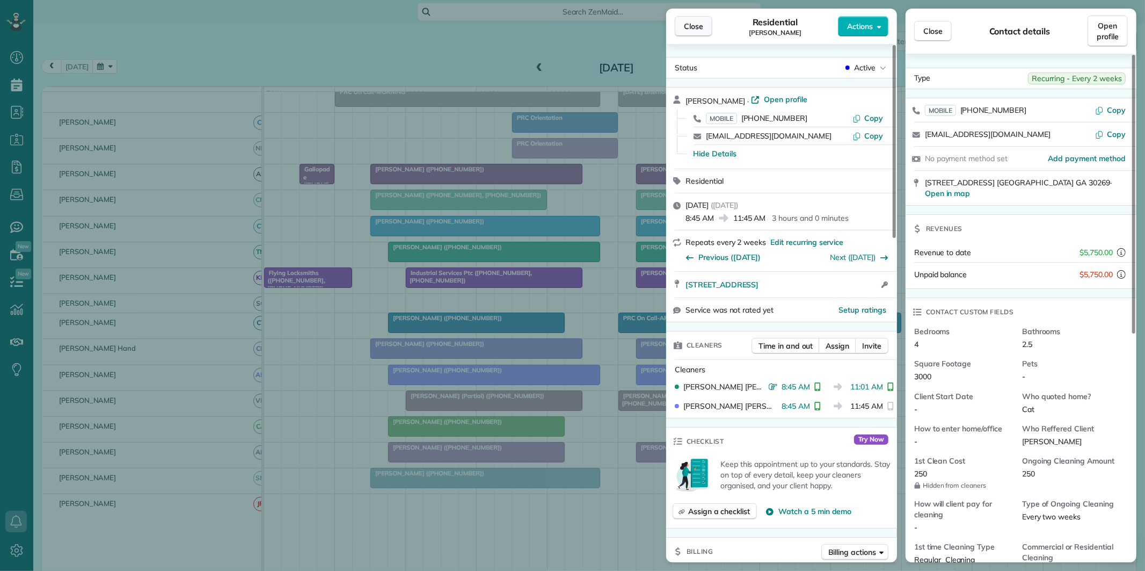
click at [699, 24] on span "Close" at bounding box center [693, 26] width 19 height 11
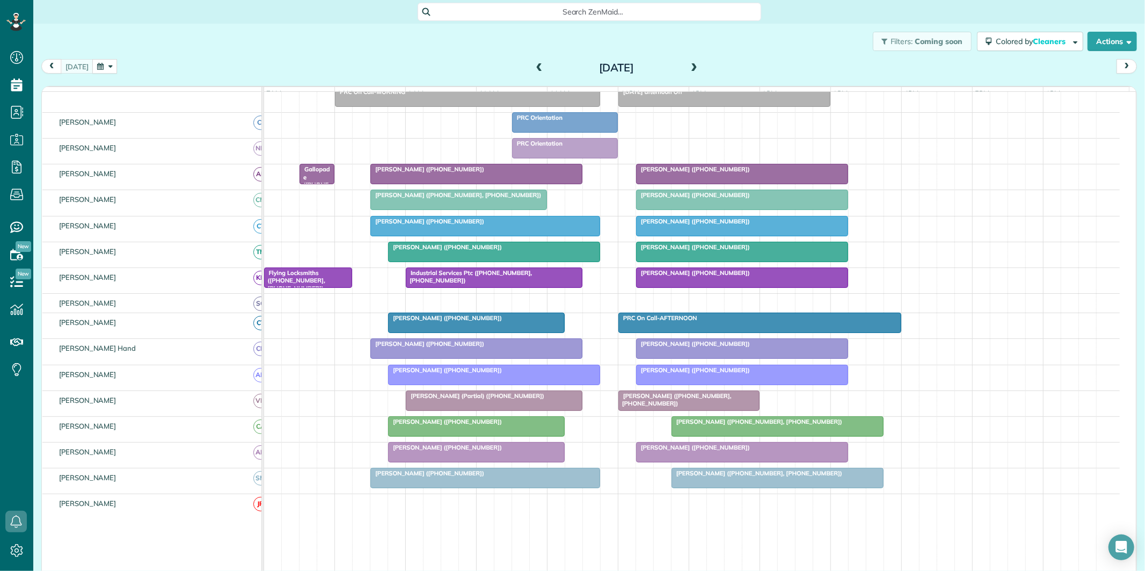
click at [692, 63] on span at bounding box center [694, 68] width 12 height 10
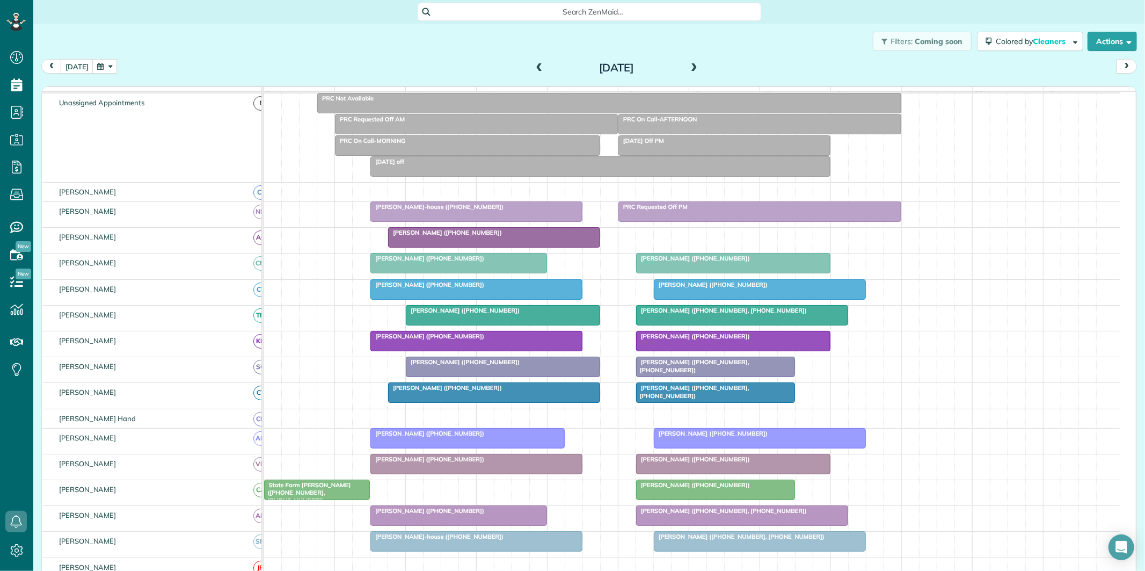
scroll to position [110, 0]
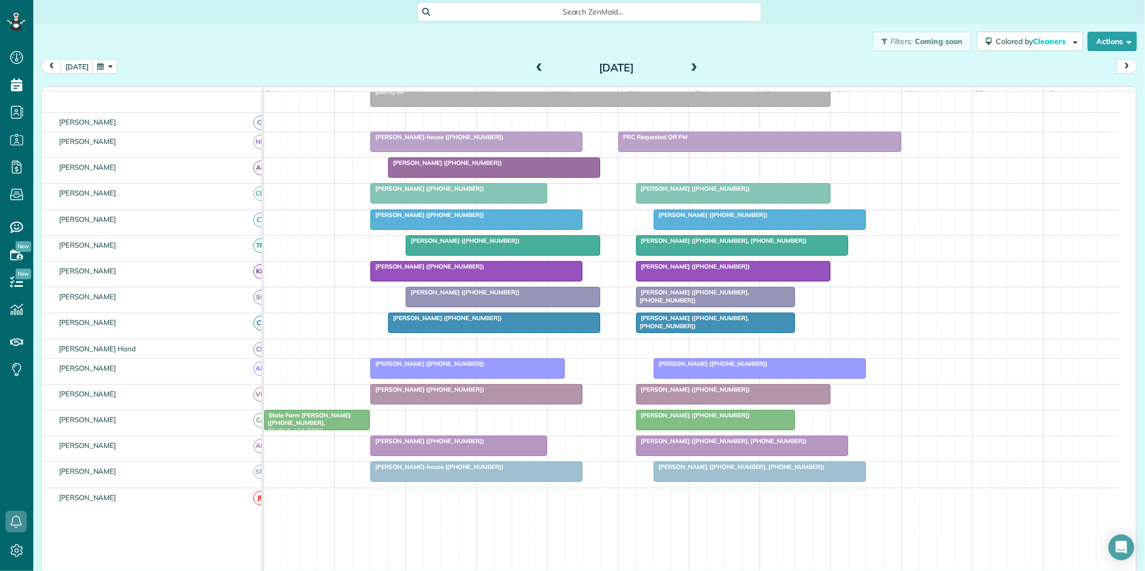
click at [689, 65] on span at bounding box center [694, 68] width 12 height 10
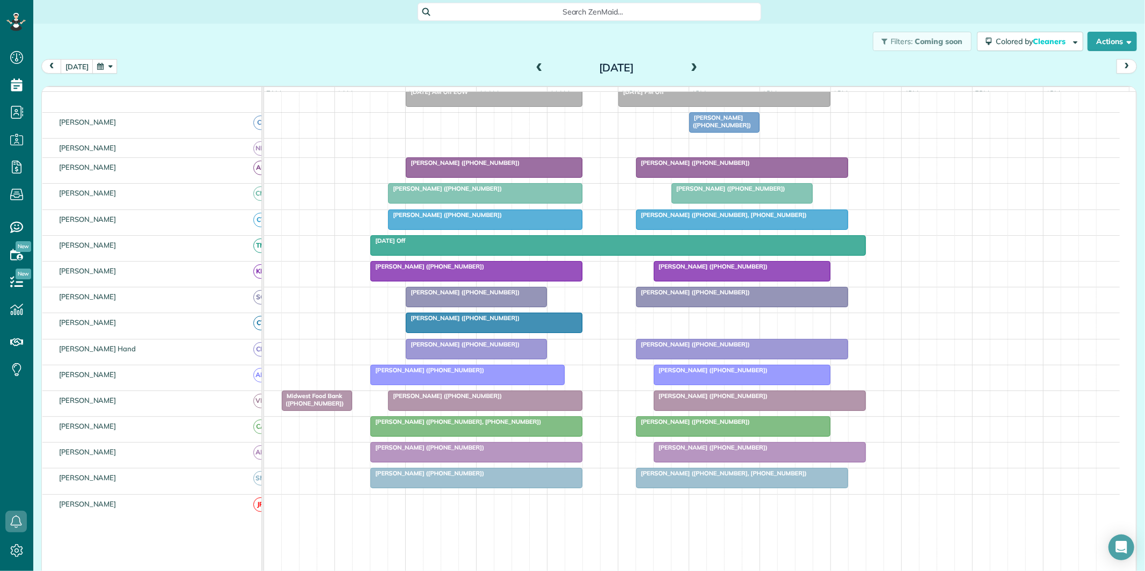
click at [107, 70] on button "button" at bounding box center [104, 66] width 25 height 14
click at [146, 153] on link "18" at bounding box center [145, 155] width 17 height 17
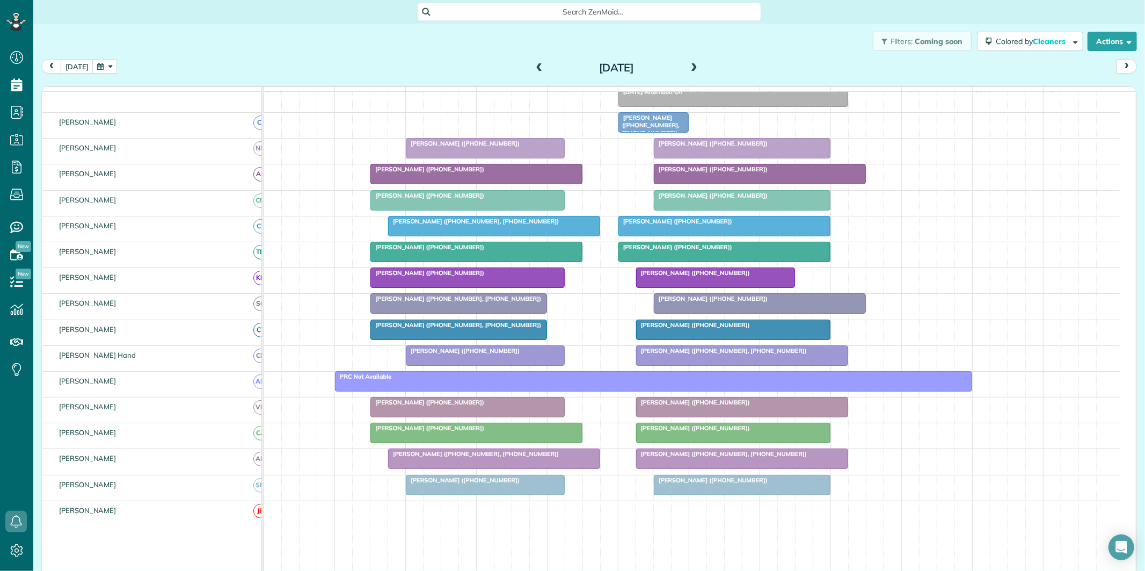
click at [106, 68] on button "button" at bounding box center [104, 66] width 25 height 14
click at [213, 135] on link "15" at bounding box center [214, 138] width 17 height 17
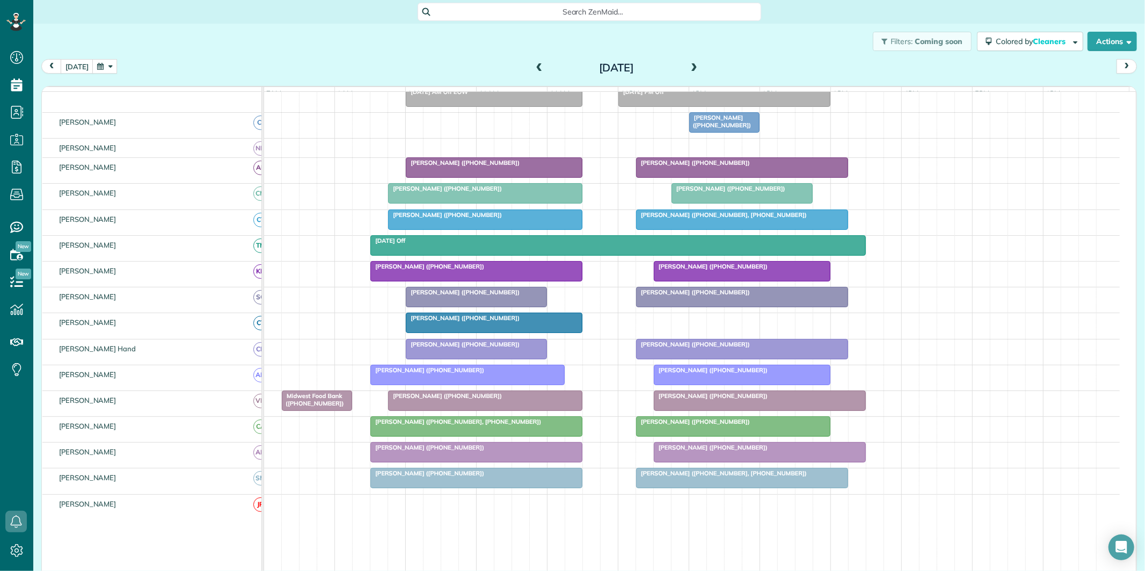
click at [535, 63] on span at bounding box center [540, 68] width 12 height 10
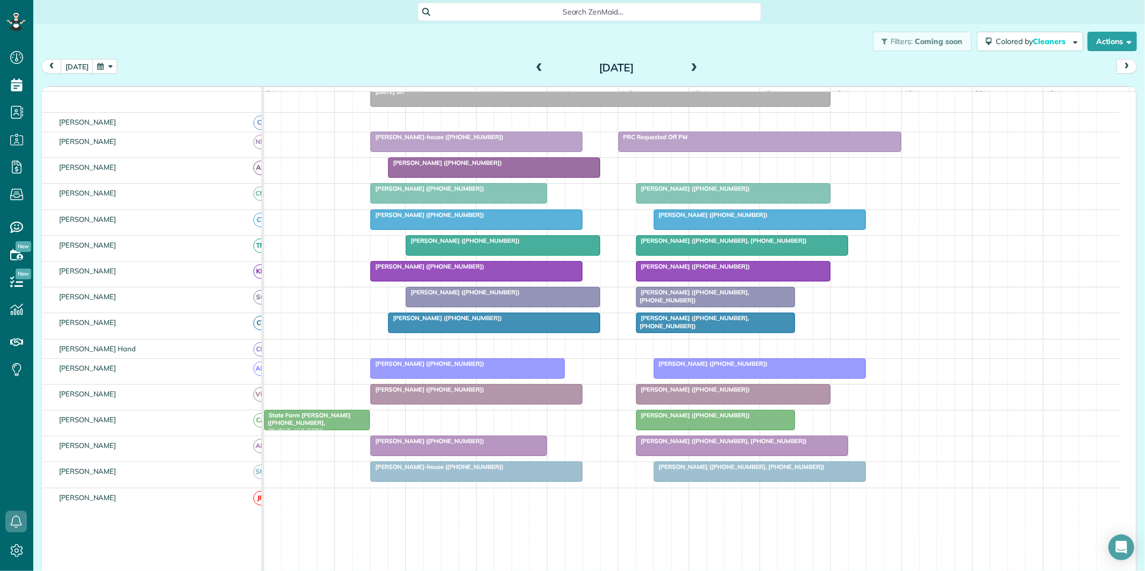
click at [690, 64] on span at bounding box center [694, 68] width 12 height 10
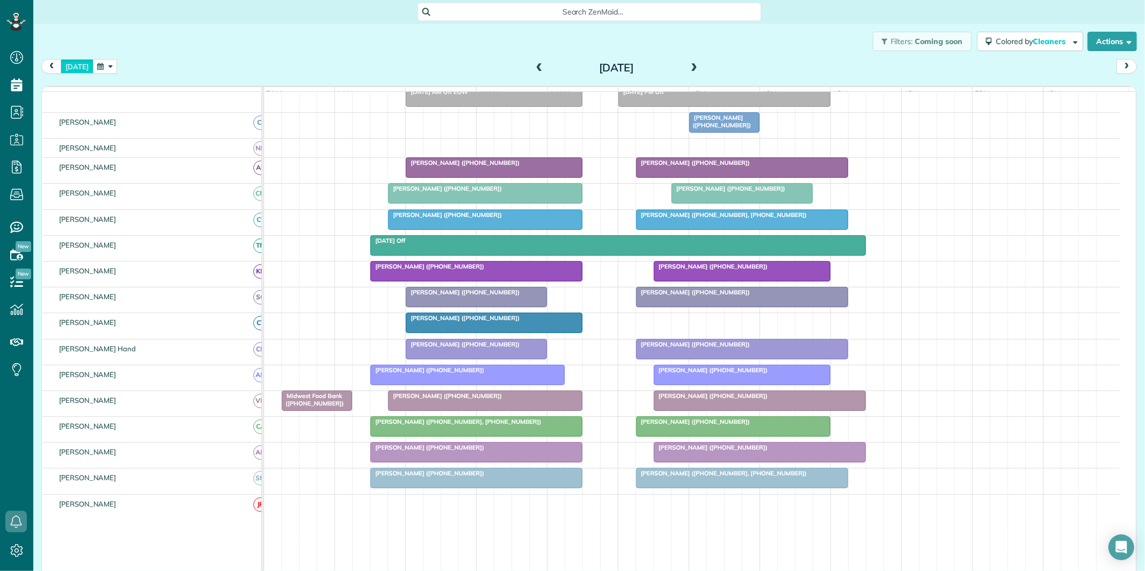
click at [79, 67] on button "[DATE]" at bounding box center [77, 66] width 33 height 14
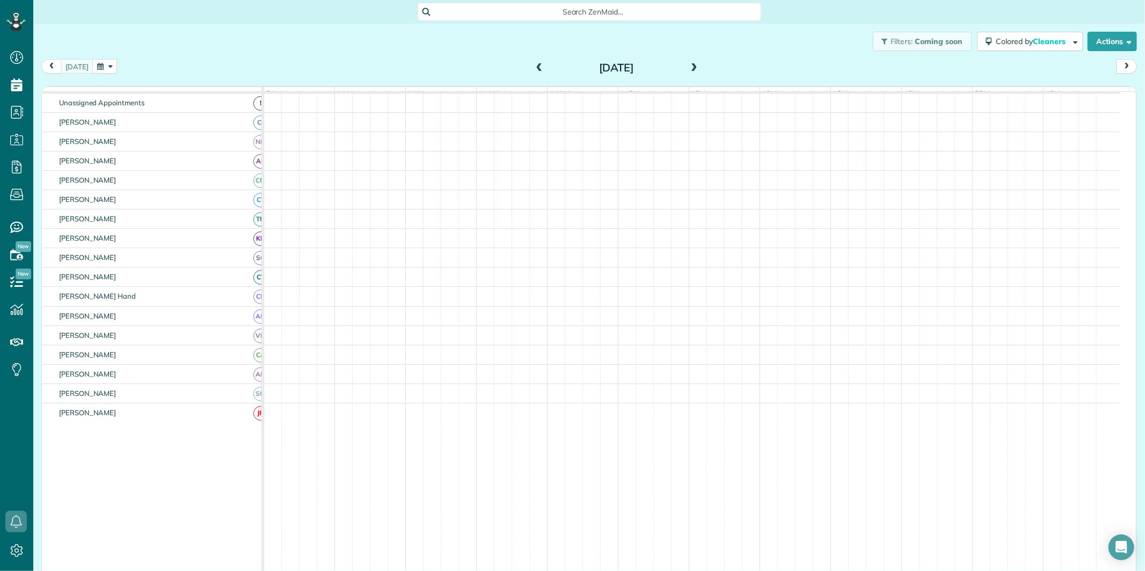
click at [534, 67] on span at bounding box center [540, 68] width 12 height 10
click at [750, 51] on div "Filters: Coming soon Colored by Cleaners Color by Cleaner Color by Team Color b…" at bounding box center [589, 41] width 1112 height 35
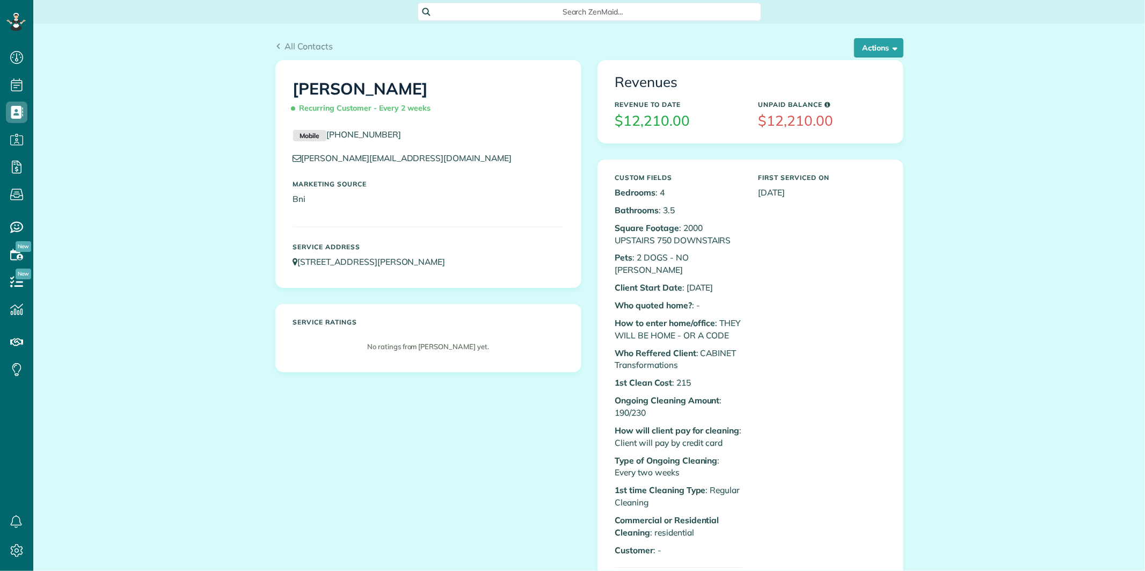
scroll to position [4, 4]
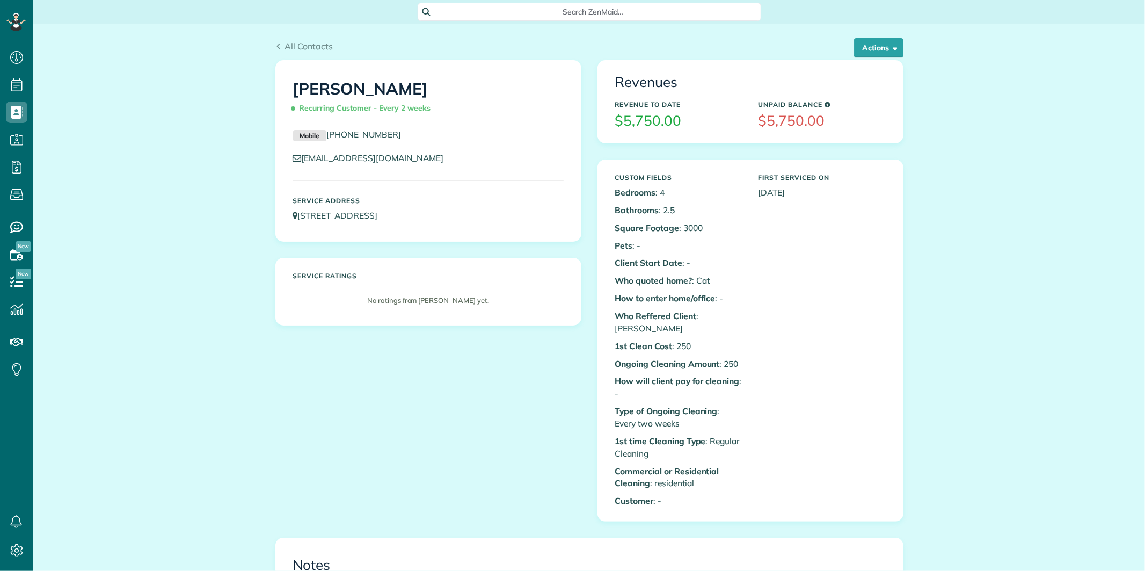
scroll to position [4, 4]
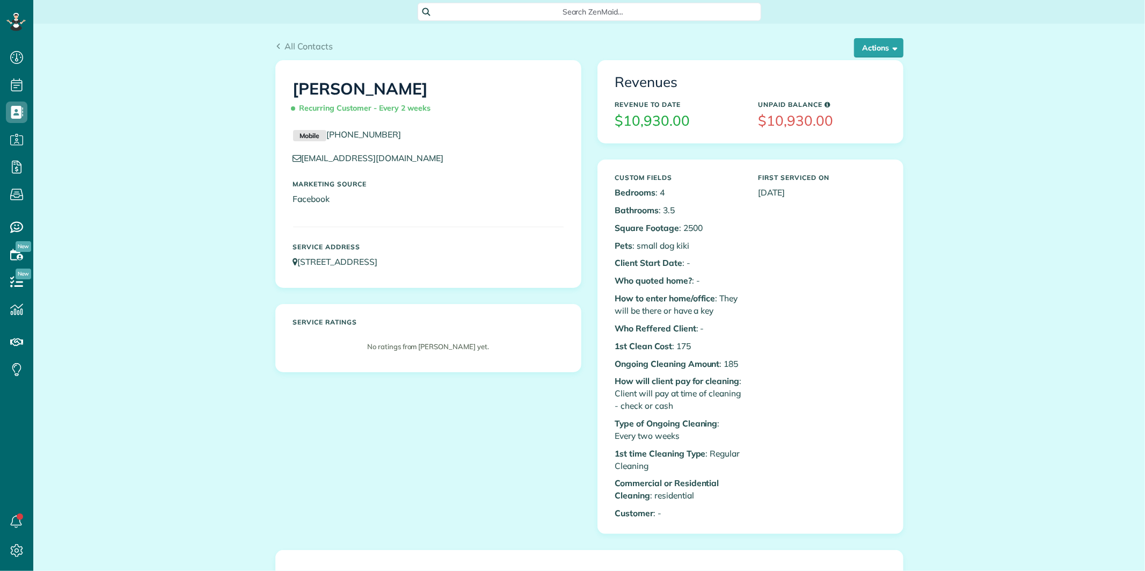
scroll to position [4, 4]
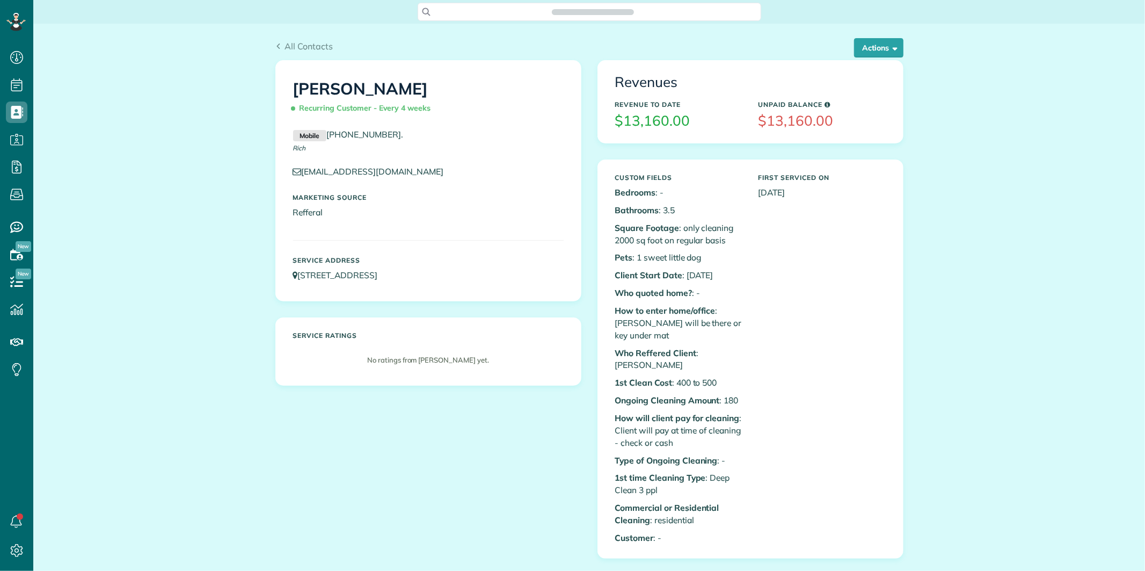
scroll to position [4, 4]
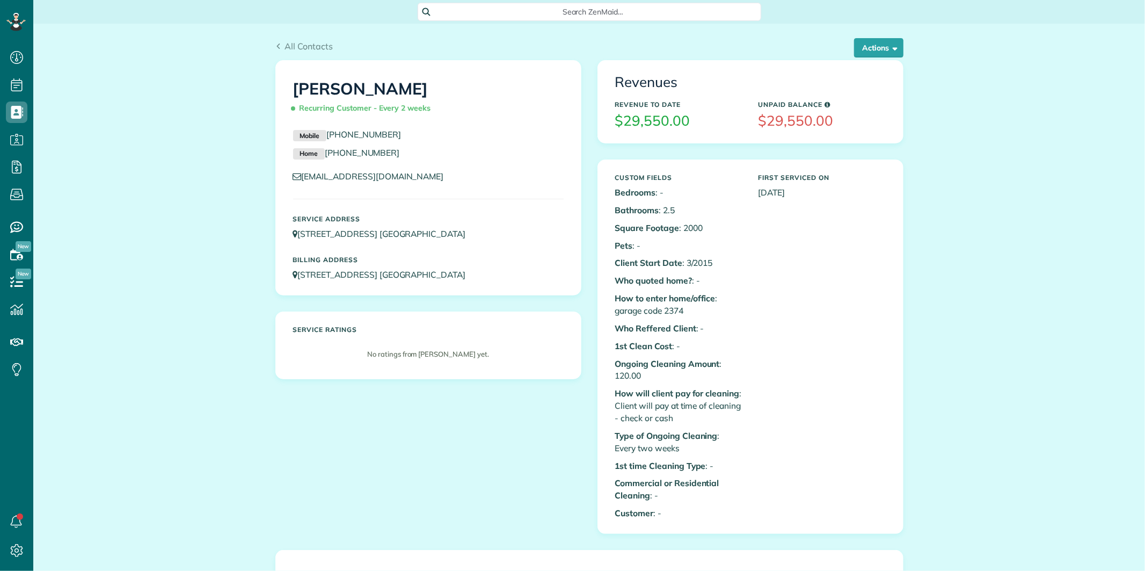
scroll to position [4, 4]
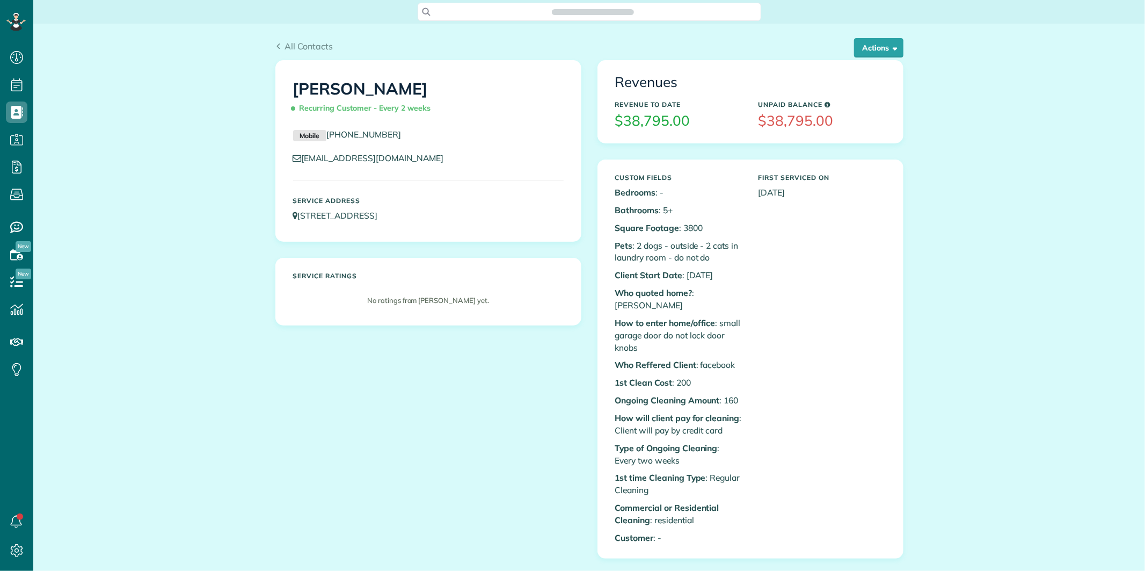
scroll to position [4, 4]
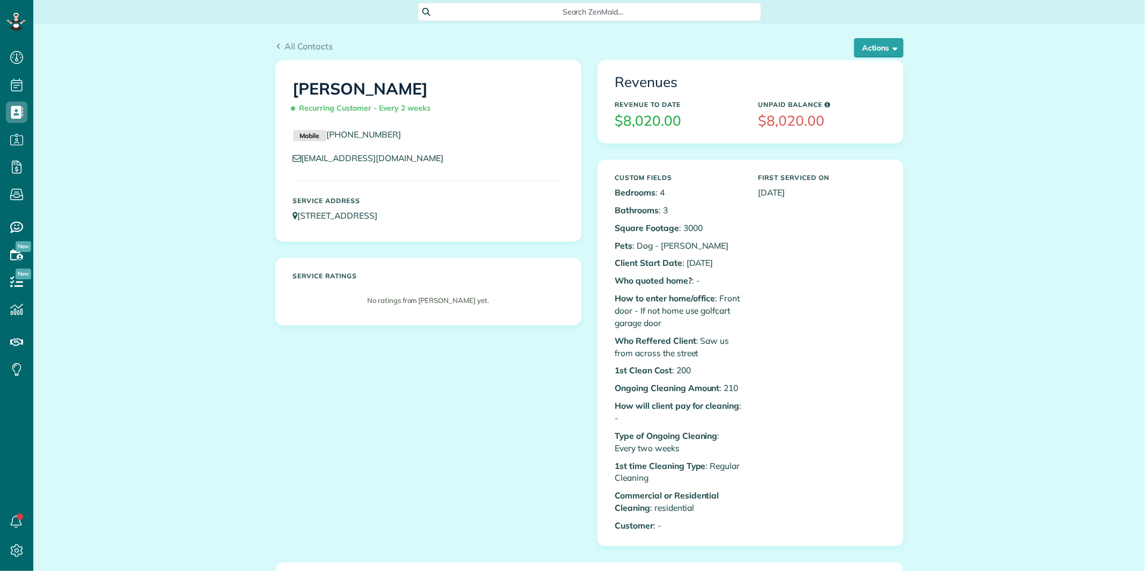
scroll to position [4, 4]
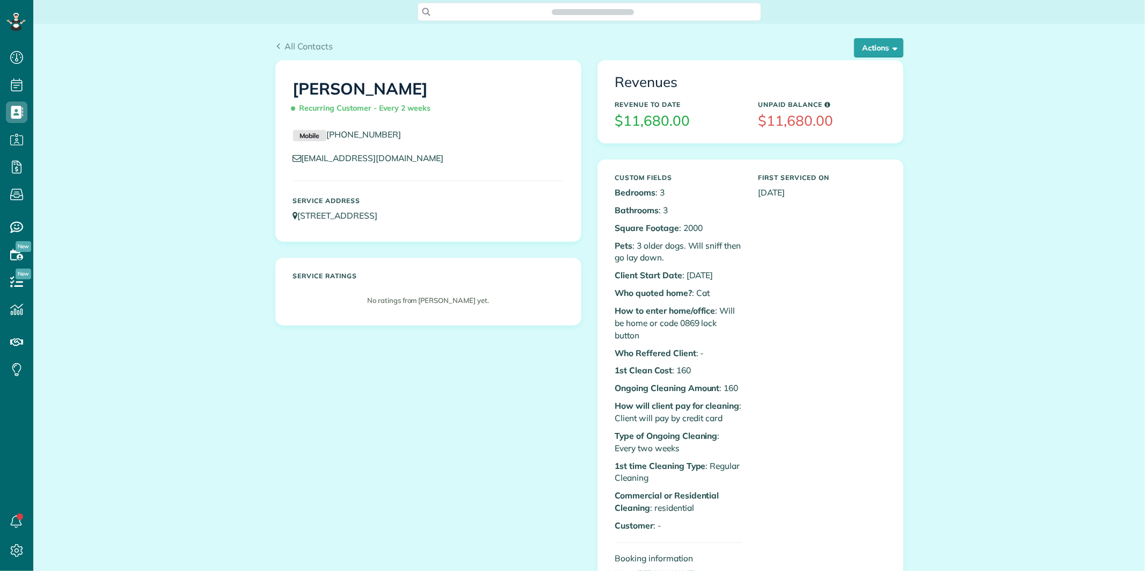
scroll to position [4, 4]
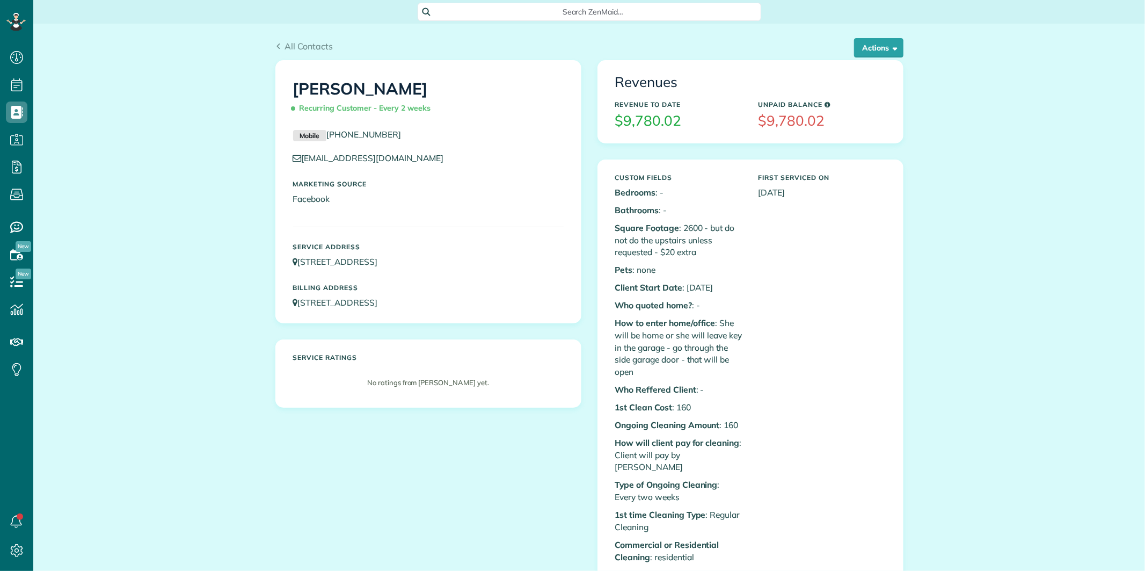
scroll to position [4, 4]
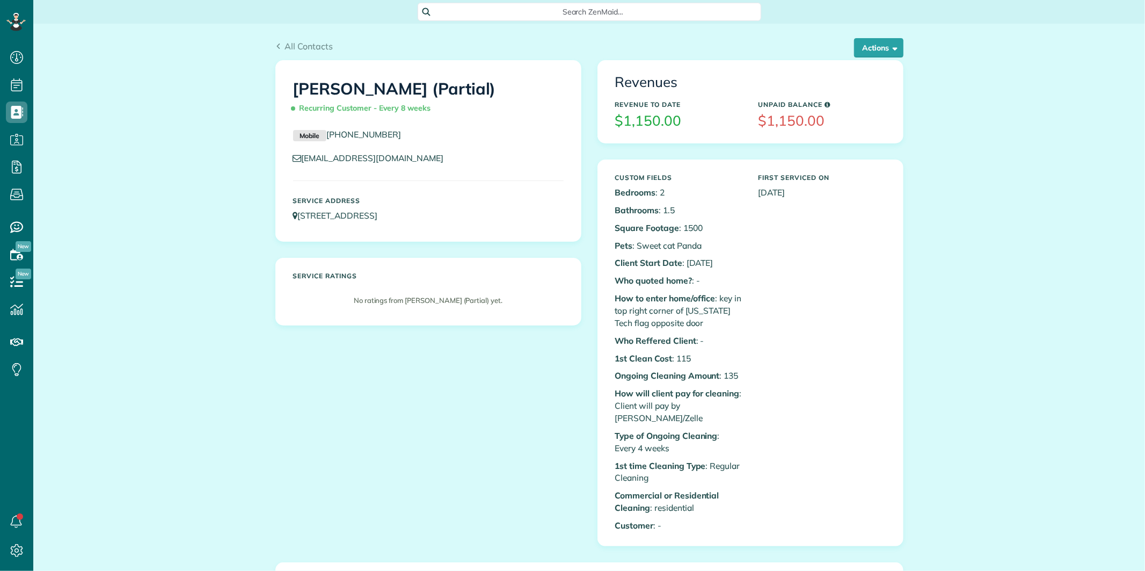
scroll to position [4, 4]
click at [629, 14] on span "Search ZenMaid…" at bounding box center [593, 11] width 326 height 11
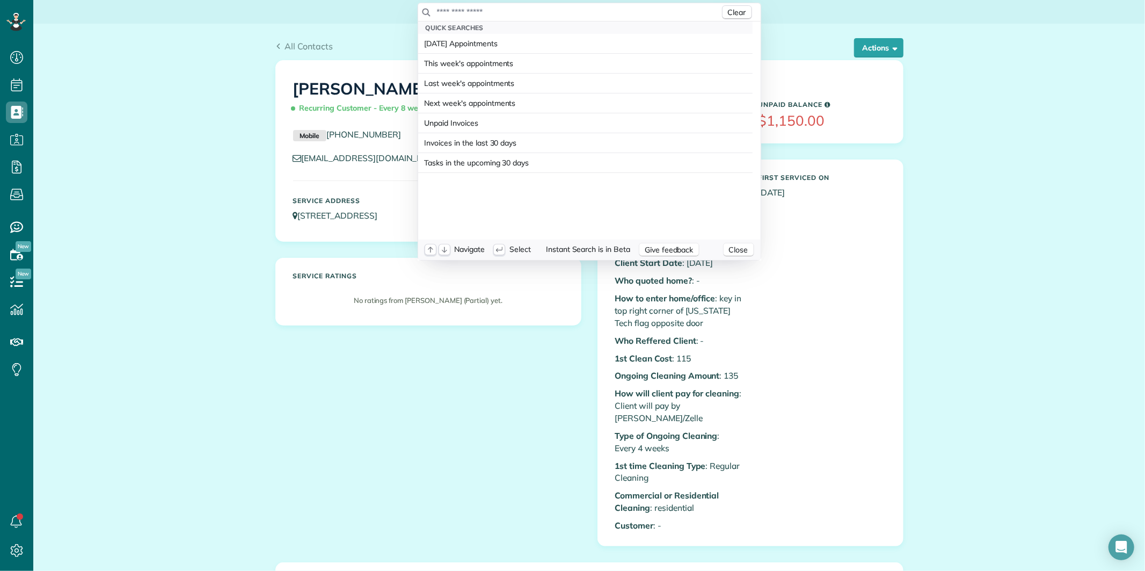
click at [559, 11] on input "text" at bounding box center [577, 11] width 283 height 11
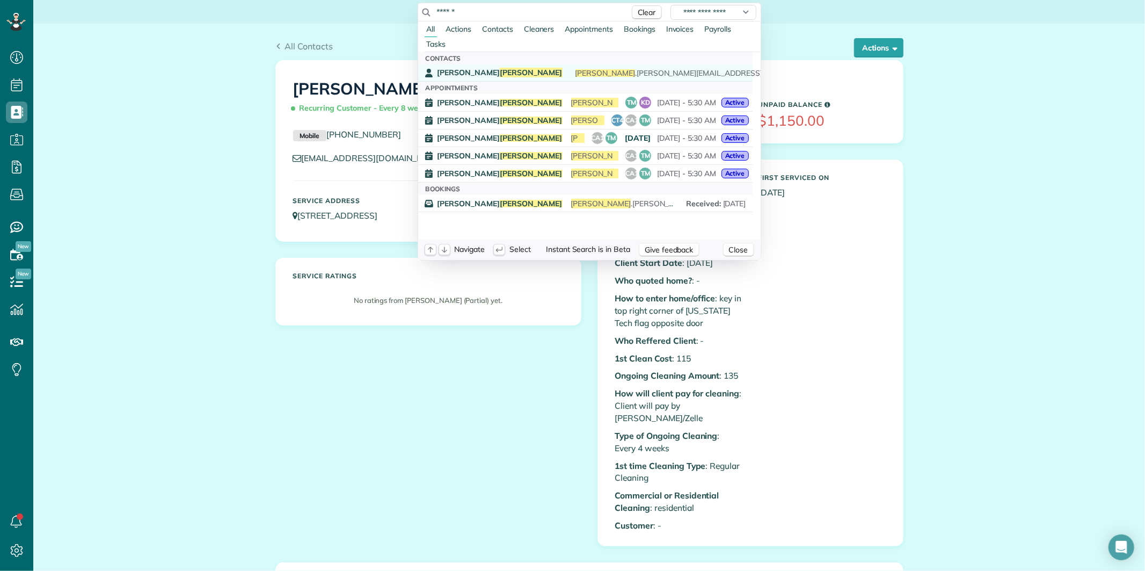
type input "******"
click at [500, 70] on span "[PERSON_NAME]" at bounding box center [531, 73] width 63 height 10
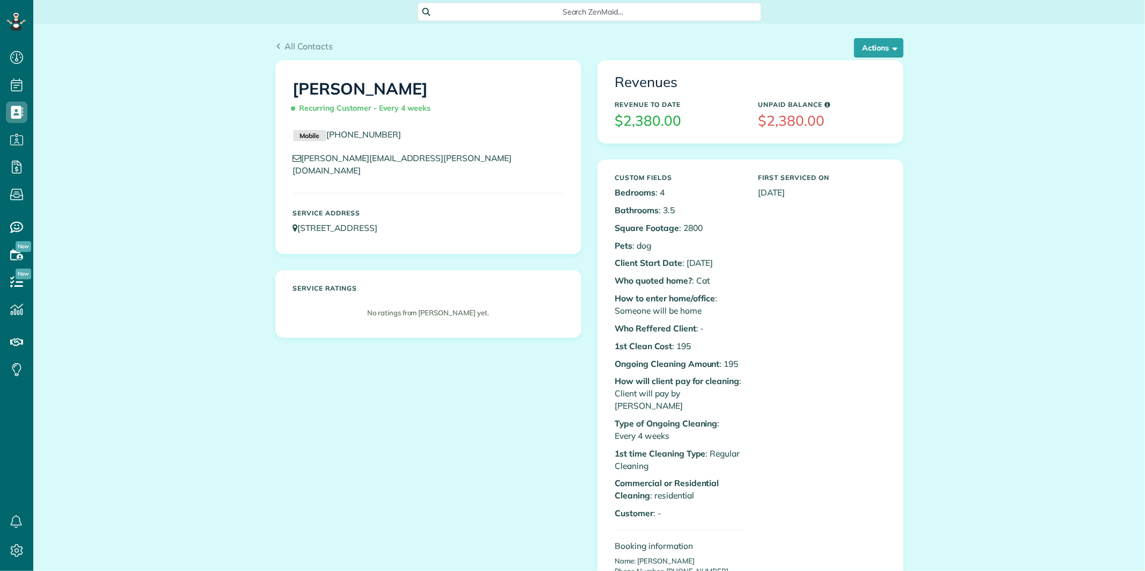
scroll to position [4, 4]
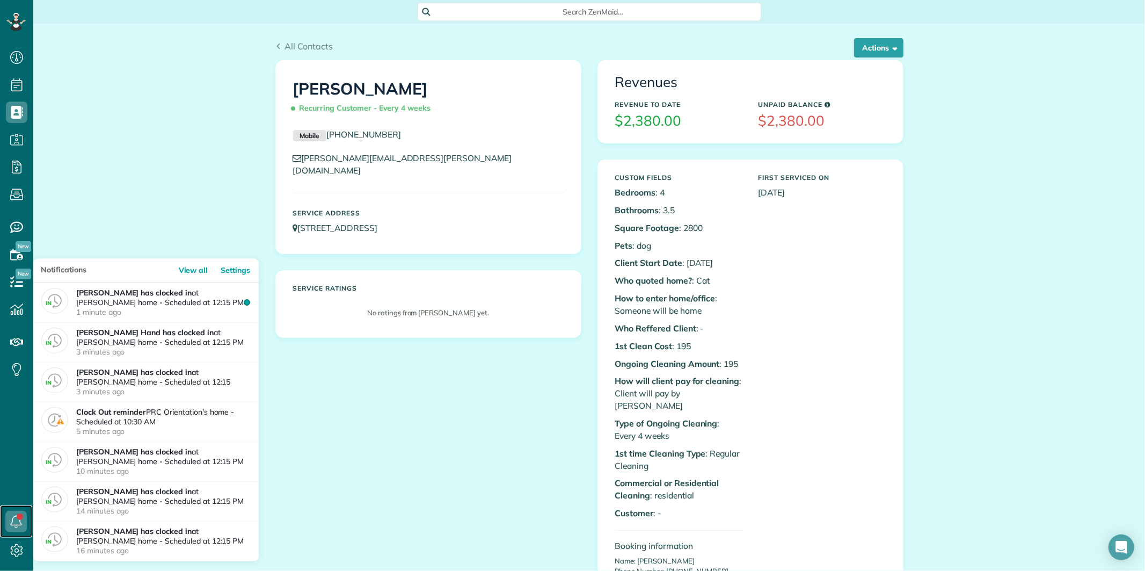
click at [14, 510] on icon at bounding box center [15, 520] width 21 height 21
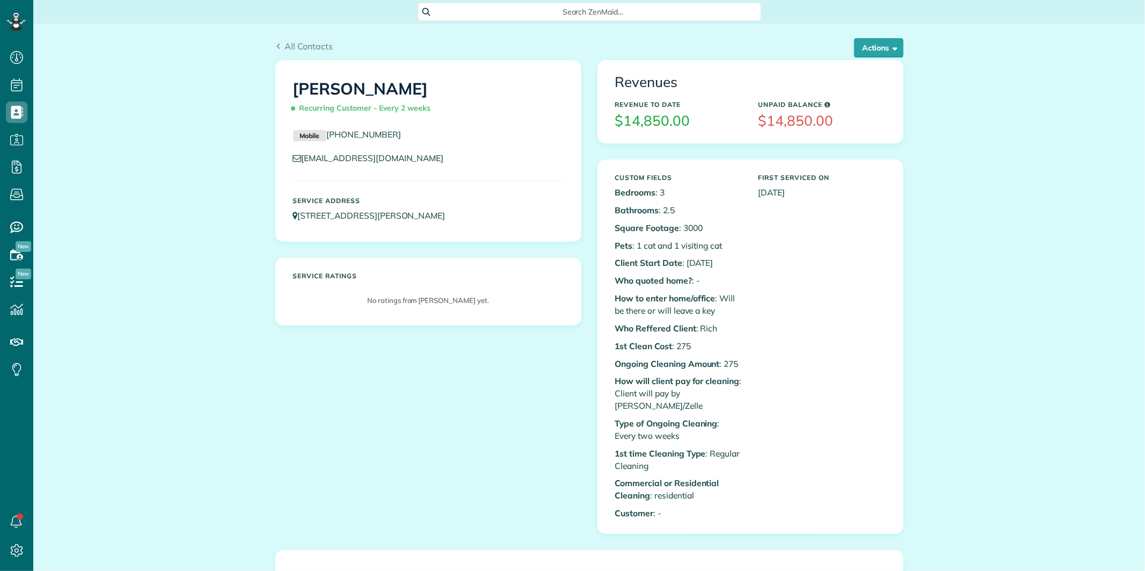
scroll to position [4, 4]
drag, startPoint x: 463, startPoint y: 222, endPoint x: 297, endPoint y: 233, distance: 166.7
click at [297, 233] on div "[PERSON_NAME] Recurring Customer - Every 2 weeks Mobile [PHONE_NUMBER] [EMAIL_A…" at bounding box center [428, 151] width 305 height 180
click at [904, 334] on div "Revenues Revenue to Date $14,850.00 Unpaid Balance $14,850.00 Custom Fields Bed…" at bounding box center [750, 304] width 322 height 489
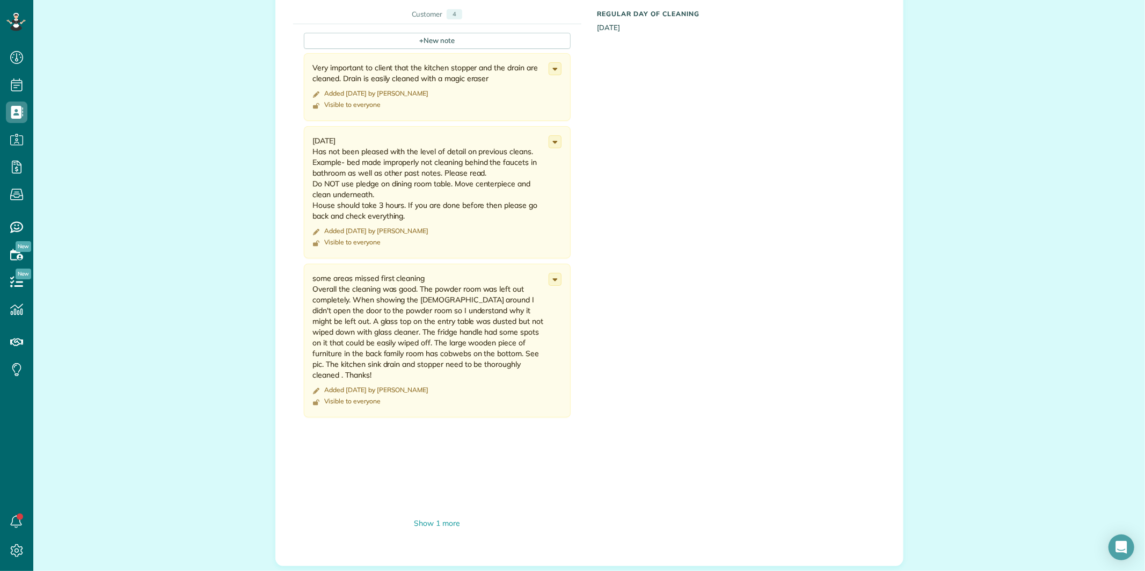
scroll to position [596, 0]
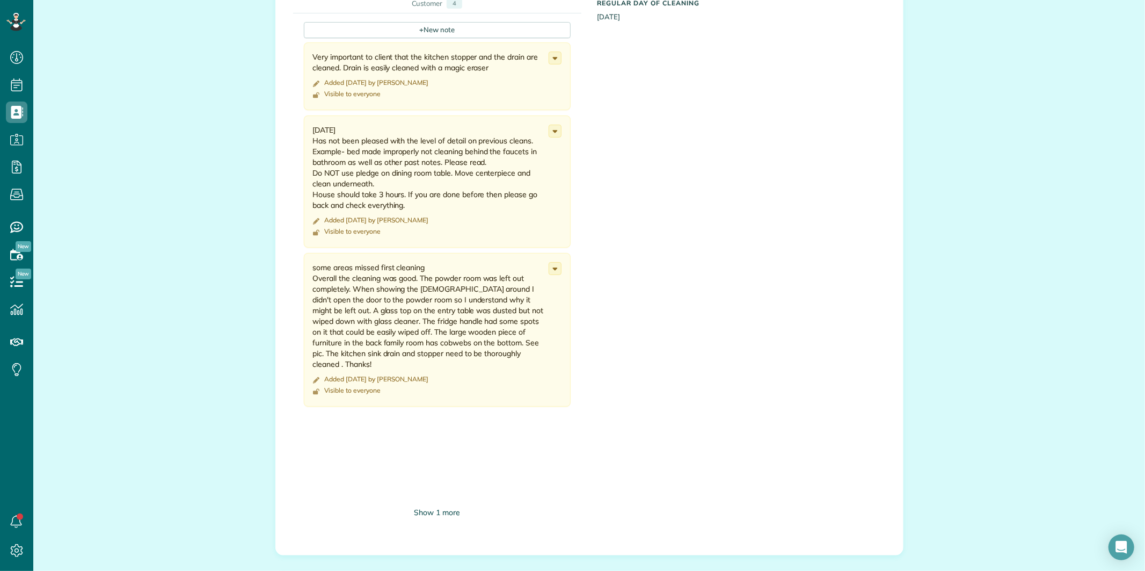
click at [449, 507] on div "Show 1 more" at bounding box center [437, 512] width 267 height 11
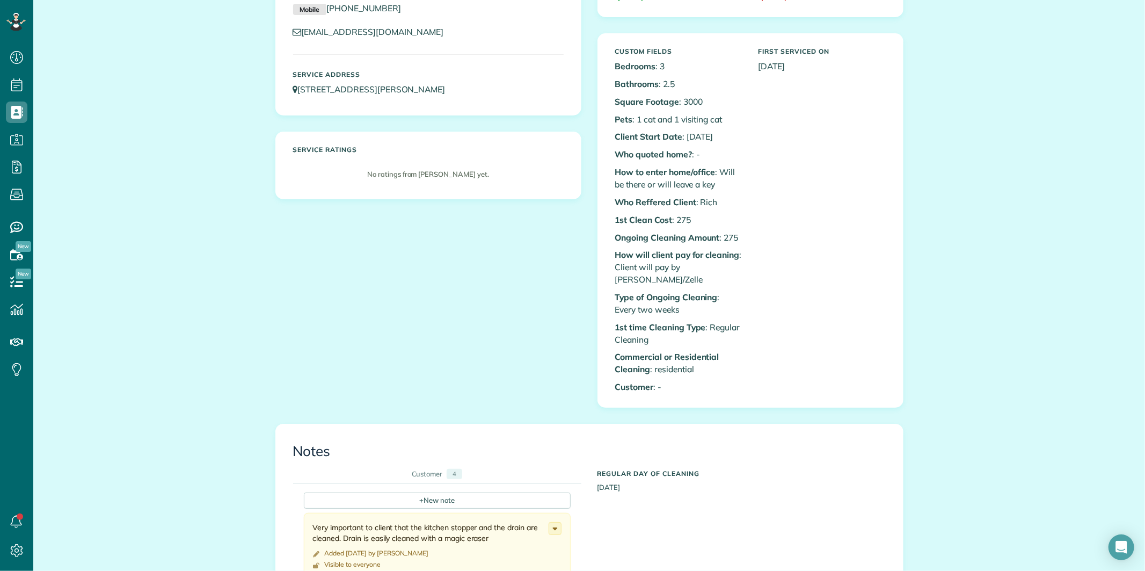
scroll to position [0, 0]
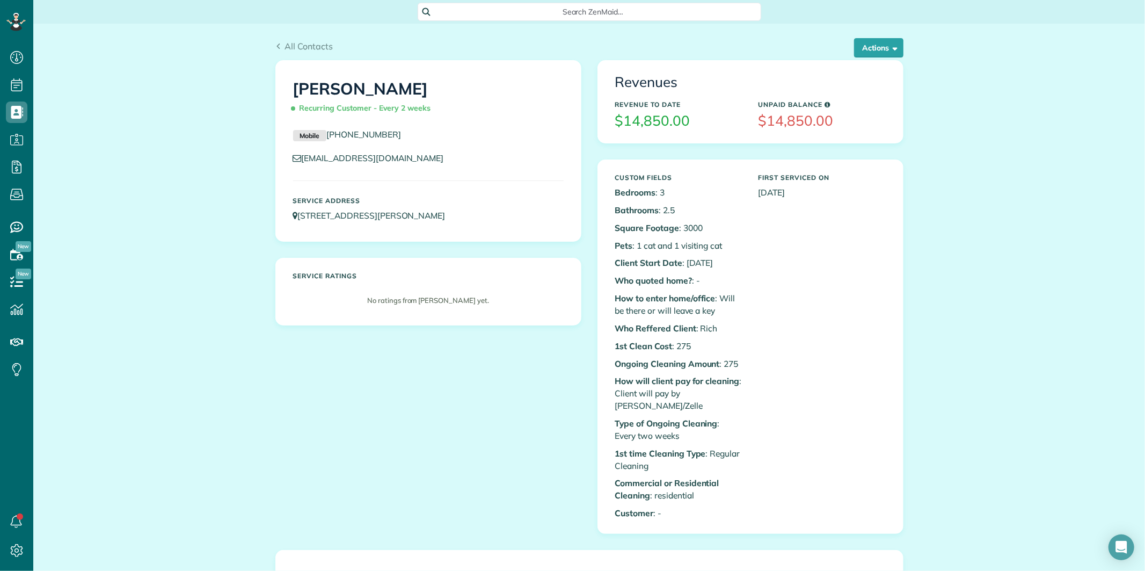
drag, startPoint x: 482, startPoint y: 212, endPoint x: 296, endPoint y: 230, distance: 187.1
click at [296, 230] on div "Service Address [STREET_ADDRESS][PERSON_NAME]" at bounding box center [428, 212] width 287 height 41
click at [303, 383] on div "[PERSON_NAME] Recurring Customer - Every 2 weeks Mobile [PHONE_NUMBER] [EMAIL_A…" at bounding box center [589, 304] width 644 height 489
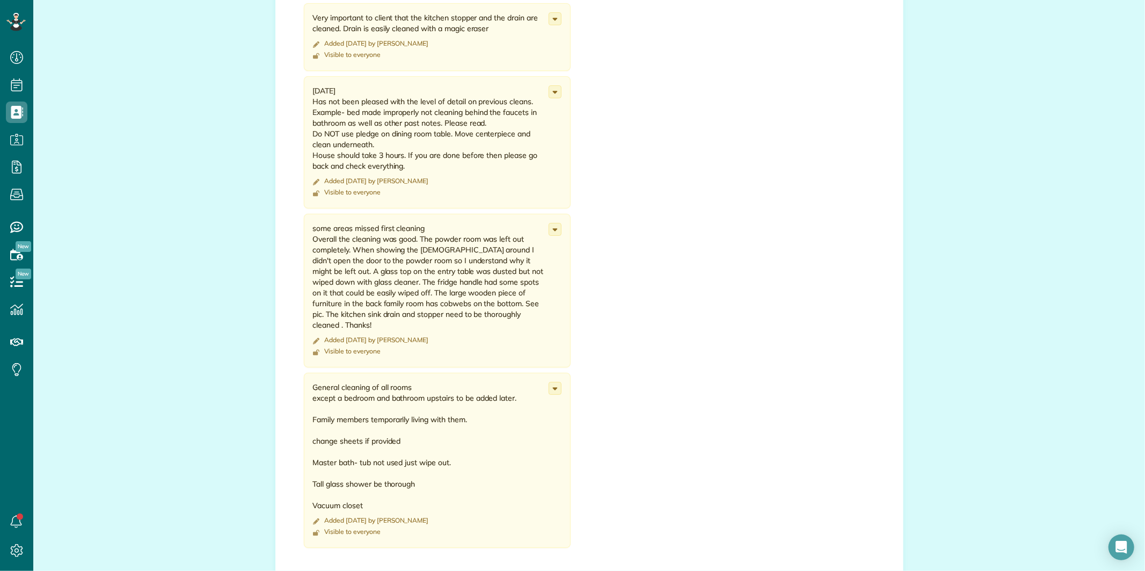
scroll to position [656, 0]
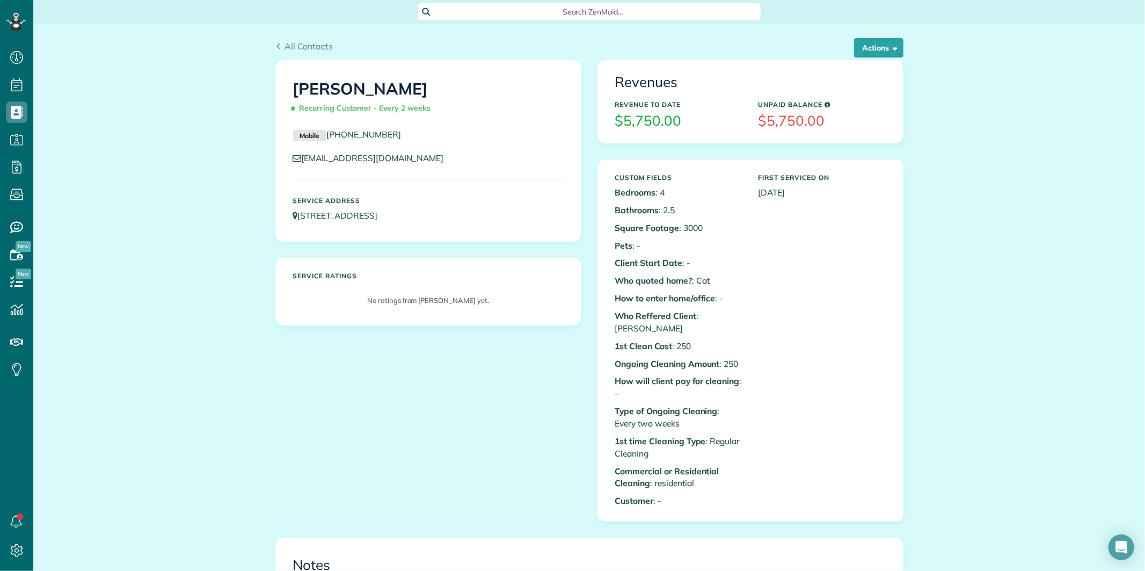
scroll to position [477, 0]
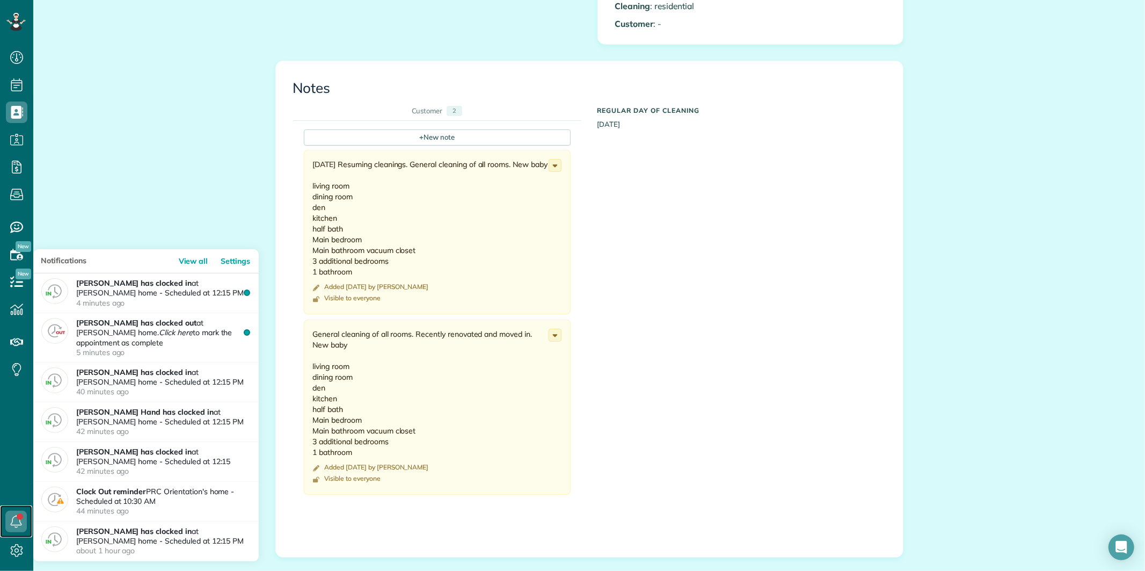
click at [20, 517] on link at bounding box center [16, 521] width 32 height 32
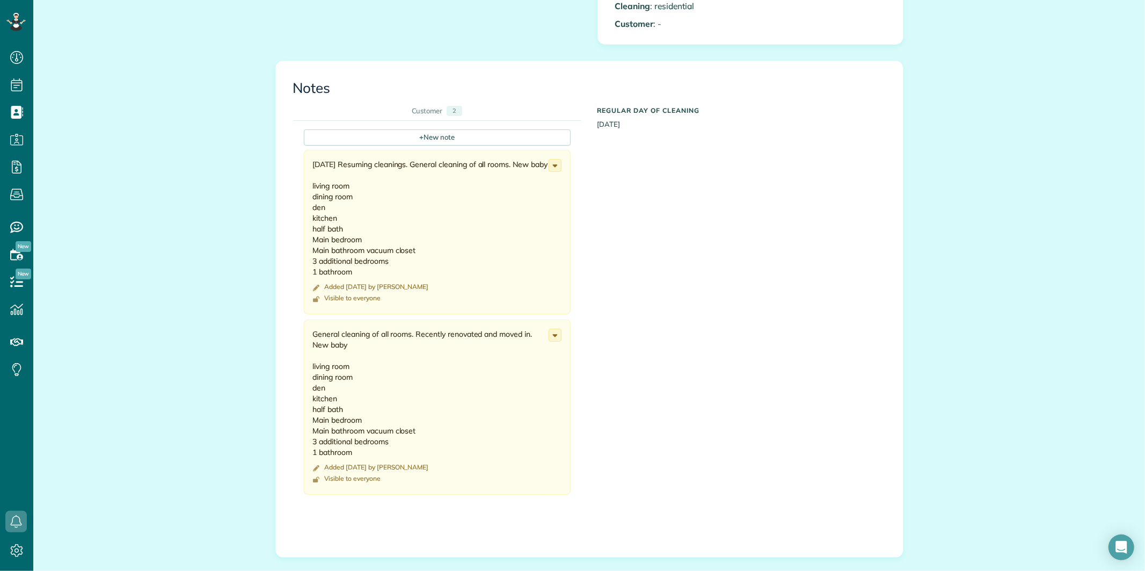
click at [180, 144] on div "All Contacts Actions Edit Add Appointment Recent Activity Send Email Update Cus…" at bounding box center [589, 239] width 1112 height 1384
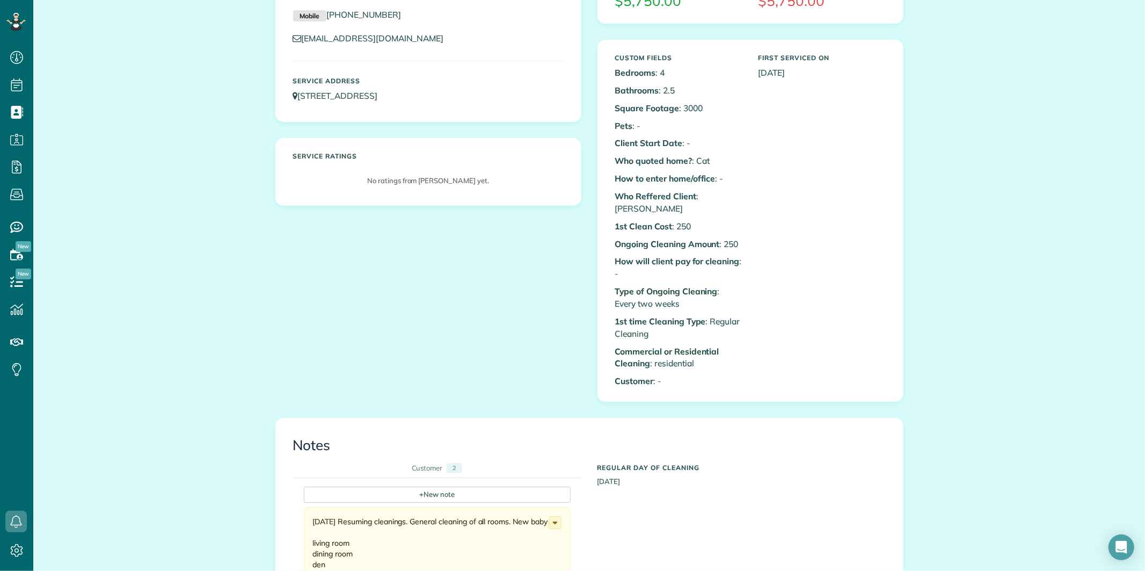
scroll to position [119, 0]
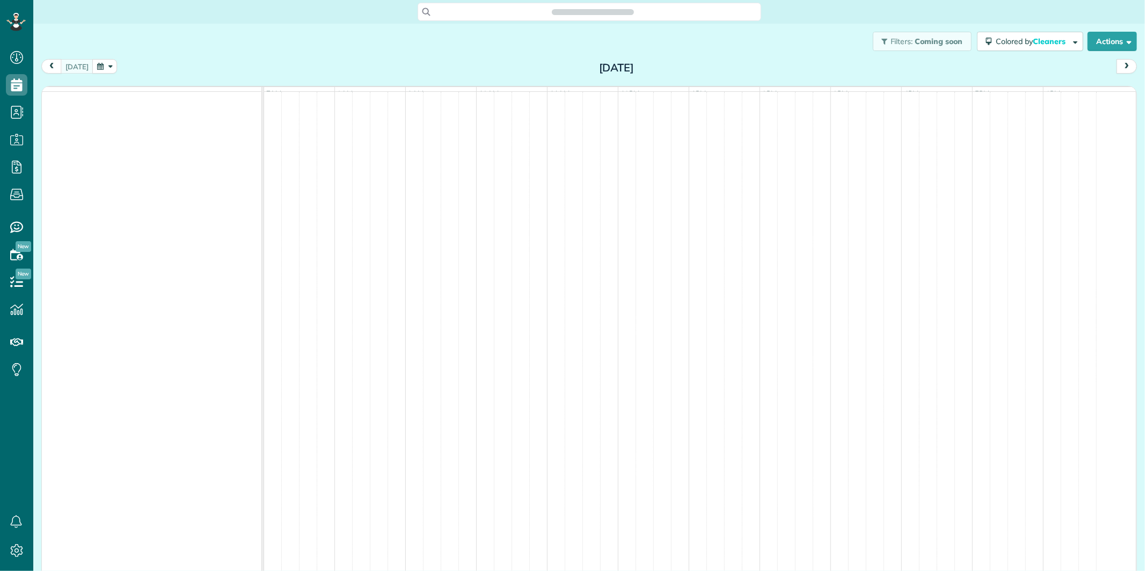
scroll to position [4, 4]
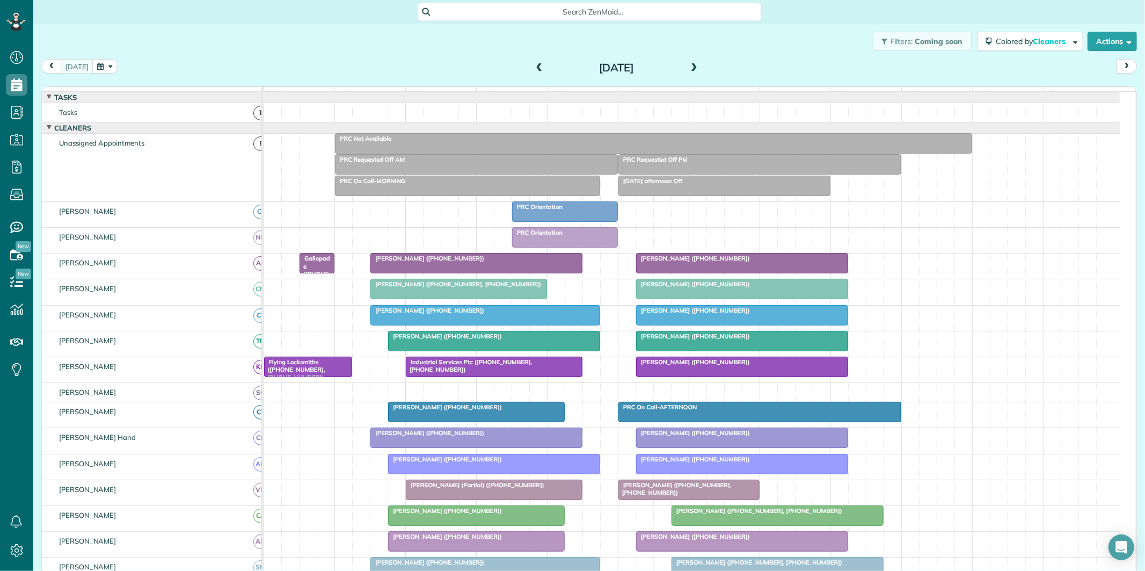
click at [534, 67] on span at bounding box center [540, 68] width 12 height 10
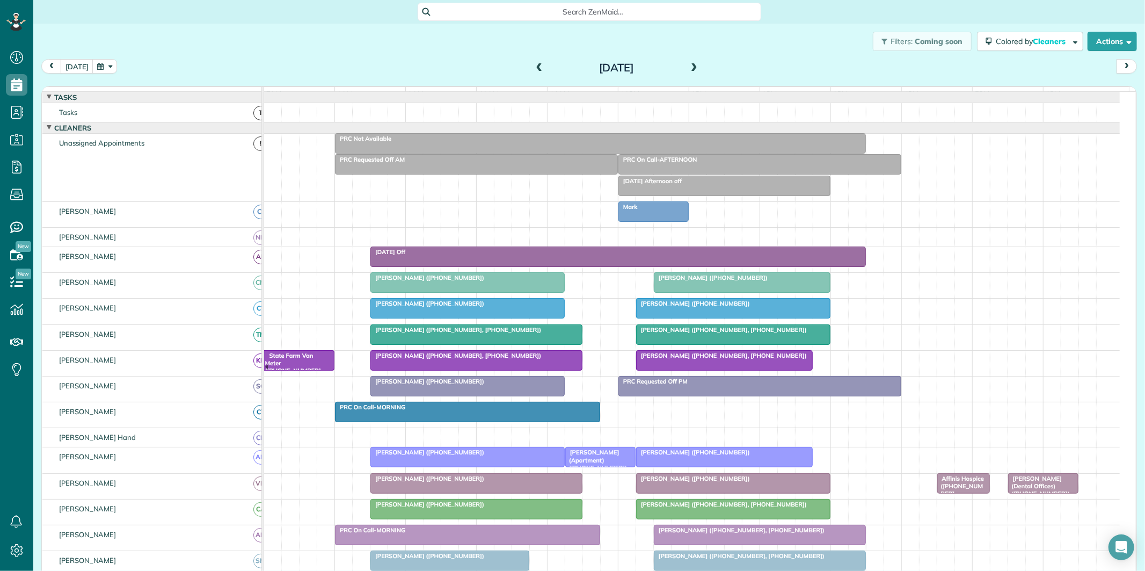
click at [501, 291] on div at bounding box center [467, 282] width 193 height 19
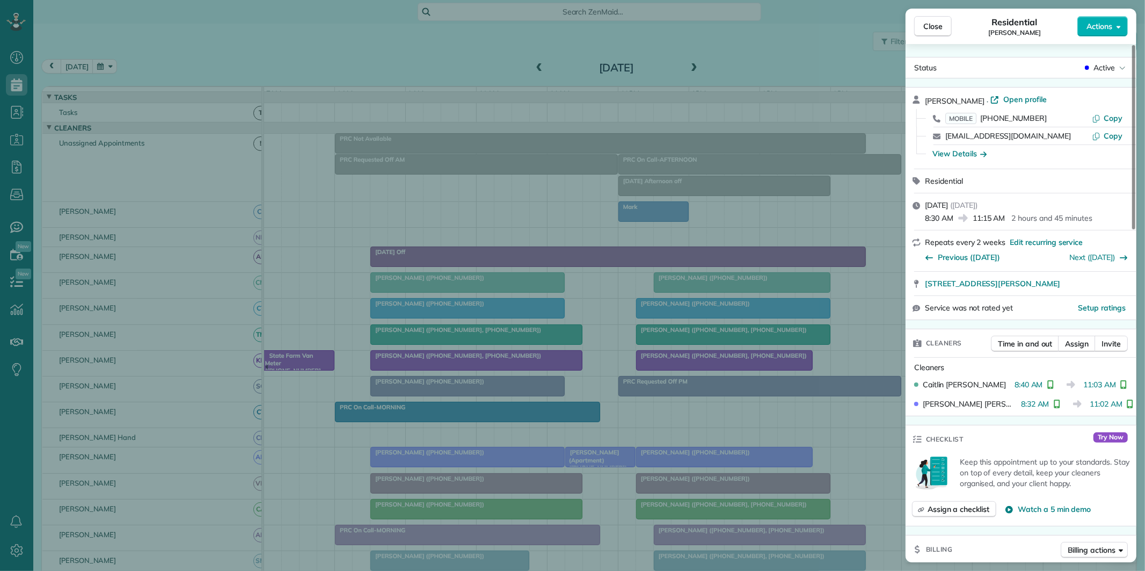
drag, startPoint x: 984, startPoint y: 99, endPoint x: 1006, endPoint y: 102, distance: 22.2
click at [1003, 99] on span "Open profile" at bounding box center [1024, 99] width 43 height 11
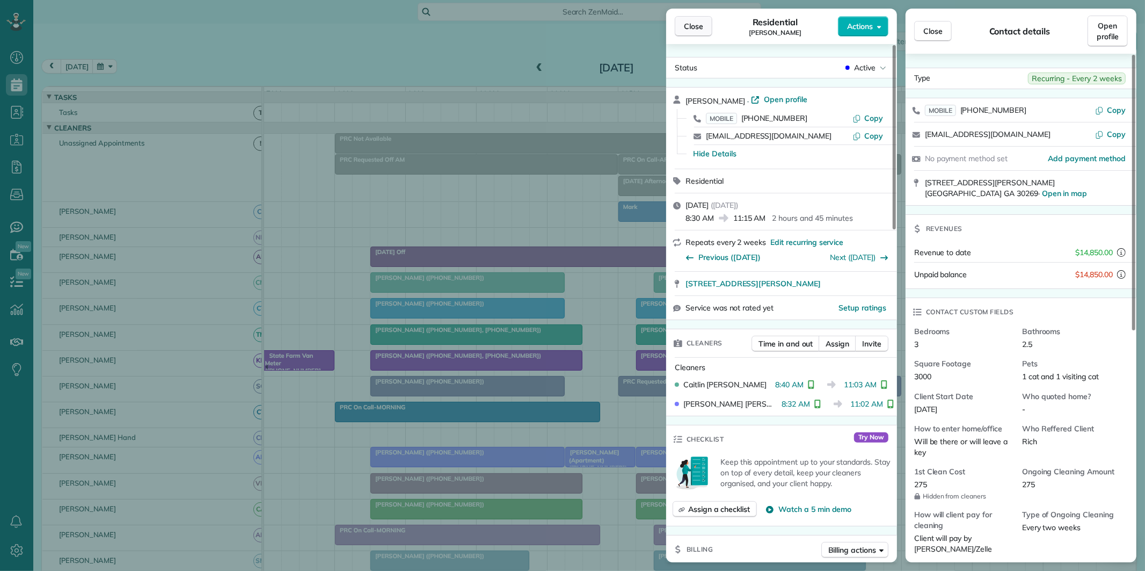
click at [704, 25] on button "Close" at bounding box center [694, 26] width 38 height 20
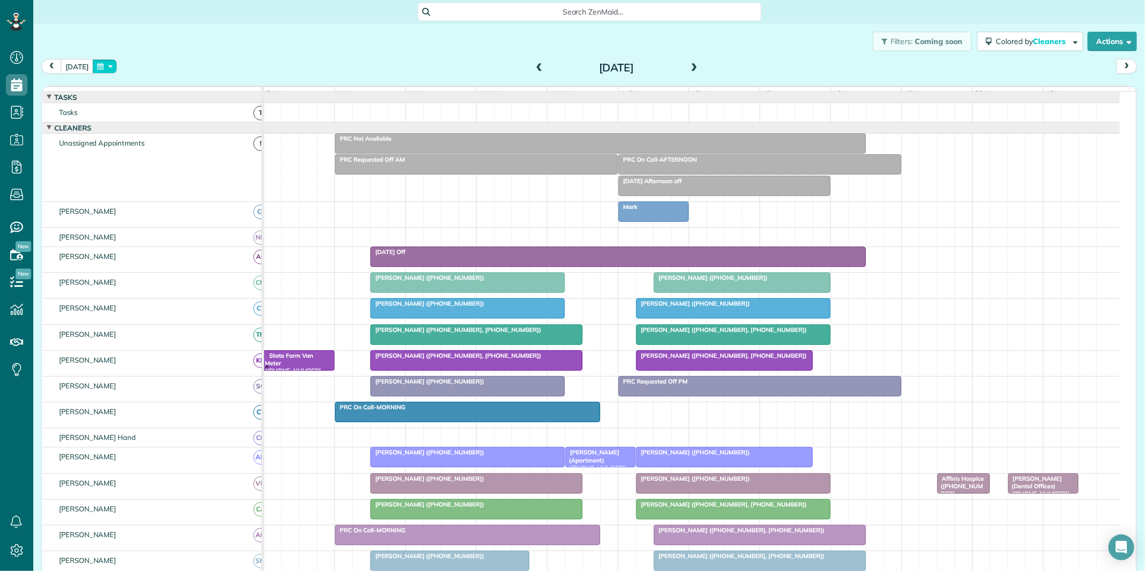
click at [104, 63] on button "button" at bounding box center [104, 66] width 25 height 14
click at [146, 137] on link "11" at bounding box center [145, 138] width 17 height 17
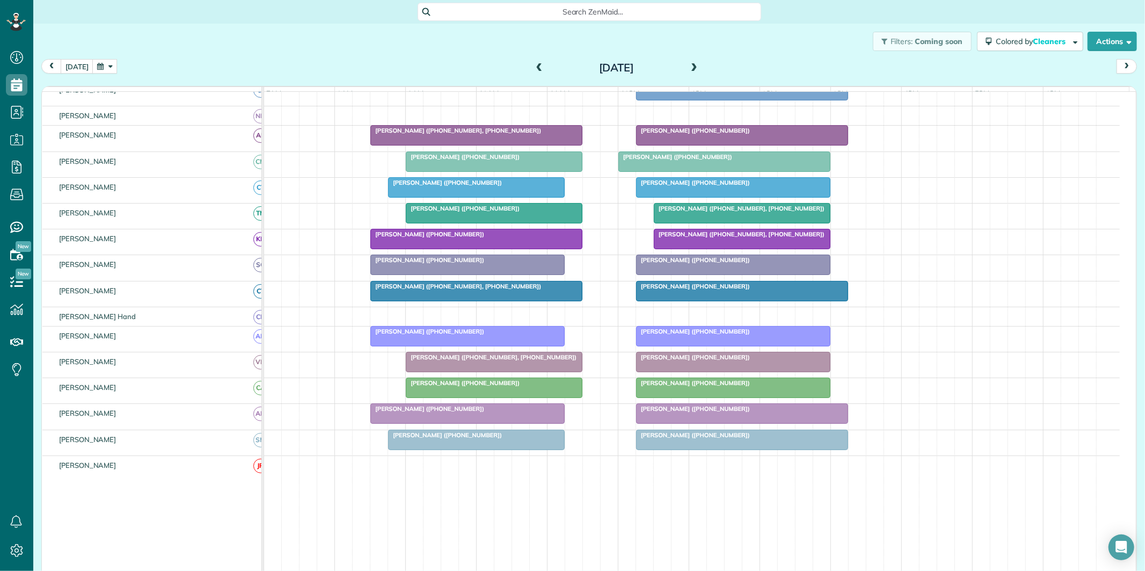
scroll to position [216, 0]
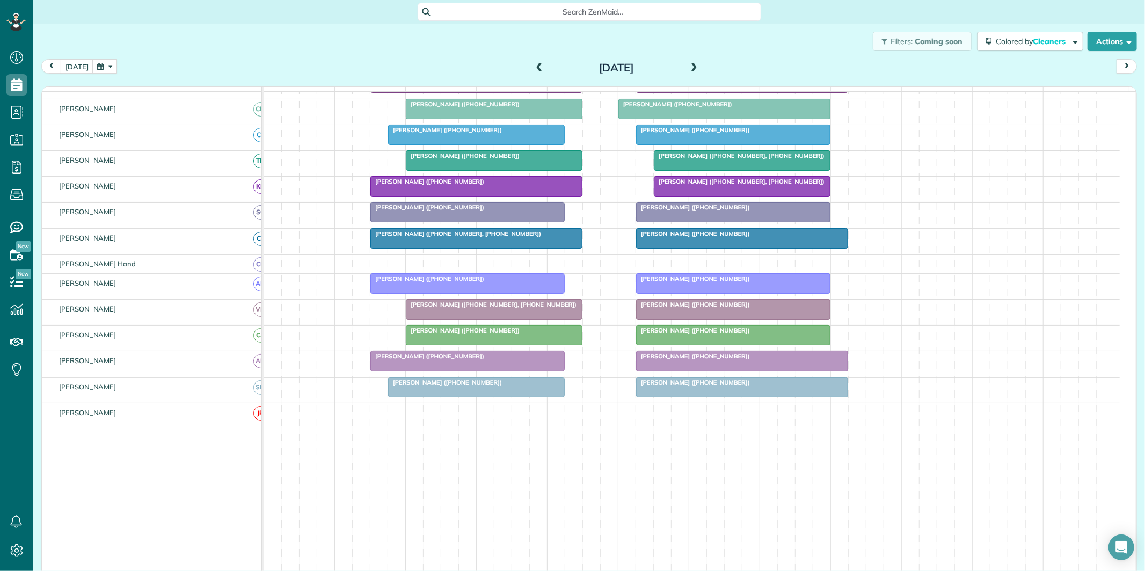
click at [589, 11] on span "Search ZenMaid…" at bounding box center [593, 11] width 326 height 11
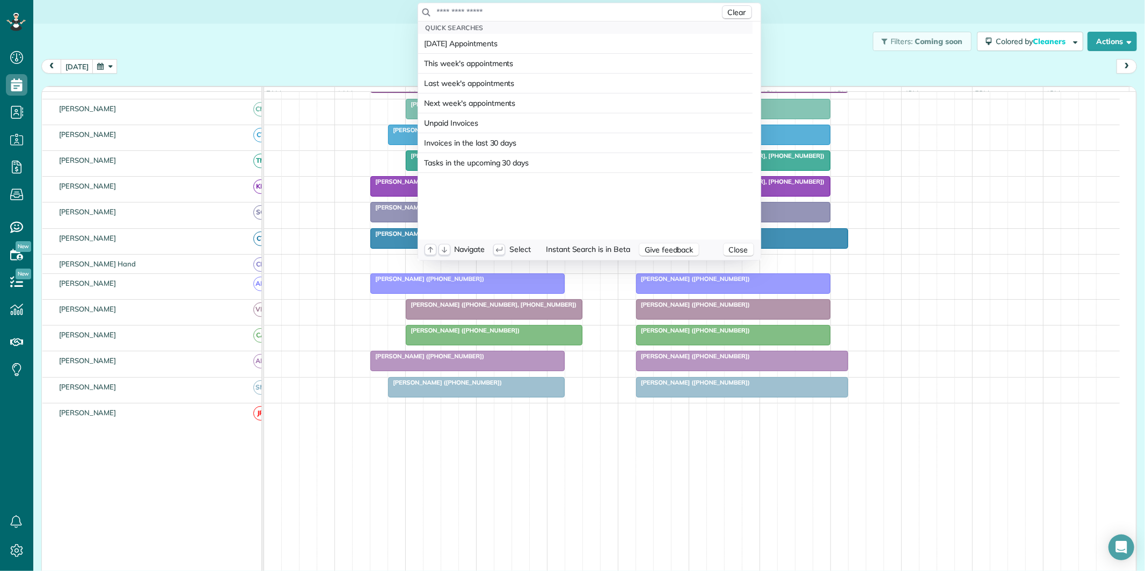
click at [568, 6] on input "text" at bounding box center [577, 11] width 283 height 11
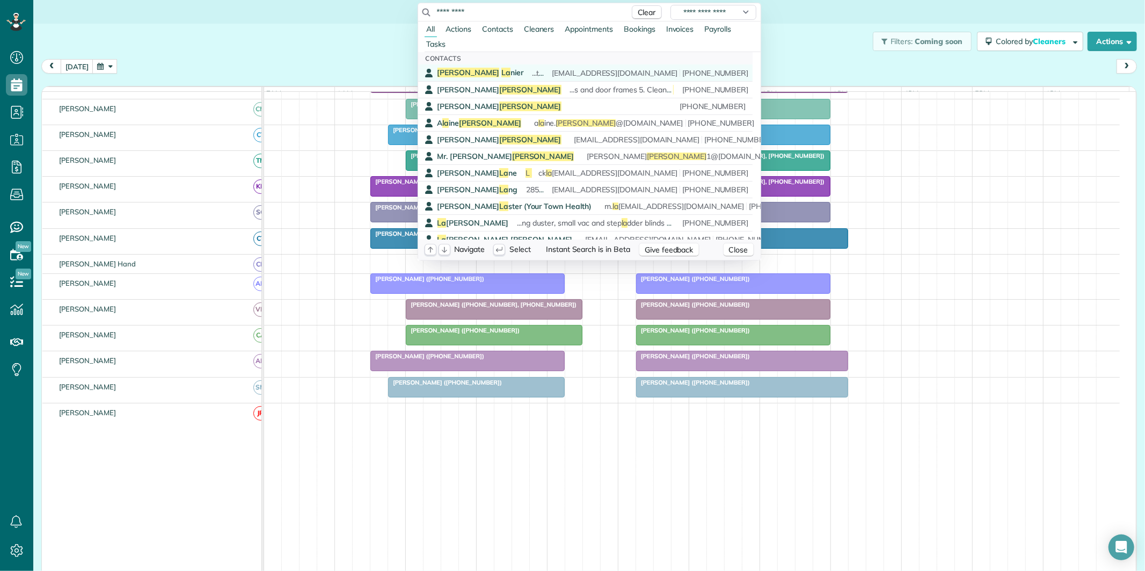
type input "*********"
click at [532, 77] on span "...tairs Main bedroom-no sheets la rge closet Main bathroom-very la rge clean s…" at bounding box center [840, 73] width 617 height 10
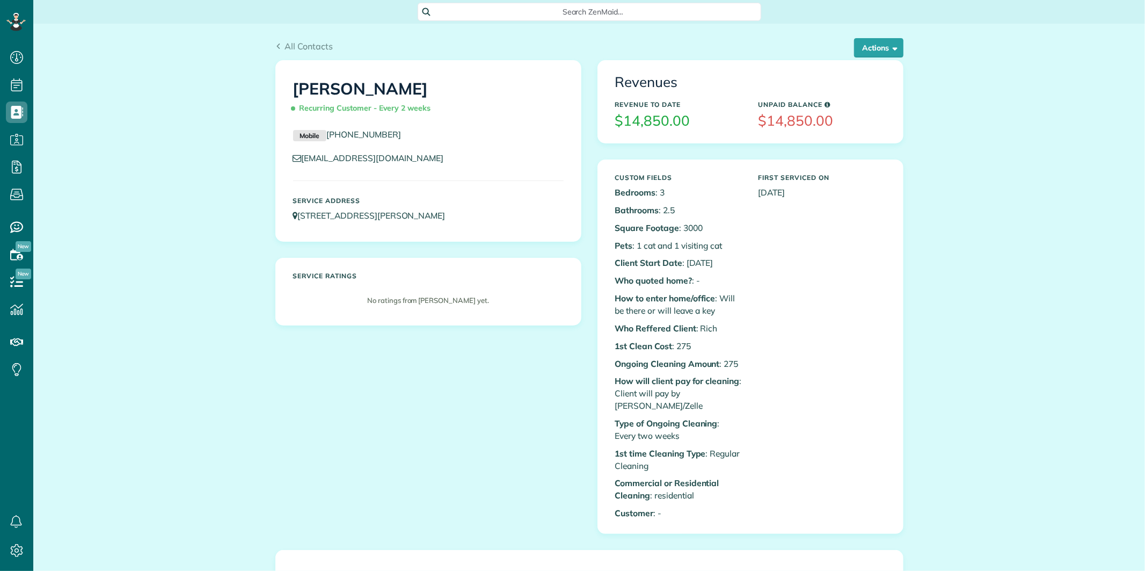
scroll to position [4, 4]
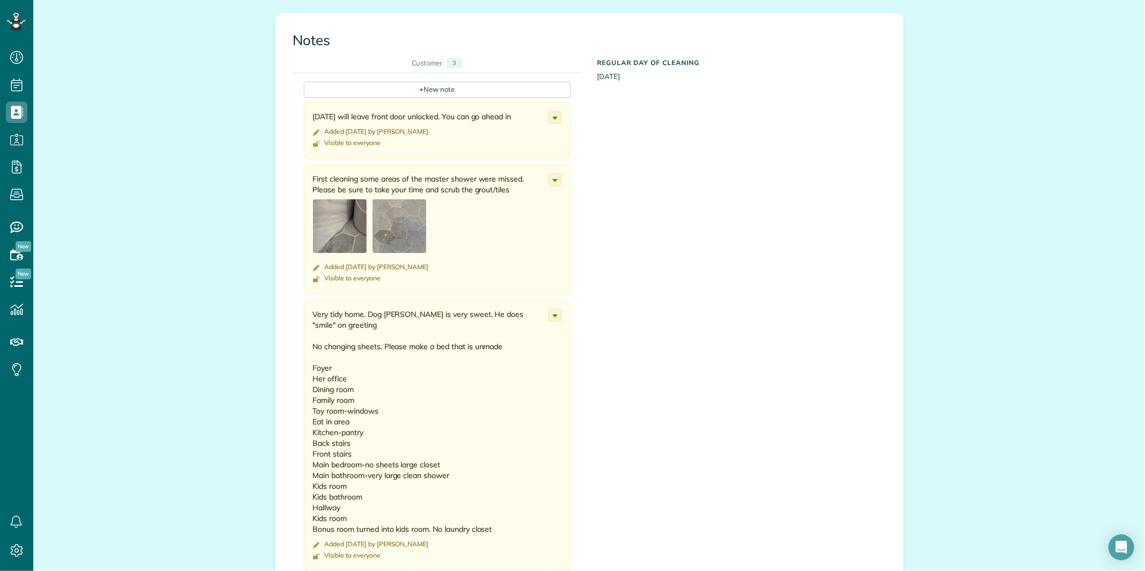
scroll to position [596, 0]
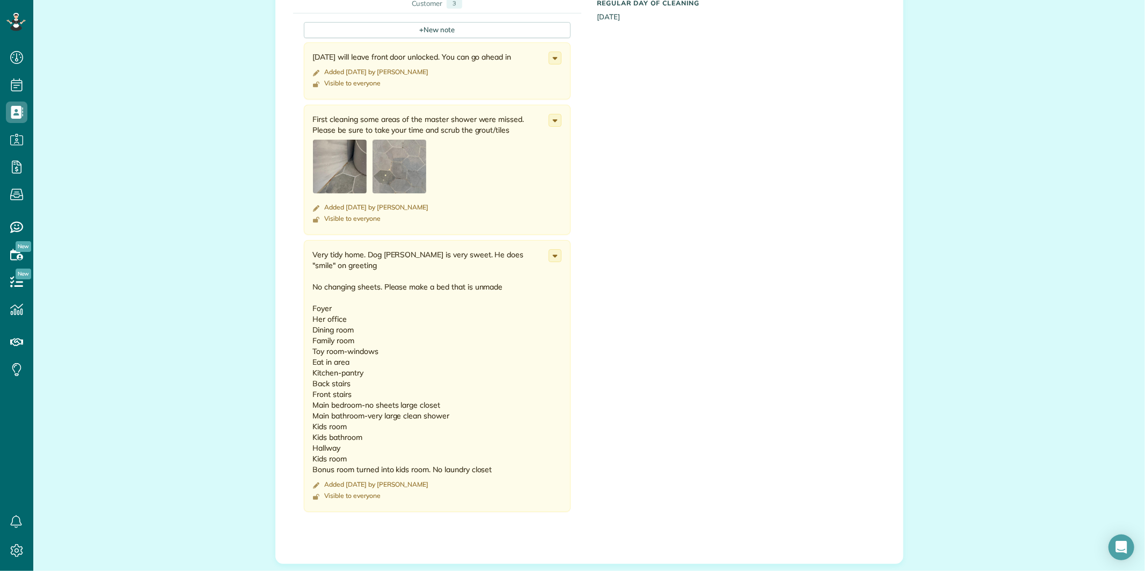
click at [711, 319] on div "+ New note [DATE] will leave front door unlocked. You can go ahead in Added [DA…" at bounding box center [581, 270] width 576 height 514
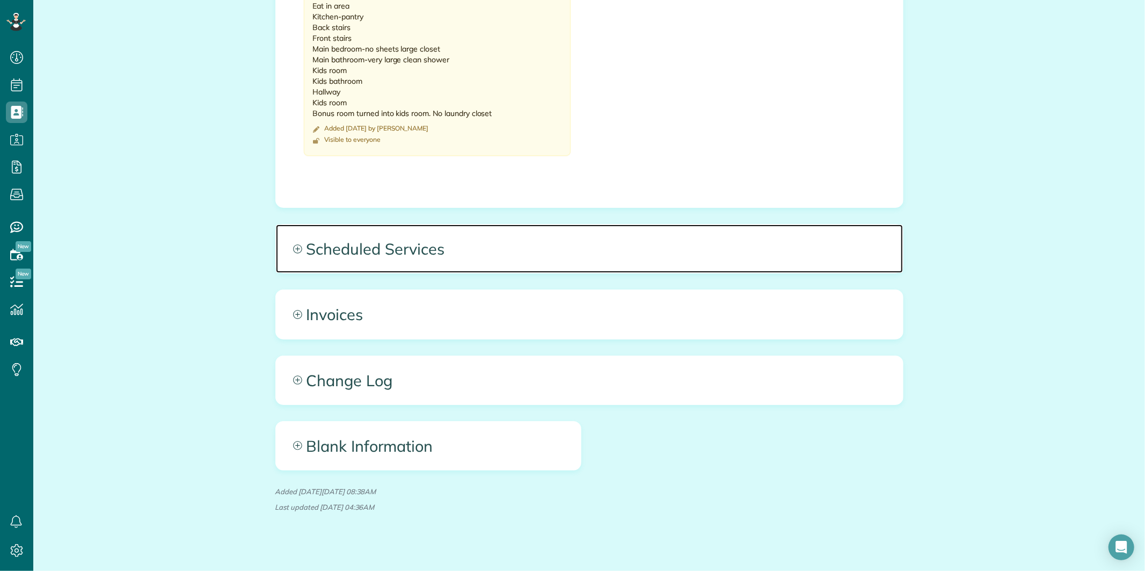
click at [293, 244] on icon at bounding box center [297, 248] width 9 height 9
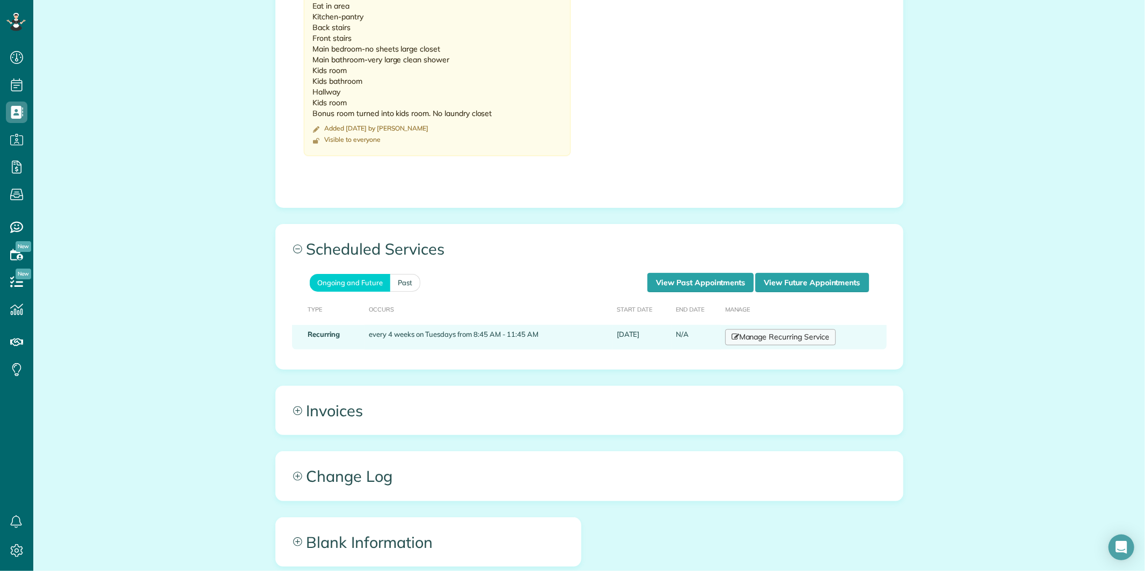
click at [780, 329] on link "Manage Recurring Service" at bounding box center [780, 337] width 111 height 16
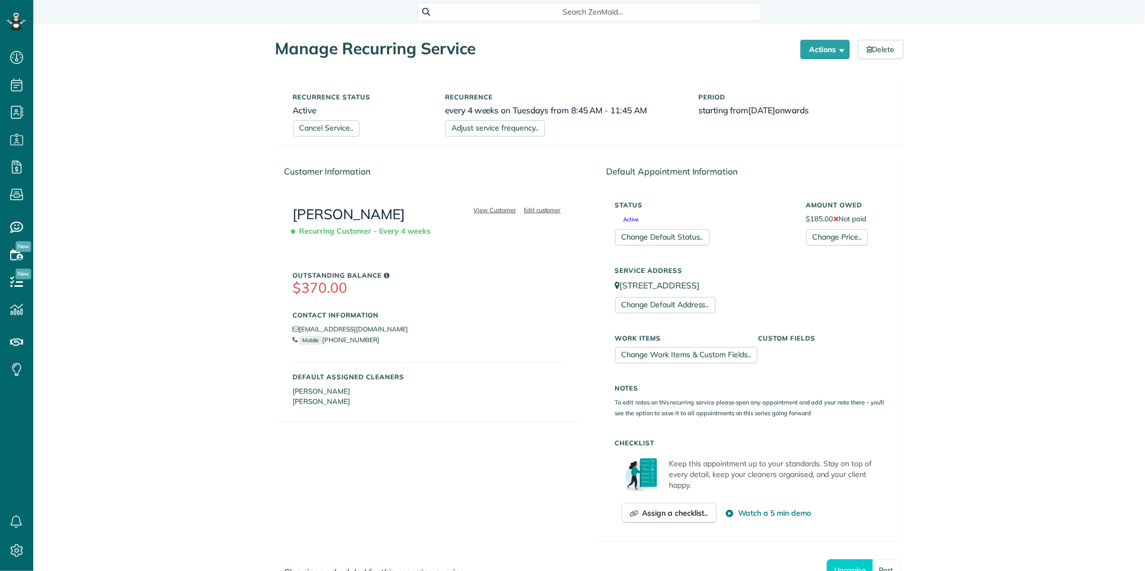
scroll to position [282, 0]
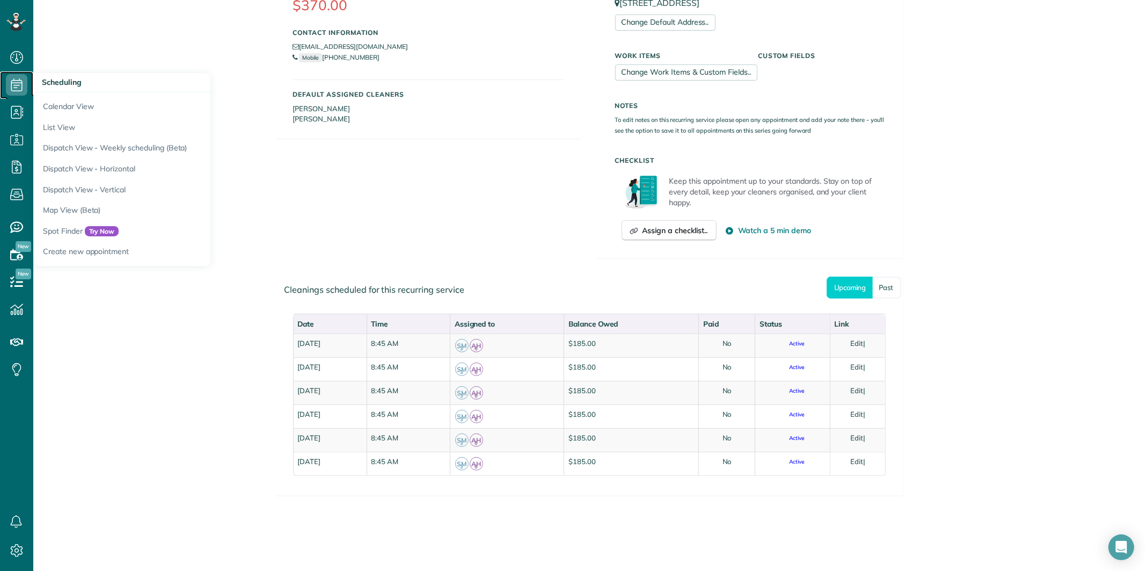
click at [14, 85] on use at bounding box center [16, 84] width 11 height 13
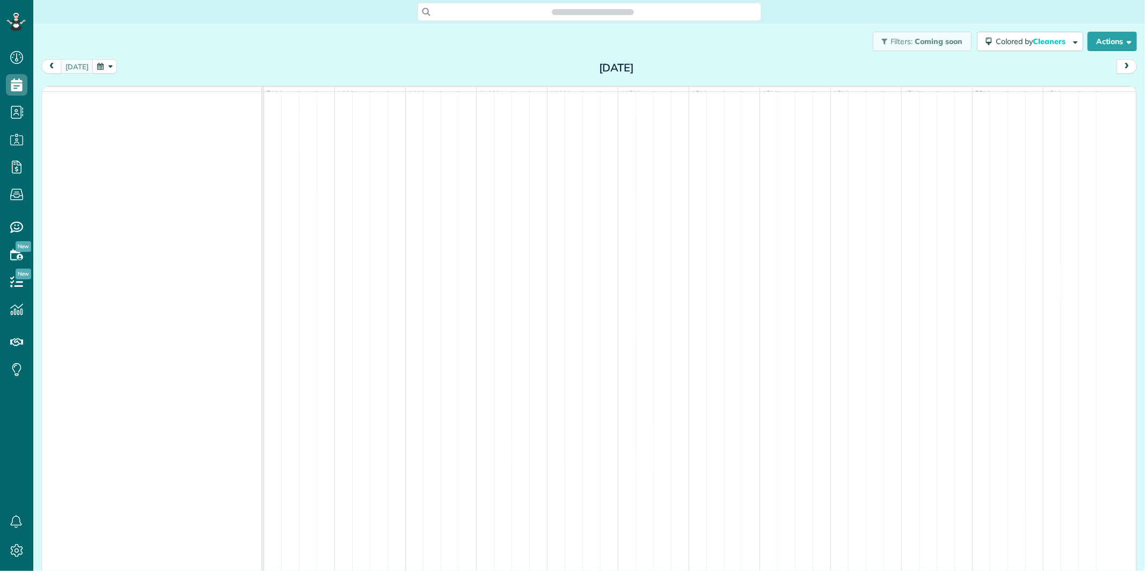
scroll to position [4, 4]
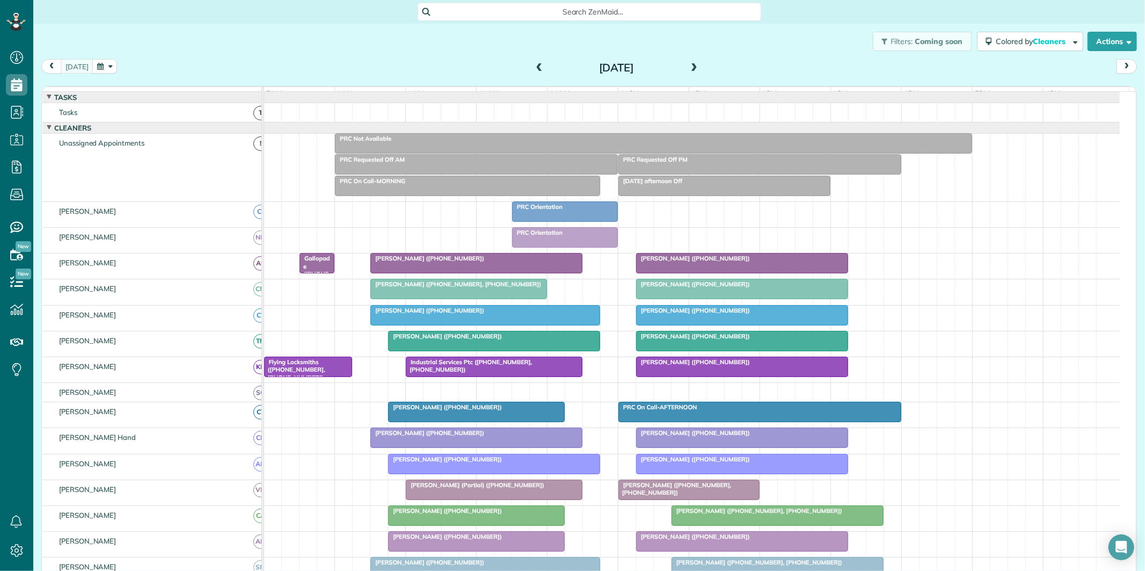
click at [102, 70] on button "button" at bounding box center [104, 66] width 25 height 14
click at [231, 70] on link "Next" at bounding box center [232, 73] width 30 height 27
click at [163, 119] on link "9" at bounding box center [163, 120] width 17 height 17
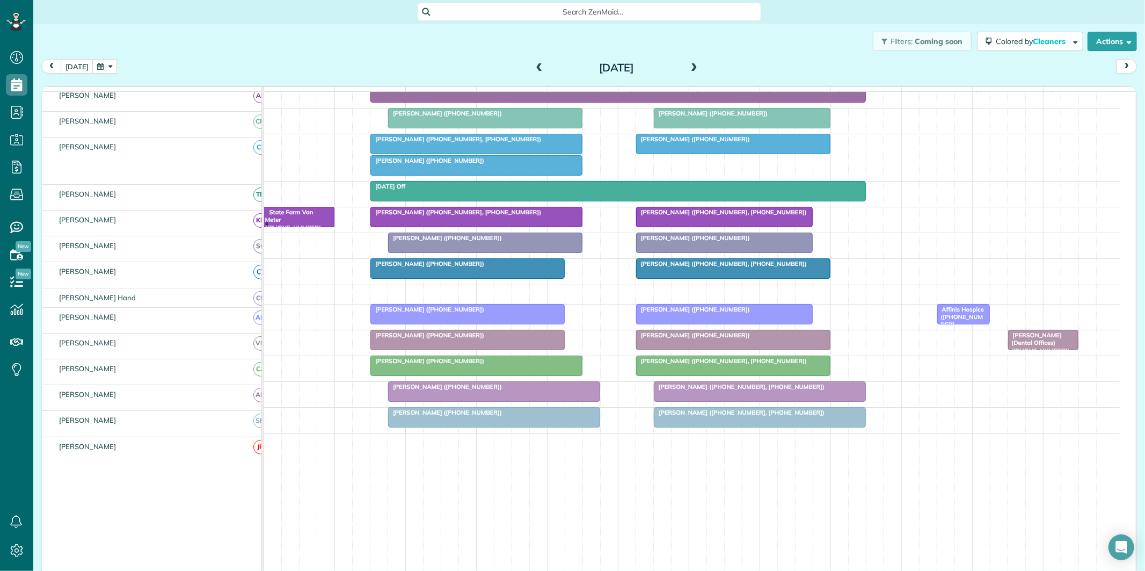
scroll to position [179, 0]
click at [515, 390] on div "Morgan Lanier (+17703172784)" at bounding box center [494, 387] width 206 height 8
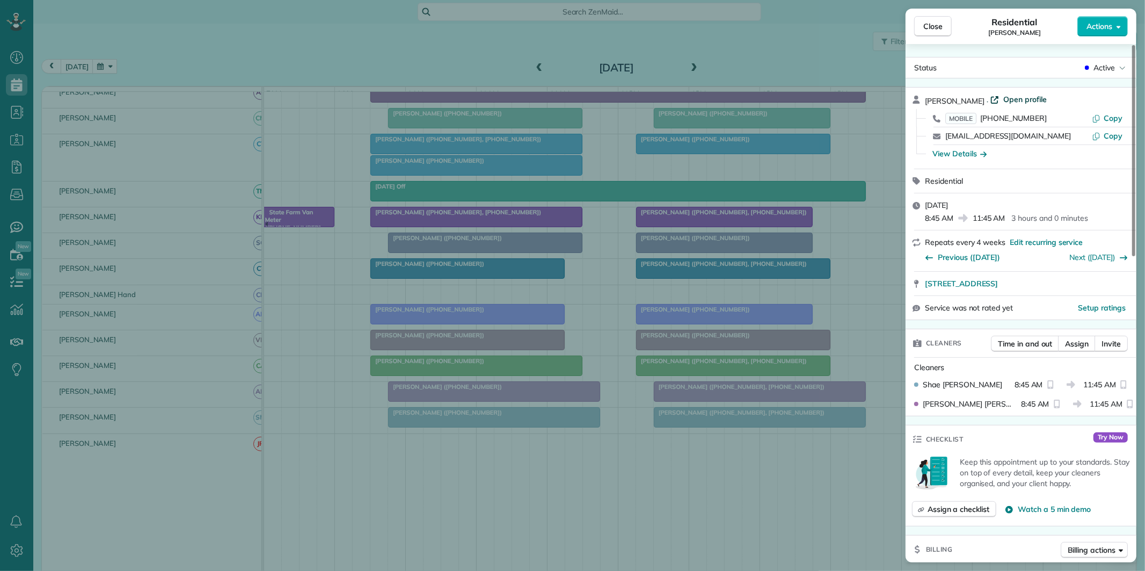
click at [1013, 99] on span "Open profile" at bounding box center [1024, 99] width 43 height 11
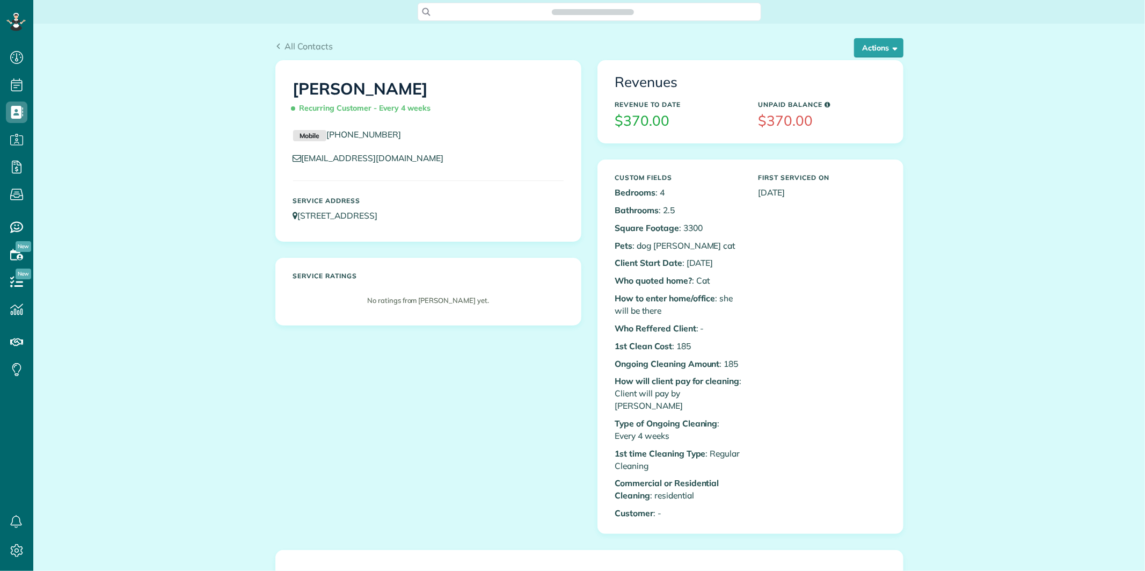
scroll to position [4, 4]
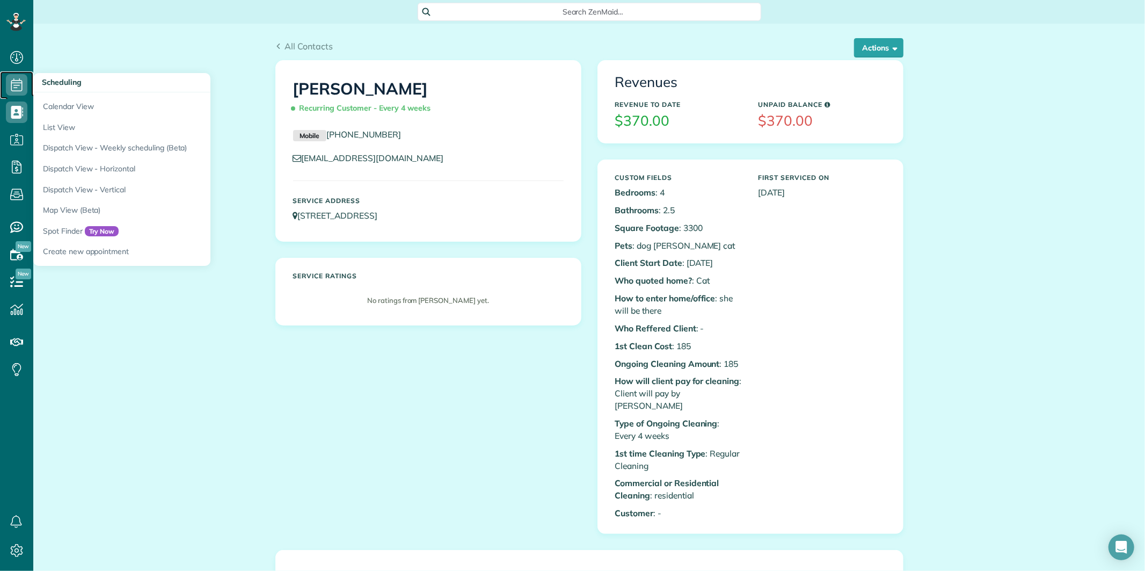
click at [15, 82] on icon at bounding box center [16, 84] width 21 height 21
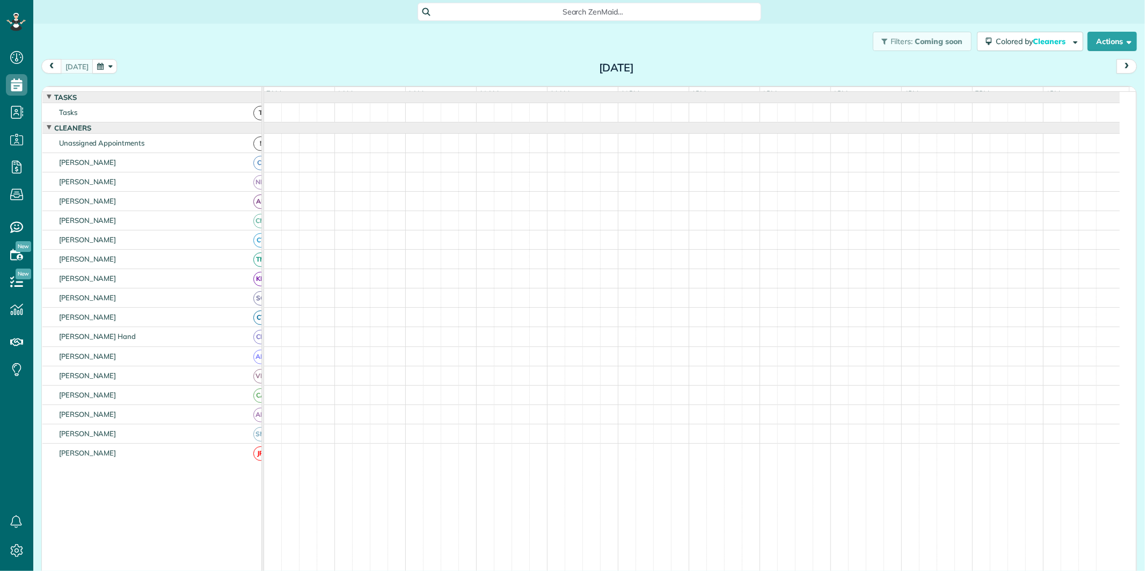
scroll to position [4, 4]
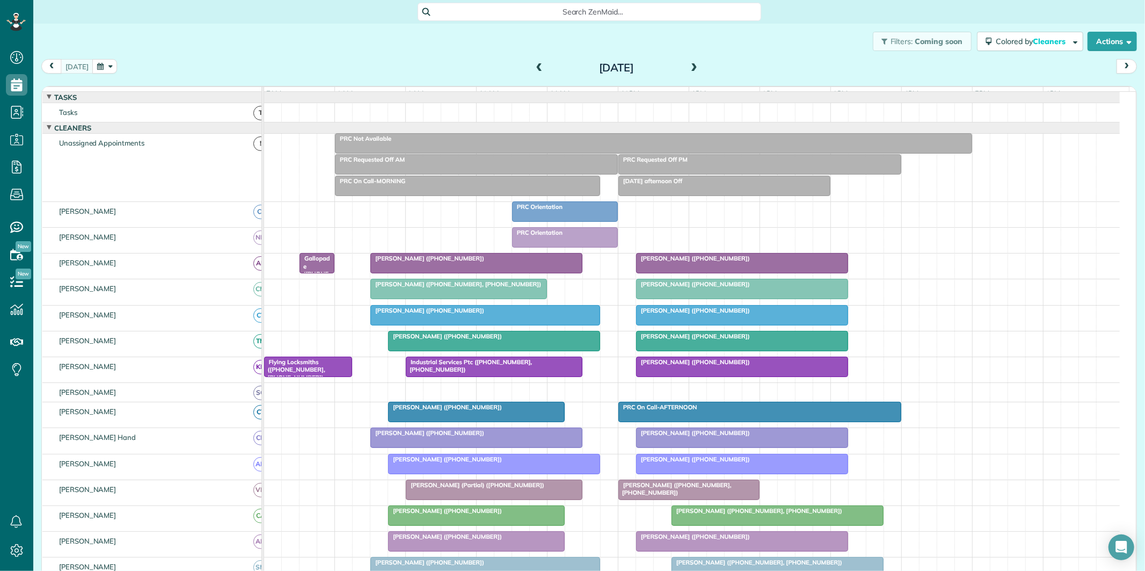
click at [505, 340] on div "[PERSON_NAME] ([PHONE_NUMBER])" at bounding box center [494, 336] width 206 height 8
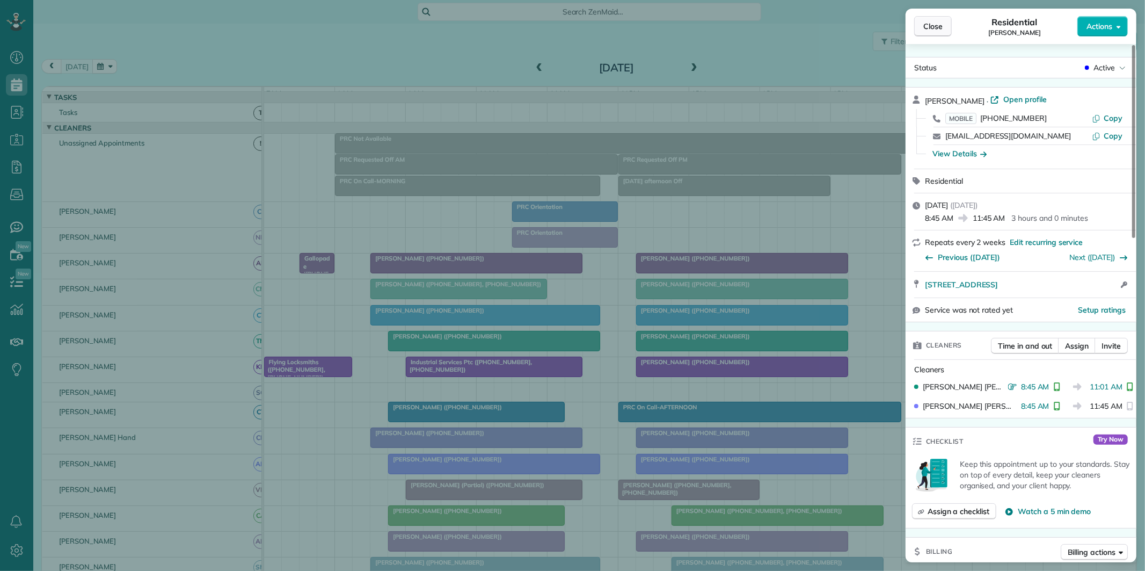
click at [947, 27] on button "Close" at bounding box center [933, 26] width 38 height 20
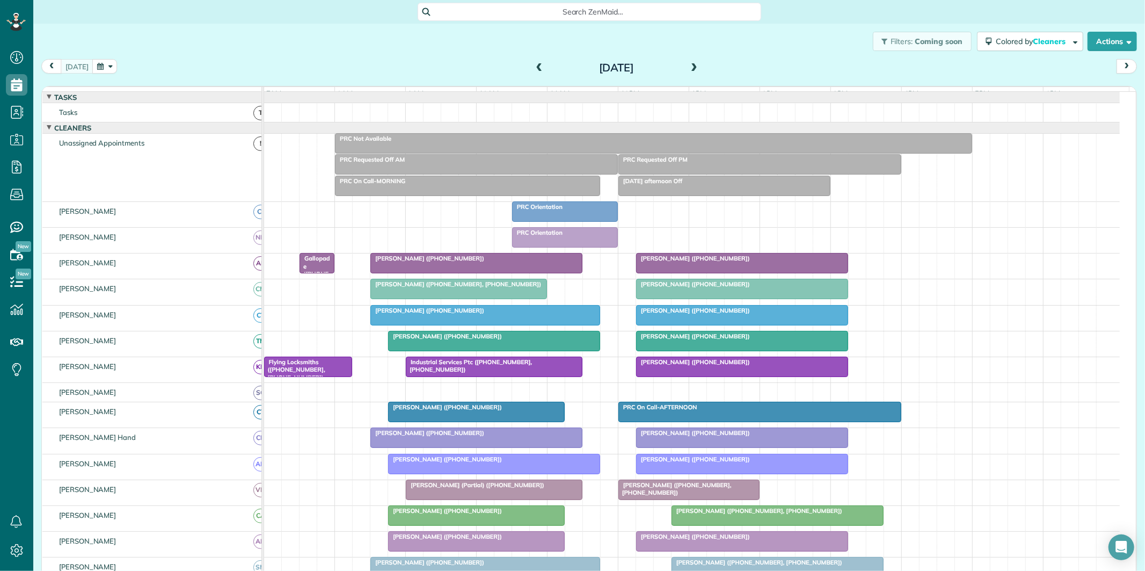
click at [445, 273] on div at bounding box center [476, 262] width 211 height 19
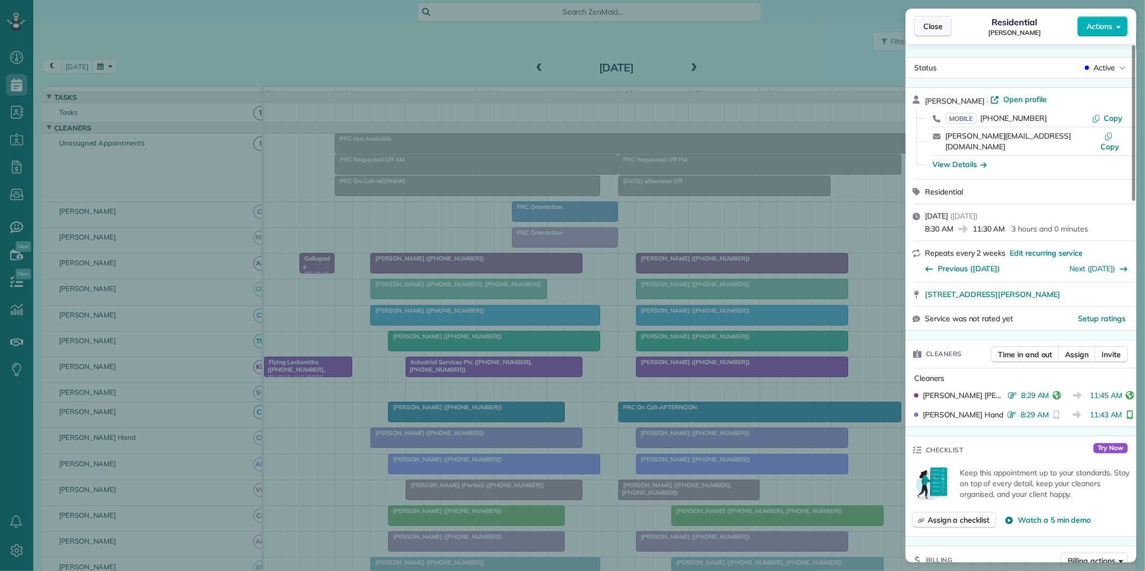
click at [936, 29] on span "Close" at bounding box center [932, 26] width 19 height 11
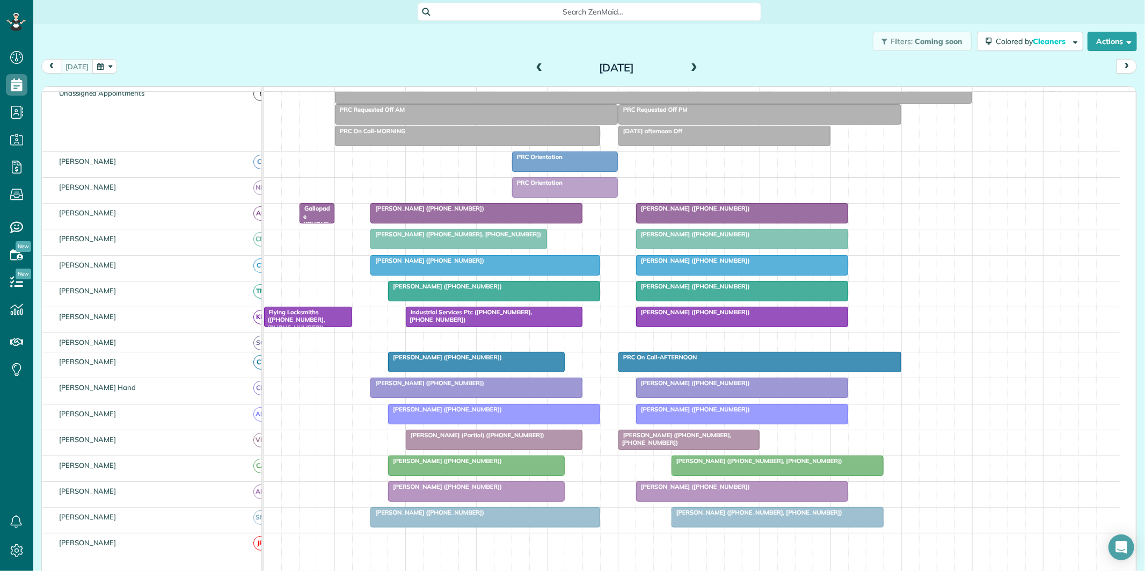
scroll to position [119, 0]
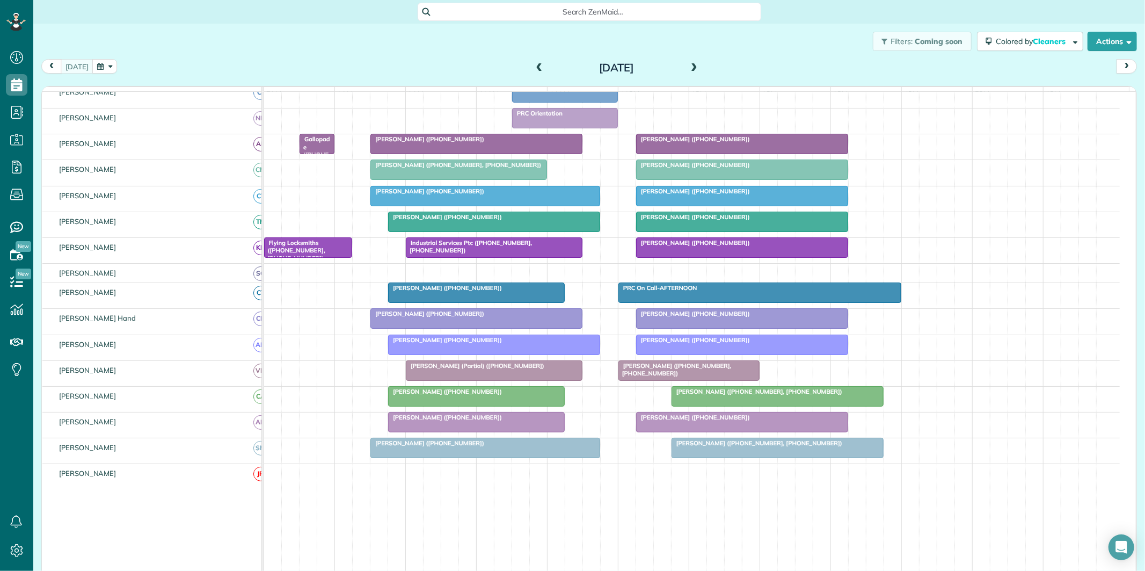
click at [688, 63] on span at bounding box center [694, 68] width 12 height 10
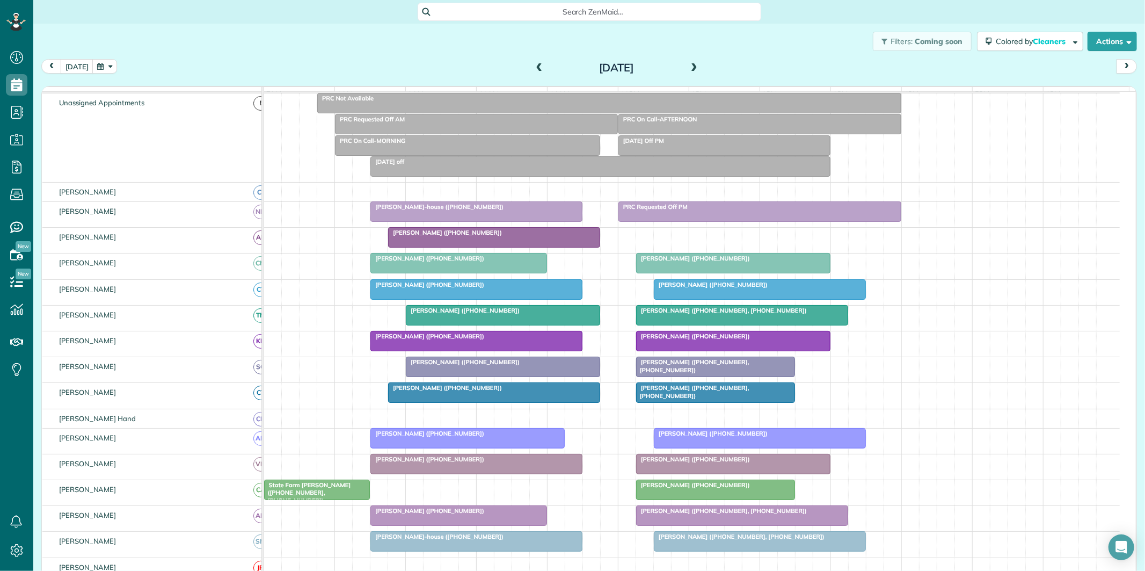
scroll to position [110, 0]
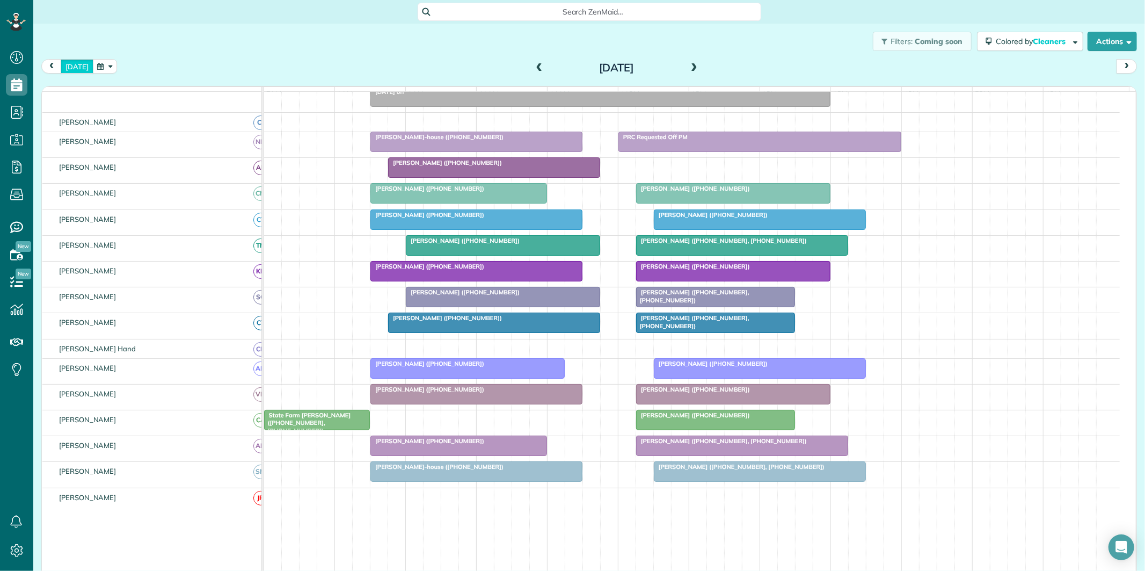
click at [77, 63] on button "[DATE]" at bounding box center [77, 66] width 33 height 14
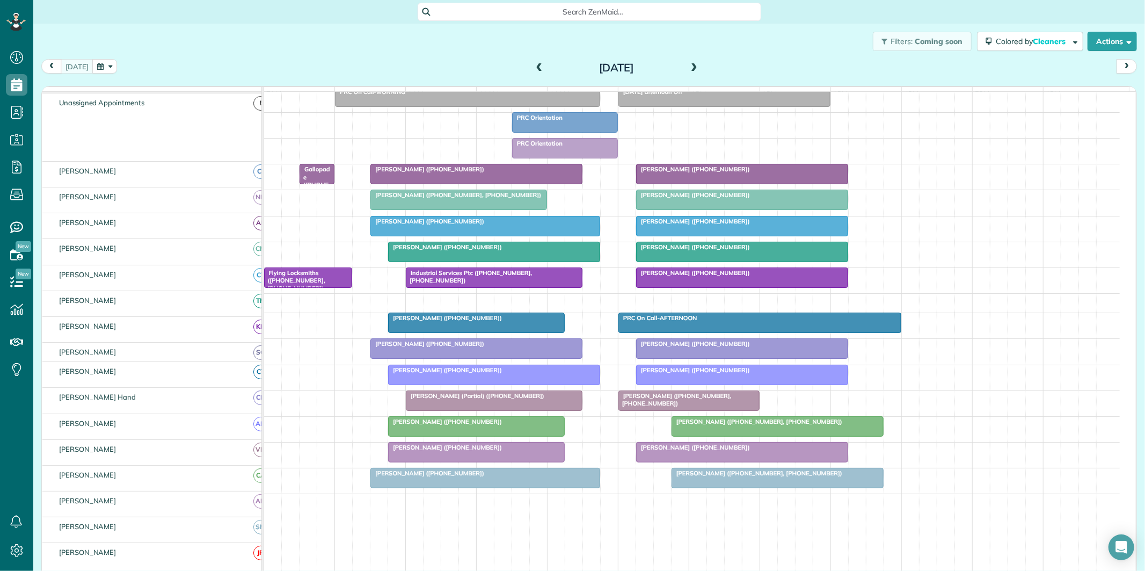
scroll to position [89, 0]
click at [475, 452] on link "[PERSON_NAME] ([PHONE_NUMBER])" at bounding box center [476, 452] width 177 height 20
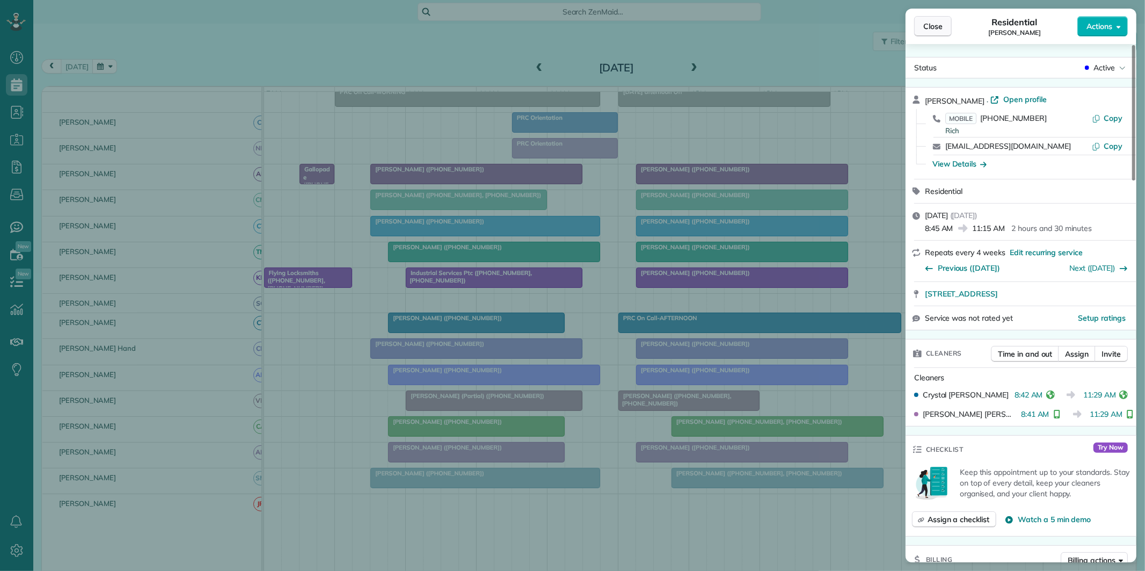
click at [937, 30] on span "Close" at bounding box center [932, 26] width 19 height 11
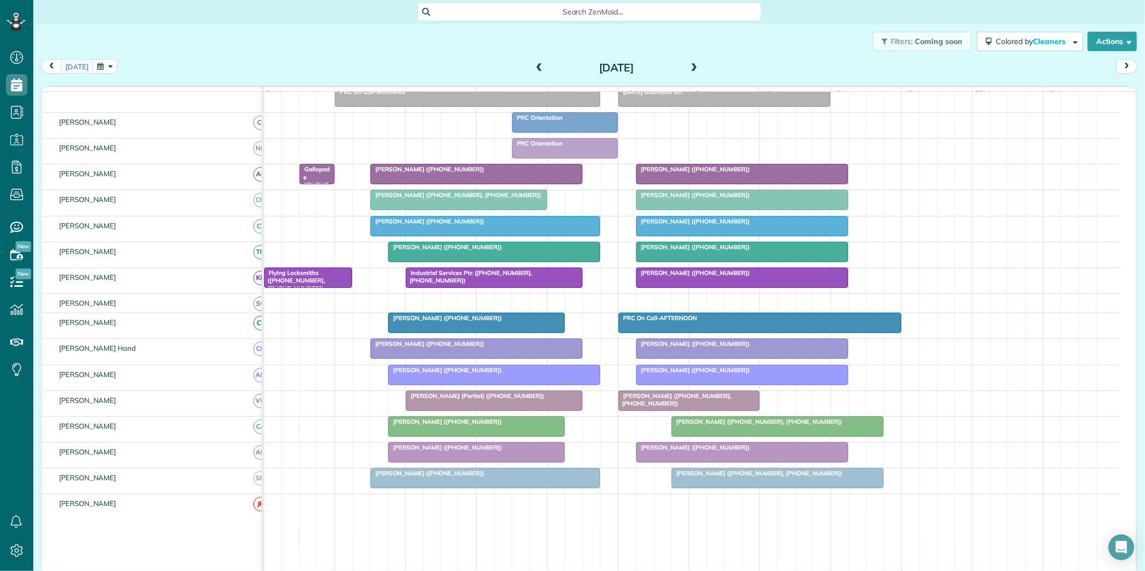
click at [770, 42] on div "Filters: Coming soon Colored by Cleaners Color by Cleaner Color by Team Color b…" at bounding box center [589, 41] width 1112 height 35
click at [691, 65] on span at bounding box center [694, 68] width 12 height 10
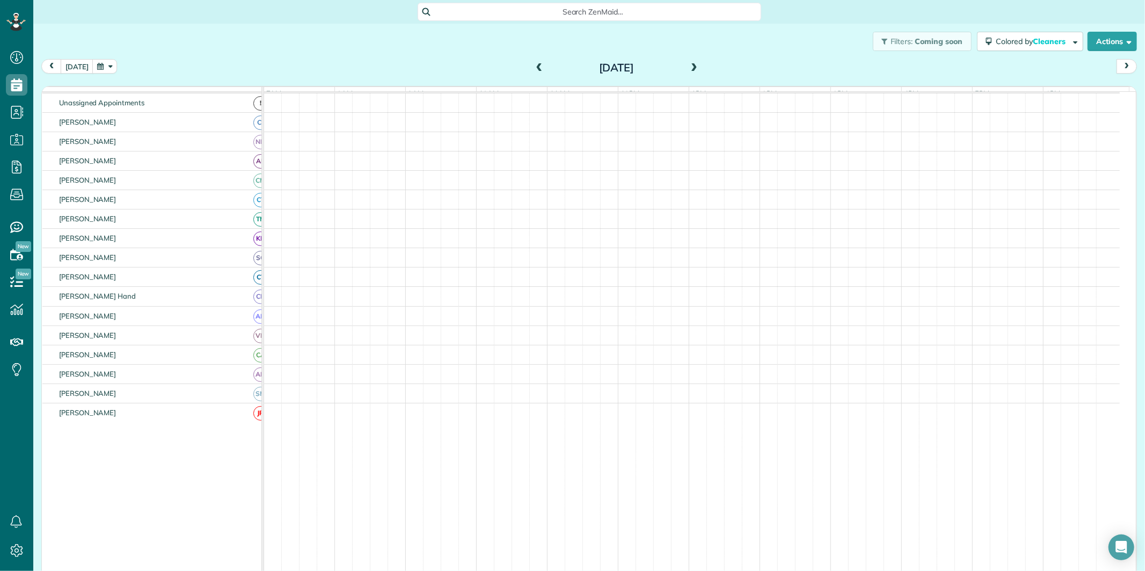
scroll to position [110, 0]
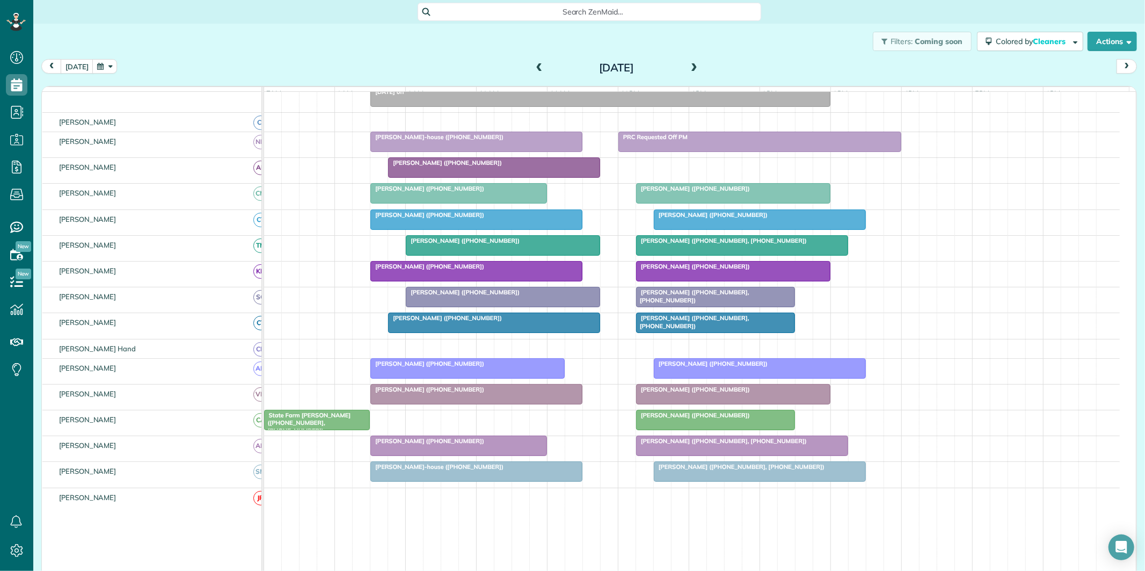
click at [447, 393] on div "[PERSON_NAME] ([PHONE_NUMBER])" at bounding box center [477, 389] width 206 height 8
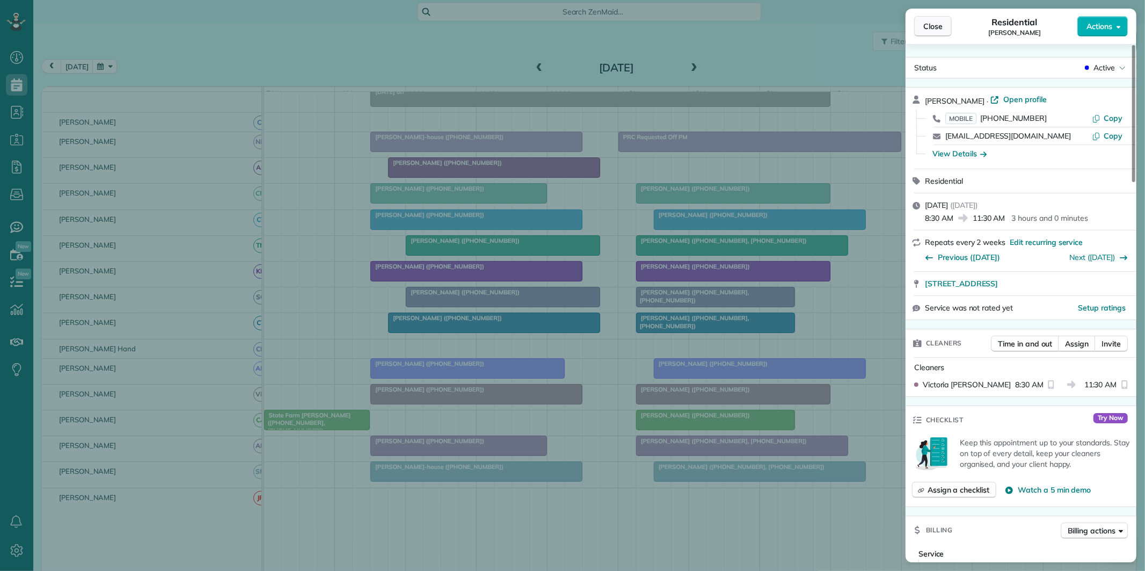
click at [938, 29] on span "Close" at bounding box center [932, 26] width 19 height 11
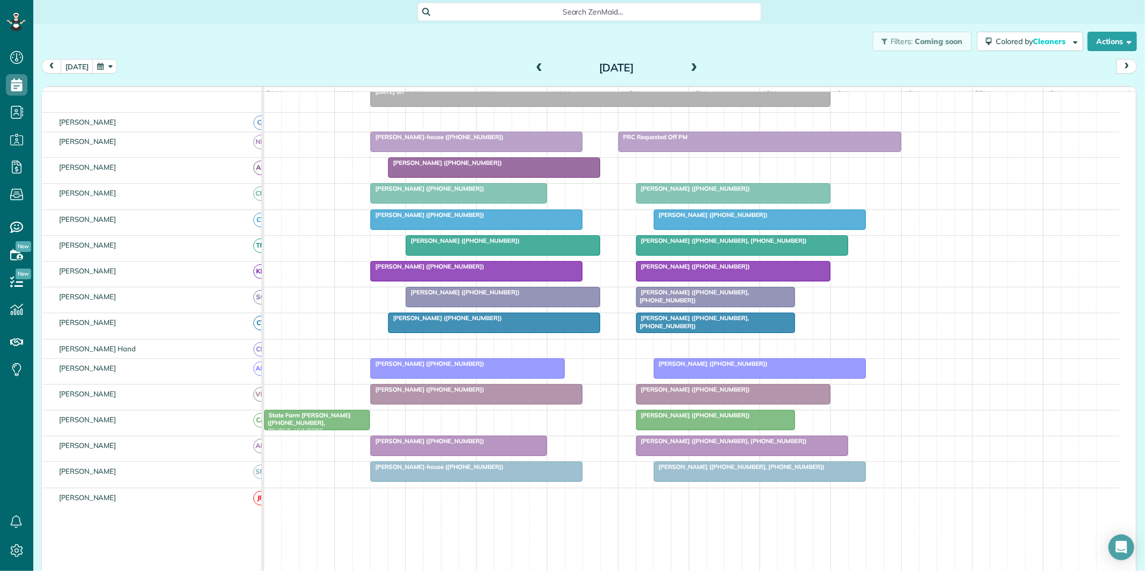
click at [473, 367] on div "[PERSON_NAME] ([PHONE_NUMBER])" at bounding box center [468, 364] width 188 height 8
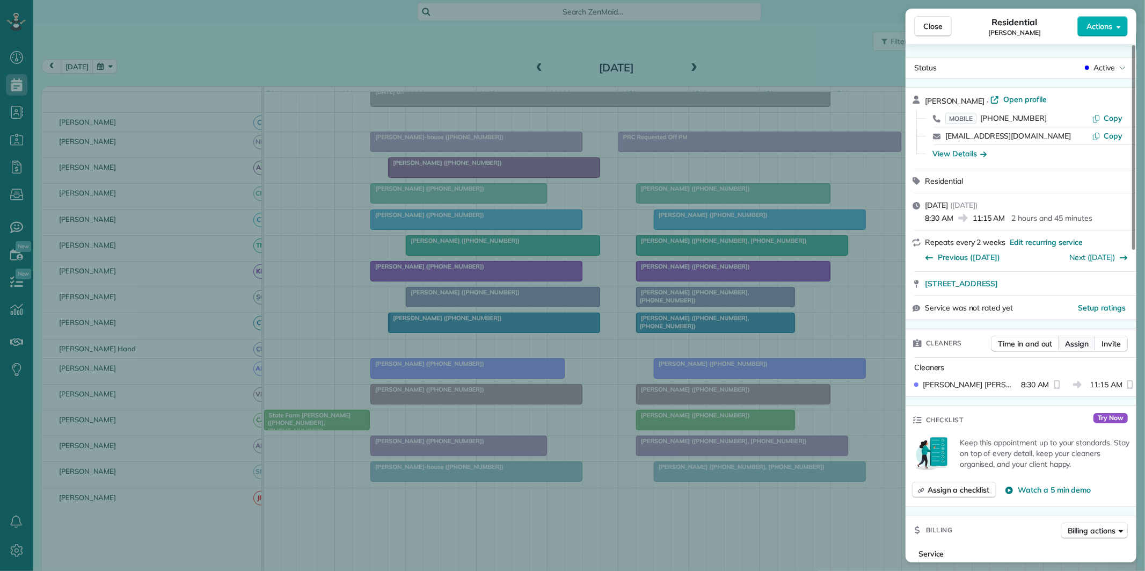
click at [1078, 347] on span "Assign" at bounding box center [1077, 343] width 24 height 11
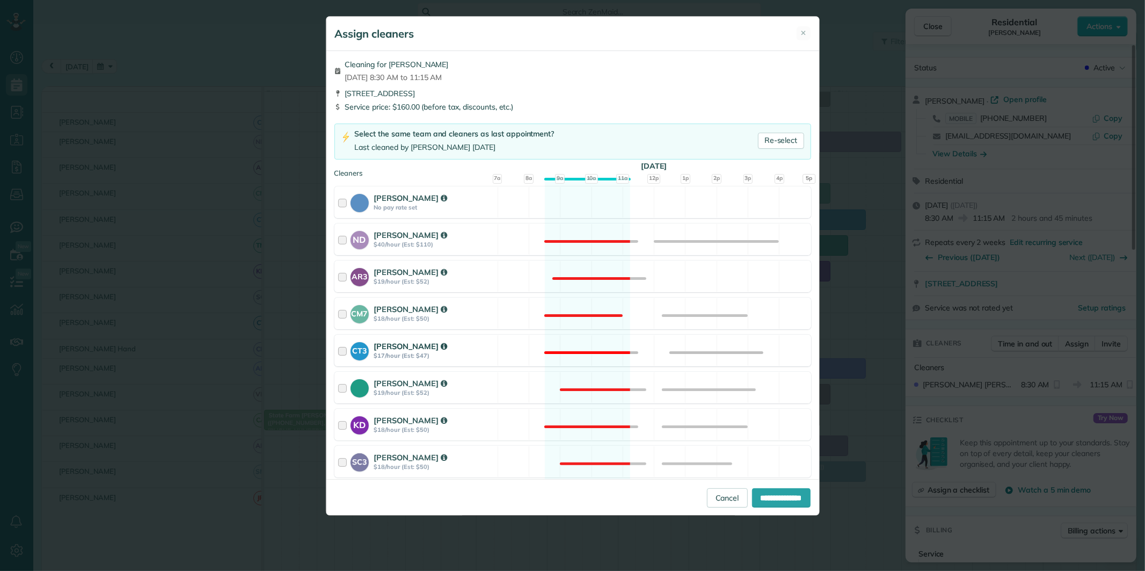
scroll to position [298, 0]
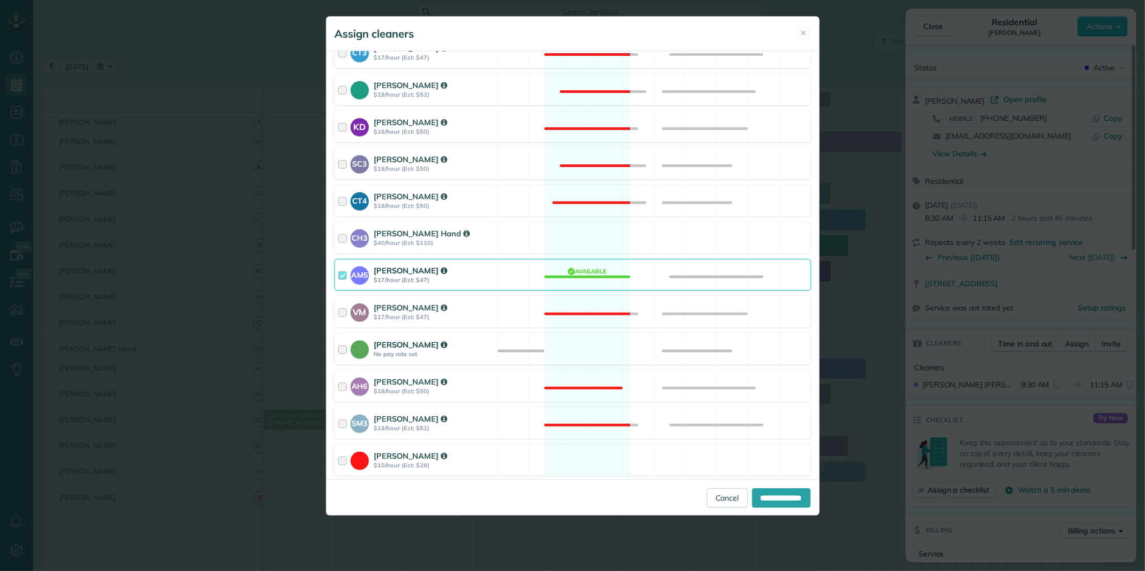
click at [591, 345] on div "[PERSON_NAME] No pay rate set Available" at bounding box center [572, 349] width 477 height 32
click at [778, 498] on input "**********" at bounding box center [781, 497] width 59 height 19
type input "**********"
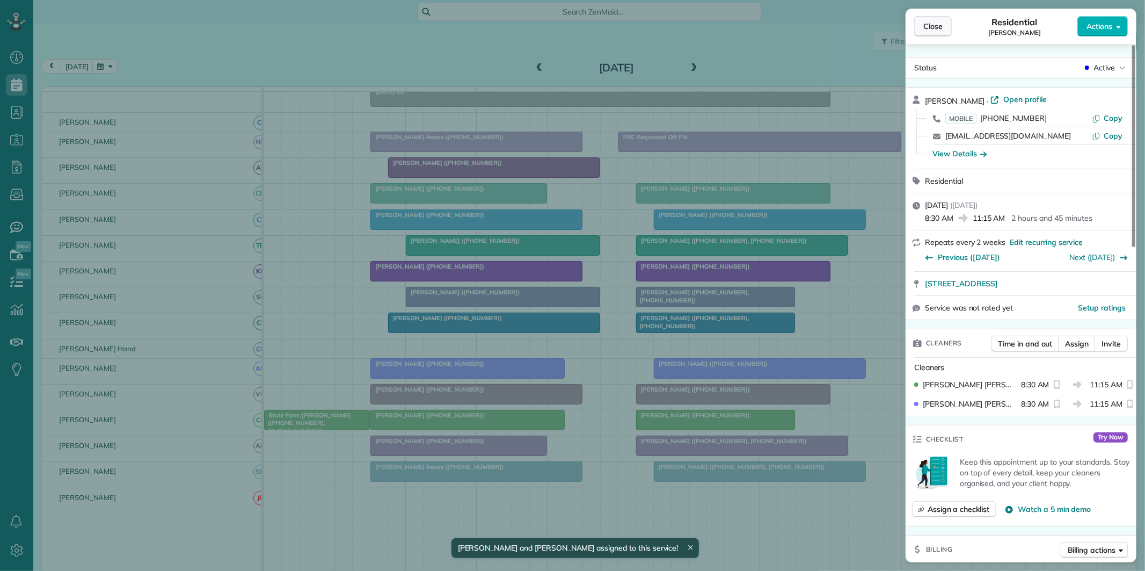
click at [933, 22] on span "Close" at bounding box center [932, 26] width 19 height 11
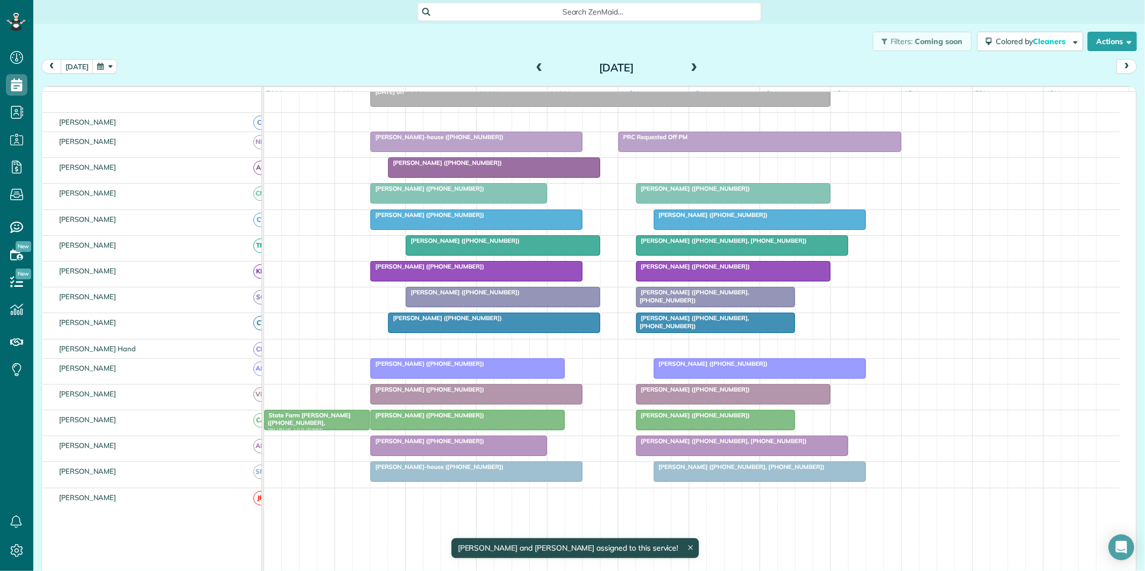
scroll to position [50, 0]
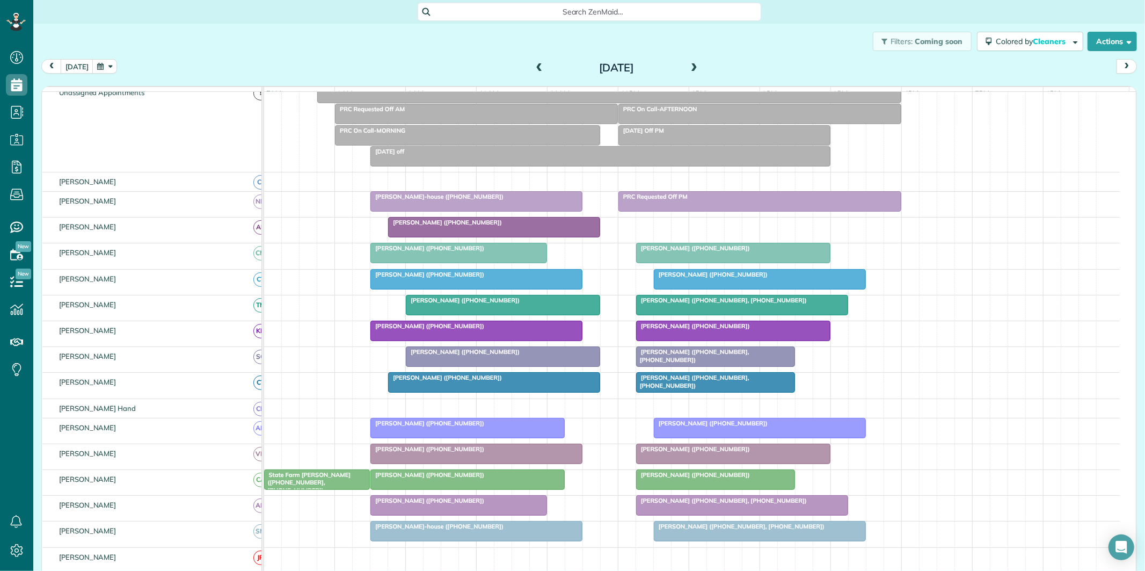
click at [717, 113] on div "PRC On Call-AFTERNOON" at bounding box center [760, 109] width 276 height 8
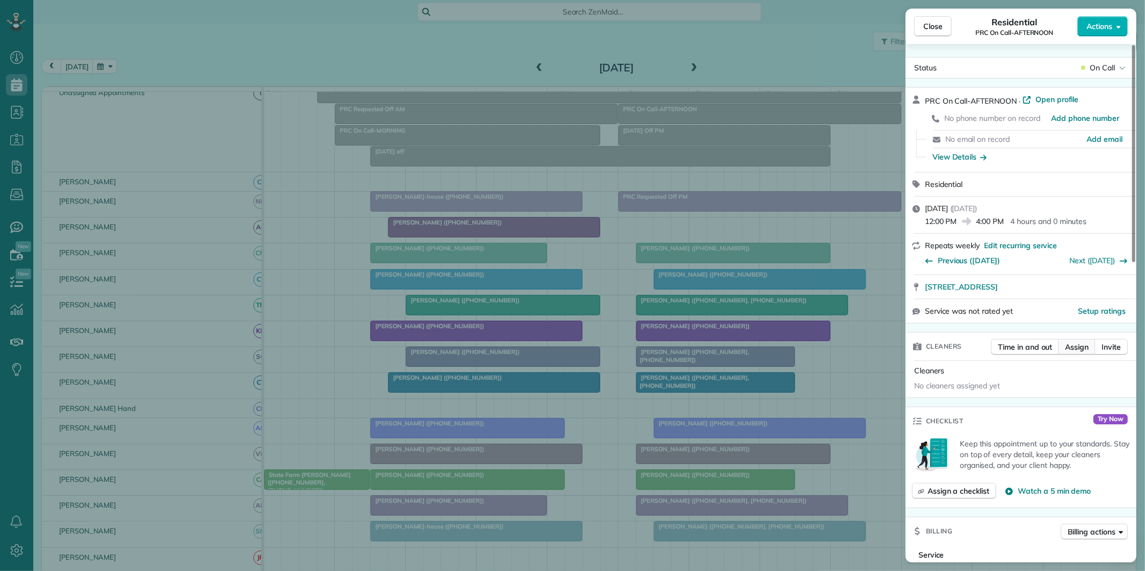
click at [1075, 344] on span "Assign" at bounding box center [1077, 346] width 24 height 11
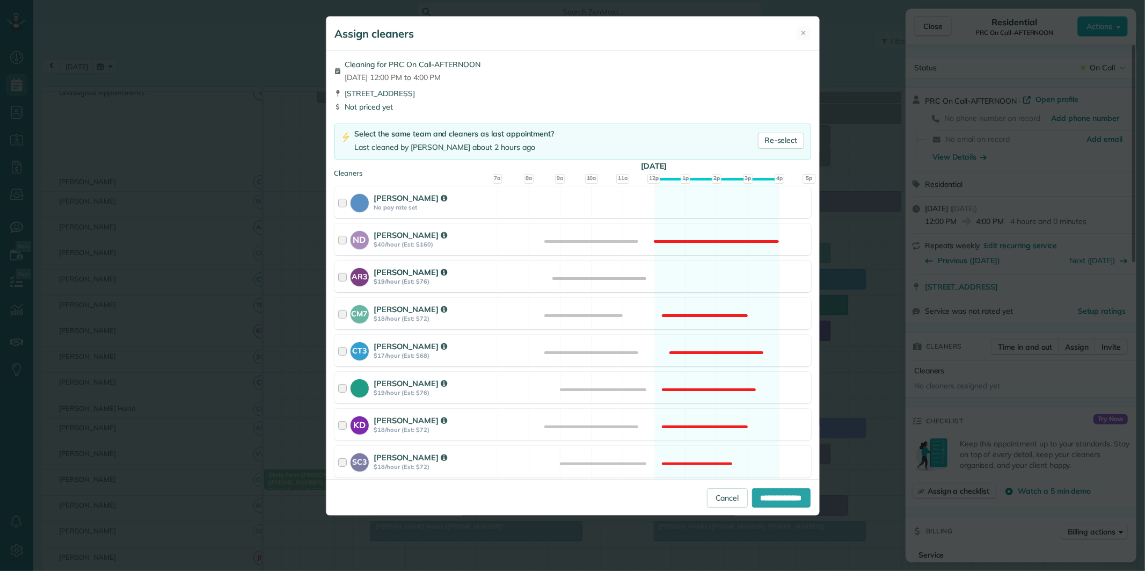
click at [712, 265] on div "AR3 [PERSON_NAME] $19/hour (Est: $76) Available" at bounding box center [572, 276] width 477 height 32
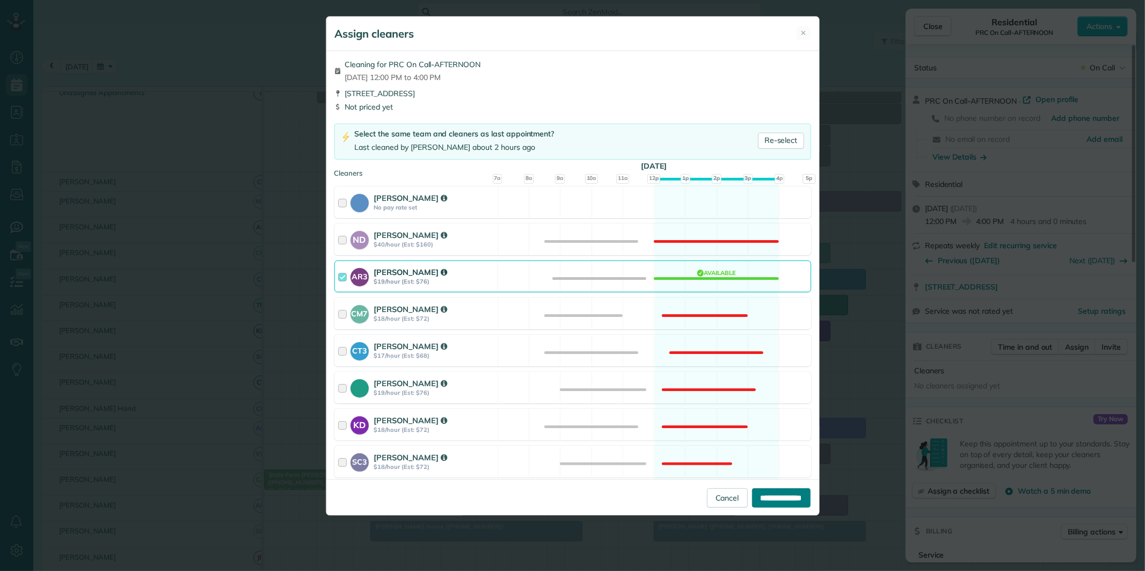
click at [775, 494] on input "**********" at bounding box center [781, 497] width 59 height 19
type input "**********"
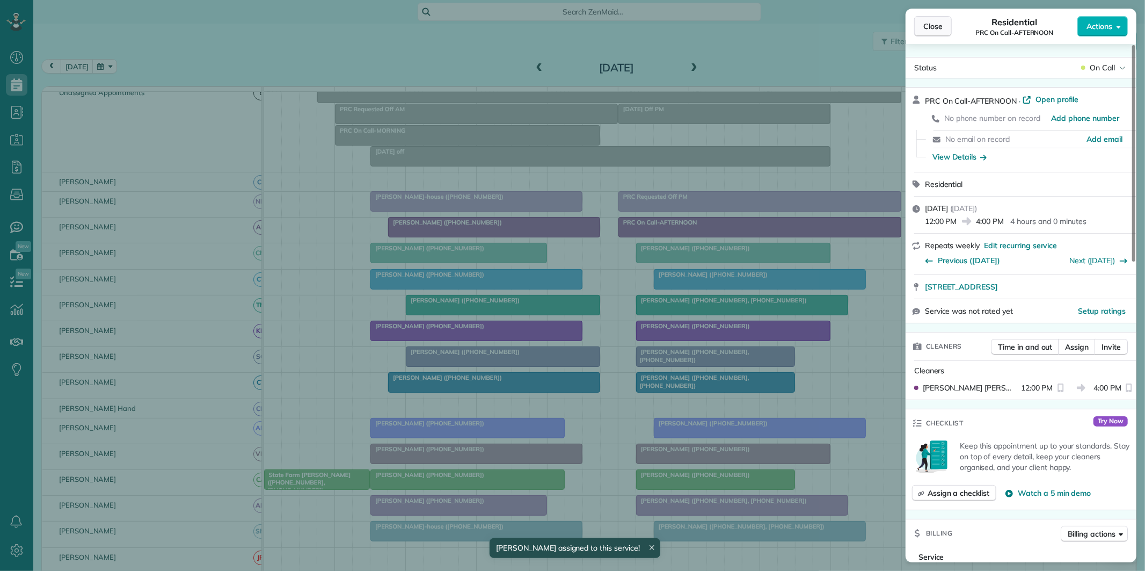
click at [944, 24] on button "Close" at bounding box center [933, 26] width 38 height 20
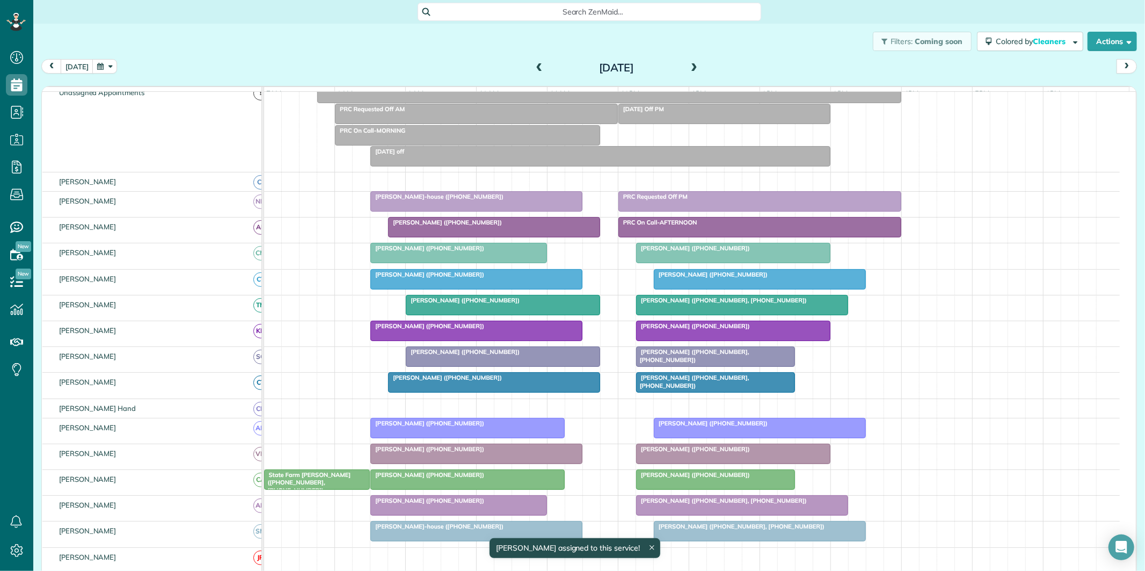
click at [691, 67] on span at bounding box center [694, 68] width 12 height 10
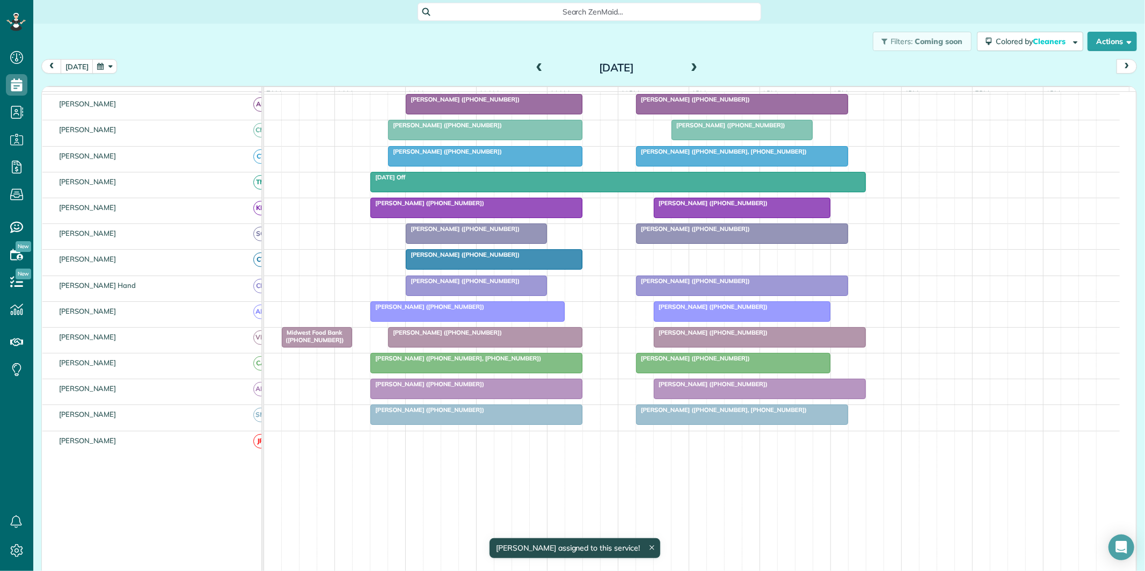
scroll to position [179, 0]
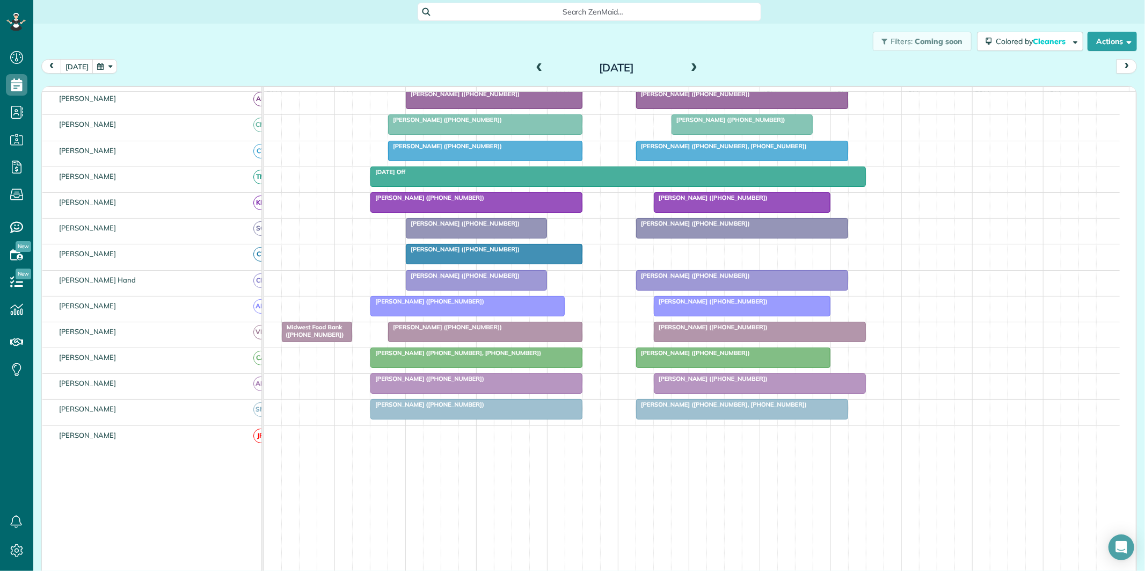
click at [491, 382] on div "[PERSON_NAME] ([PHONE_NUMBER])" at bounding box center [477, 379] width 206 height 8
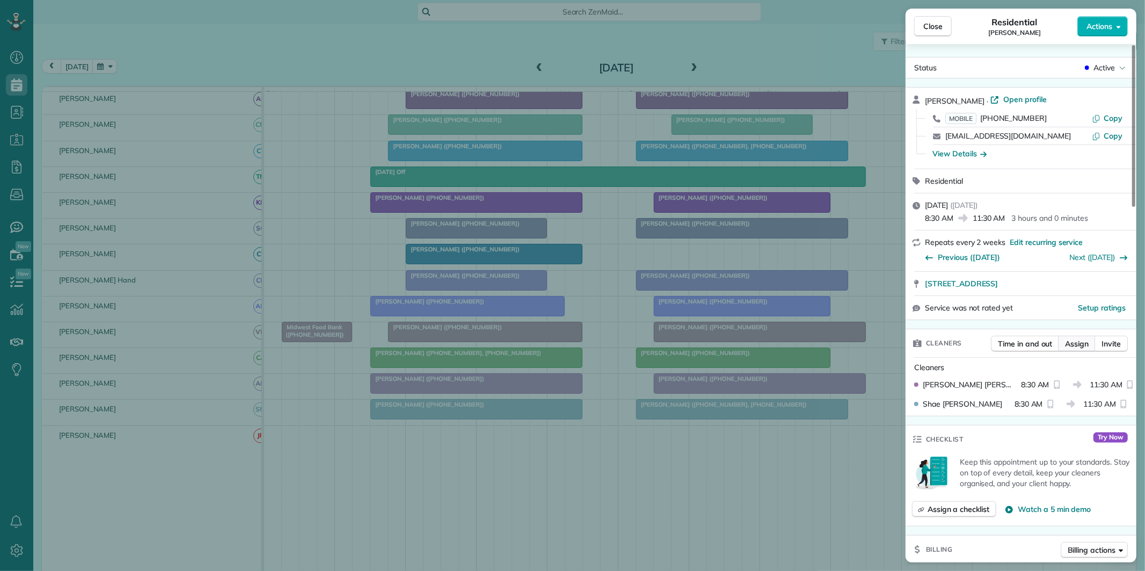
click at [1073, 339] on span "Assign" at bounding box center [1077, 343] width 24 height 11
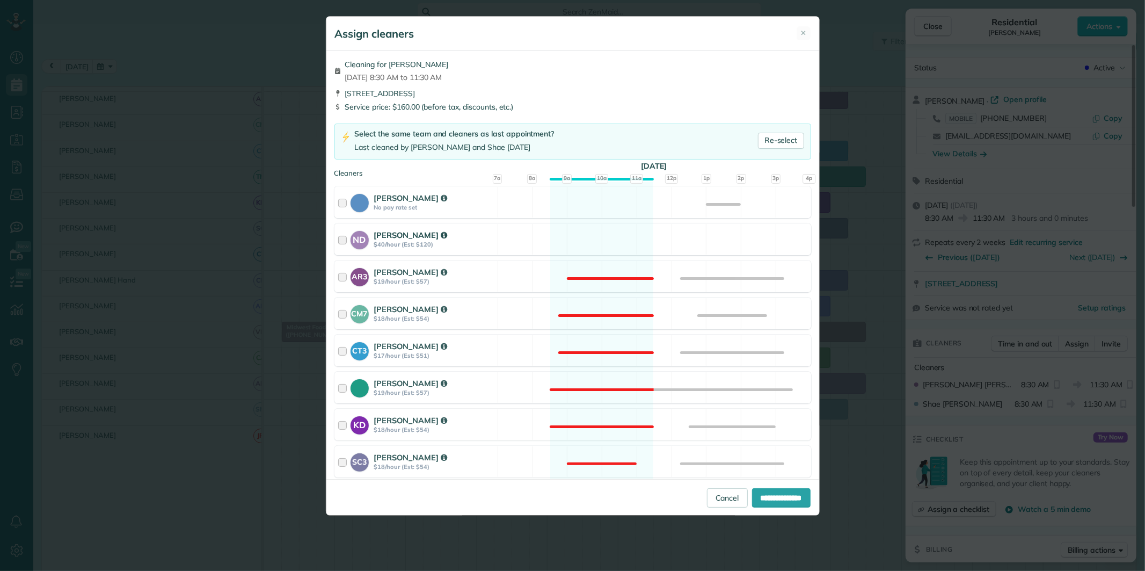
click at [578, 239] on div "ND [PERSON_NAME] $40/hour (Est: $120) Available" at bounding box center [572, 239] width 477 height 32
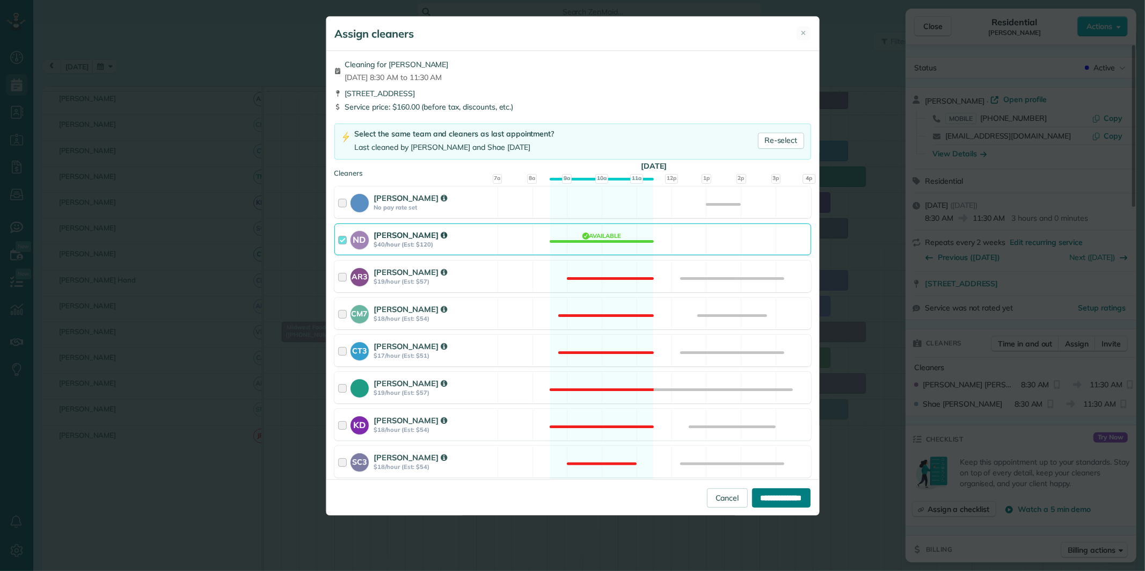
click at [773, 497] on input "**********" at bounding box center [781, 497] width 59 height 19
type input "**********"
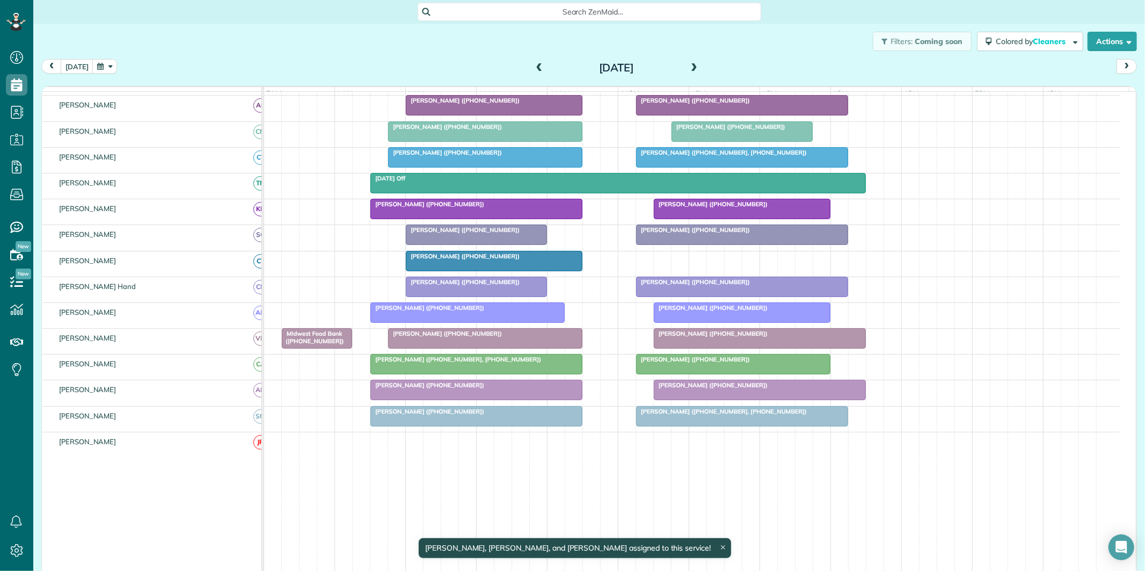
scroll to position [185, 0]
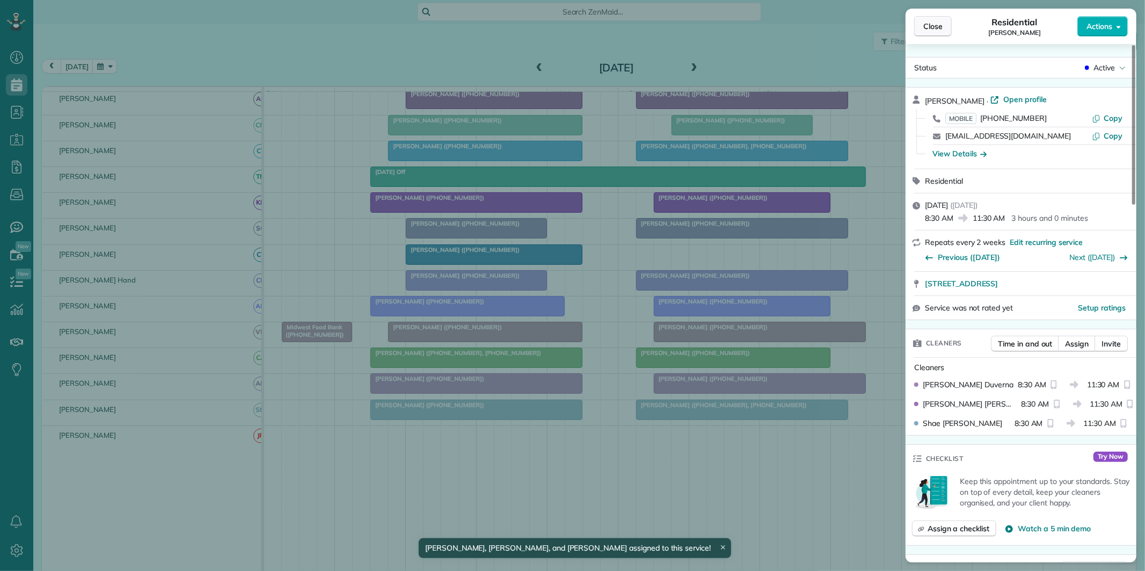
click at [938, 29] on span "Close" at bounding box center [932, 26] width 19 height 11
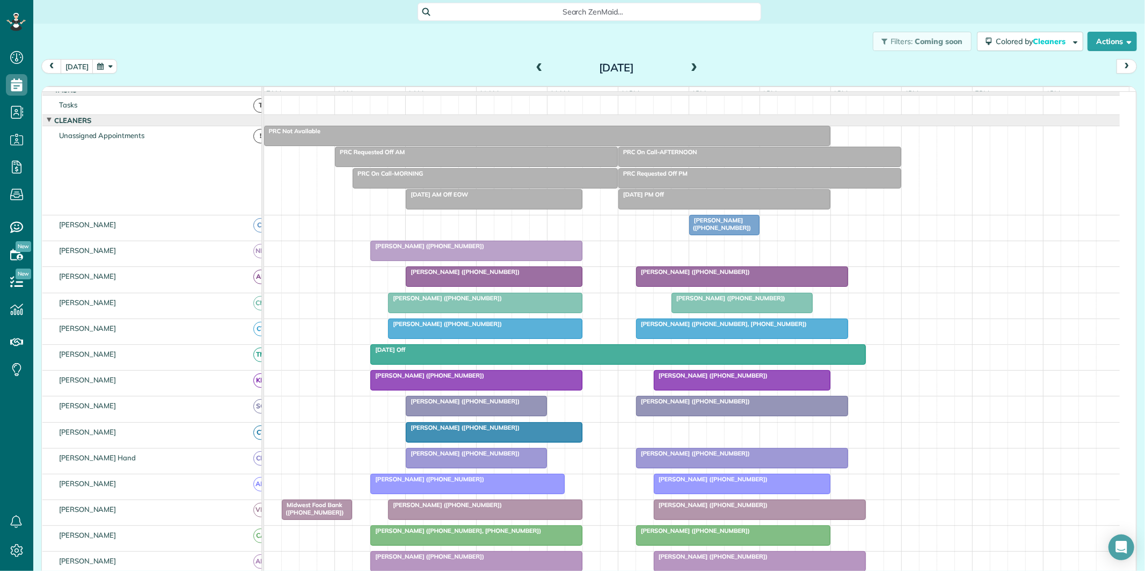
scroll to position [6, 0]
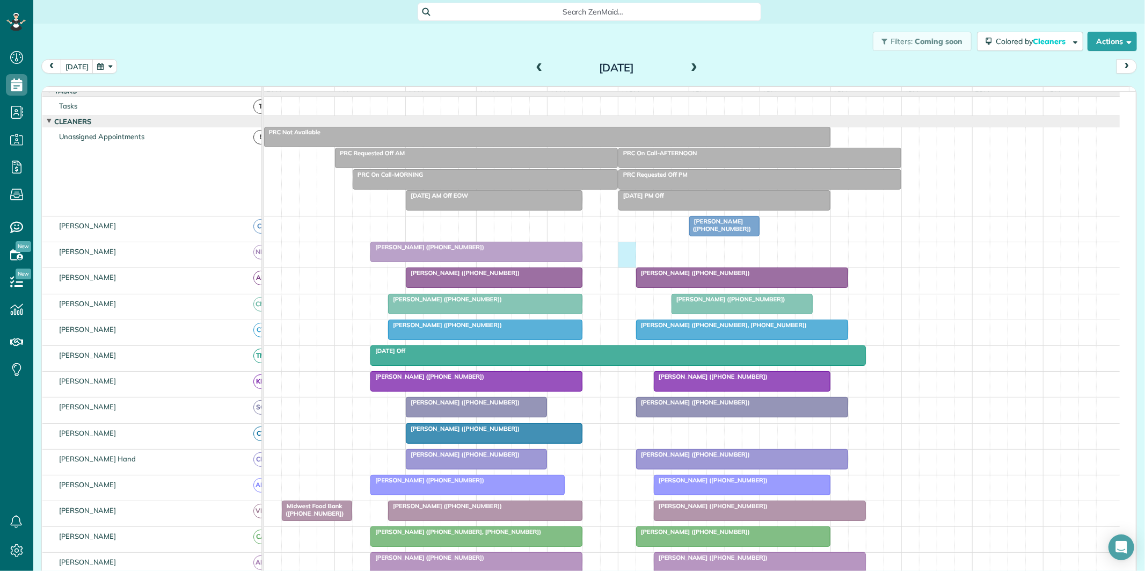
click at [623, 256] on div "[PERSON_NAME] ([PHONE_NUMBER])" at bounding box center [692, 254] width 856 height 25
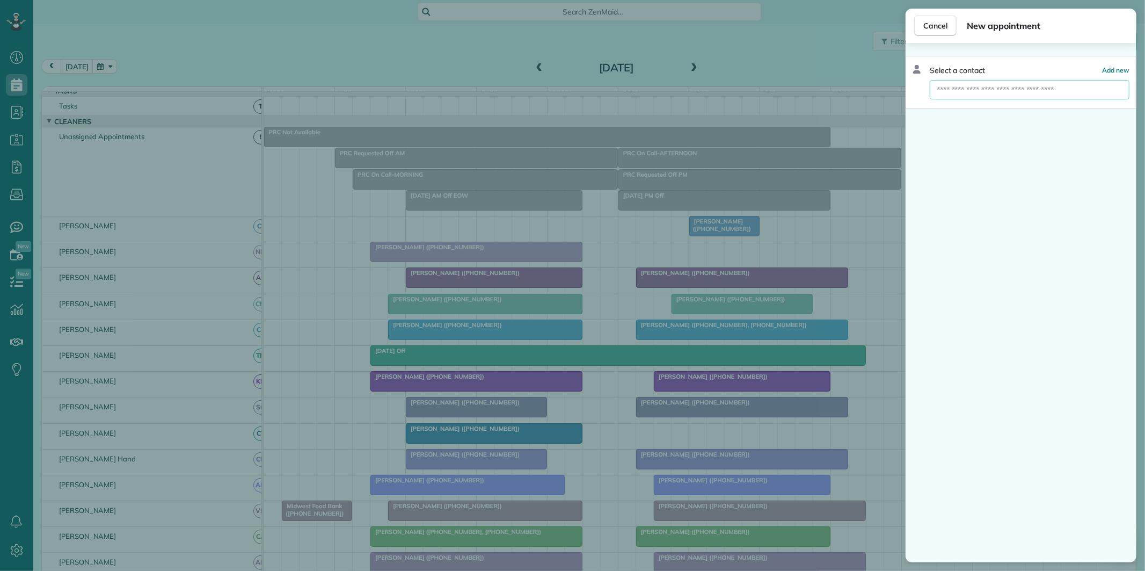
click at [966, 88] on input "text" at bounding box center [1030, 89] width 200 height 19
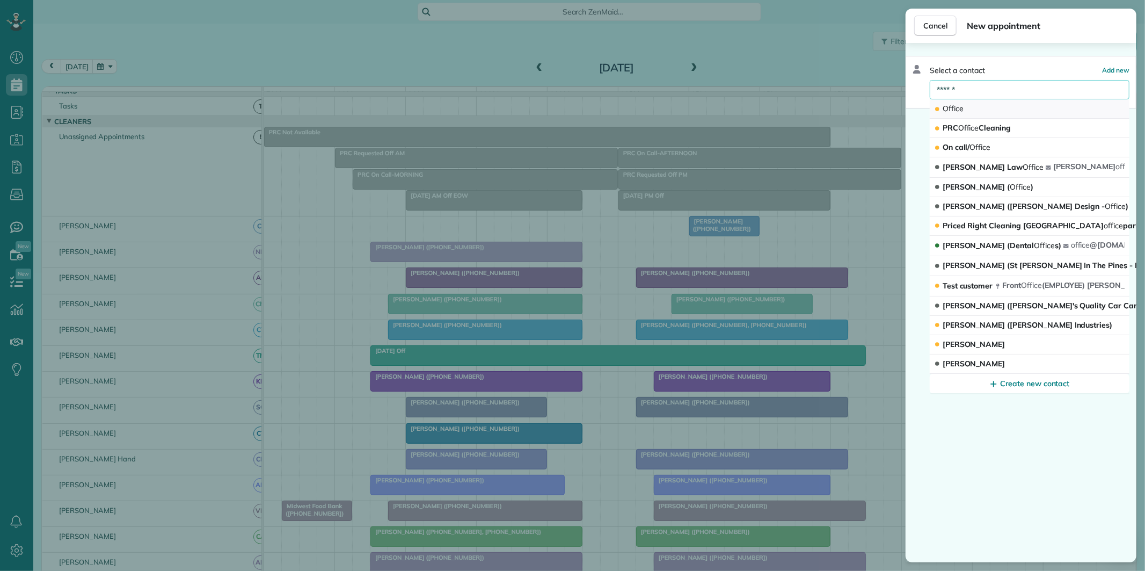
type input "******"
click at [991, 109] on button "Office" at bounding box center [1030, 108] width 200 height 19
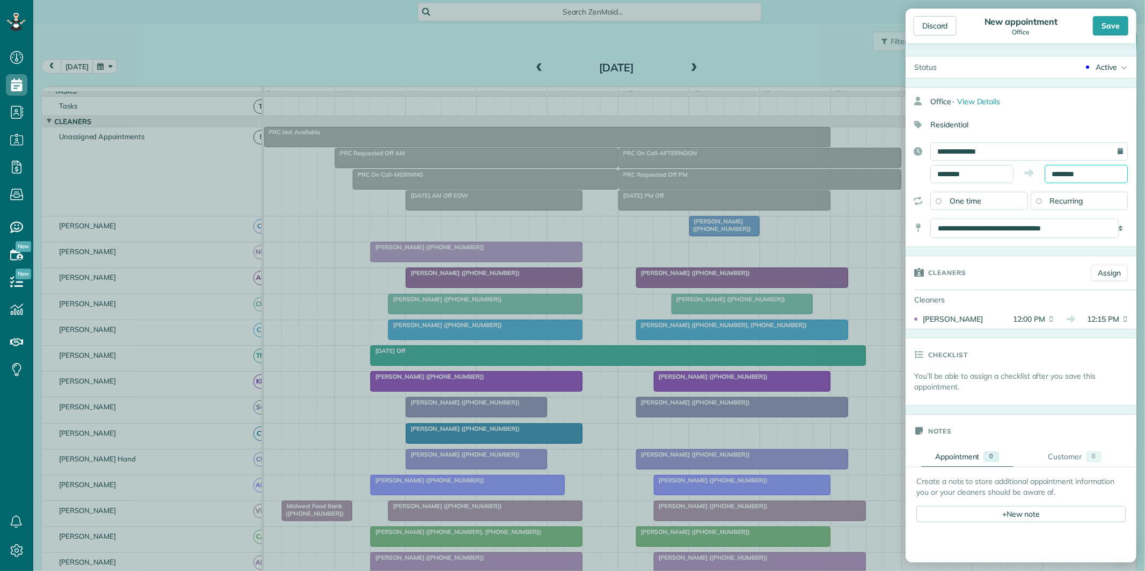
click at [1071, 175] on input "********" at bounding box center [1085, 174] width 83 height 18
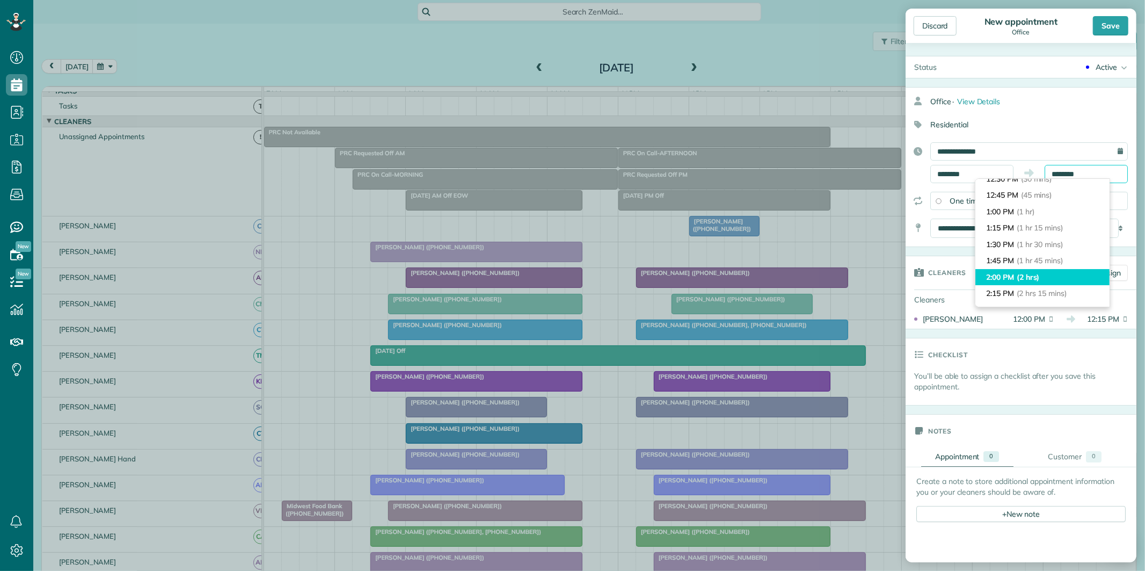
scroll to position [60, 0]
type input "*******"
click at [1013, 275] on li "2:15 PM (2 hrs 15 mins)" at bounding box center [1042, 274] width 134 height 17
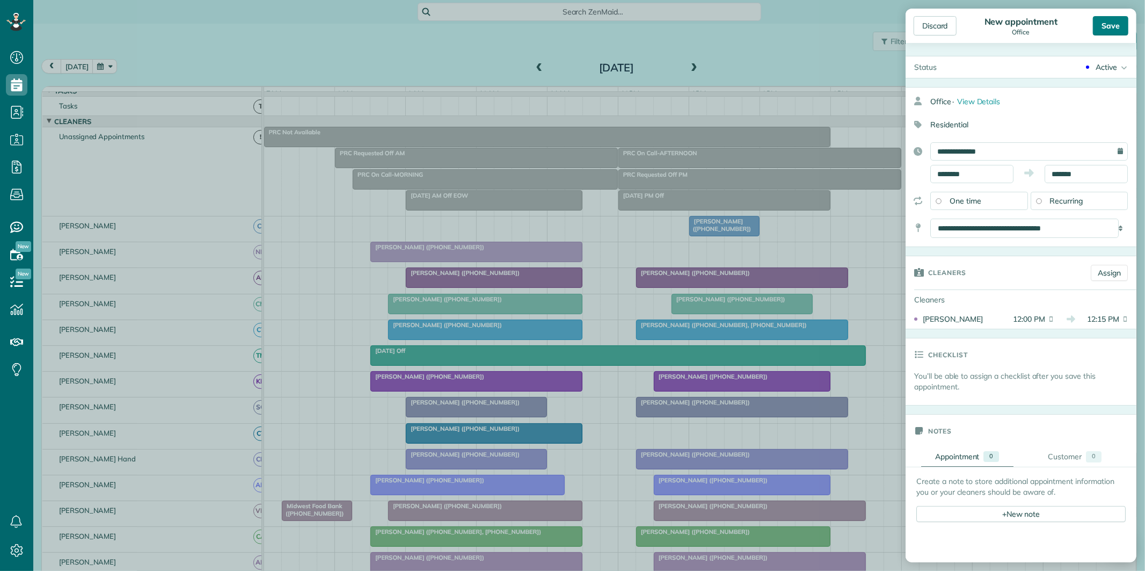
click at [1112, 23] on div "Save" at bounding box center [1110, 25] width 35 height 19
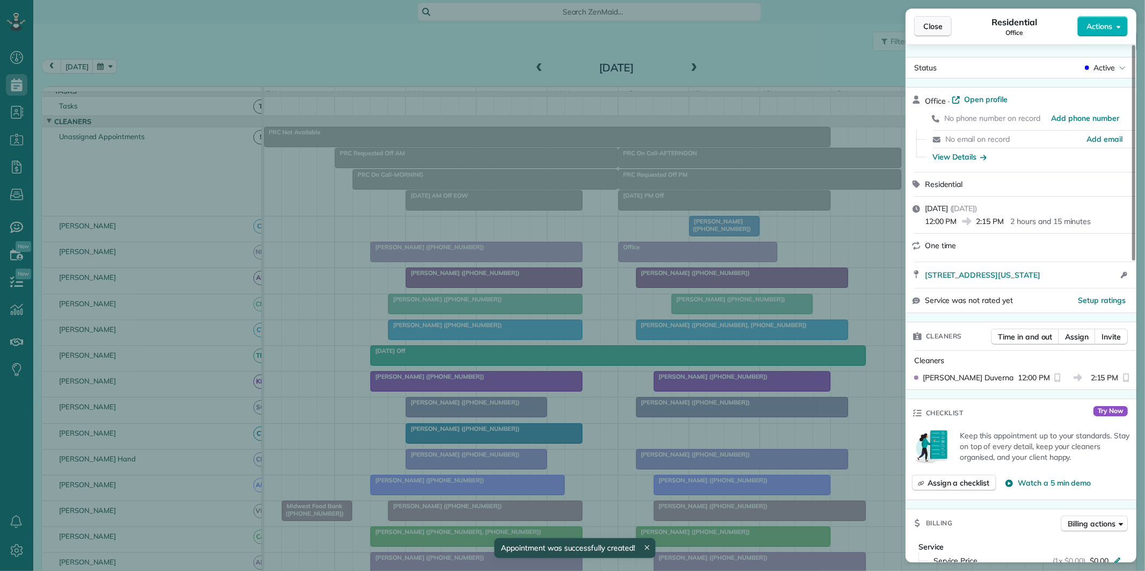
click at [936, 21] on span "Close" at bounding box center [932, 26] width 19 height 11
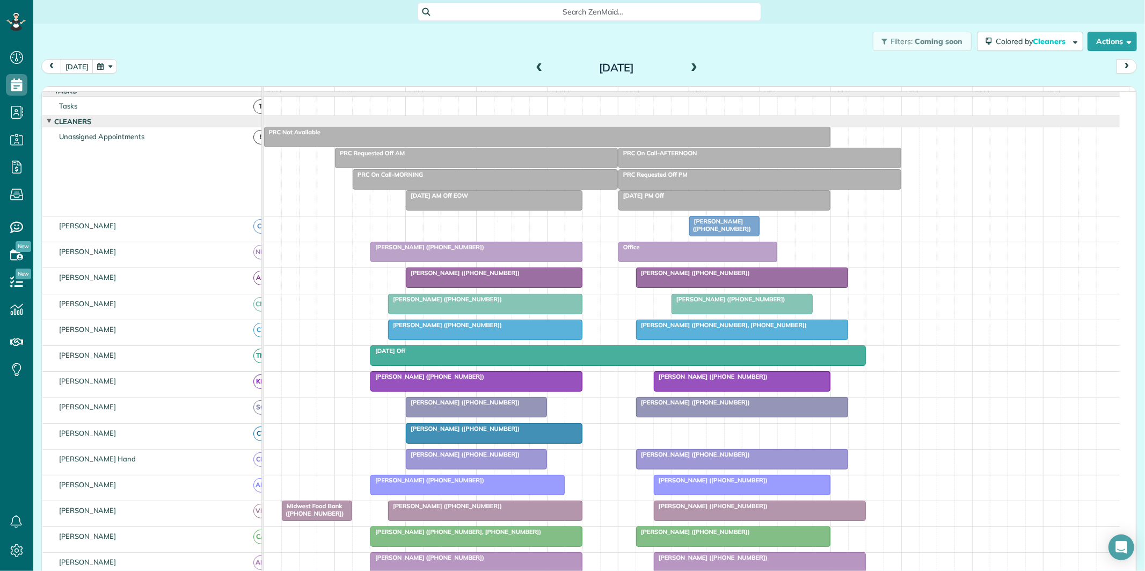
click at [421, 28] on div "Filters: Coming soon Colored by Cleaners Color by Cleaner Color by Team Color b…" at bounding box center [589, 41] width 1112 height 35
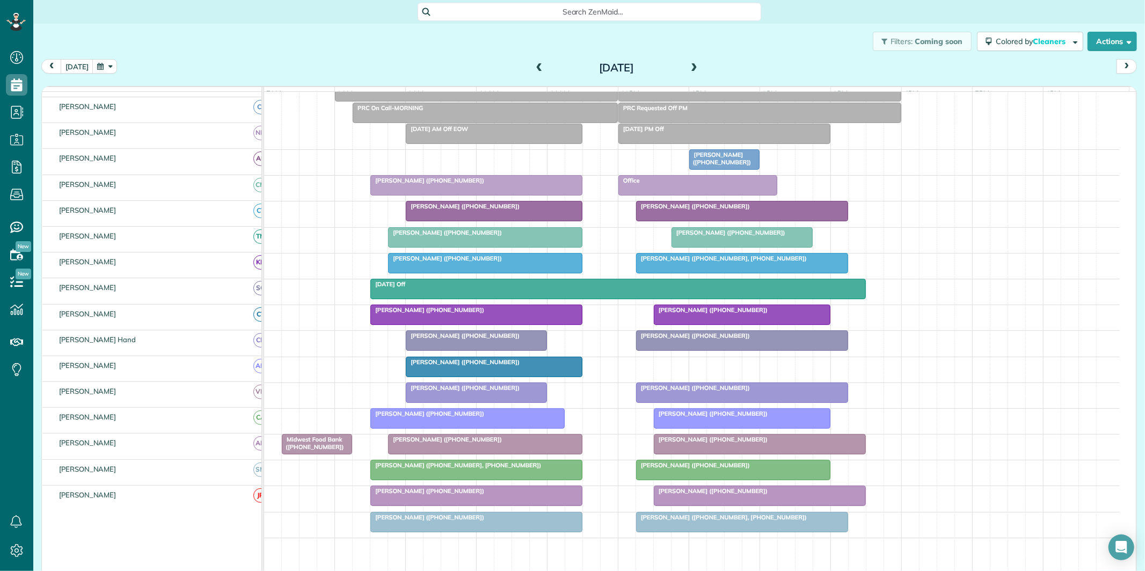
scroll to position [6, 0]
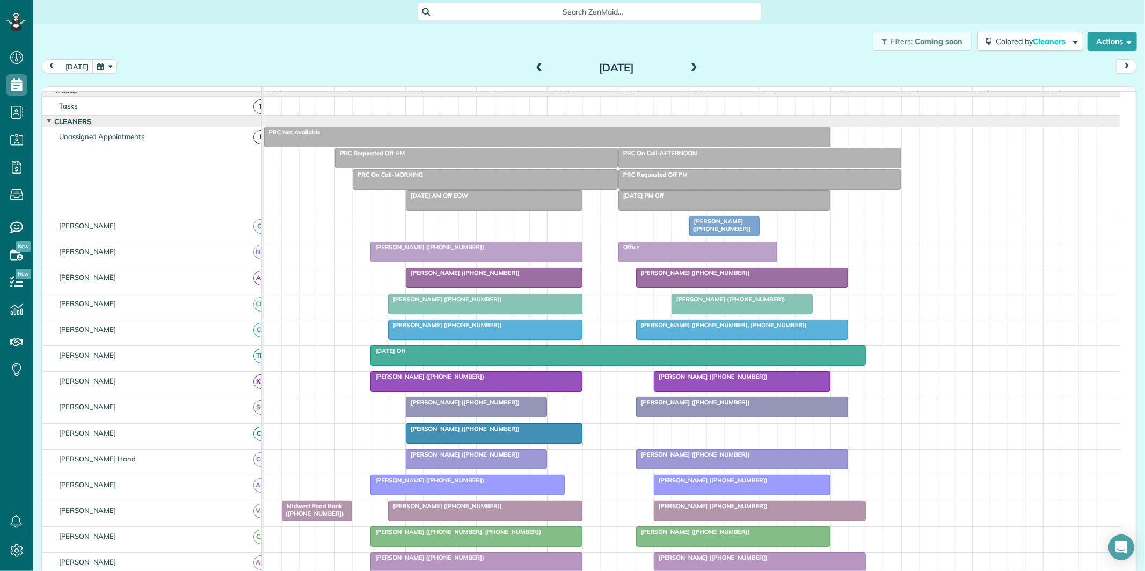
click at [534, 65] on span at bounding box center [540, 68] width 12 height 10
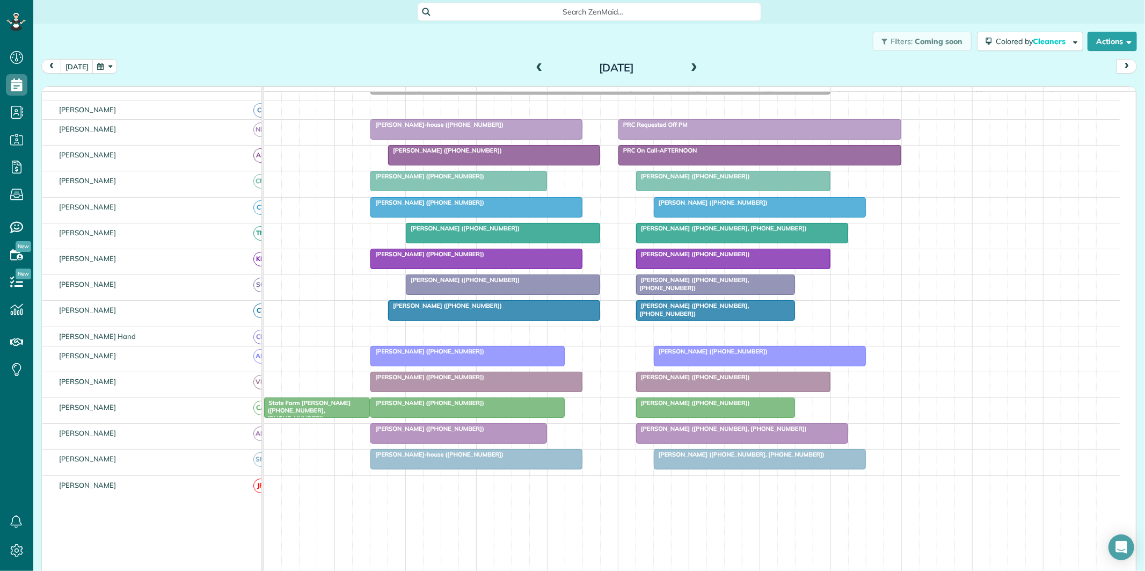
scroll to position [126, 0]
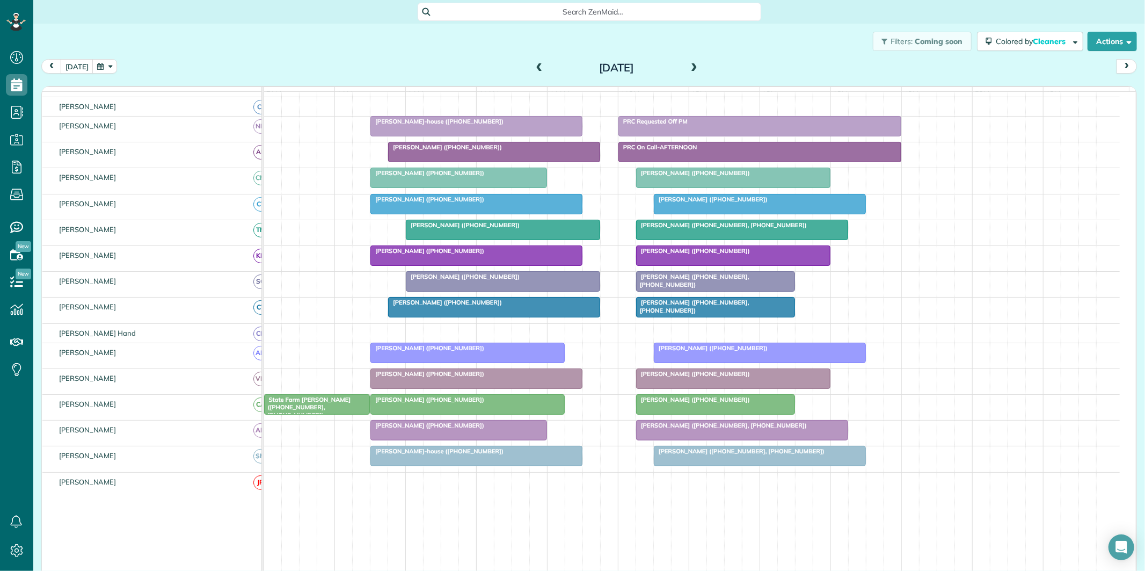
click at [689, 63] on span at bounding box center [694, 68] width 12 height 10
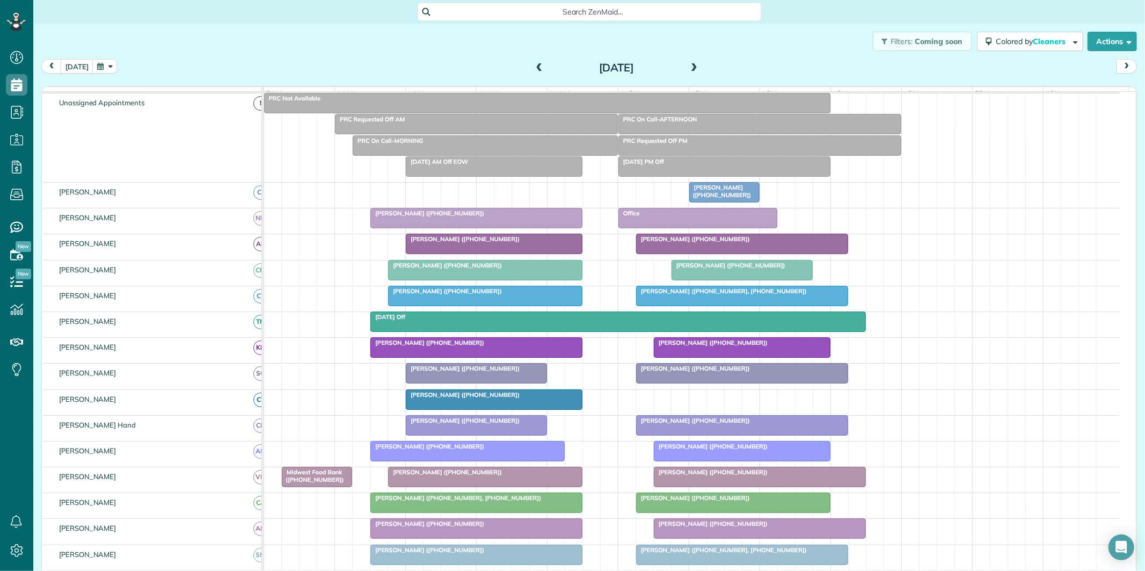
scroll to position [110, 0]
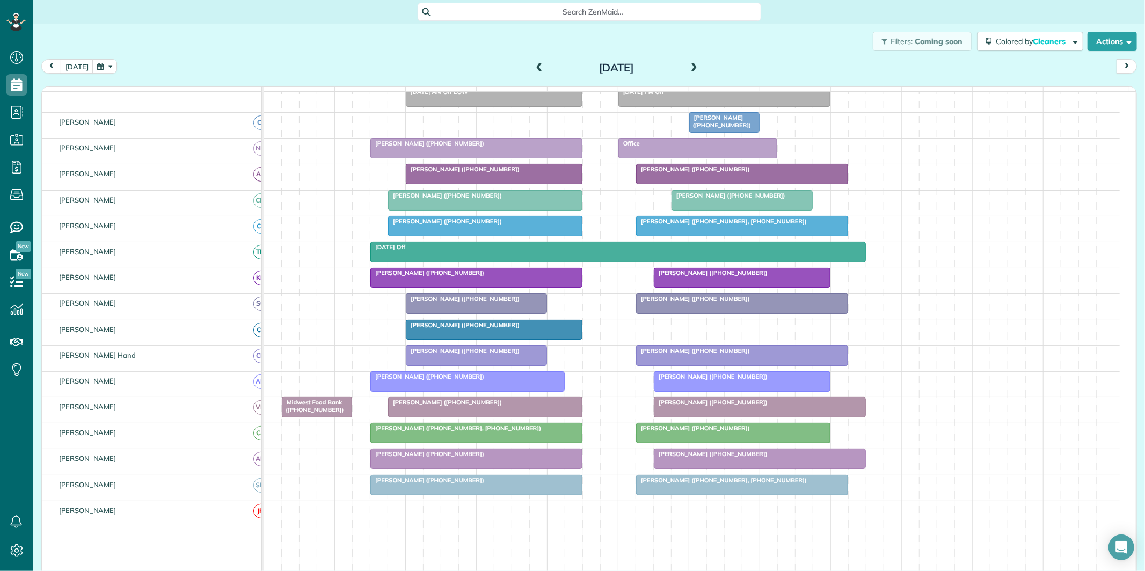
click at [534, 68] on span at bounding box center [540, 68] width 12 height 10
